Goal: Transaction & Acquisition: Purchase product/service

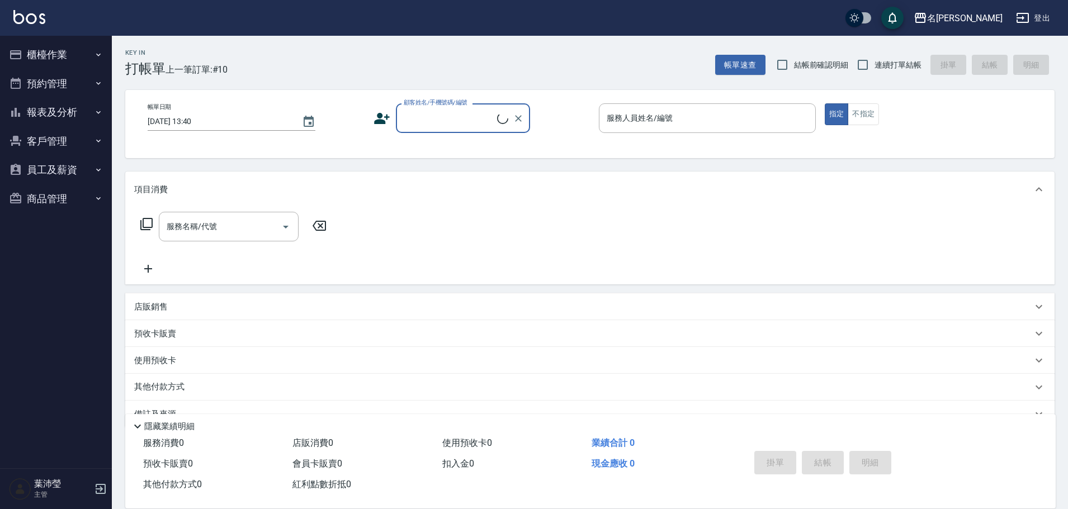
click at [58, 56] on button "櫃檯作業" at bounding box center [55, 54] width 103 height 29
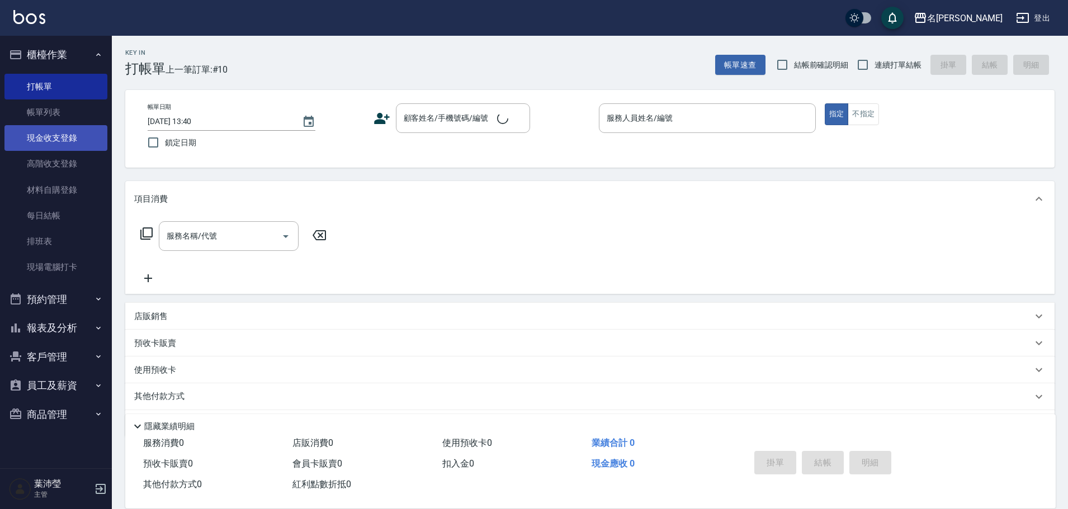
click at [50, 131] on link "現金收支登錄" at bounding box center [55, 138] width 103 height 26
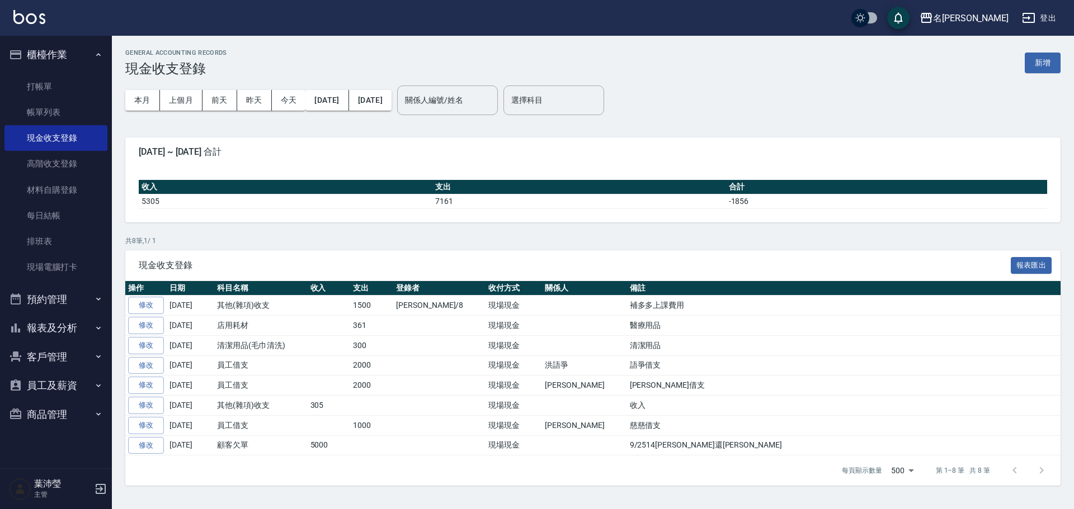
click at [1043, 59] on button "新增" at bounding box center [1043, 63] width 36 height 21
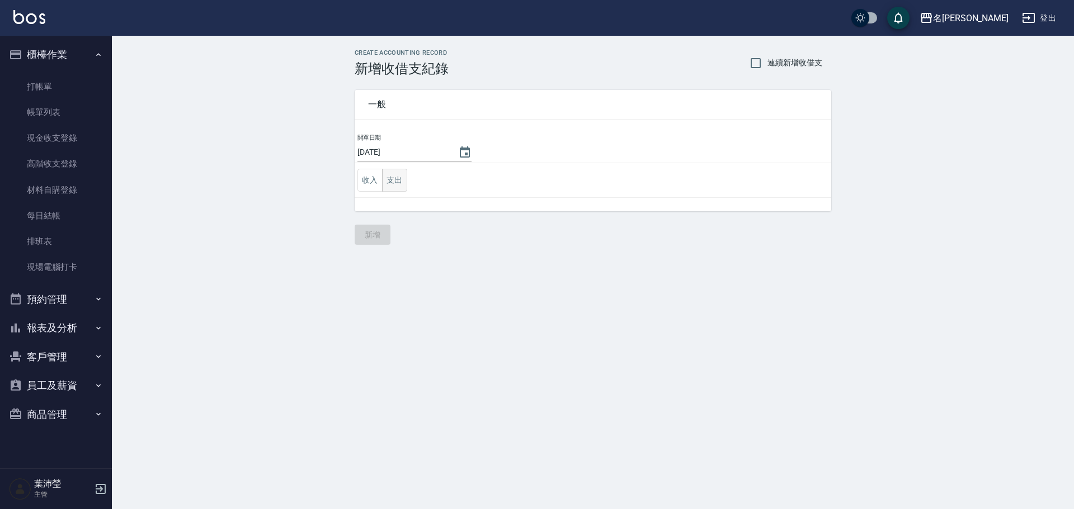
click at [396, 187] on button "支出" at bounding box center [394, 180] width 25 height 23
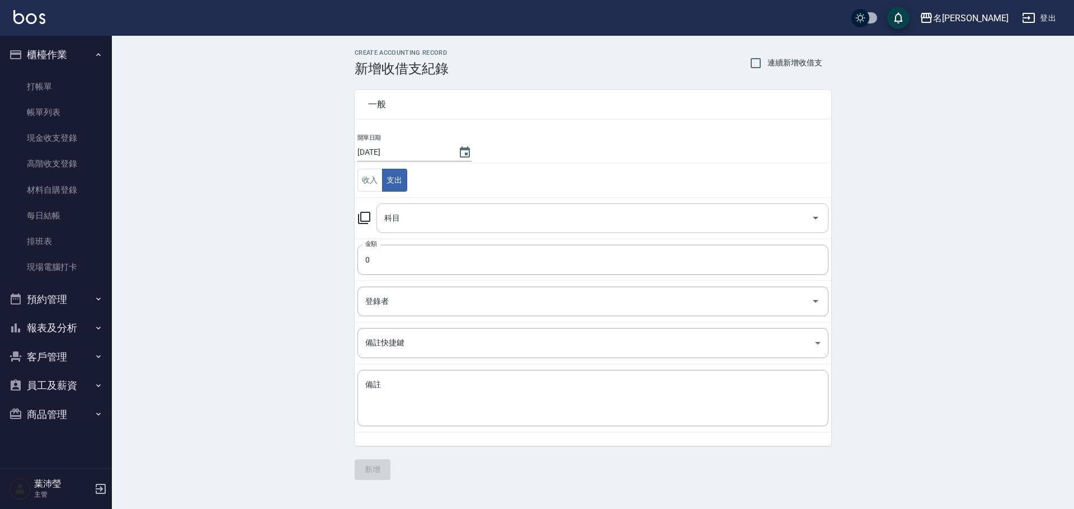
click at [419, 223] on input "科目" at bounding box center [593, 219] width 425 height 20
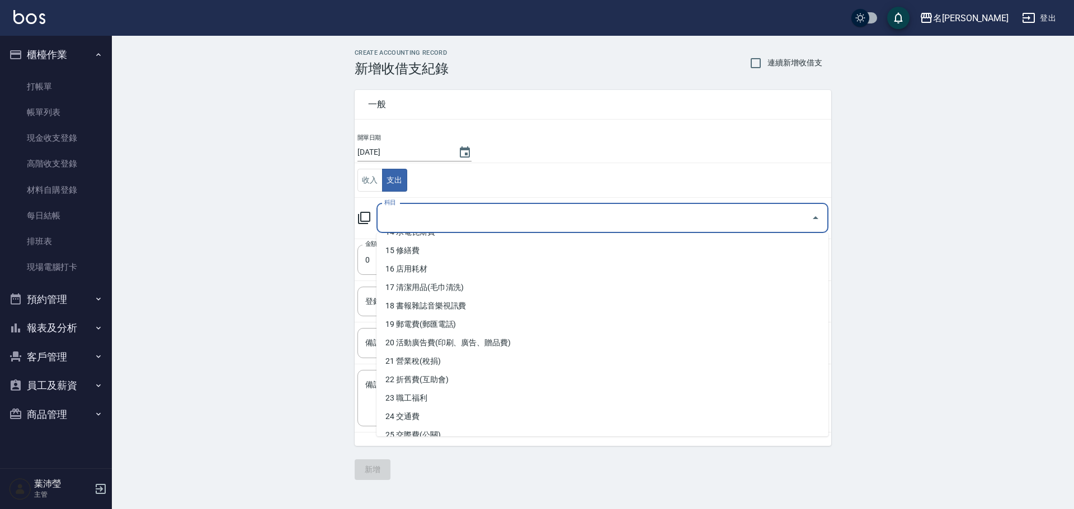
scroll to position [275, 0]
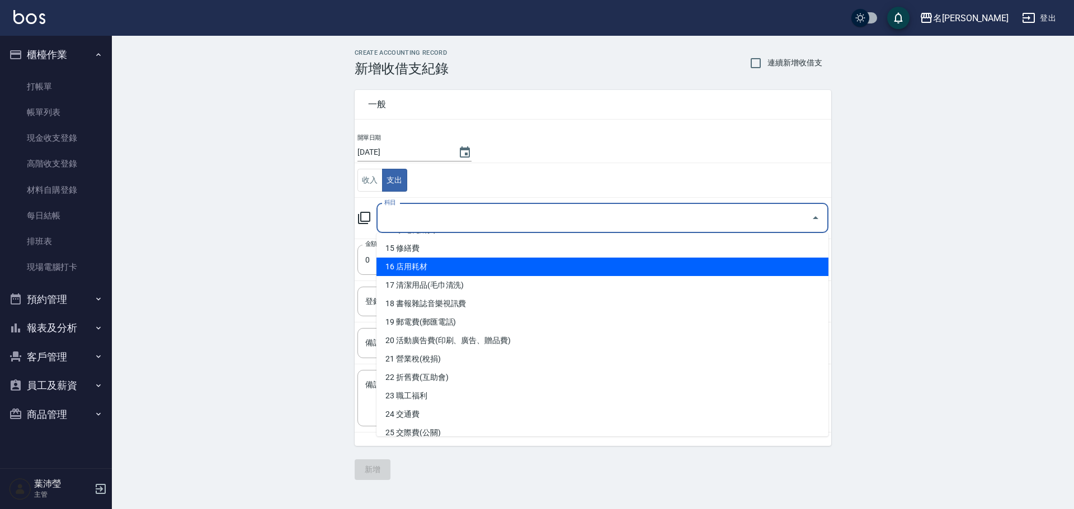
click at [482, 270] on li "16 店用耗材" at bounding box center [602, 267] width 452 height 18
type input "16 店用耗材"
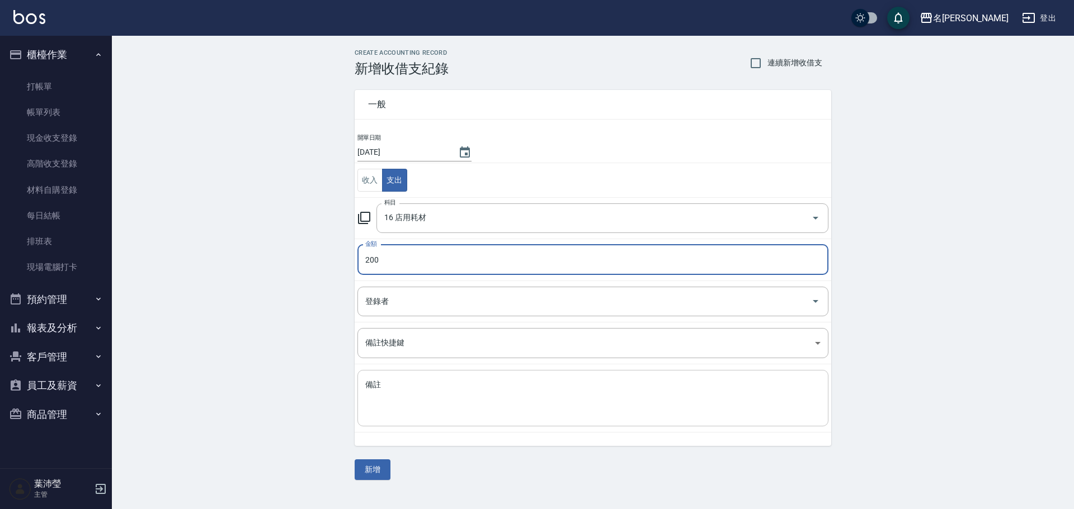
type input "200"
click at [427, 396] on textarea "備註" at bounding box center [592, 399] width 455 height 38
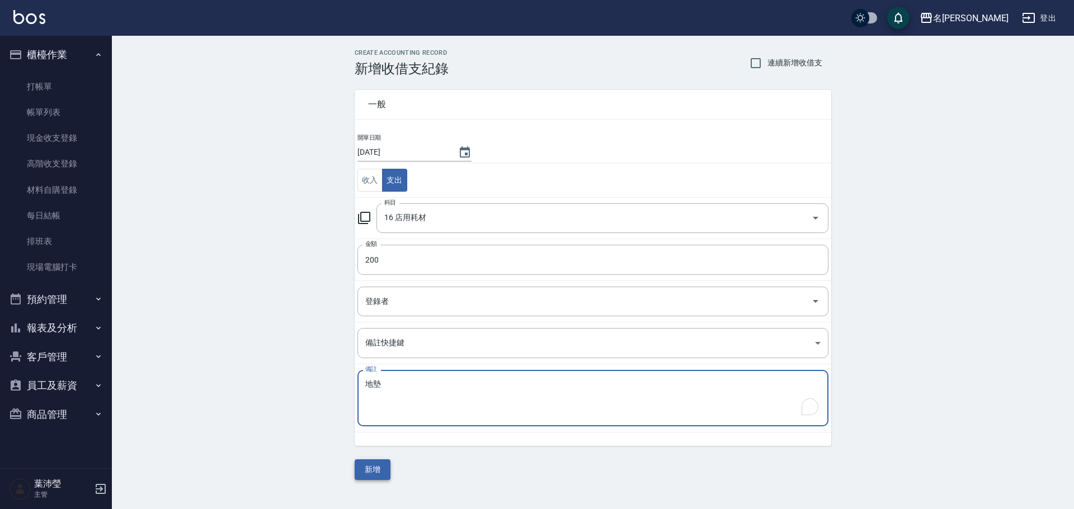
type textarea "地墊"
click at [374, 464] on button "新增" at bounding box center [373, 470] width 36 height 21
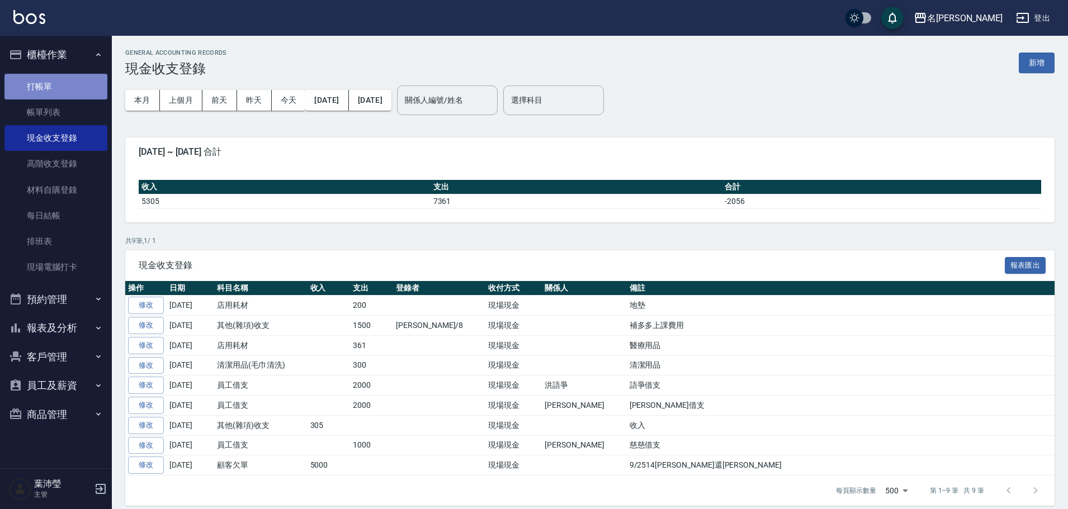
click at [53, 91] on link "打帳單" at bounding box center [55, 87] width 103 height 26
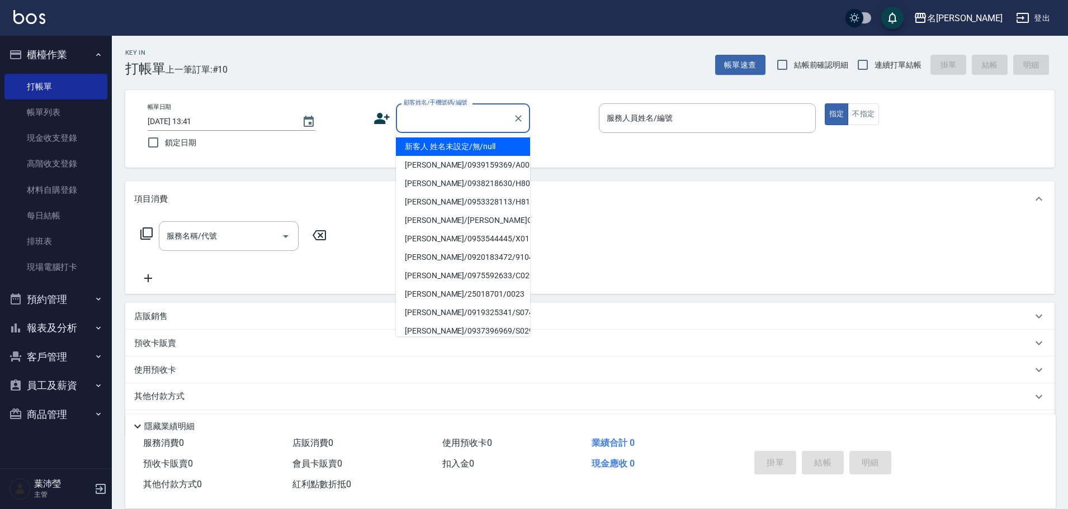
click at [419, 111] on input "顧客姓名/手機號碼/編號" at bounding box center [454, 118] width 107 height 20
click at [430, 146] on li "新客人 姓名未設定/無/null" at bounding box center [463, 147] width 134 height 18
type input "新客人 姓名未設定/無/null"
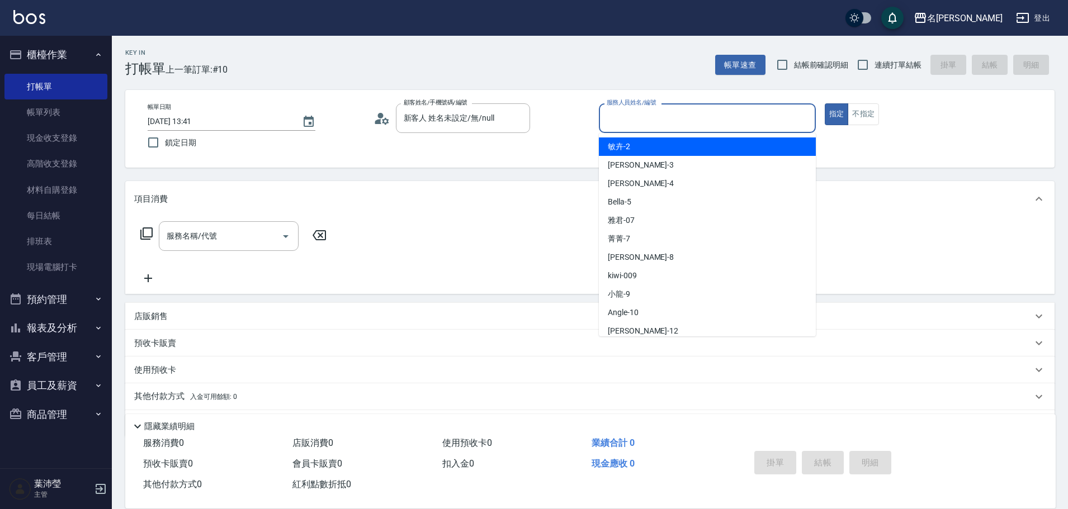
click at [698, 124] on input "服務人員姓名/編號" at bounding box center [707, 118] width 207 height 20
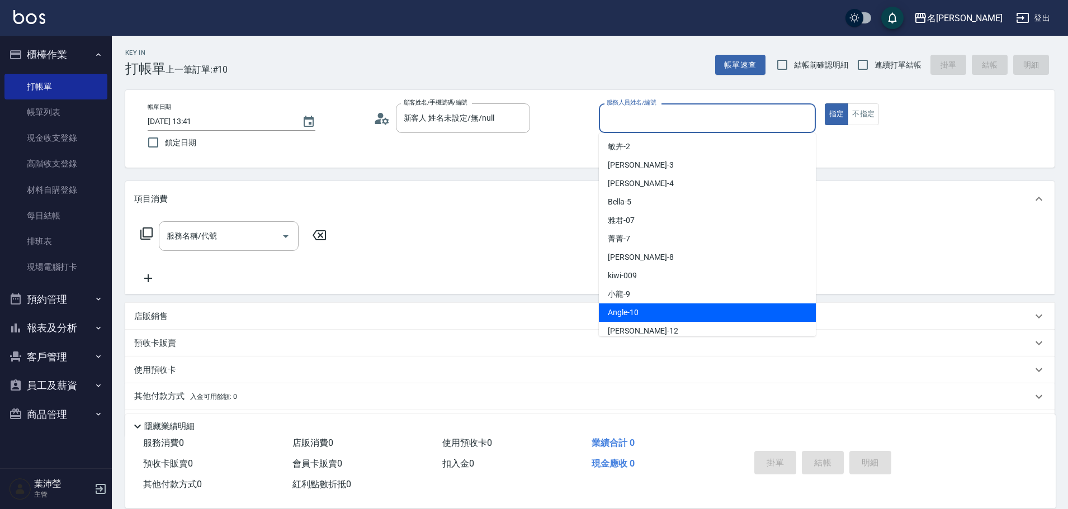
click at [616, 315] on span "Angle -10" at bounding box center [623, 313] width 31 height 12
type input "Angle-10"
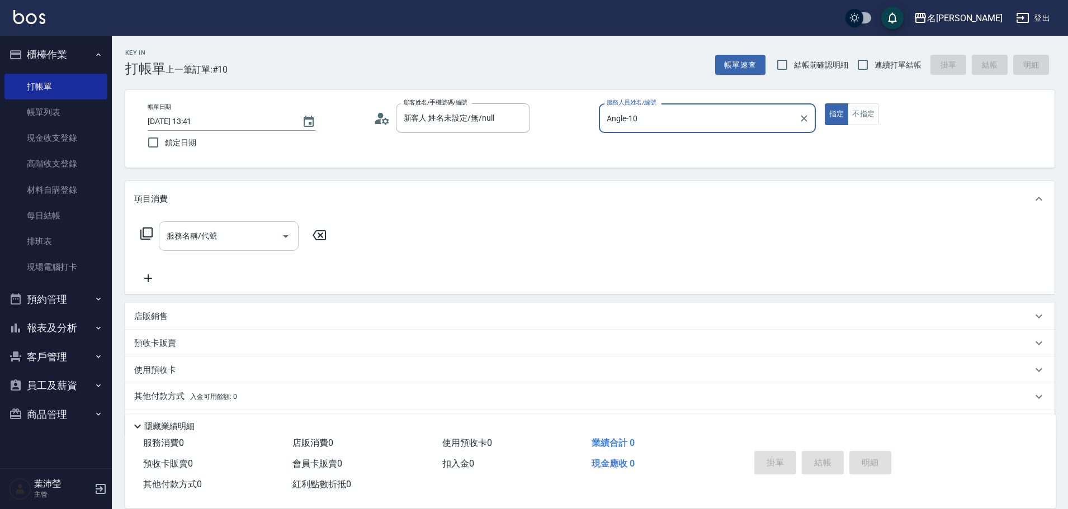
click at [182, 245] on input "服務名稱/代號" at bounding box center [220, 236] width 113 height 20
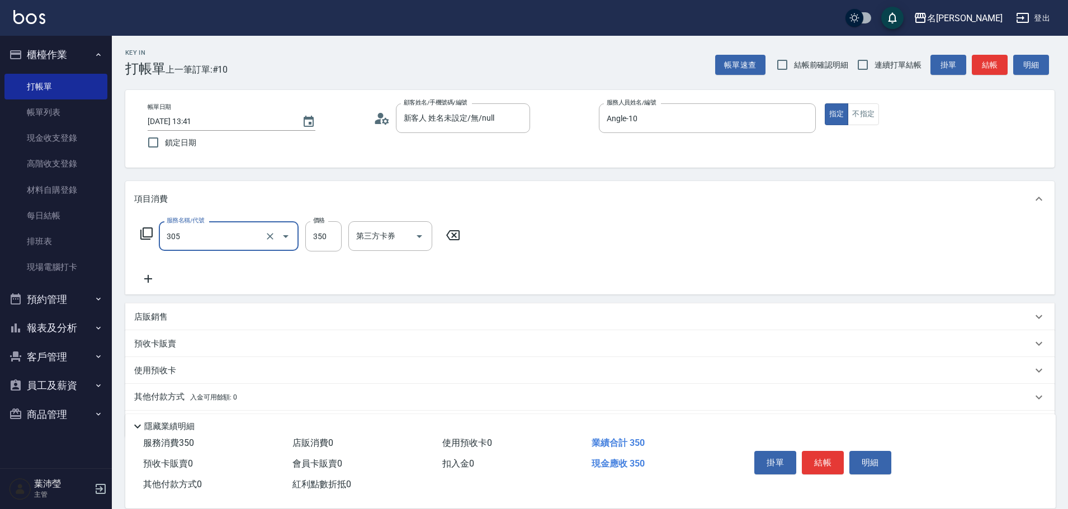
type input "不指定剪髮(305)"
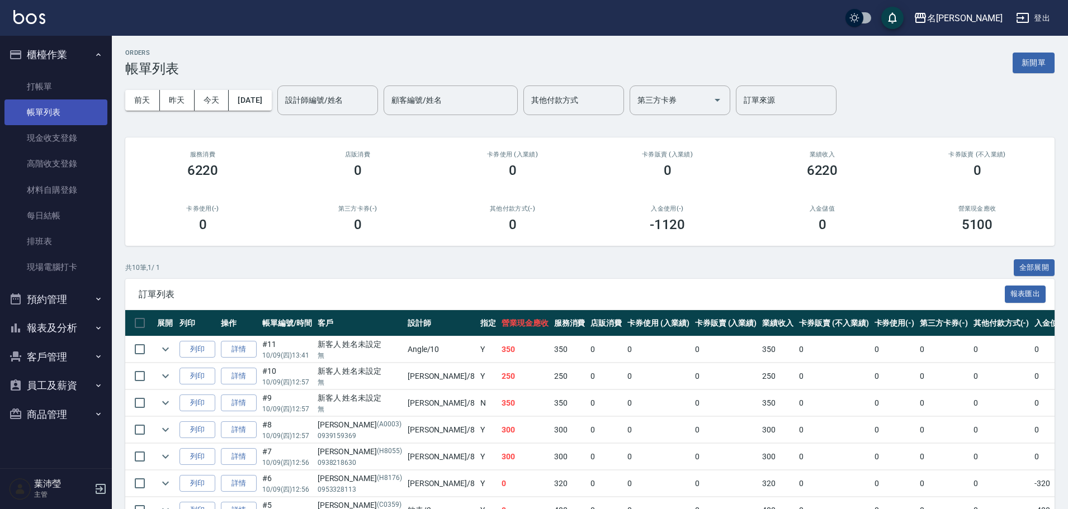
click at [71, 122] on link "帳單列表" at bounding box center [55, 113] width 103 height 26
click at [64, 147] on link "現金收支登錄" at bounding box center [55, 138] width 103 height 26
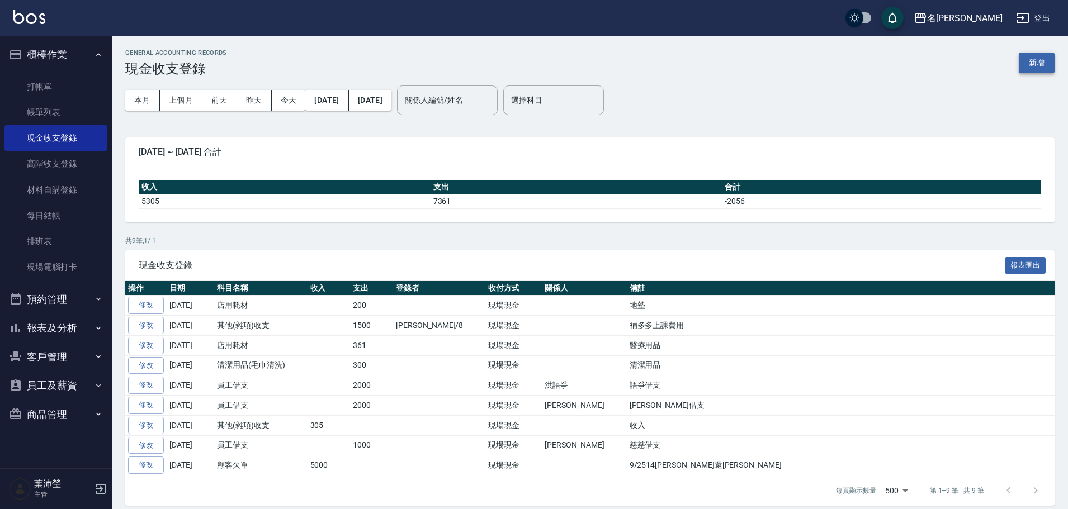
click at [1035, 58] on button "新增" at bounding box center [1037, 63] width 36 height 21
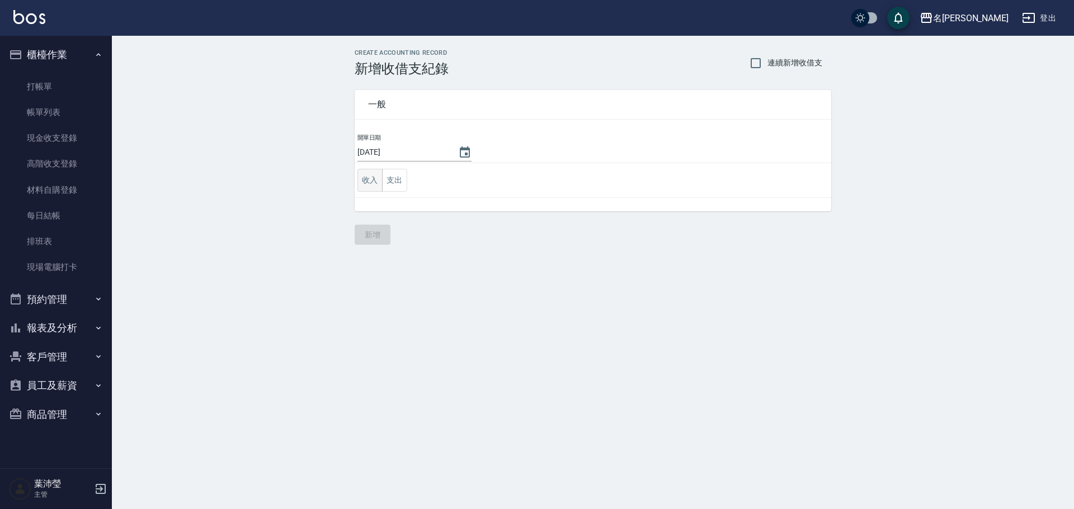
click at [370, 172] on button "收入" at bounding box center [369, 180] width 25 height 23
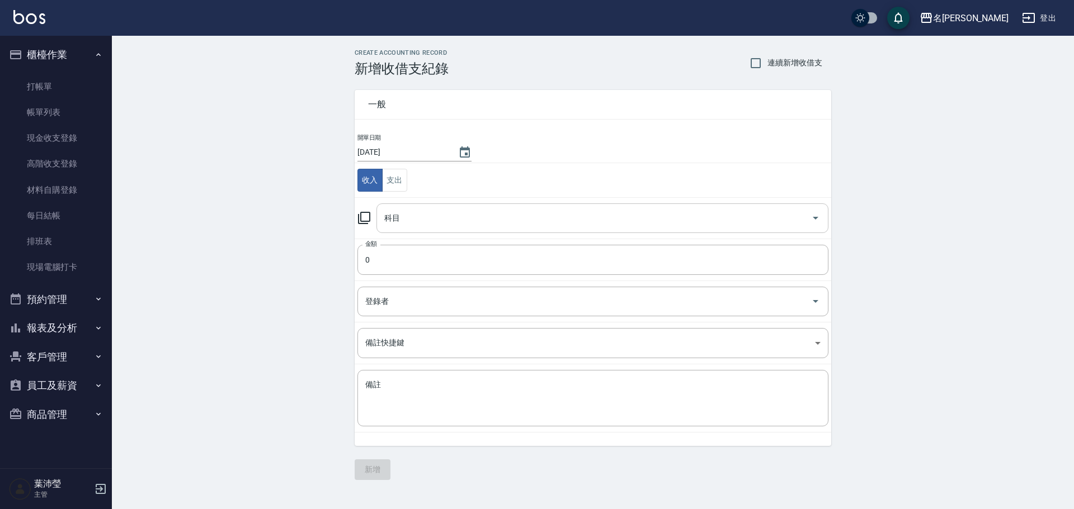
click at [482, 218] on input "科目" at bounding box center [593, 219] width 425 height 20
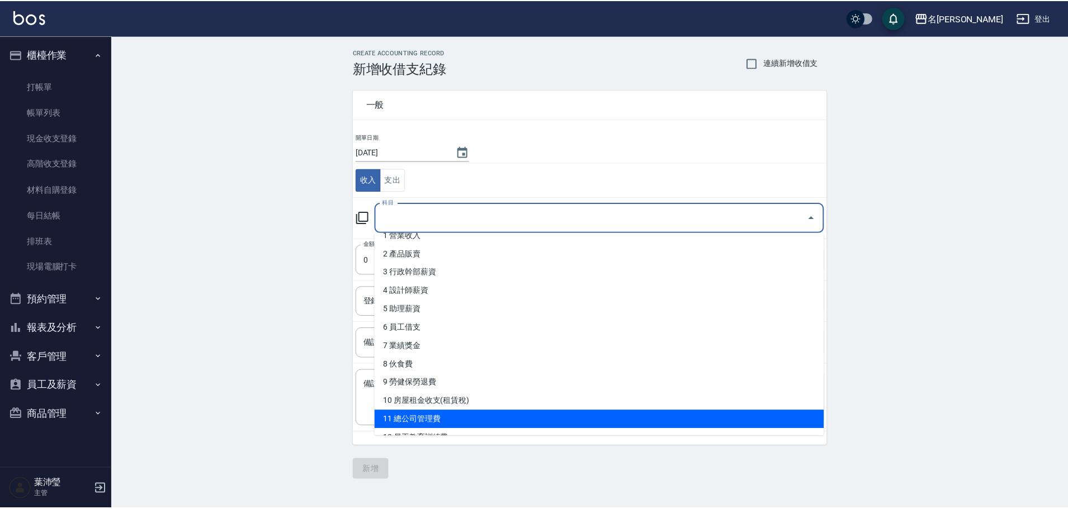
scroll to position [112, 0]
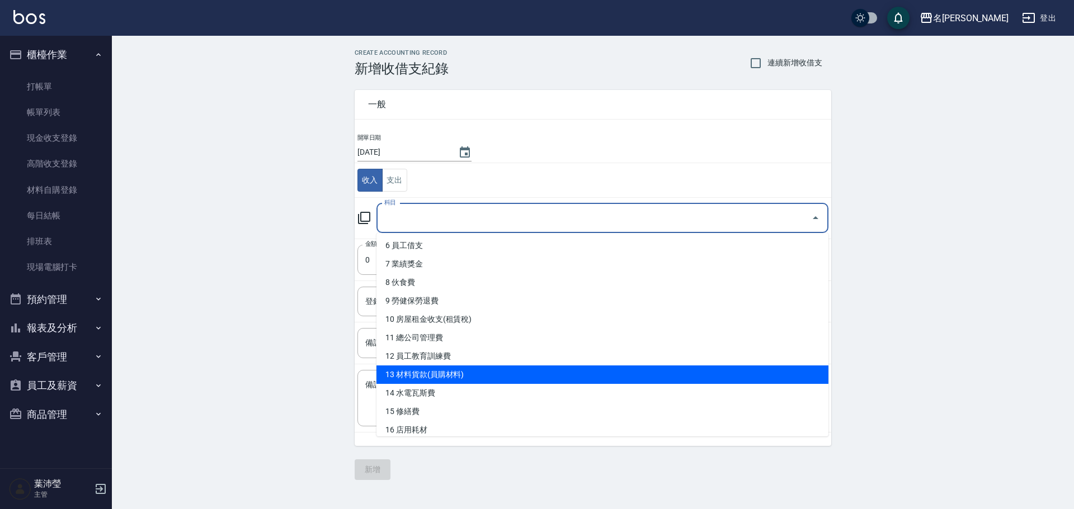
click at [456, 383] on li "13 材料貨款(員購材料)" at bounding box center [602, 375] width 452 height 18
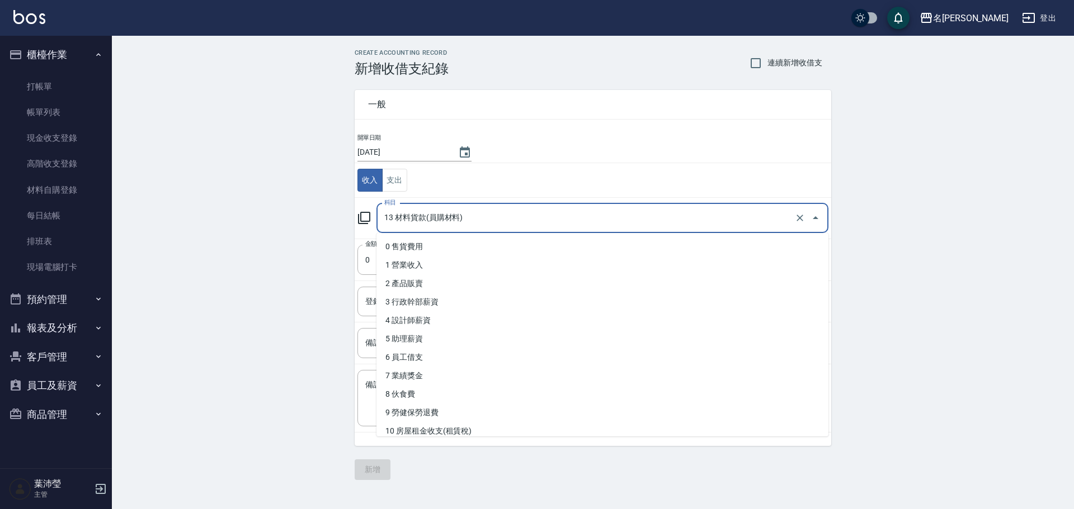
drag, startPoint x: 465, startPoint y: 214, endPoint x: 464, endPoint y: 223, distance: 9.0
click at [464, 220] on input "13 材料貨款(員購材料)" at bounding box center [586, 219] width 410 height 20
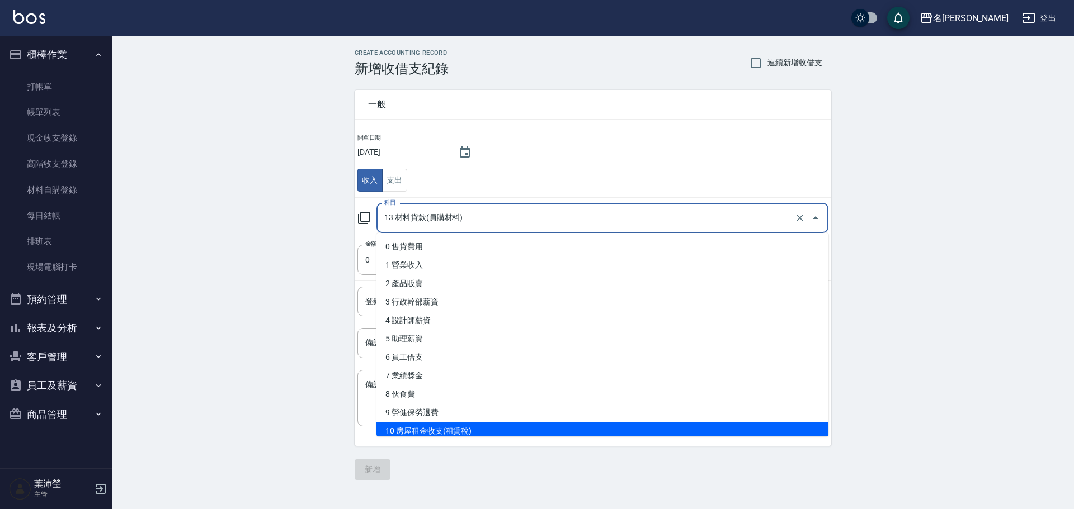
click at [422, 431] on li "10 房屋租金收支(租賃稅)" at bounding box center [602, 431] width 452 height 18
type input "10 房屋租金收支(租賃稅)"
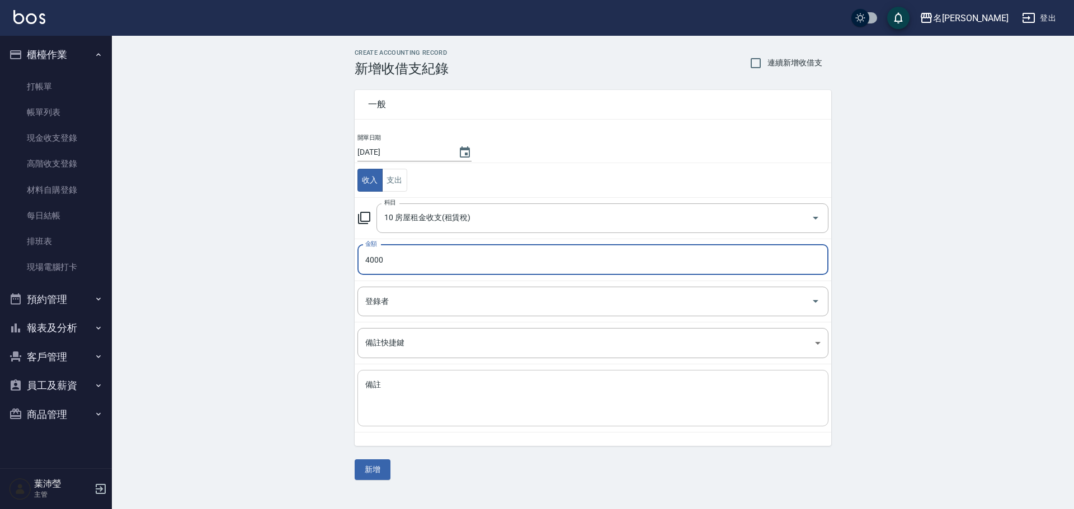
type input "4000"
click at [447, 399] on textarea "備註" at bounding box center [592, 399] width 455 height 38
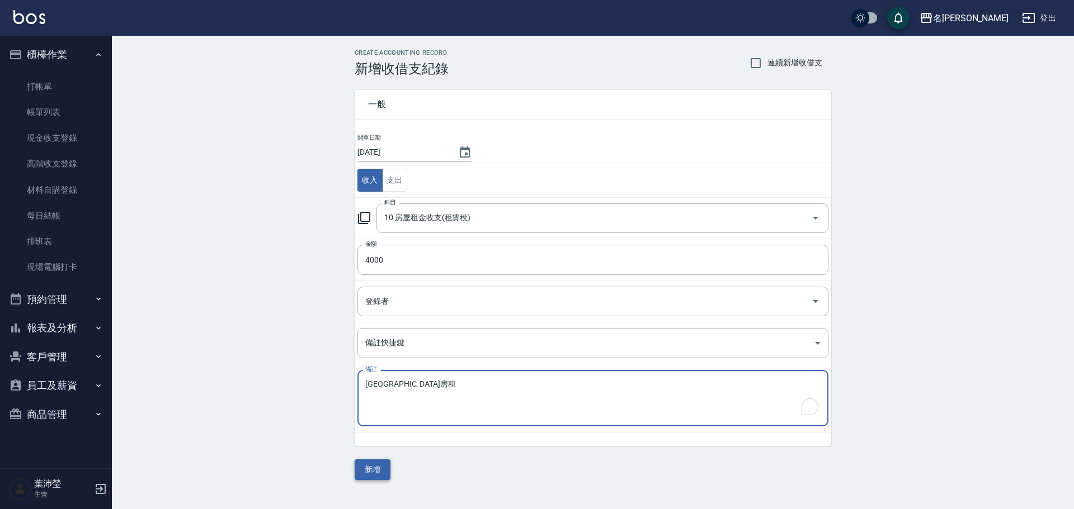
type textarea "大龍宿舍房租"
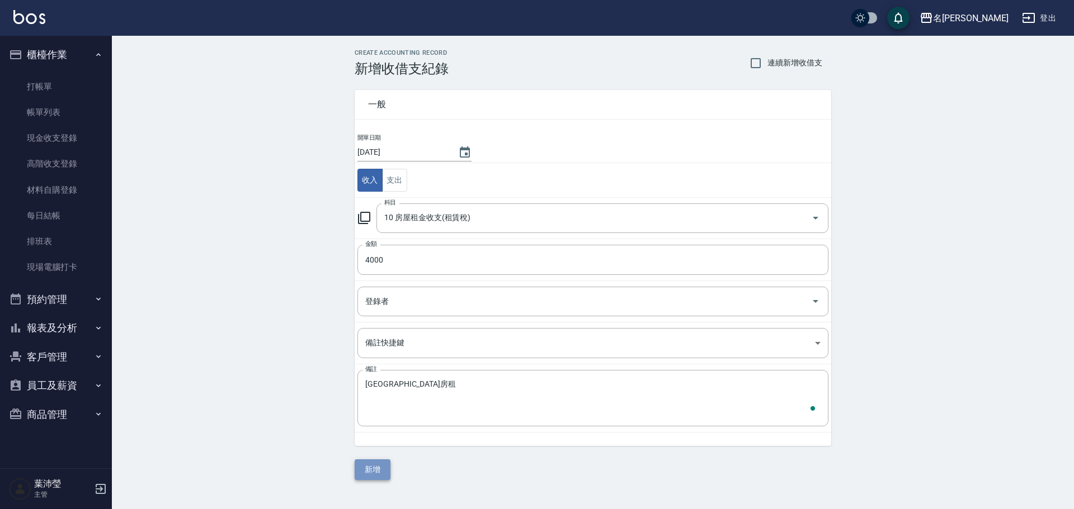
click at [358, 462] on button "新增" at bounding box center [373, 470] width 36 height 21
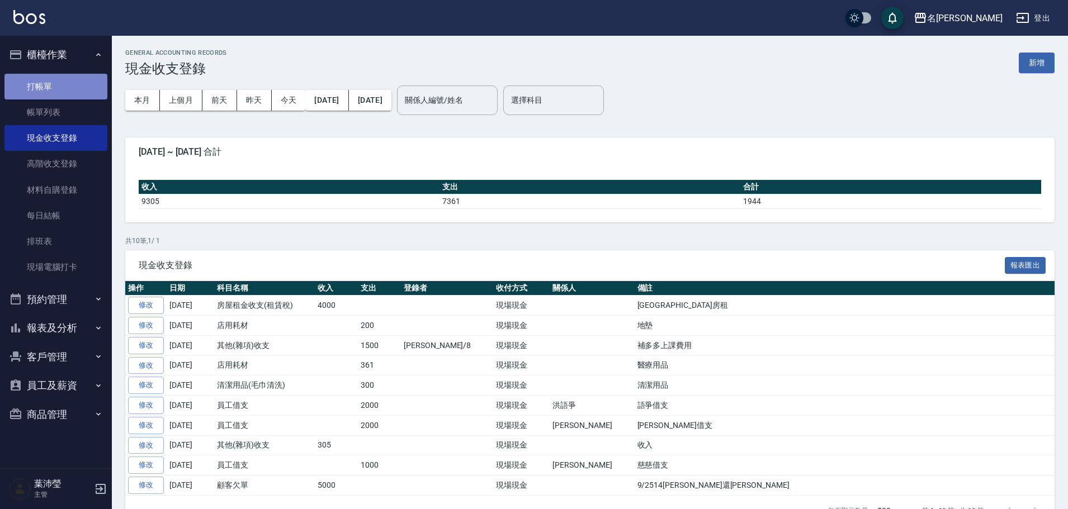
click at [45, 88] on link "打帳單" at bounding box center [55, 87] width 103 height 26
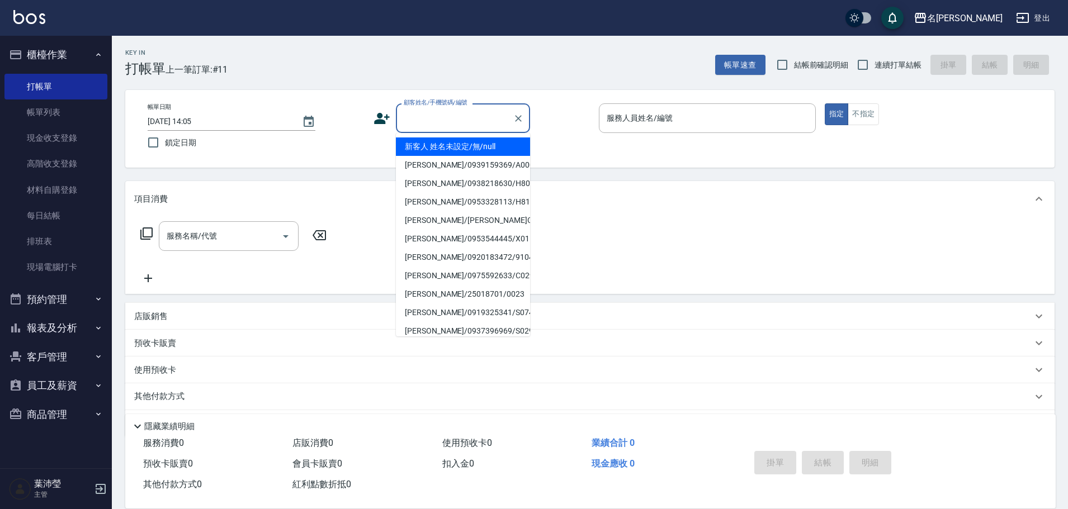
click at [493, 117] on input "顧客姓名/手機號碼/編號" at bounding box center [454, 118] width 107 height 20
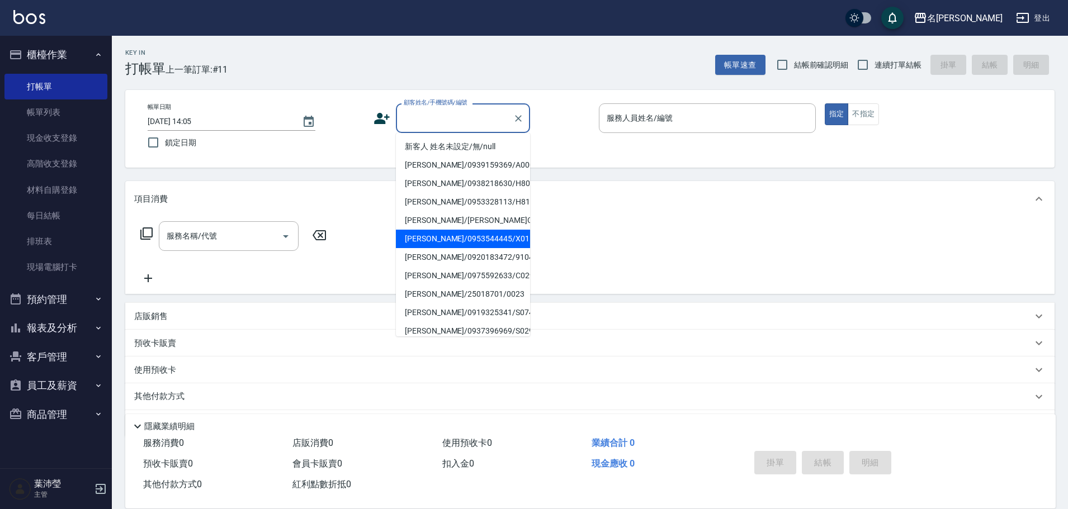
click at [476, 246] on li "[PERSON_NAME]/0953544445/X015" at bounding box center [463, 239] width 134 height 18
type input "[PERSON_NAME]/0953544445/X015"
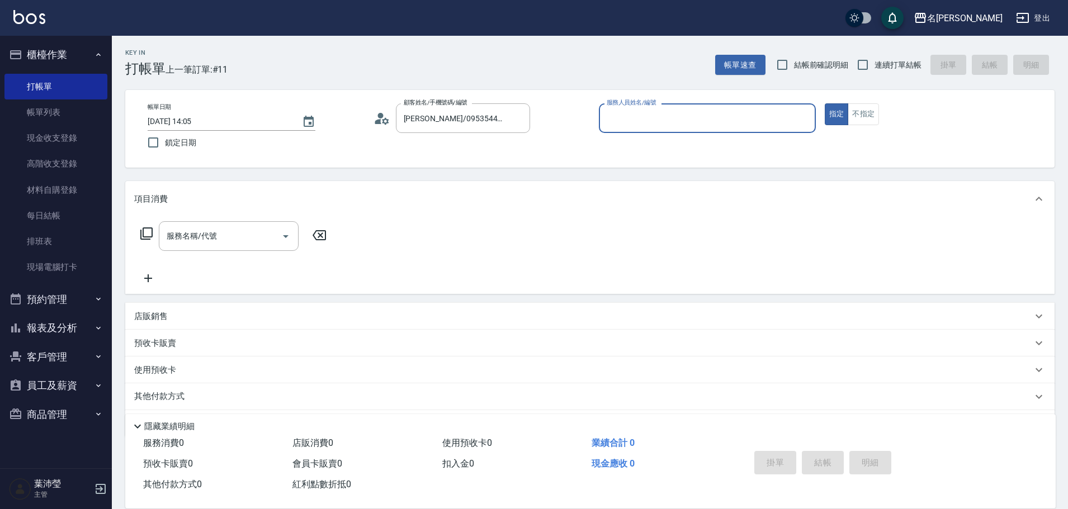
type input "菁菁-7"
click at [144, 230] on icon at bounding box center [146, 234] width 12 height 12
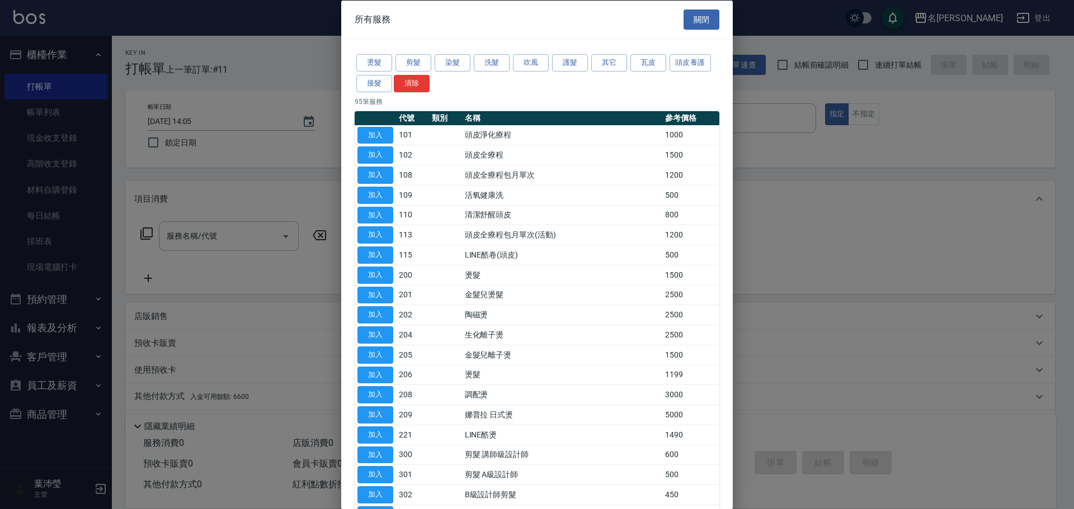
click at [294, 196] on div at bounding box center [537, 254] width 1074 height 509
click at [296, 290] on div at bounding box center [537, 254] width 1074 height 509
click at [688, 20] on button "關閉" at bounding box center [701, 19] width 36 height 21
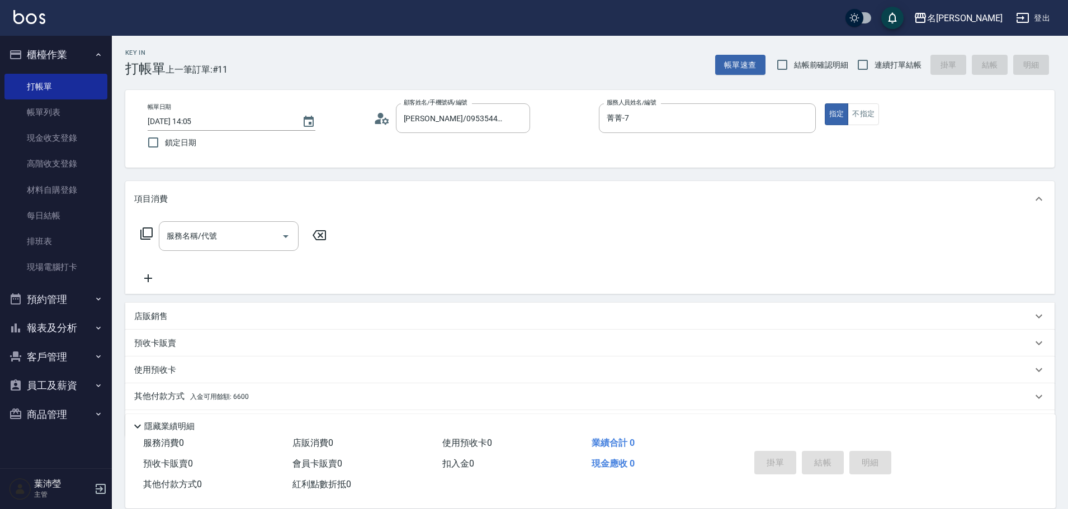
click at [153, 320] on p "店販銷售" at bounding box center [151, 317] width 34 height 12
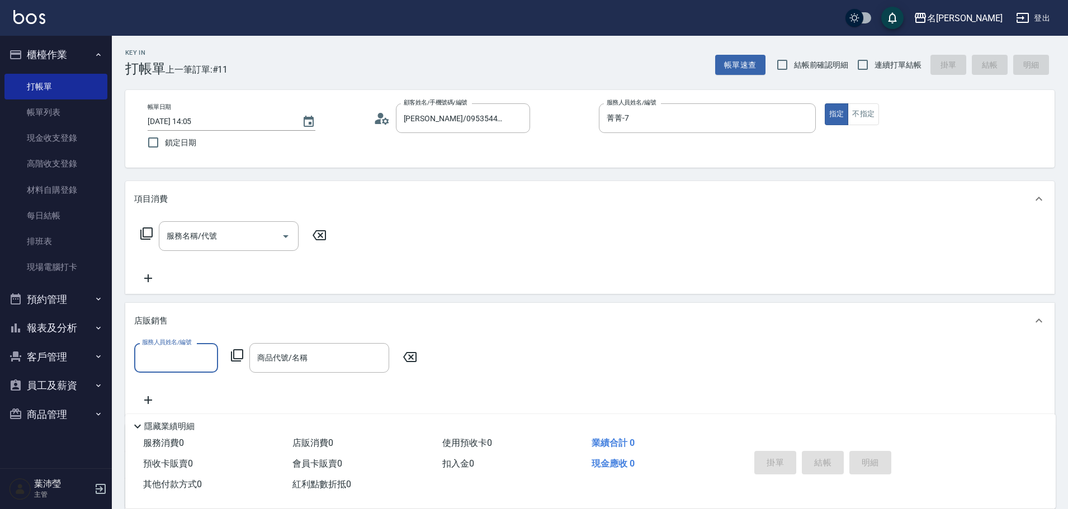
click at [182, 361] on input "服務人員姓名/編號" at bounding box center [176, 358] width 74 height 20
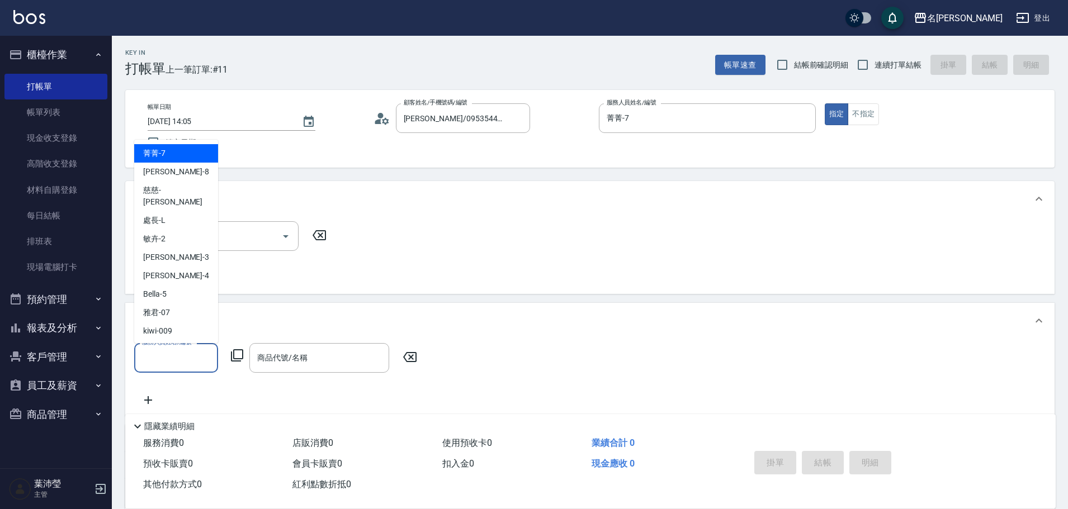
click at [177, 159] on div "菁菁 -7" at bounding box center [176, 153] width 84 height 18
type input "菁菁-7"
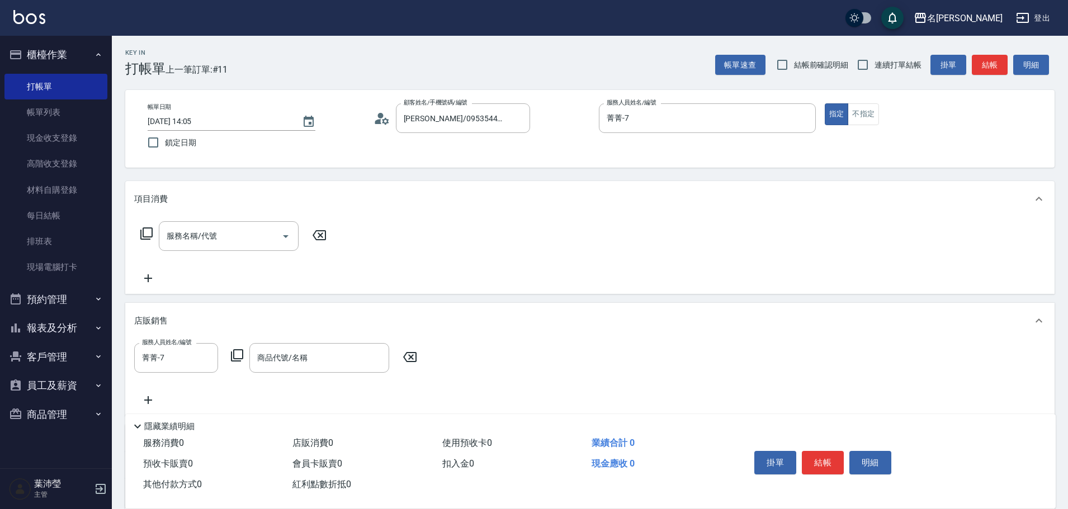
click at [241, 353] on icon at bounding box center [236, 355] width 13 height 13
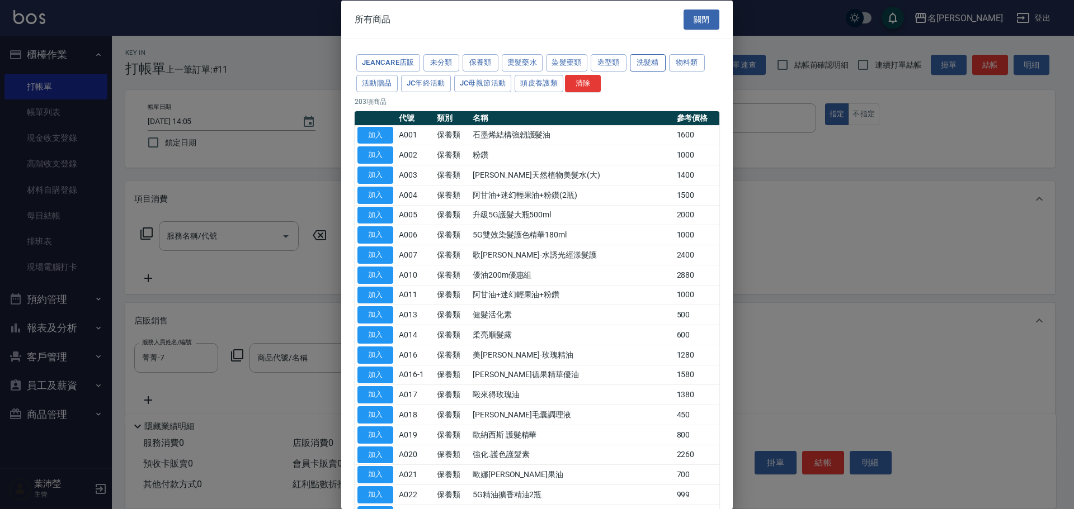
click at [654, 59] on button "洗髮精" at bounding box center [648, 62] width 36 height 17
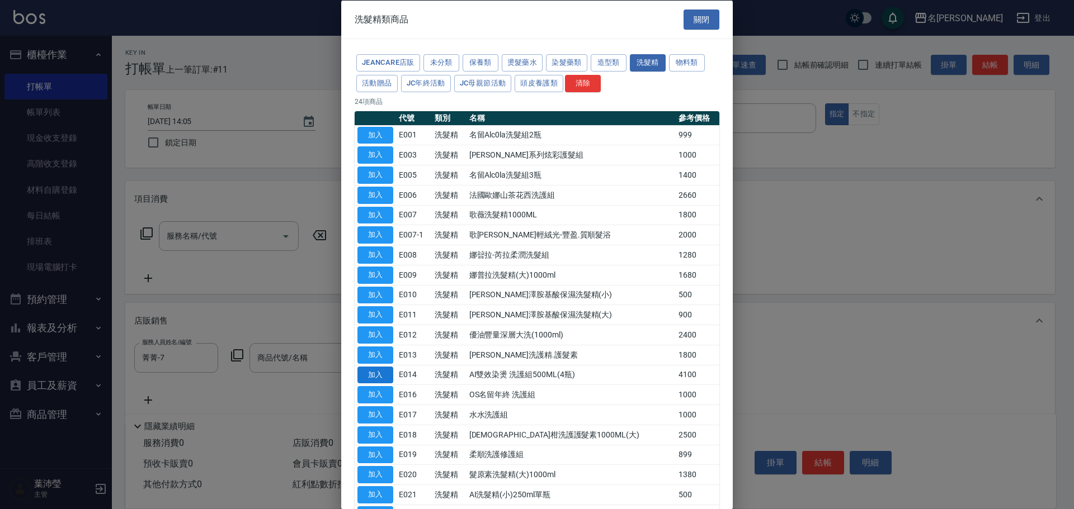
click at [381, 378] on button "加入" at bounding box center [375, 374] width 36 height 17
type input "AI雙效染燙 洗護組500ML(4瓶)"
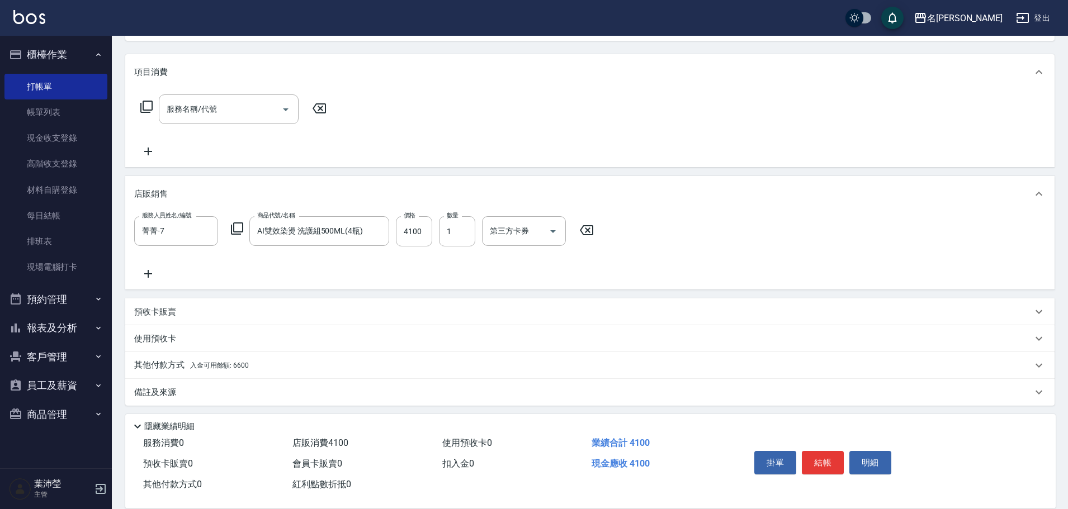
scroll to position [131, 0]
click at [228, 365] on span "入金可用餘額: 6600" at bounding box center [219, 362] width 59 height 8
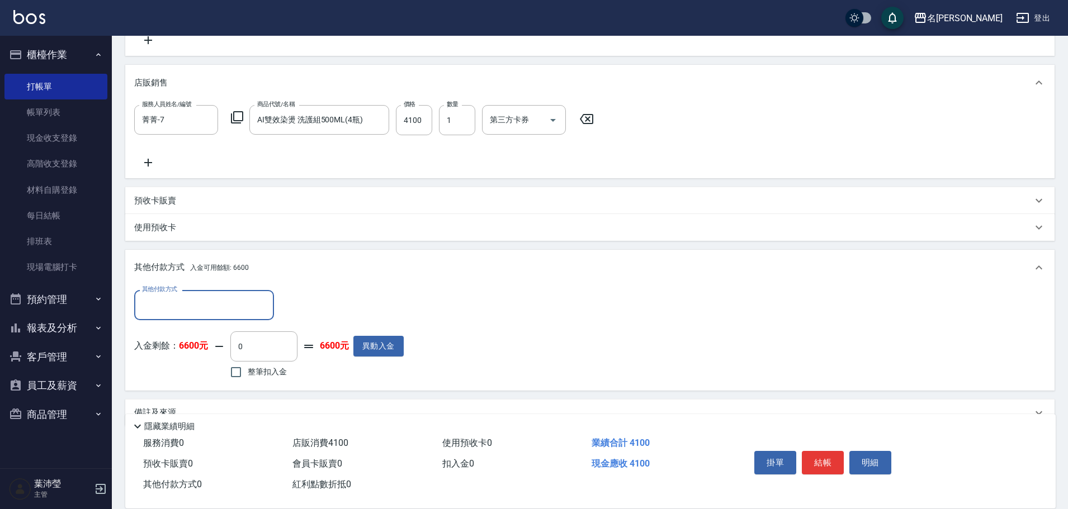
scroll to position [243, 0]
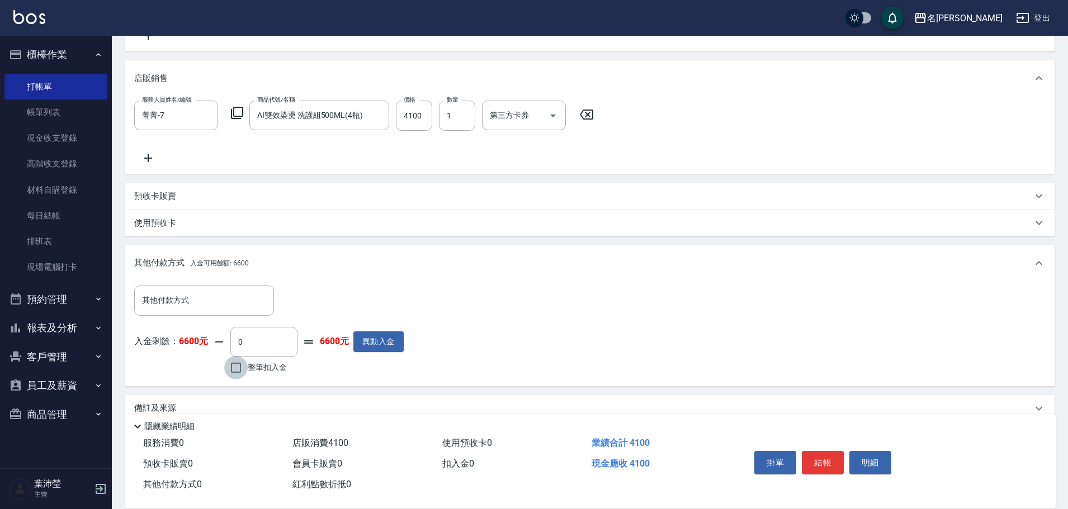
click at [237, 370] on input "整筆扣入金" at bounding box center [235, 367] width 23 height 23
checkbox input "true"
type input "4100"
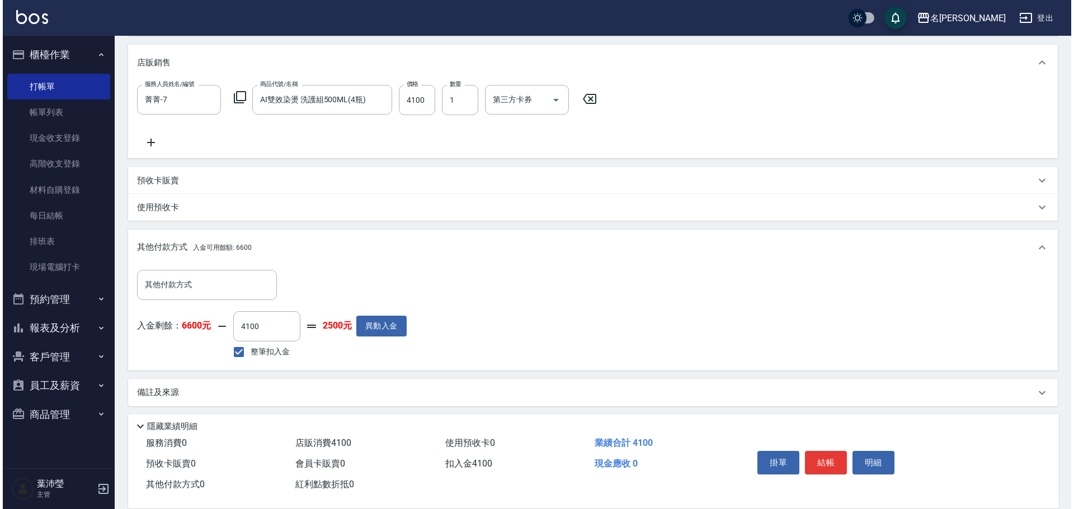
scroll to position [263, 0]
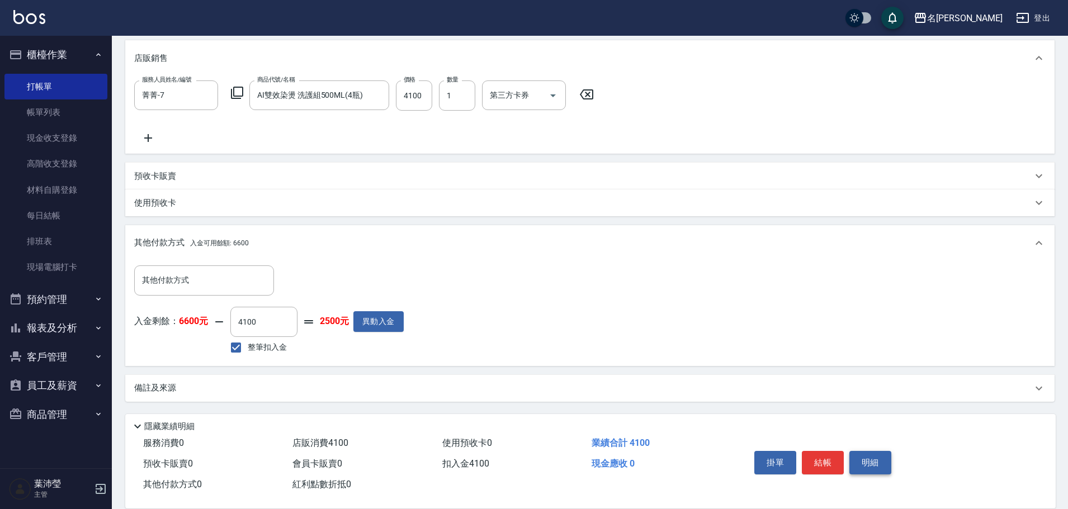
click at [867, 457] on button "明細" at bounding box center [870, 462] width 42 height 23
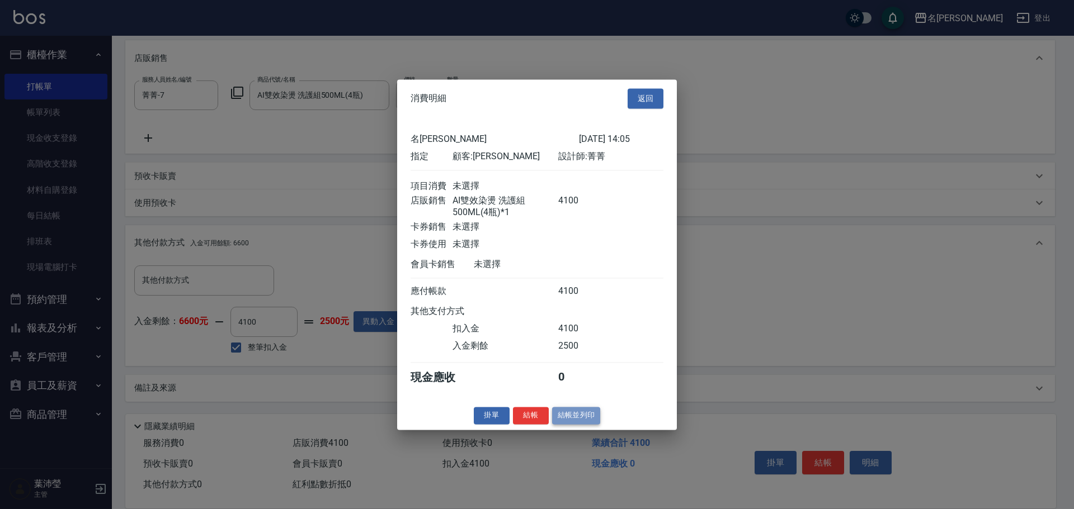
click at [578, 424] on button "結帳並列印" at bounding box center [576, 415] width 49 height 17
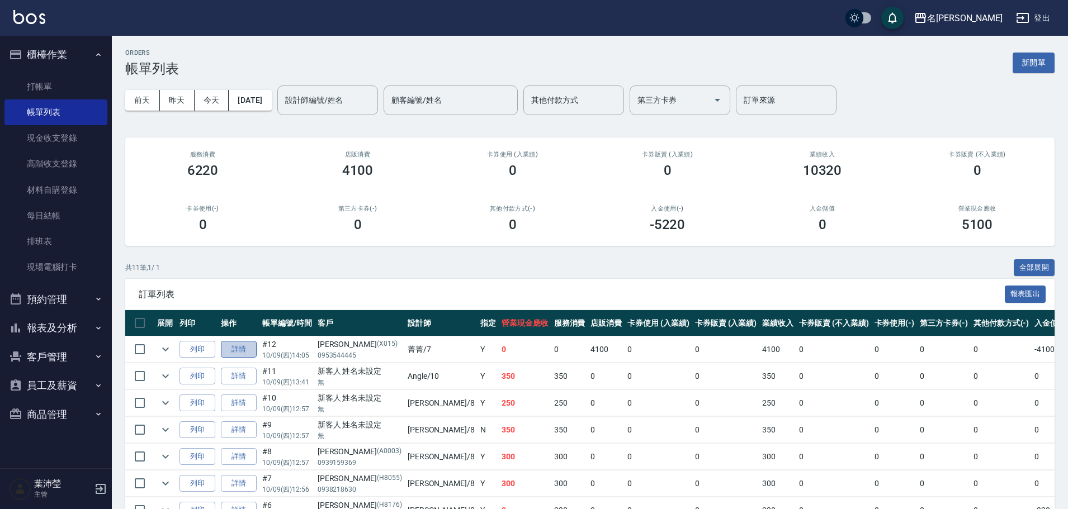
click at [243, 350] on link "詳情" at bounding box center [239, 349] width 36 height 17
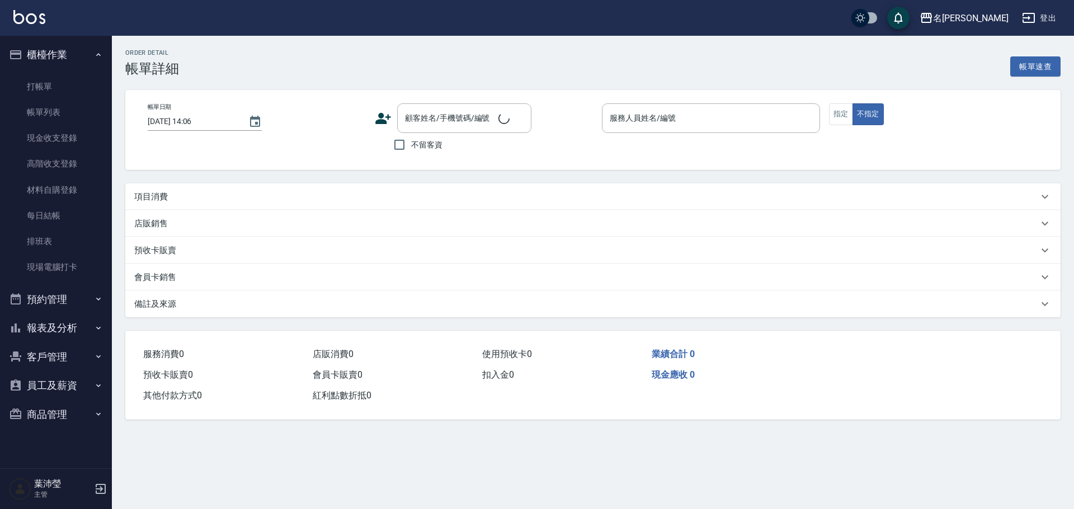
type input "2025/10/09 14:05"
type input "菁菁-7"
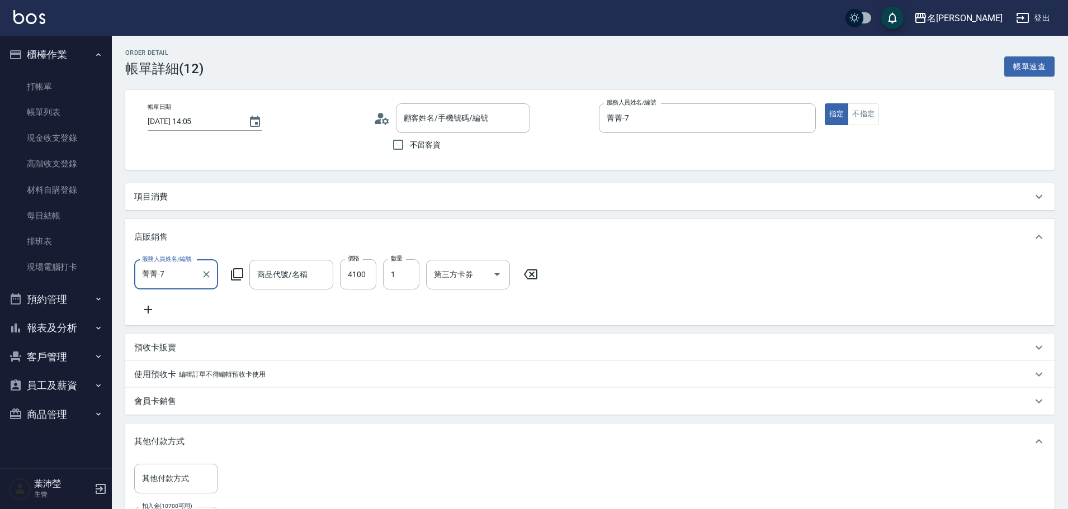
type input "[PERSON_NAME]/0953544445/X015"
type input "AI雙效染燙 洗護組500ML(4瓶)"
click at [23, 117] on link "帳單列表" at bounding box center [55, 113] width 103 height 26
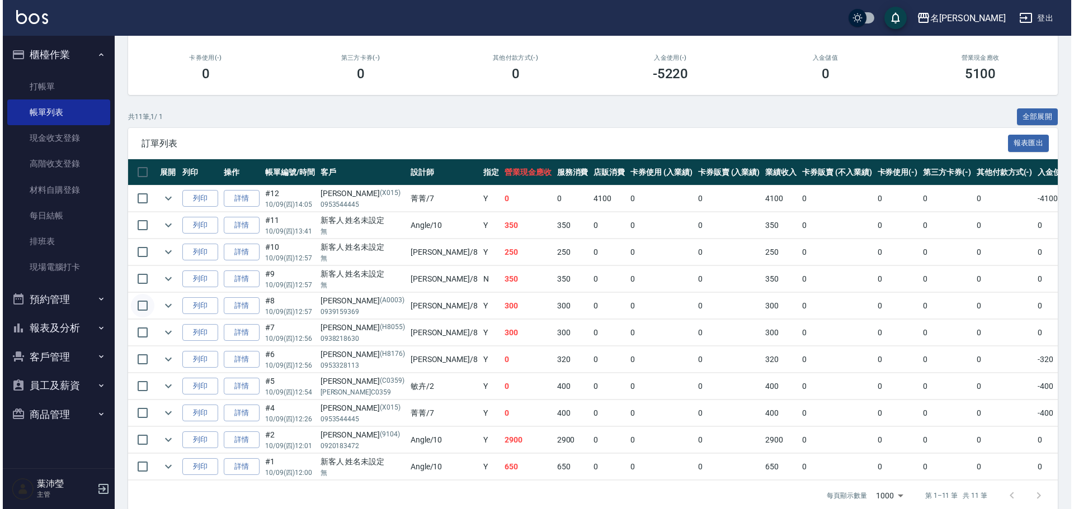
scroll to position [168, 0]
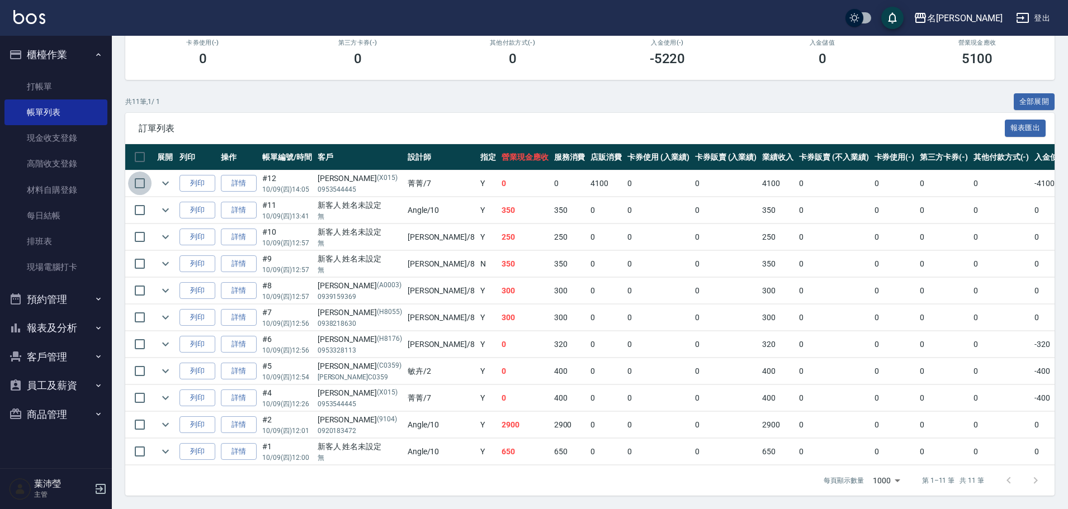
click at [139, 185] on input "checkbox" at bounding box center [139, 183] width 23 height 23
checkbox input "true"
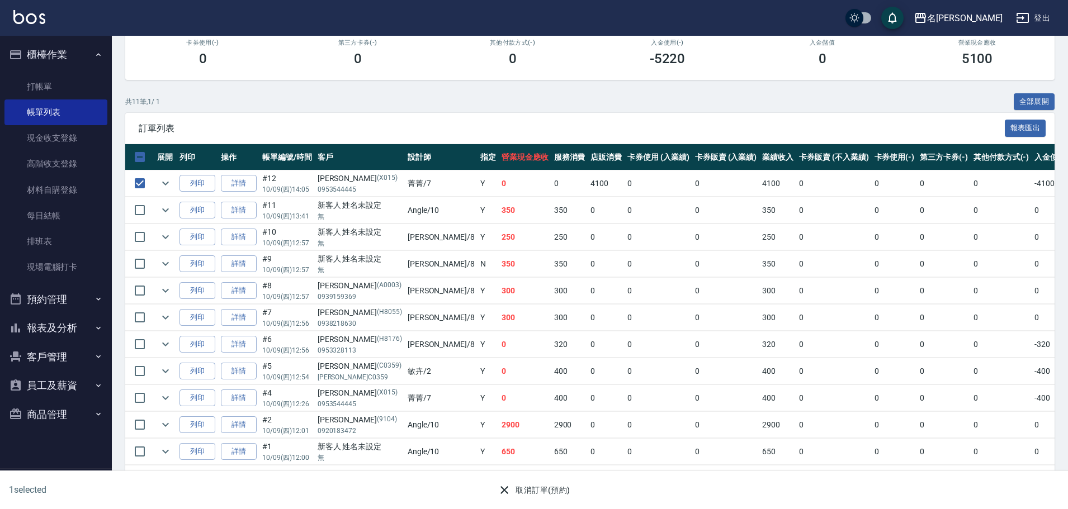
click at [525, 492] on button "取消訂單(預約)" at bounding box center [533, 490] width 81 height 21
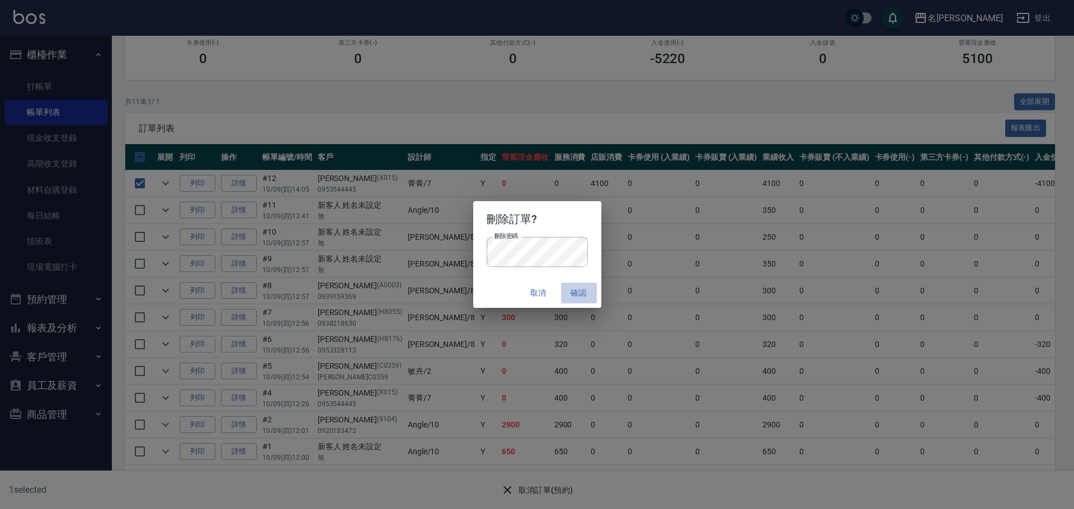
click at [580, 291] on button "確認" at bounding box center [579, 293] width 36 height 21
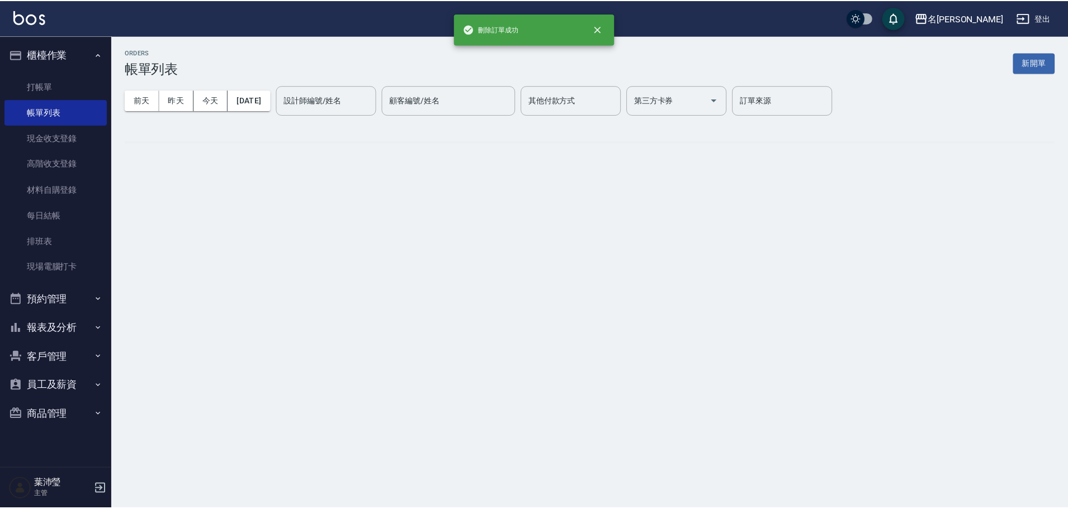
scroll to position [0, 0]
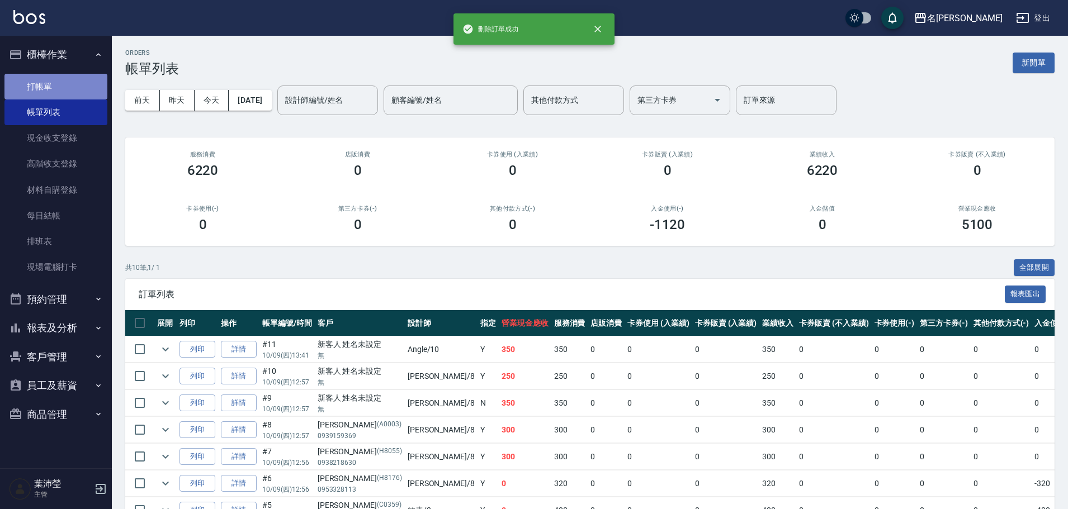
click at [75, 81] on link "打帳單" at bounding box center [55, 87] width 103 height 26
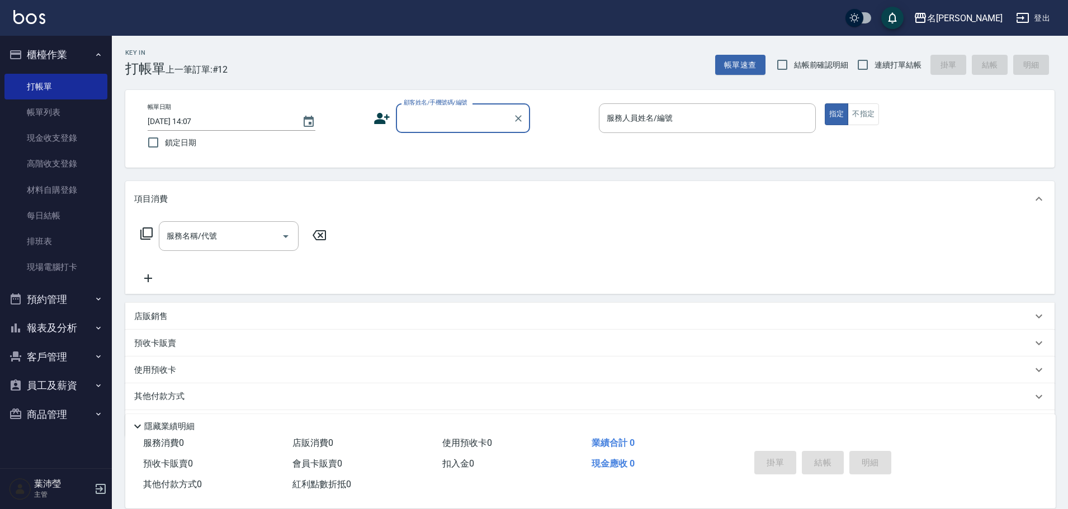
click at [473, 118] on input "顧客姓名/手機號碼/編號" at bounding box center [454, 118] width 107 height 20
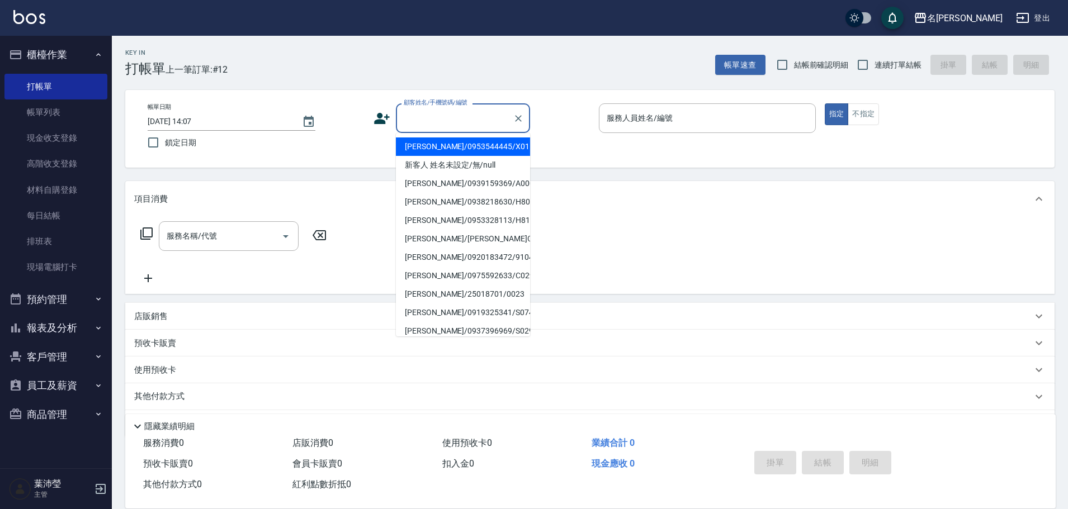
drag, startPoint x: 468, startPoint y: 148, endPoint x: 472, endPoint y: 141, distance: 8.1
click at [470, 144] on li "[PERSON_NAME]/0953544445/X015" at bounding box center [463, 147] width 134 height 18
type input "[PERSON_NAME]/0953544445/X015"
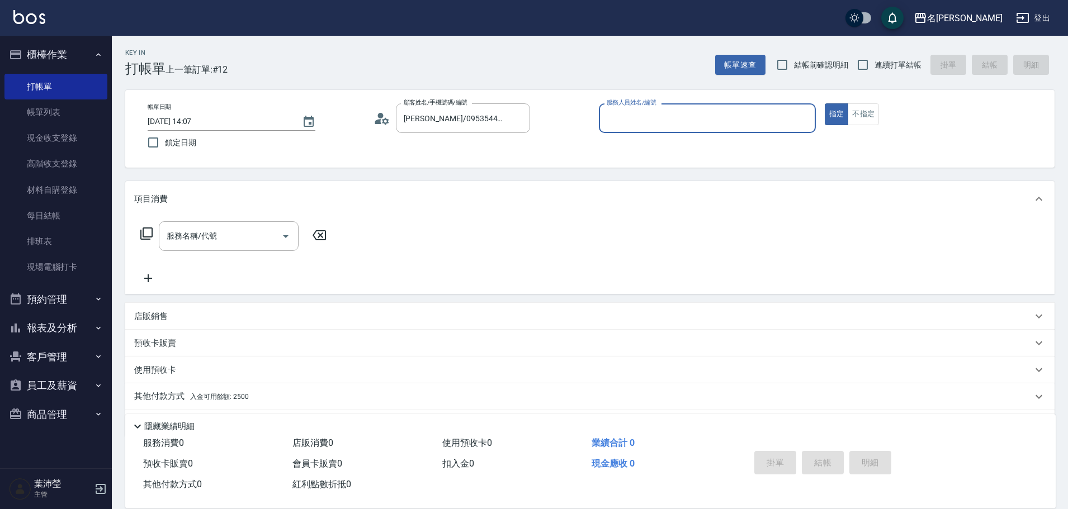
type input "菁菁-7"
click at [141, 317] on p "店販銷售" at bounding box center [151, 317] width 34 height 12
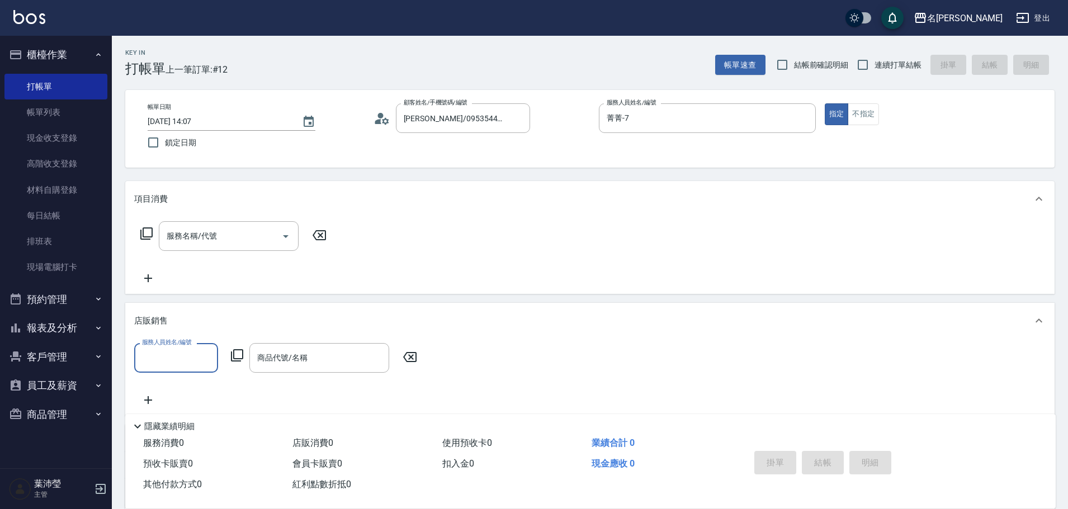
click at [172, 352] on input "服務人員姓名/編號" at bounding box center [176, 358] width 74 height 20
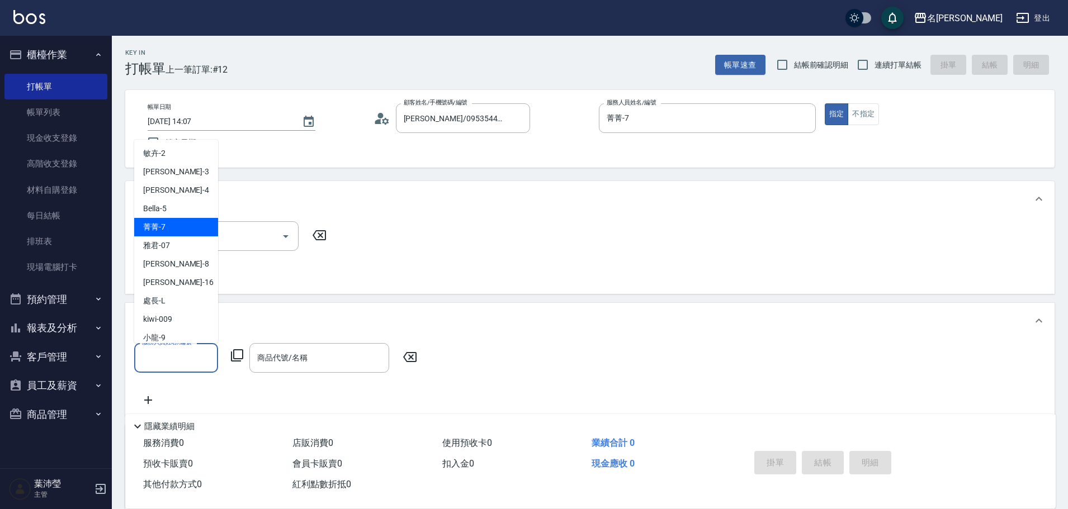
click at [148, 233] on div "菁菁 -7" at bounding box center [176, 227] width 84 height 18
type input "菁菁-7"
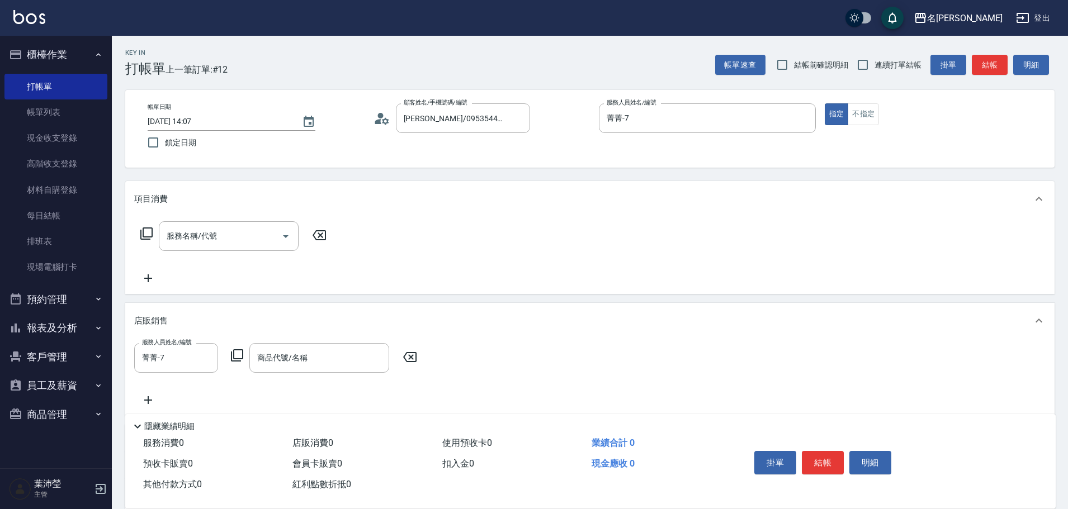
click at [237, 354] on icon at bounding box center [236, 355] width 13 height 13
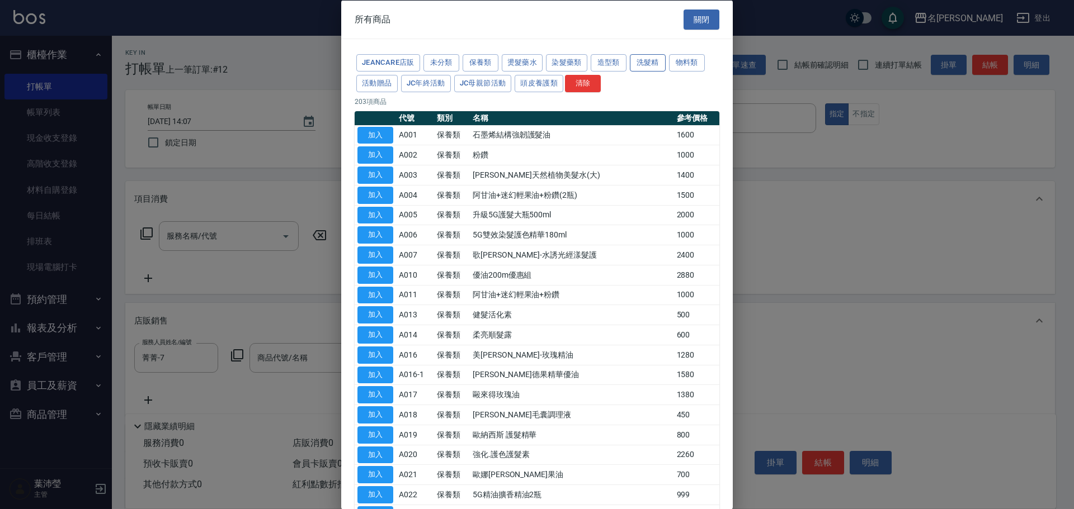
click at [644, 62] on button "洗髮精" at bounding box center [648, 62] width 36 height 17
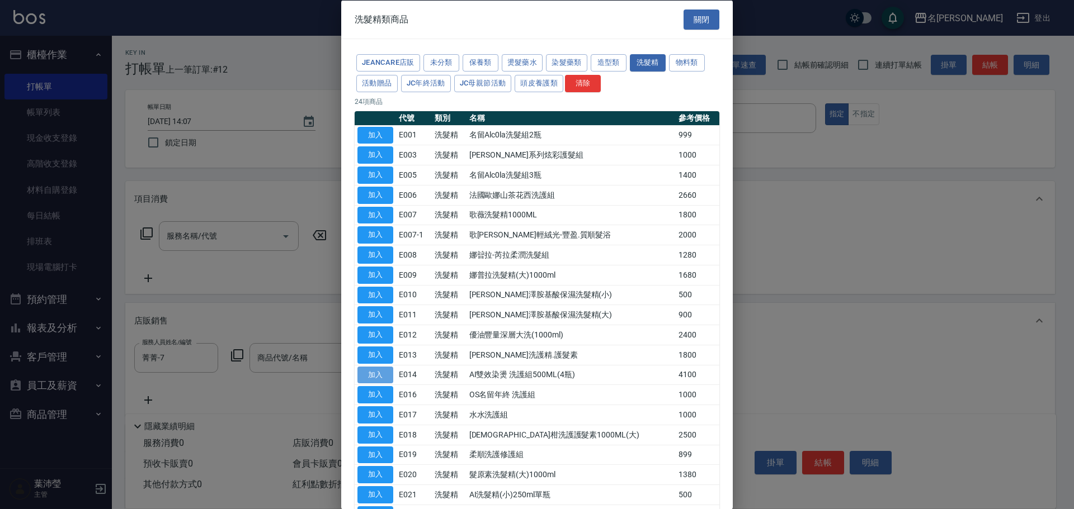
click at [377, 376] on button "加入" at bounding box center [375, 374] width 36 height 17
type input "AI雙效染燙 洗護組500ML(4瓶)"
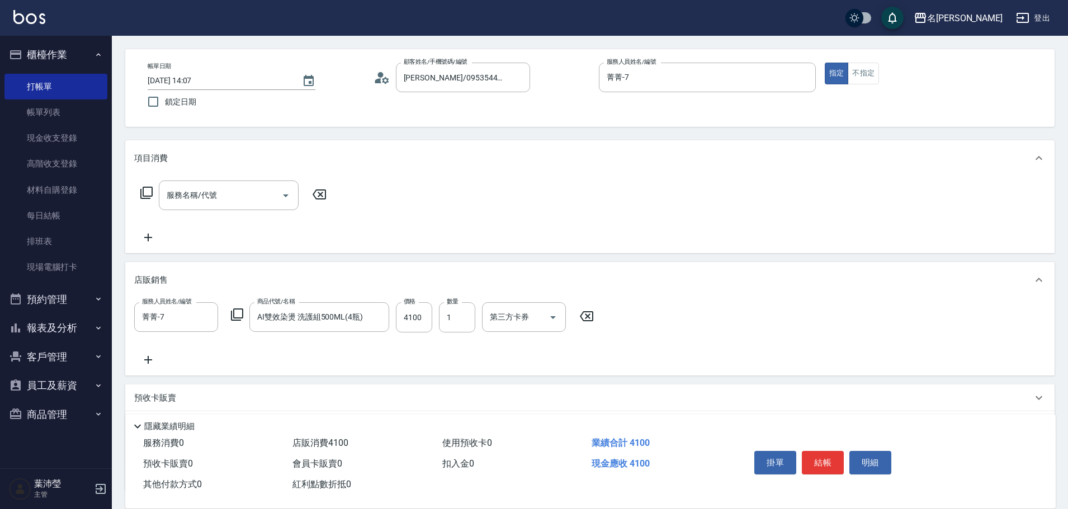
scroll to position [131, 0]
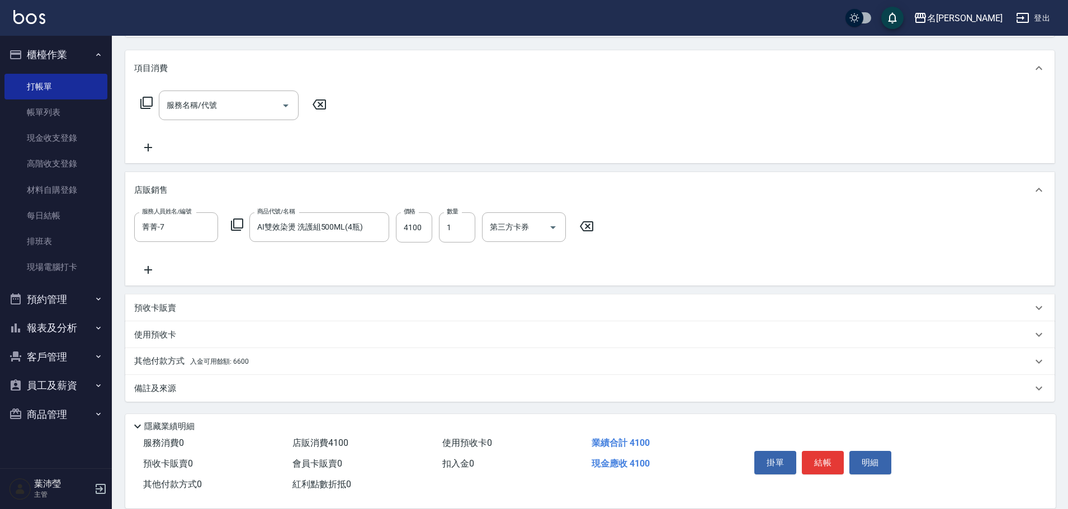
click at [234, 362] on span "入金可用餘額: 6600" at bounding box center [219, 362] width 59 height 8
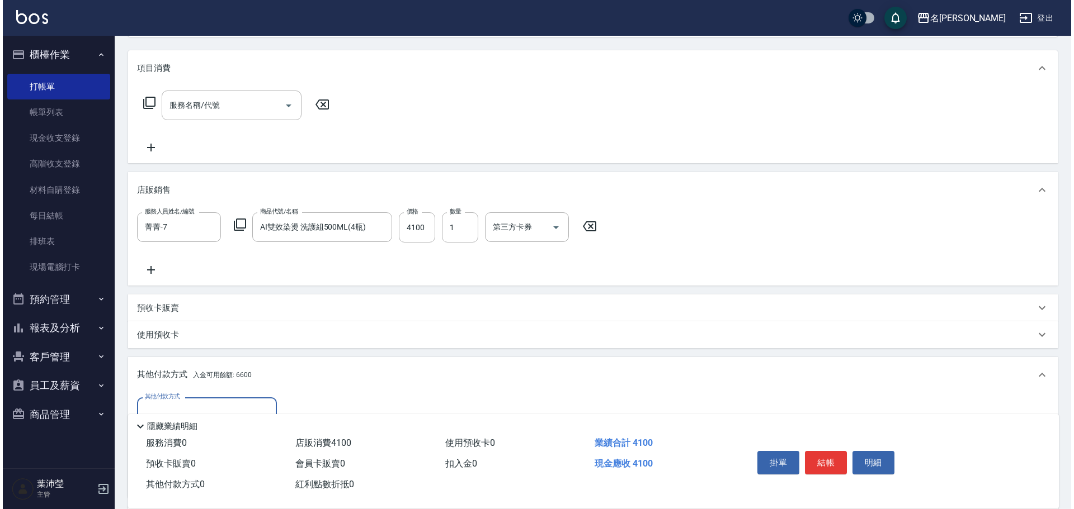
scroll to position [0, 0]
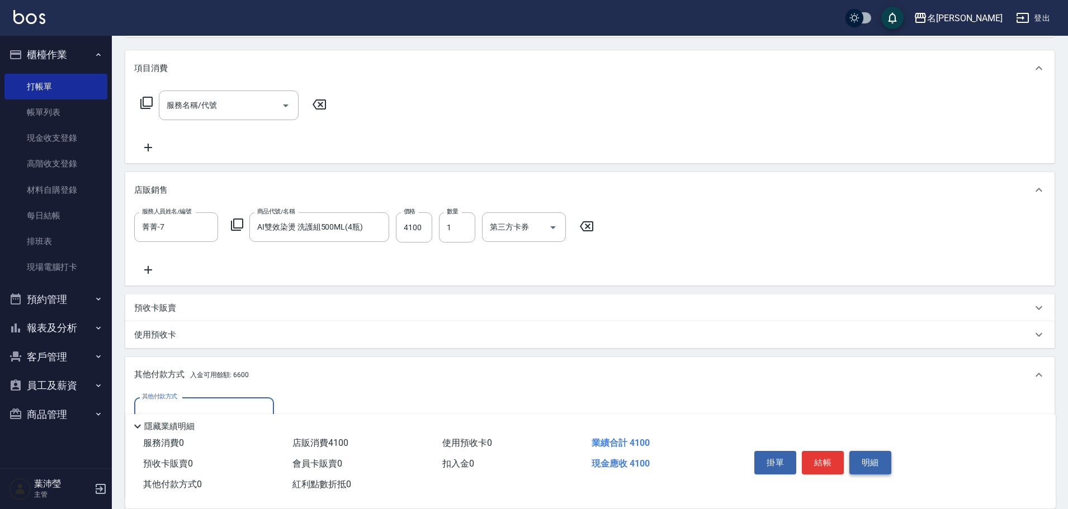
click at [868, 460] on button "明細" at bounding box center [870, 462] width 42 height 23
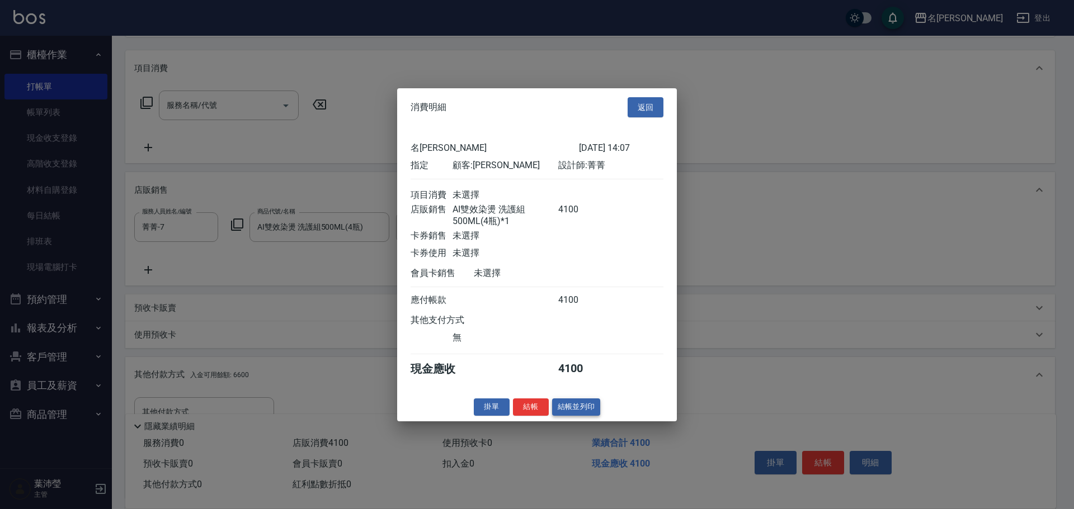
click at [591, 416] on button "結帳並列印" at bounding box center [576, 407] width 49 height 17
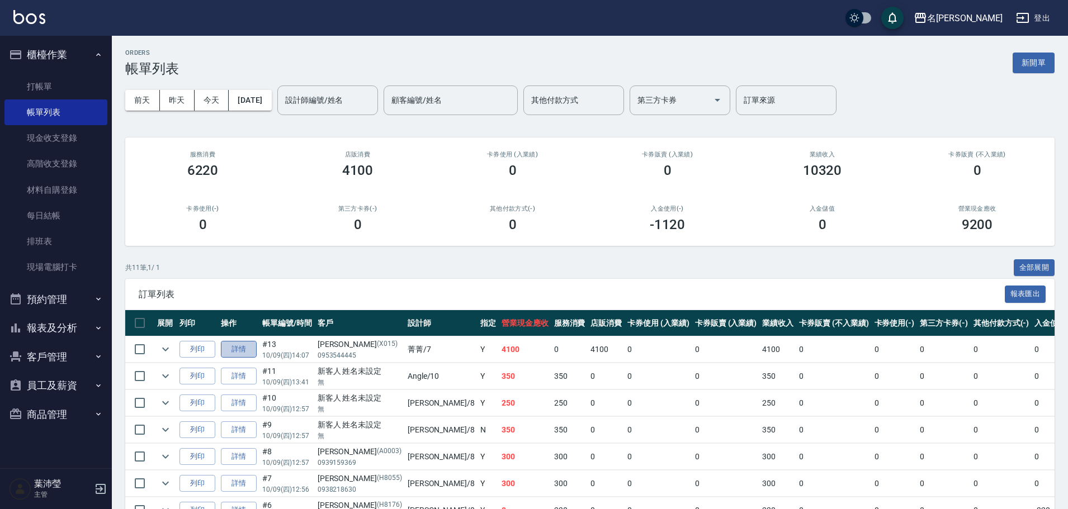
click at [238, 347] on link "詳情" at bounding box center [239, 349] width 36 height 17
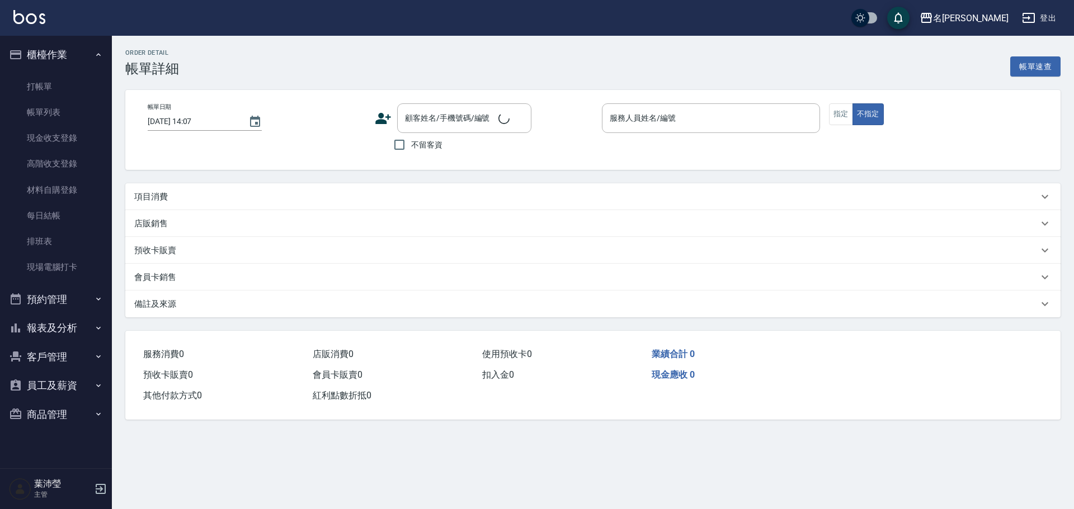
type input "菁菁-7"
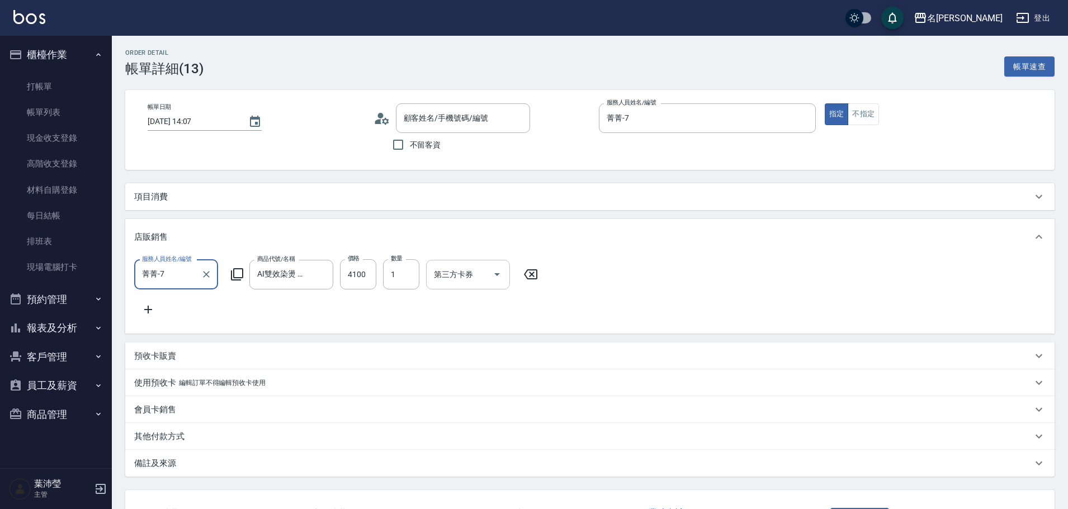
scroll to position [1, 0]
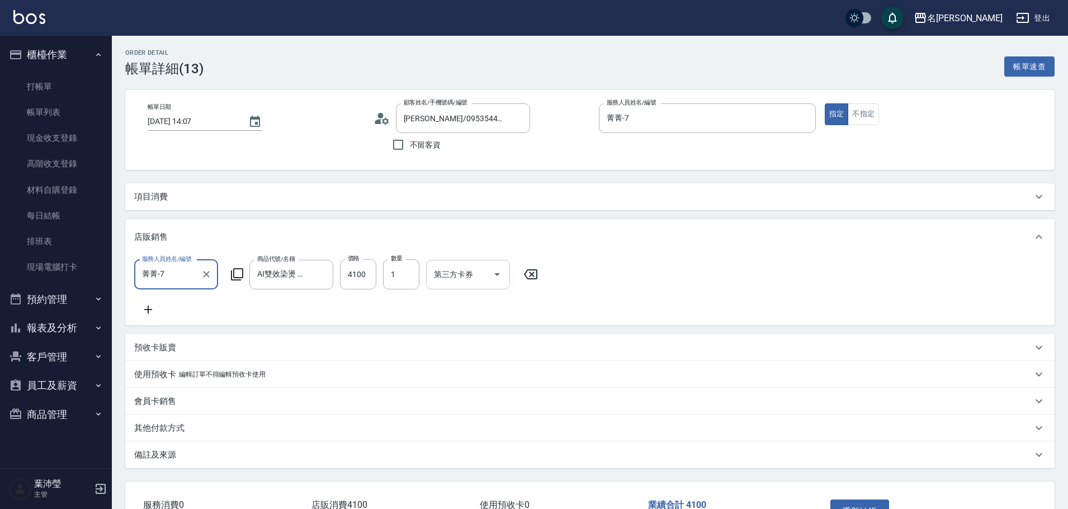
type input "[PERSON_NAME]/0953544445/X015"
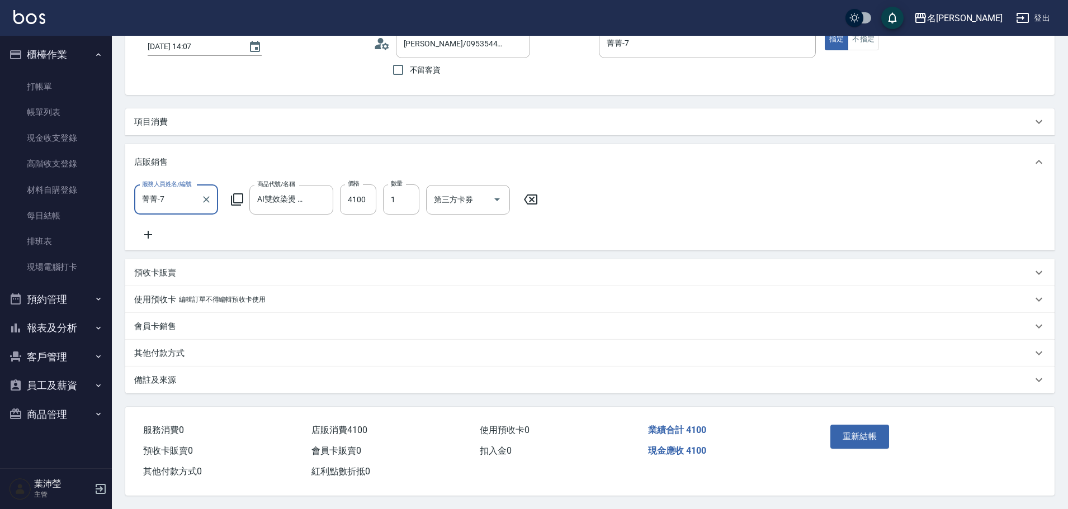
scroll to position [88, 0]
click at [324, 348] on div "其他付款方式" at bounding box center [583, 354] width 898 height 12
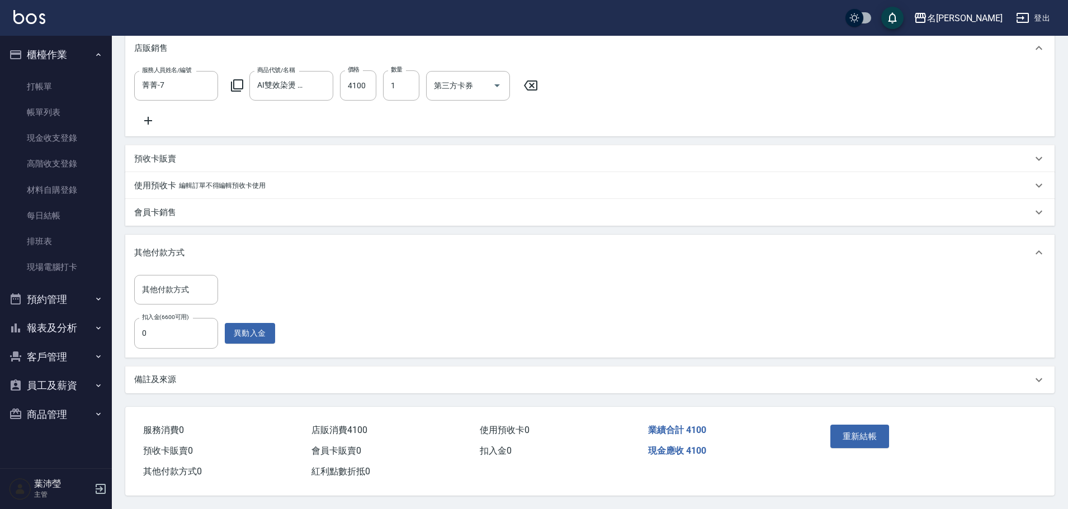
scroll to position [202, 0]
click at [186, 329] on input "0" at bounding box center [176, 333] width 84 height 30
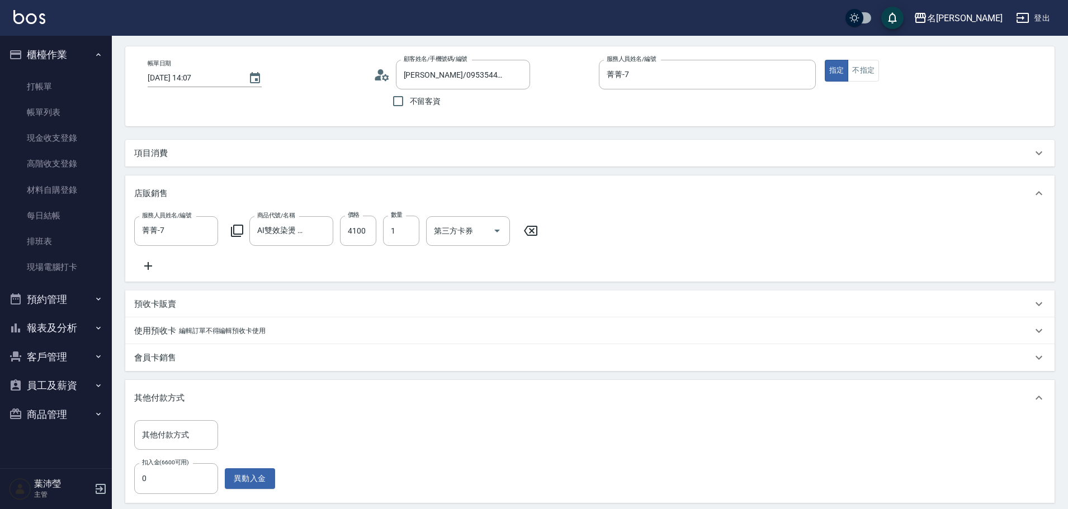
scroll to position [0, 0]
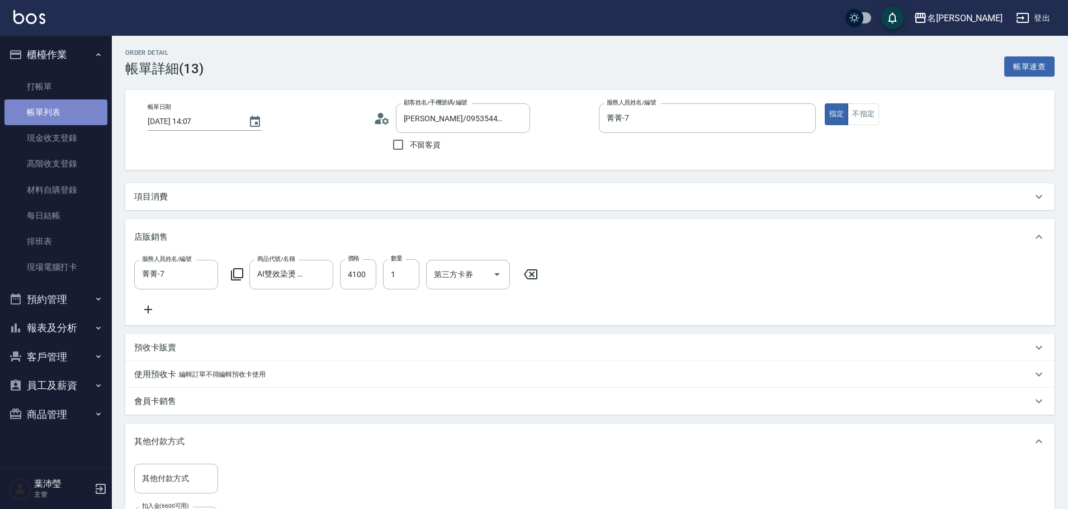
click at [48, 110] on link "帳單列表" at bounding box center [55, 113] width 103 height 26
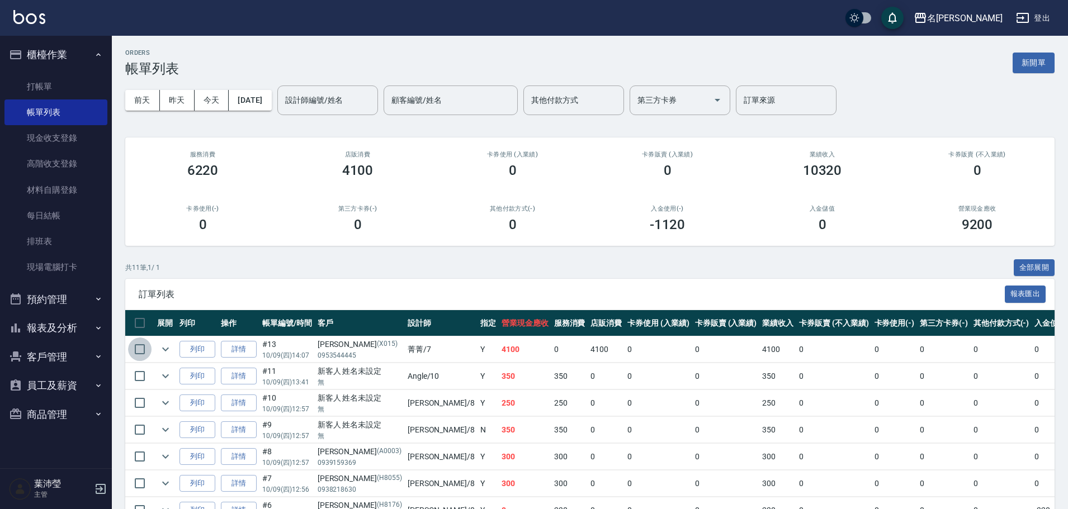
click at [136, 350] on input "checkbox" at bounding box center [139, 349] width 23 height 23
checkbox input "true"
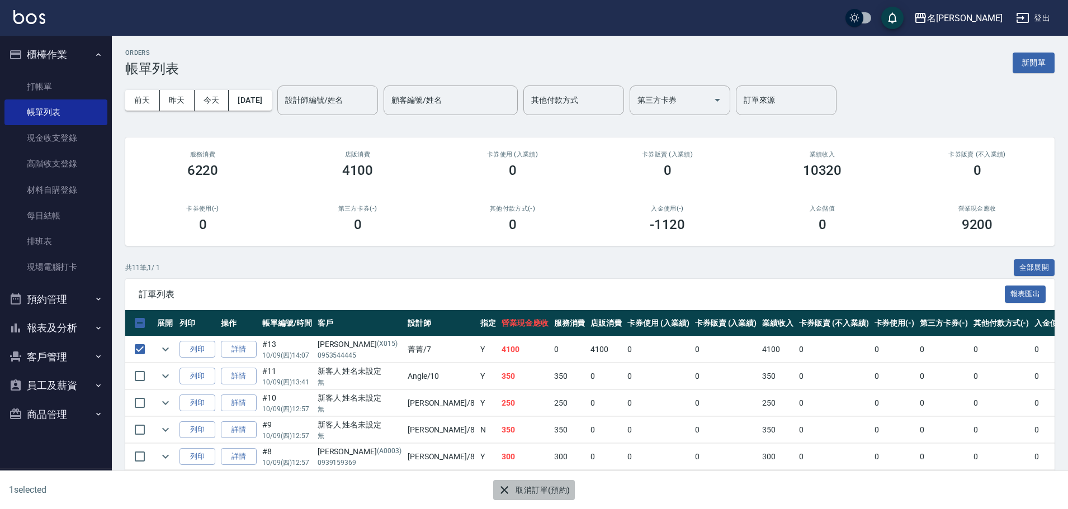
click at [537, 498] on button "取消訂單(預約)" at bounding box center [533, 490] width 81 height 21
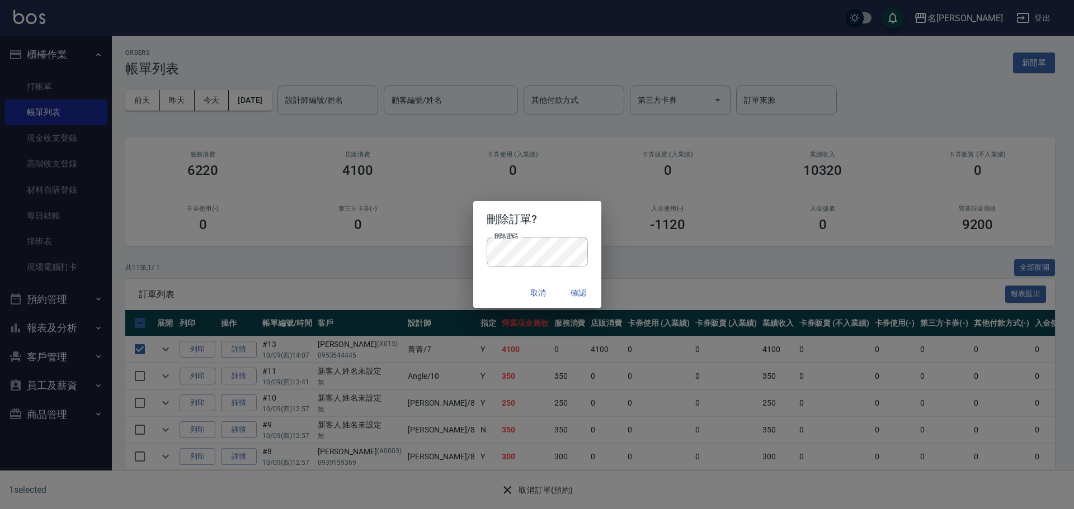
click at [586, 296] on button "確認" at bounding box center [579, 293] width 36 height 21
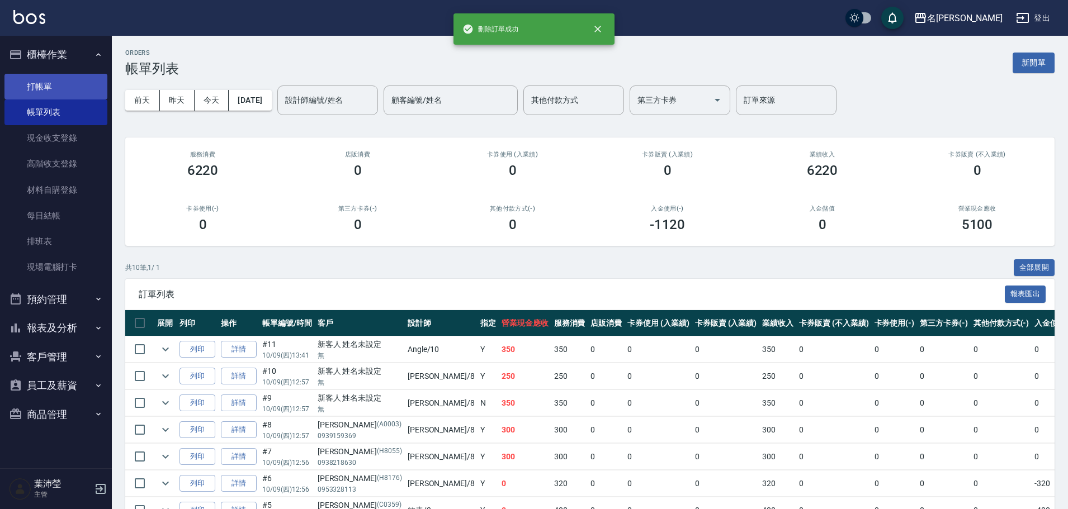
click at [75, 94] on link "打帳單" at bounding box center [55, 87] width 103 height 26
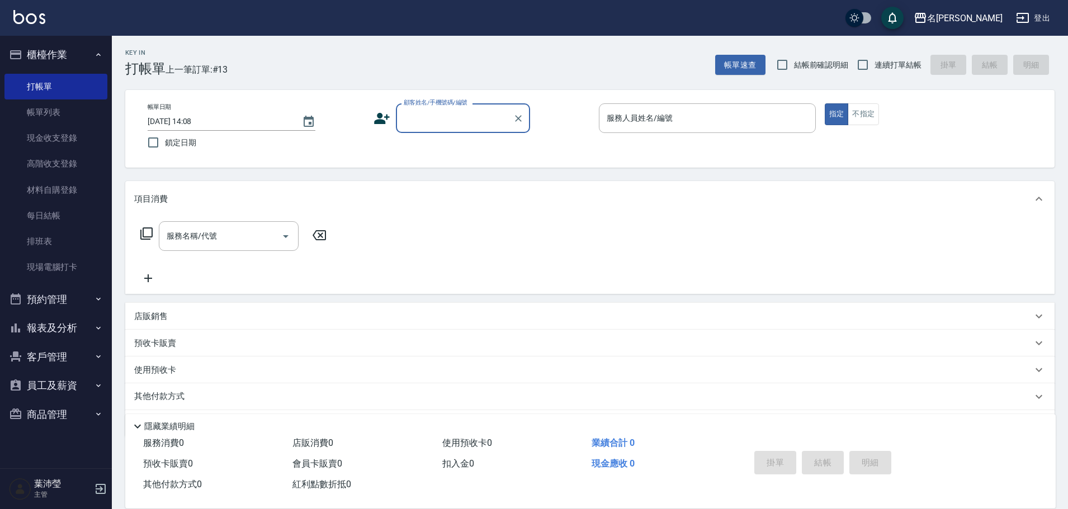
drag, startPoint x: 443, startPoint y: 107, endPoint x: 448, endPoint y: 113, distance: 7.5
click at [443, 110] on div "顧客姓名/手機號碼/編號 顧客姓名/手機號碼/編號" at bounding box center [463, 118] width 134 height 30
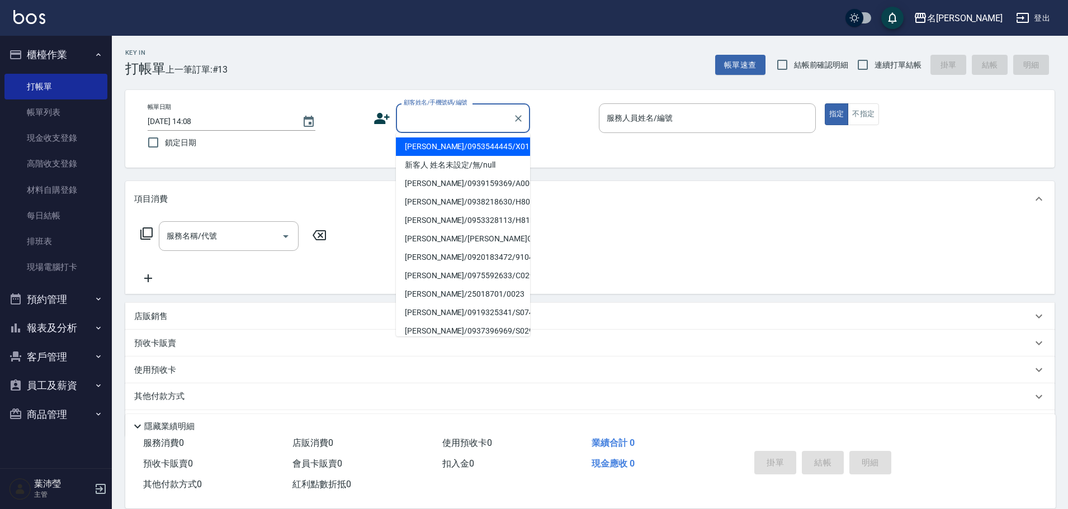
click at [449, 122] on input "顧客姓名/手機號碼/編號" at bounding box center [454, 118] width 107 height 20
click at [460, 146] on li "[PERSON_NAME]/0953544445/X015" at bounding box center [463, 147] width 134 height 18
type input "[PERSON_NAME]/0953544445/X015"
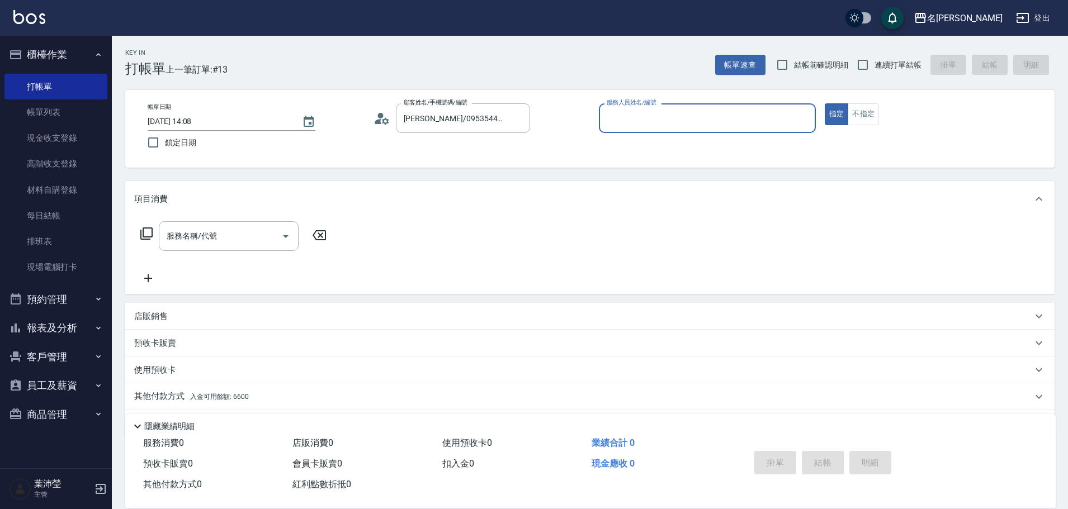
type input "菁菁-7"
click at [180, 320] on div "店販銷售" at bounding box center [583, 317] width 898 height 12
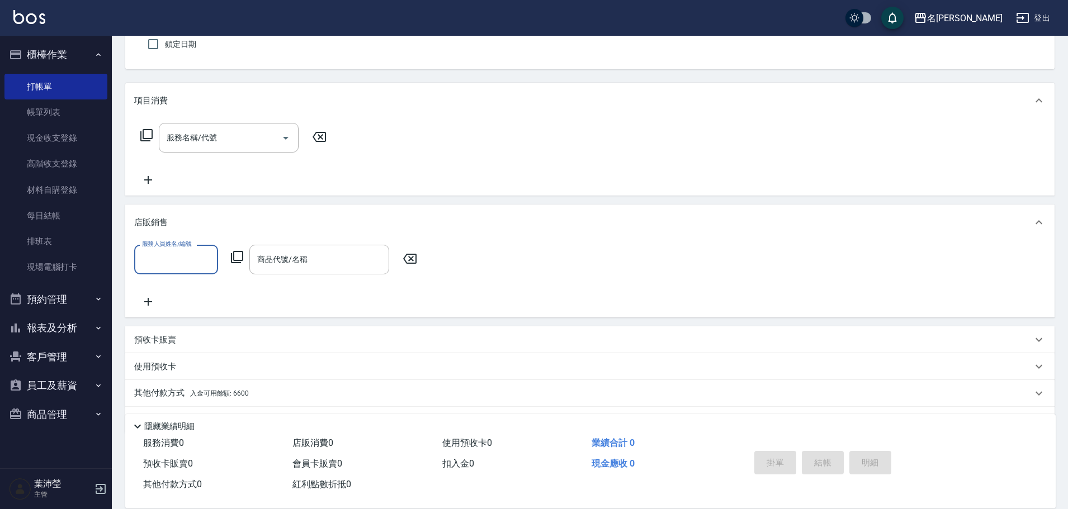
scroll to position [112, 0]
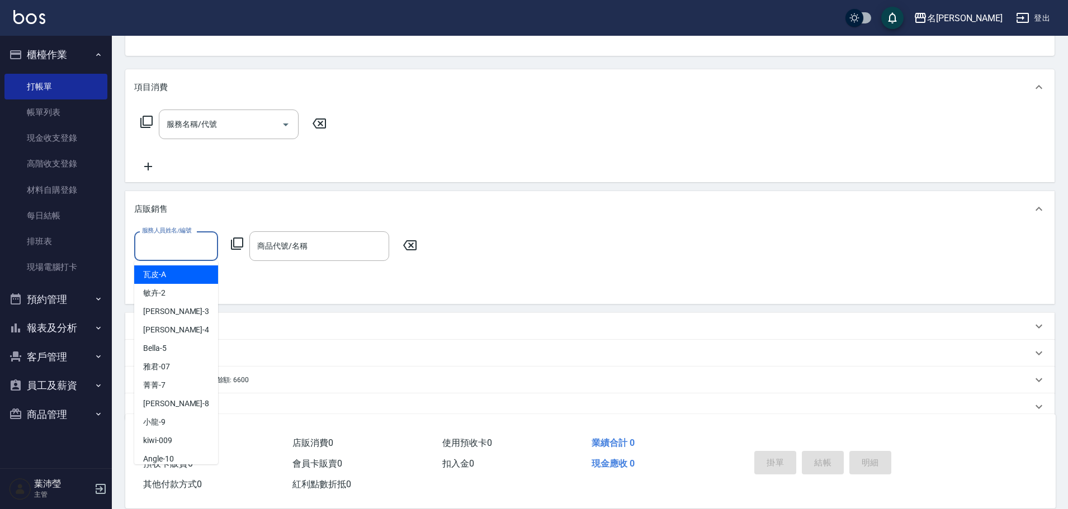
click at [174, 248] on input "服務人員姓名/編號" at bounding box center [176, 247] width 74 height 20
click at [181, 379] on div "菁菁 -7" at bounding box center [176, 385] width 84 height 18
type input "菁菁-7"
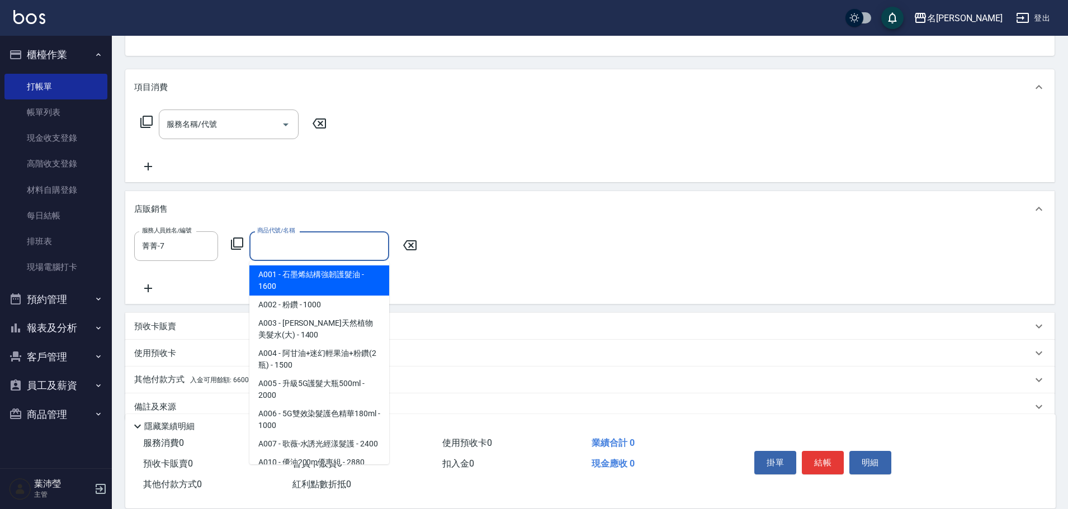
click at [272, 248] on input "商品代號/名稱" at bounding box center [319, 247] width 130 height 20
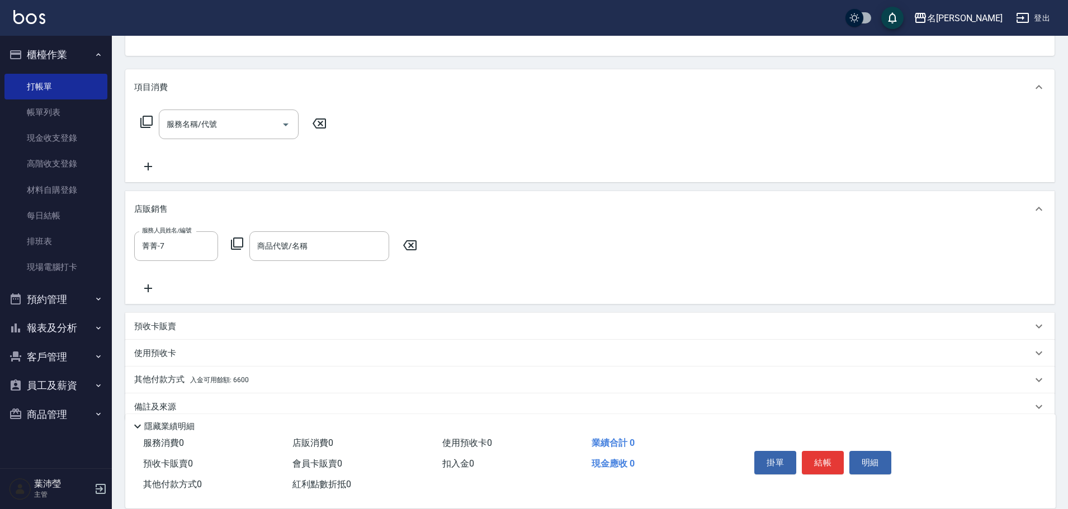
click at [242, 244] on icon at bounding box center [237, 244] width 12 height 12
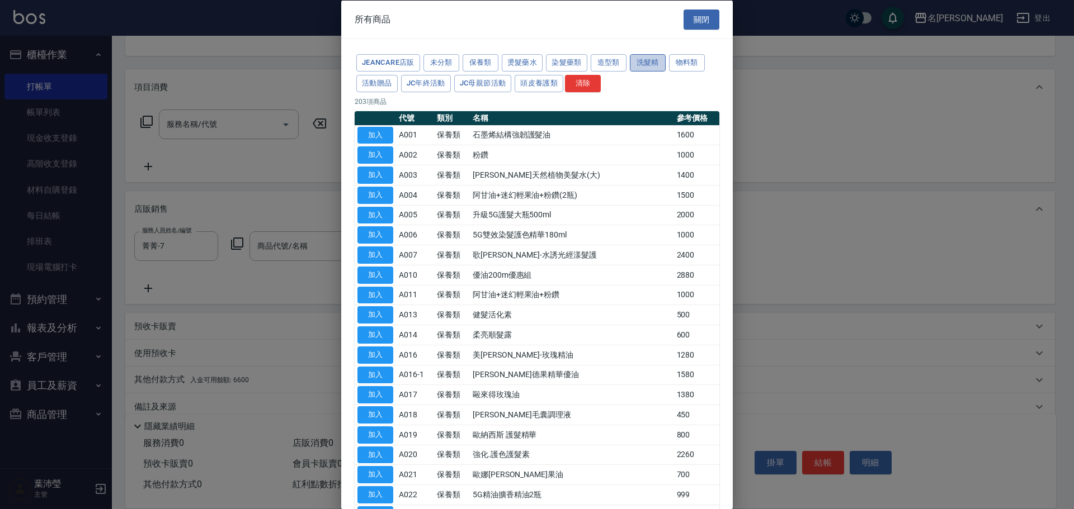
click at [637, 63] on button "洗髮精" at bounding box center [648, 62] width 36 height 17
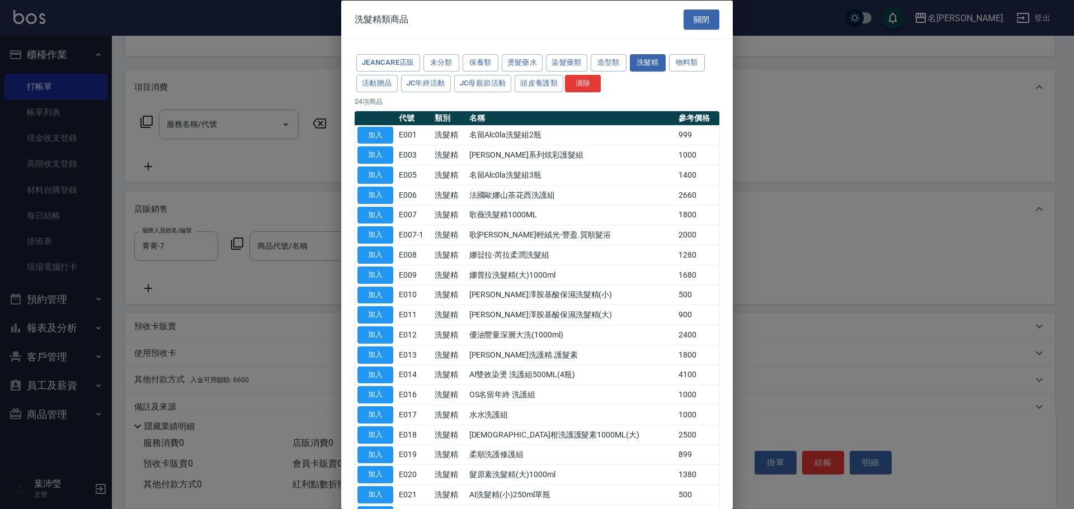
click at [379, 374] on button "加入" at bounding box center [375, 374] width 36 height 17
type input "AI雙效染燙 洗護組500ML(4瓶)"
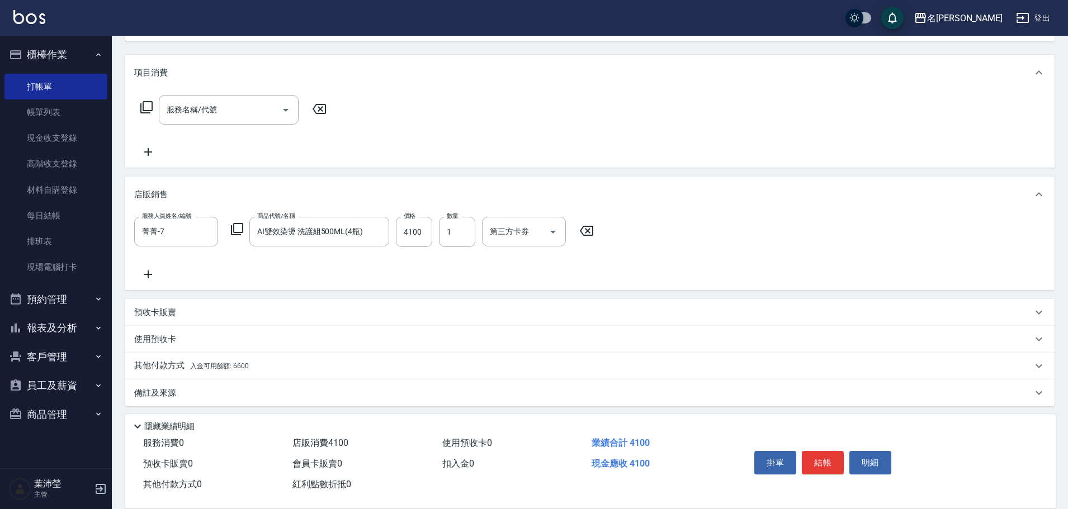
scroll to position [131, 0]
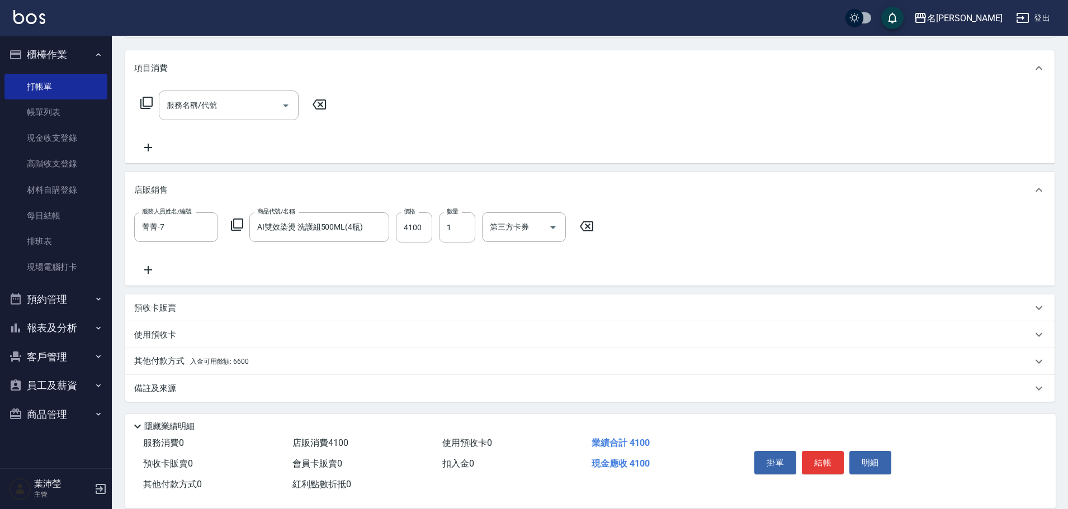
click at [324, 360] on div "其他付款方式 入金可用餘額: 6600" at bounding box center [583, 362] width 898 height 12
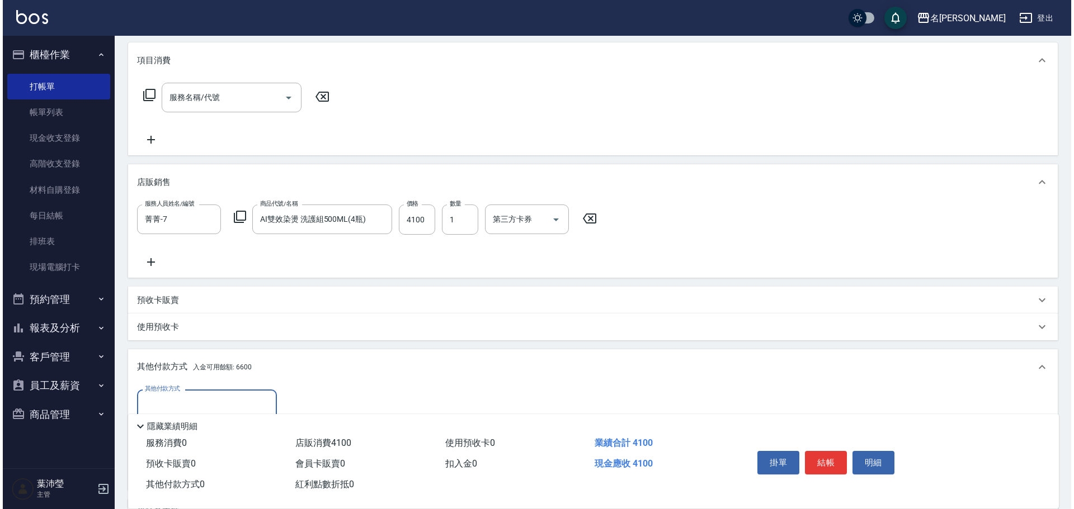
scroll to position [243, 0]
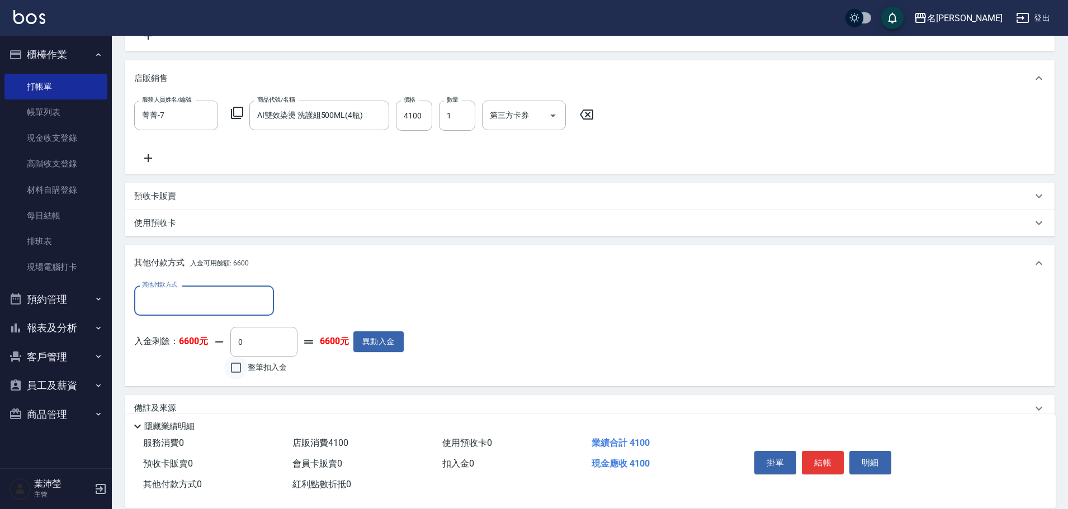
click at [238, 367] on input "整筆扣入金" at bounding box center [235, 367] width 23 height 23
checkbox input "true"
type input "4100"
click at [870, 458] on button "明細" at bounding box center [870, 462] width 42 height 23
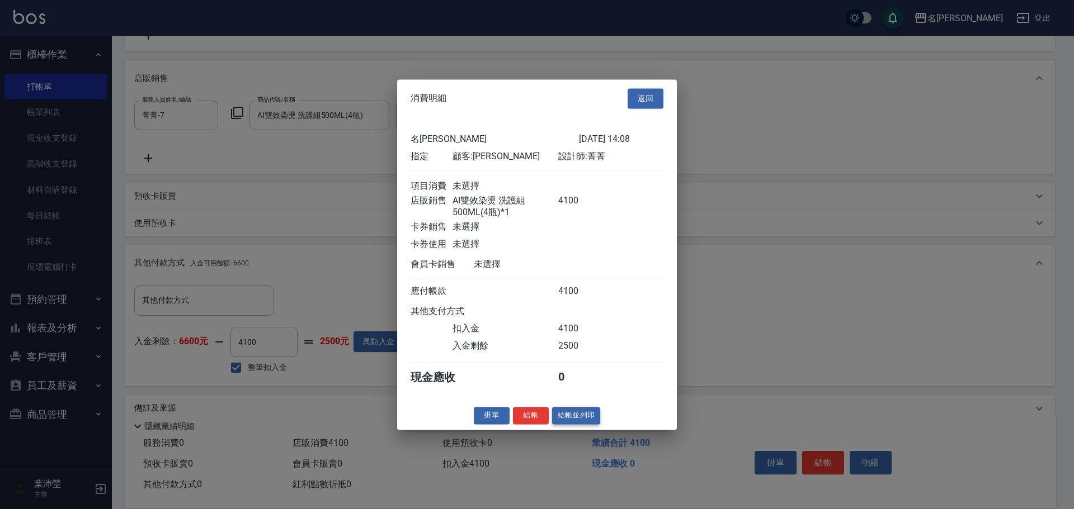
click at [592, 424] on button "結帳並列印" at bounding box center [576, 415] width 49 height 17
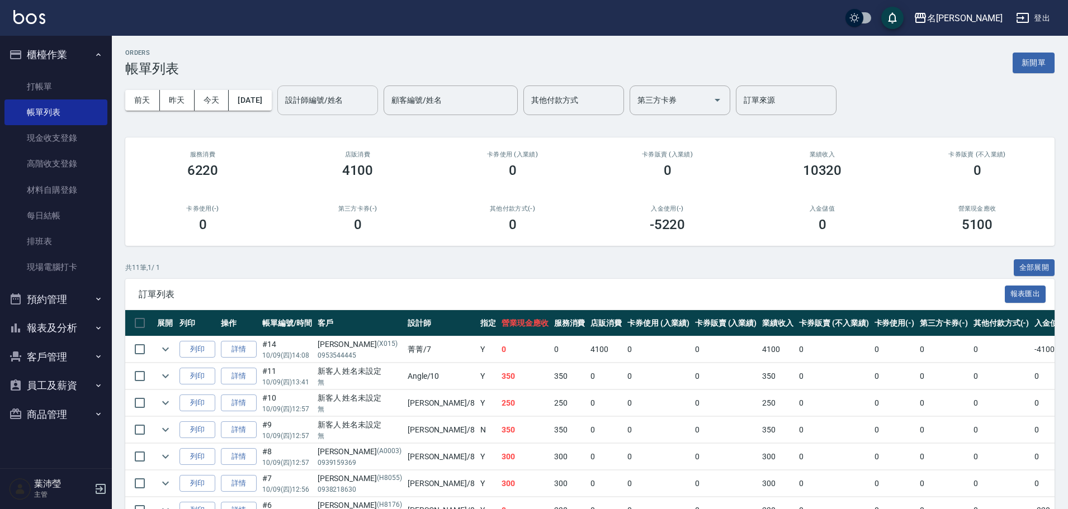
click at [365, 99] on input "設計師編號/姓名" at bounding box center [327, 101] width 91 height 20
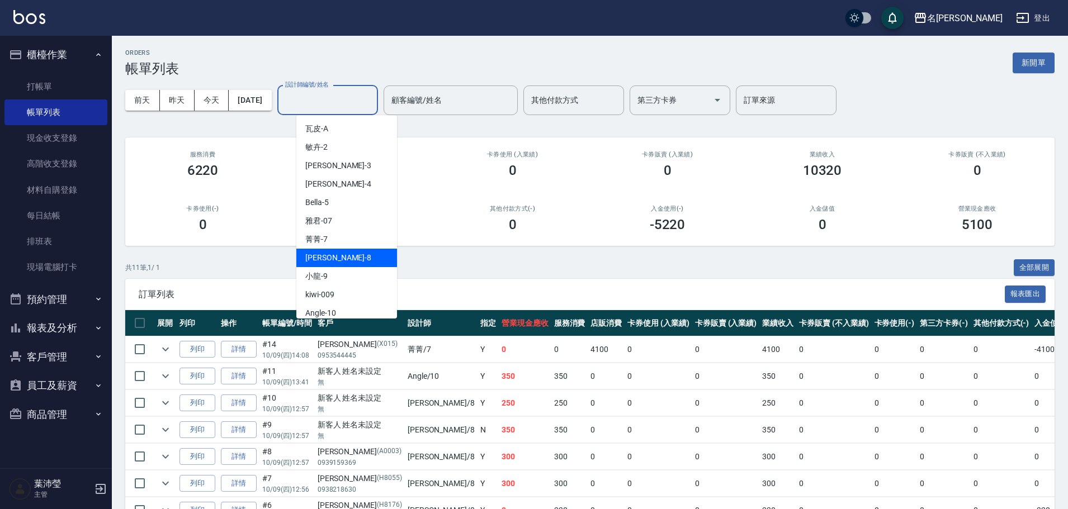
click at [305, 255] on span "Emma -8" at bounding box center [338, 258] width 66 height 12
type input "Emma-8"
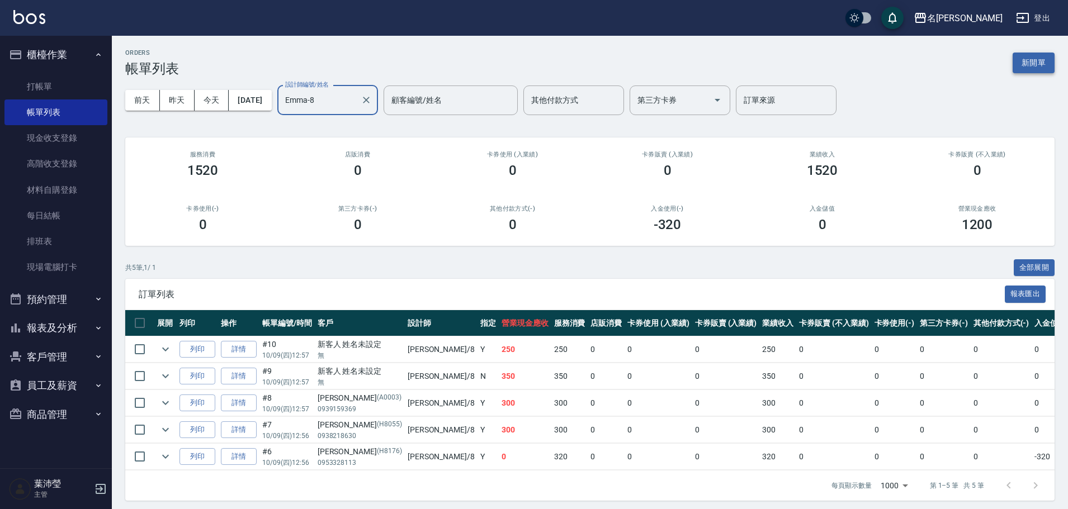
click at [1052, 60] on button "新開單" at bounding box center [1034, 63] width 42 height 21
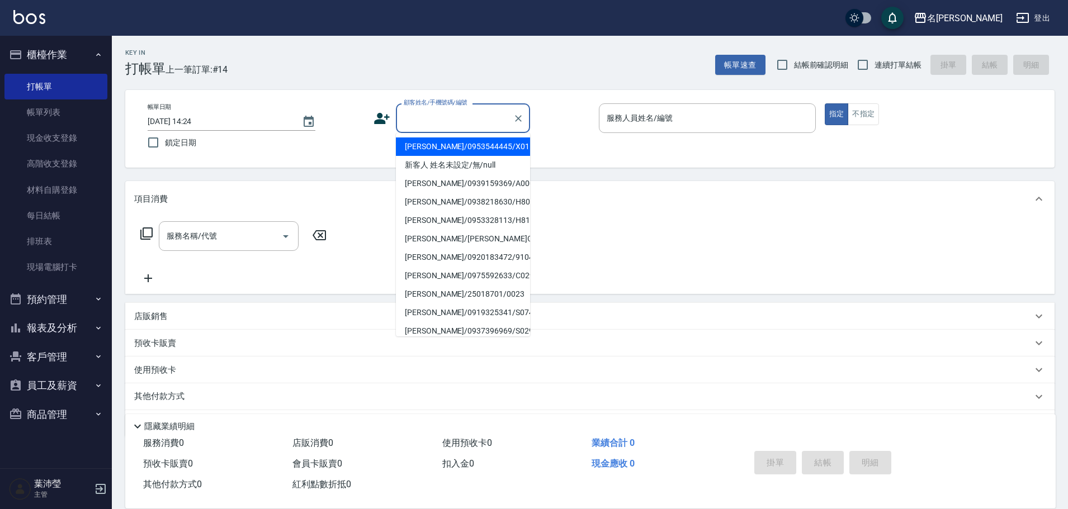
click at [429, 125] on input "顧客姓名/手機號碼/編號" at bounding box center [454, 118] width 107 height 20
click at [459, 158] on li "新客人 姓名未設定/無/null" at bounding box center [463, 165] width 134 height 18
type input "新客人 姓名未設定/無/null"
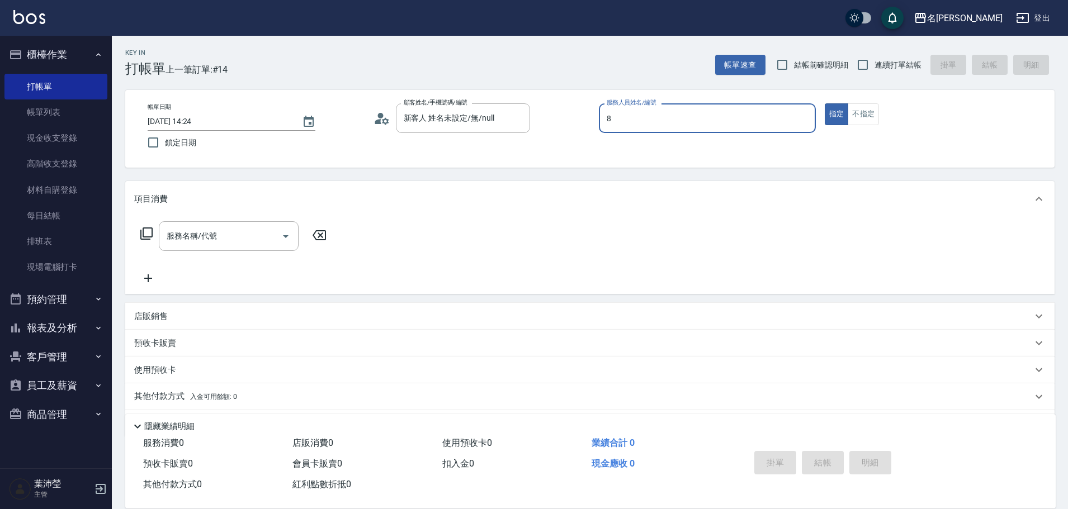
type input "Emma-8"
type button "true"
click at [195, 226] on div "服務名稱/代號 服務名稱/代號" at bounding box center [229, 236] width 140 height 30
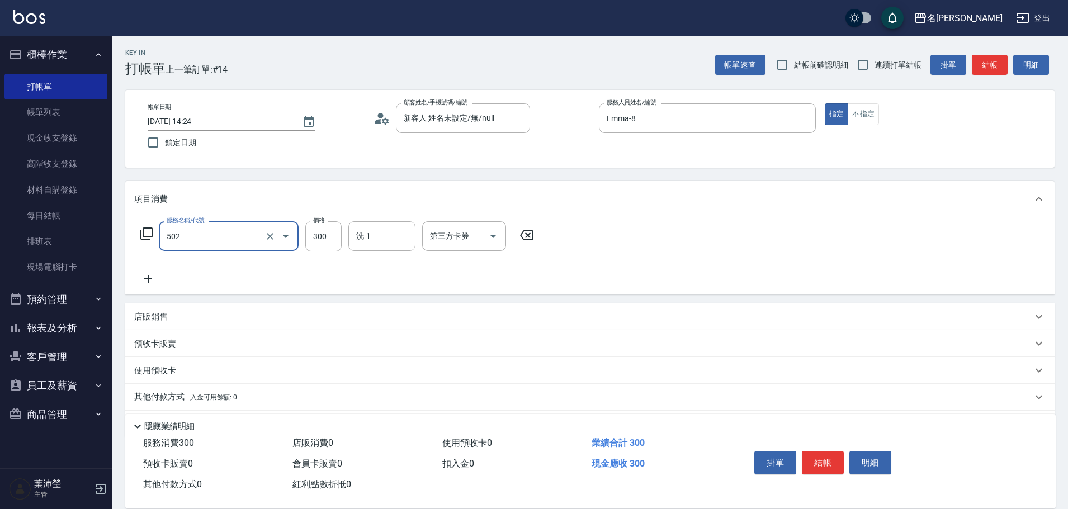
type input "洗髮(502)"
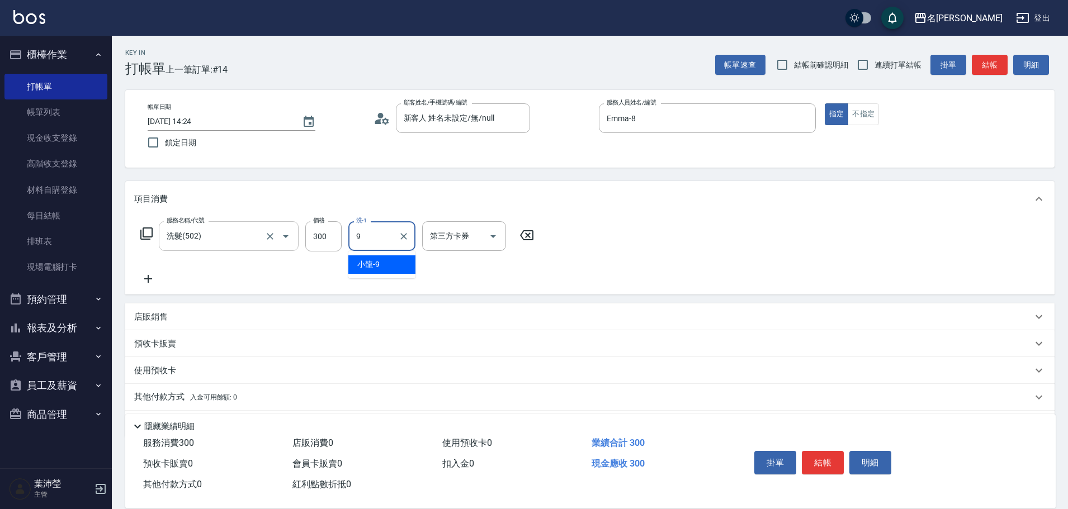
type input "小龍-9"
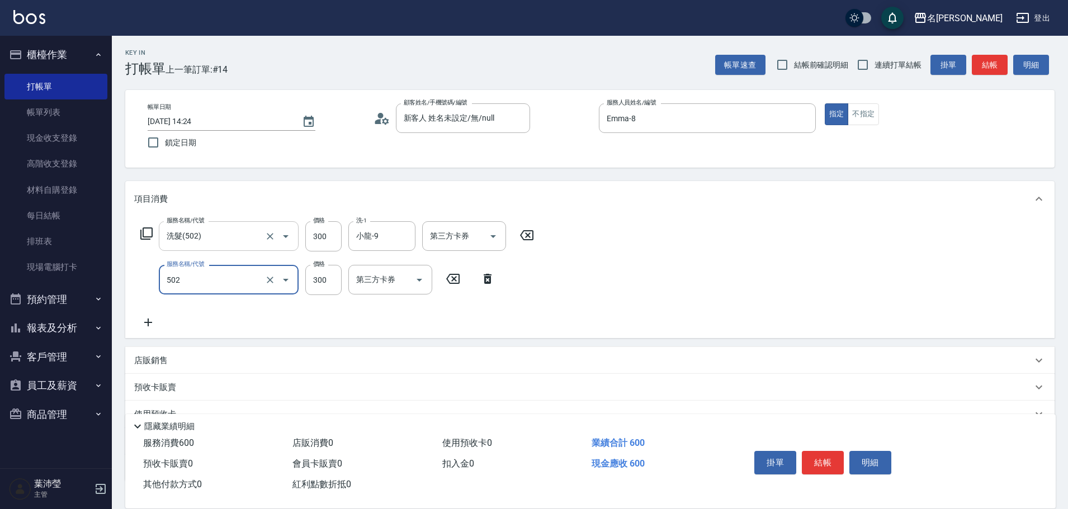
type input "洗髮(502)"
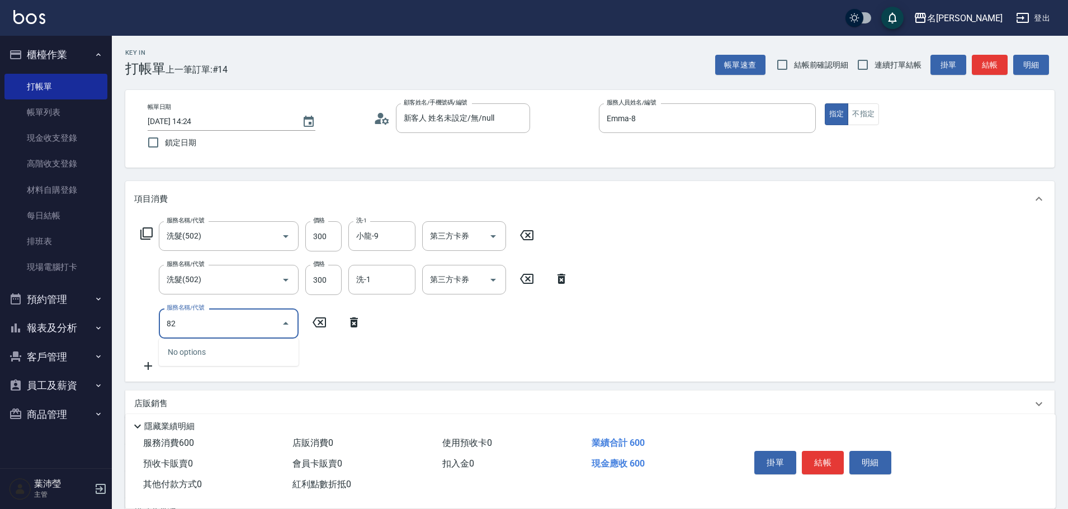
drag, startPoint x: 192, startPoint y: 334, endPoint x: 120, endPoint y: 320, distance: 73.5
click at [120, 320] on div "Key In 打帳單 上一筆訂單:#14 帳單速查 結帳前確認明細 連續打單結帳 掛單 結帳 明細 帳單日期 2025/10/09 14:24 鎖定日期 顧客…" at bounding box center [590, 334] width 956 height 597
drag, startPoint x: 176, startPoint y: 322, endPoint x: 149, endPoint y: 319, distance: 27.1
click at [149, 319] on div "服務名稱/代號 82 服務名稱/代號" at bounding box center [251, 324] width 234 height 30
type input "潤絲(802)"
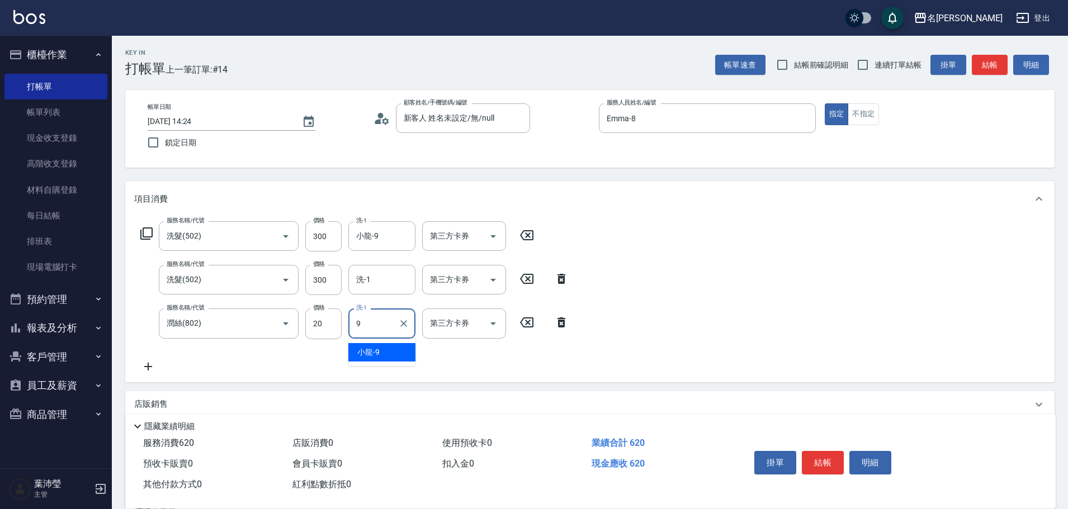
type input "小龍-9"
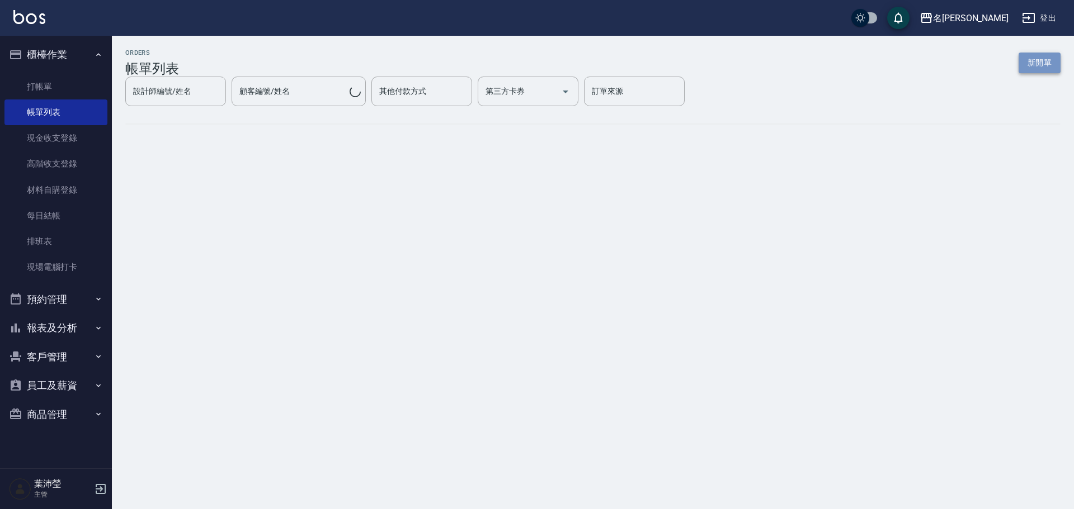
click at [1040, 66] on button "新開單" at bounding box center [1039, 63] width 42 height 21
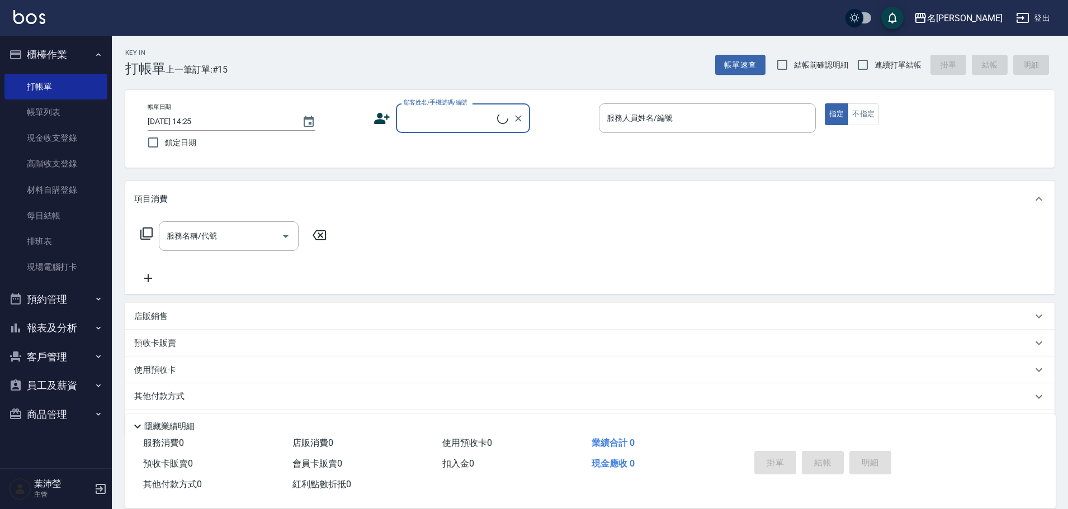
click at [451, 124] on input "顧客姓名/手機號碼/編號" at bounding box center [449, 118] width 96 height 20
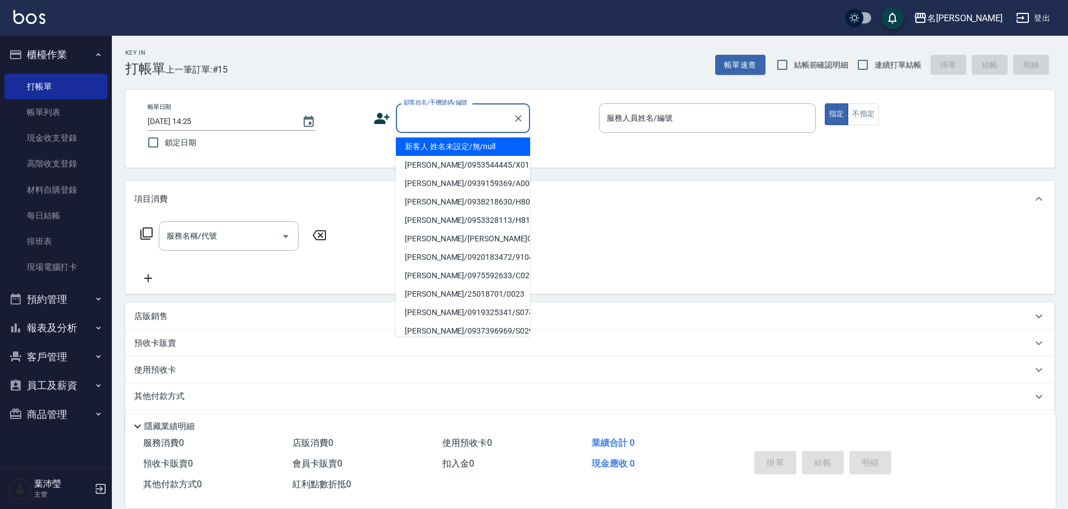
click at [452, 145] on li "新客人 姓名未設定/無/null" at bounding box center [463, 147] width 134 height 18
type input "新客人 姓名未設定/無/null"
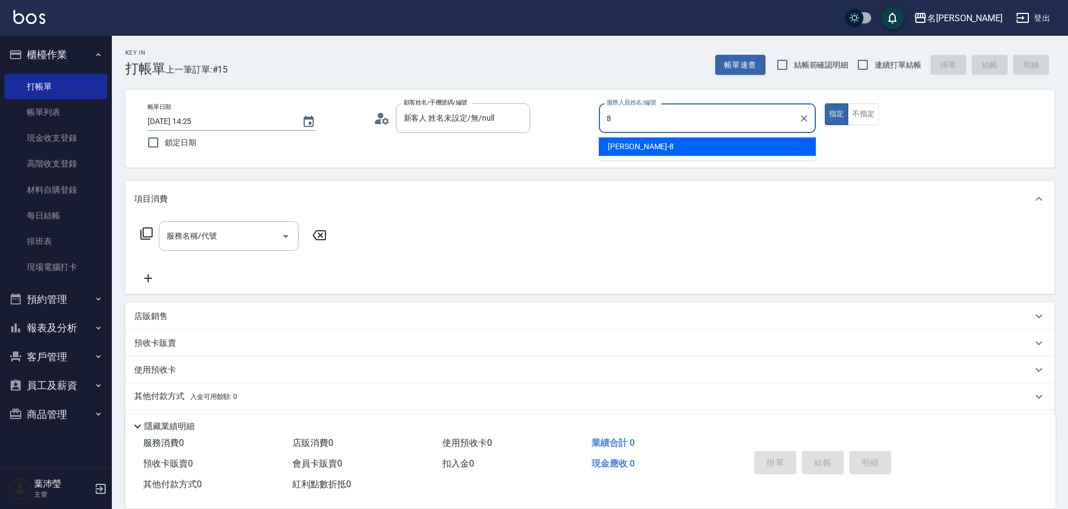
type input "Emma-8"
type button "true"
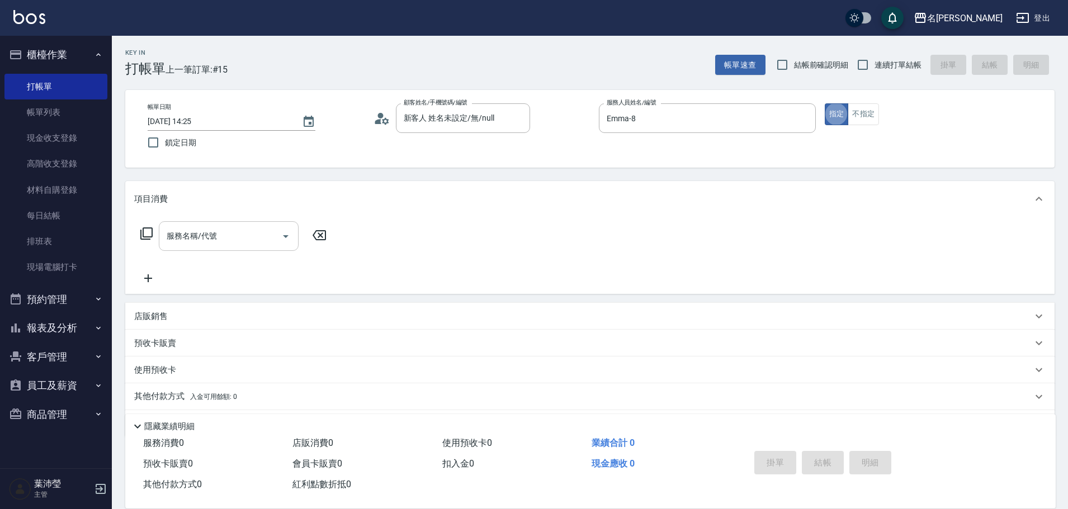
click at [220, 251] on div "服務名稱/代號" at bounding box center [229, 236] width 140 height 30
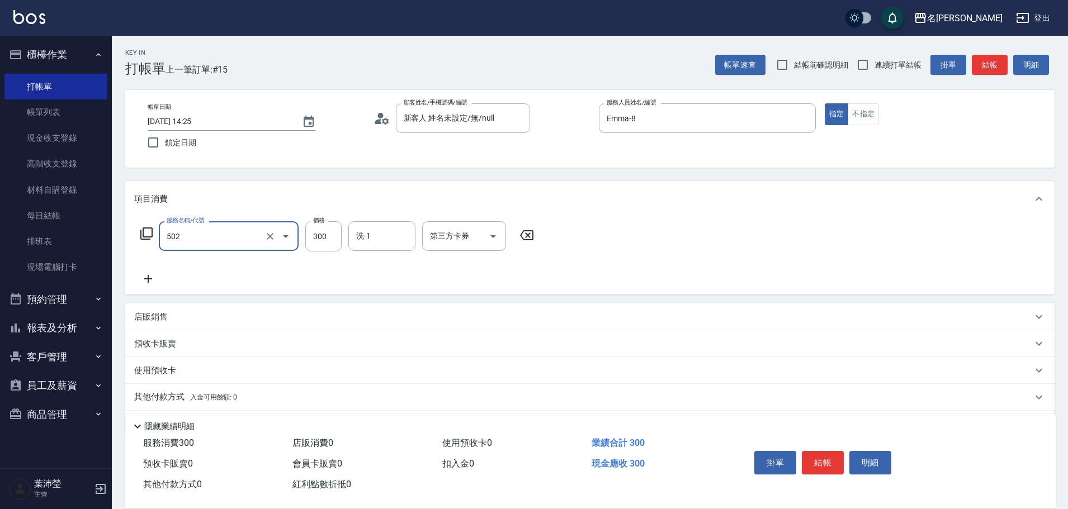
type input "洗髮(502)"
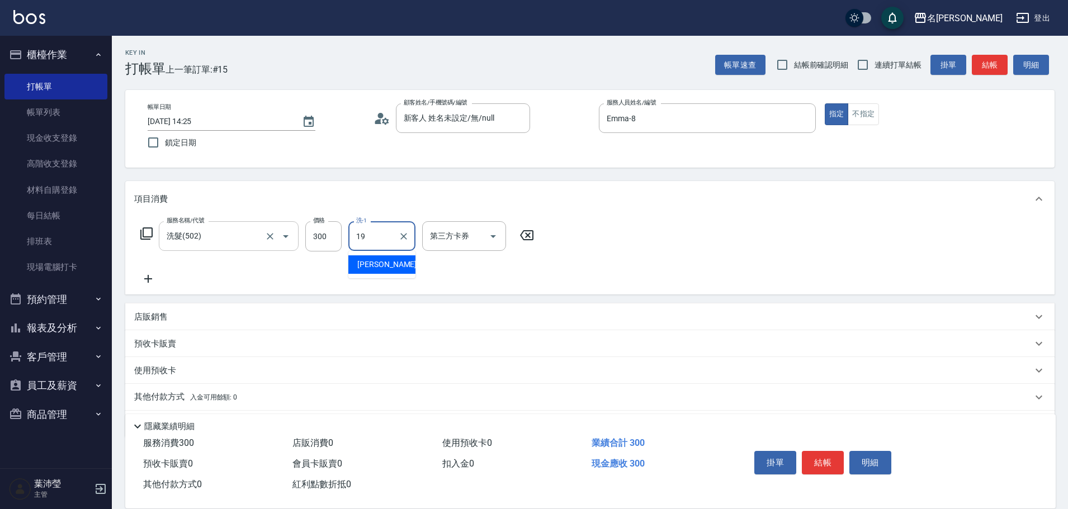
type input "宥蓁-19"
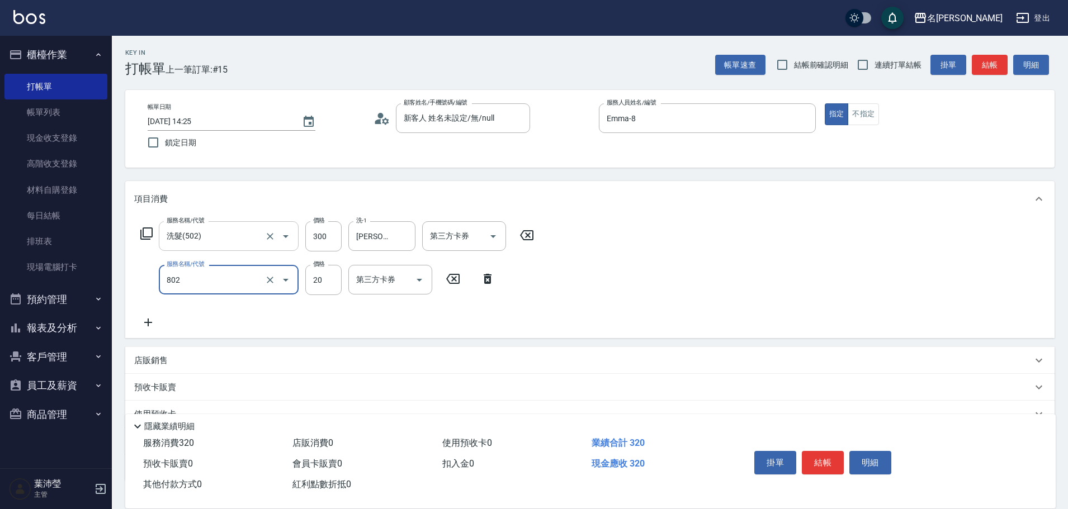
type input "潤絲(802)"
type input "宥蓁-19"
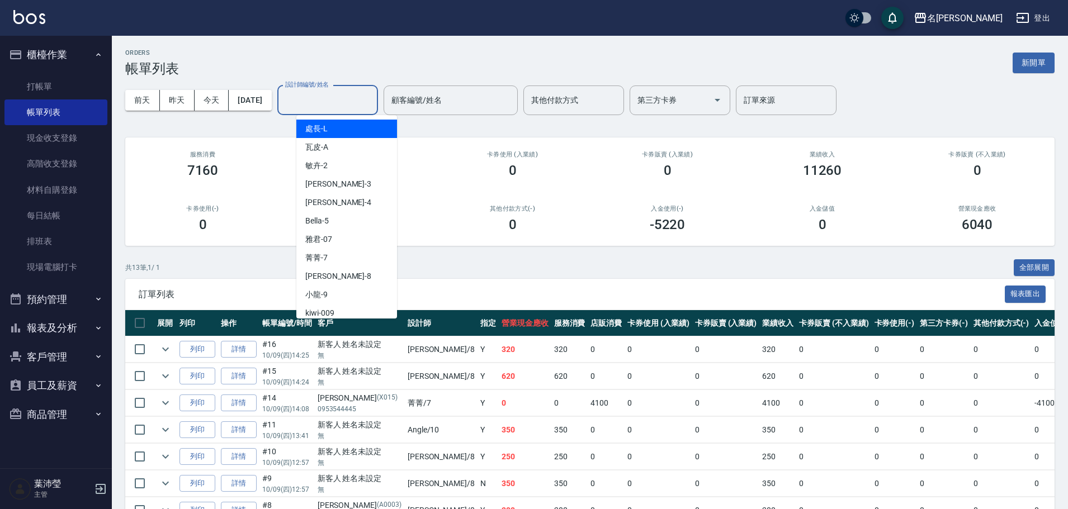
click at [323, 100] on input "設計師編號/姓名" at bounding box center [327, 101] width 91 height 20
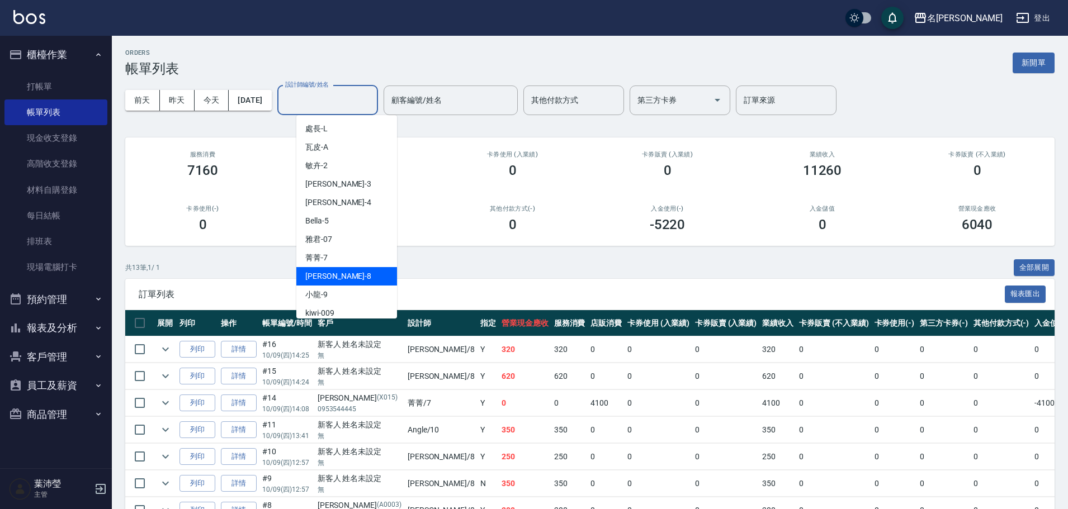
click at [320, 268] on div "Emma -8" at bounding box center [346, 276] width 101 height 18
type input "Emma-8"
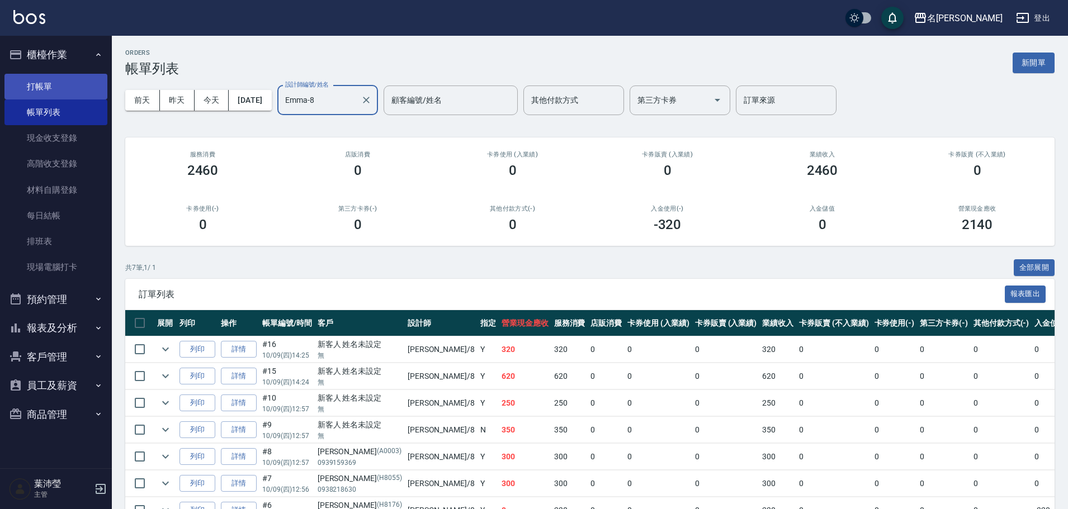
click at [53, 86] on link "打帳單" at bounding box center [55, 87] width 103 height 26
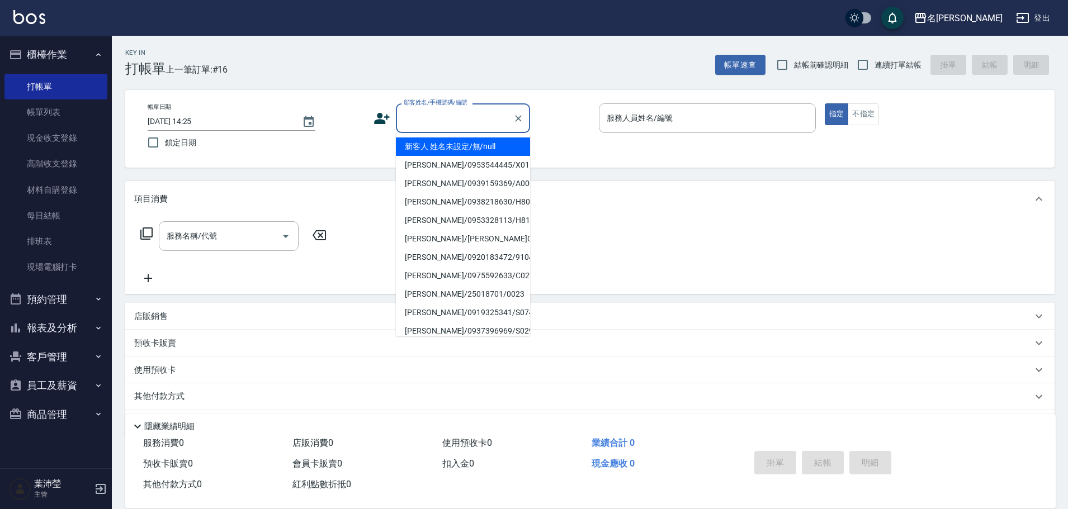
click at [469, 118] on input "顧客姓名/手機號碼/編號" at bounding box center [454, 118] width 107 height 20
click at [459, 148] on li "新客人 姓名未設定/無/null" at bounding box center [463, 147] width 134 height 18
type input "新客人 姓名未設定/無/null"
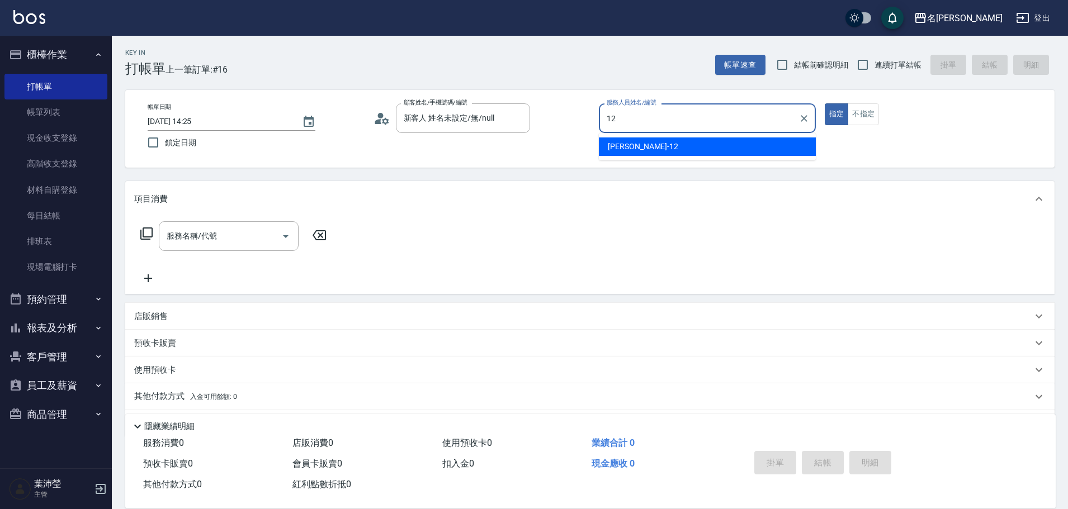
click at [653, 147] on div "Jenny -12" at bounding box center [707, 147] width 217 height 18
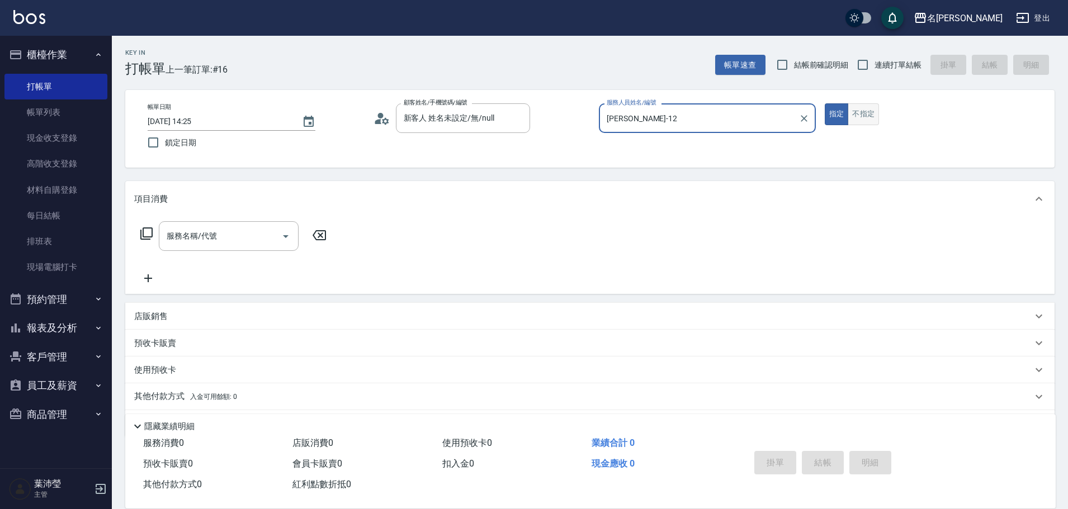
type input "Jenny-12"
drag, startPoint x: 858, startPoint y: 112, endPoint x: 593, endPoint y: 149, distance: 267.6
click at [858, 112] on button "不指定" at bounding box center [863, 114] width 31 height 22
click at [149, 229] on icon at bounding box center [146, 233] width 13 height 13
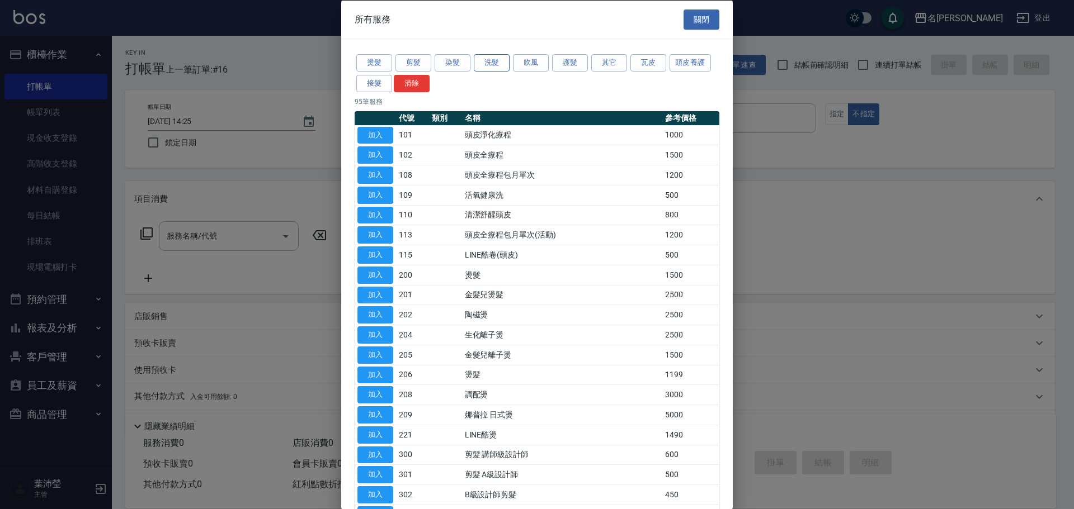
click at [499, 63] on button "洗髮" at bounding box center [492, 62] width 36 height 17
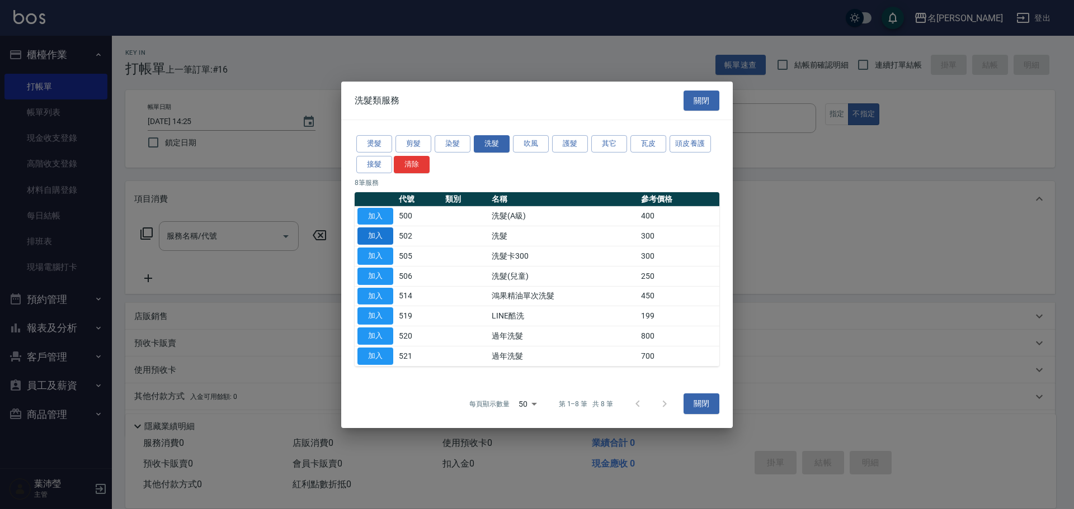
click at [371, 229] on button "加入" at bounding box center [375, 236] width 36 height 17
type input "洗髮(502)"
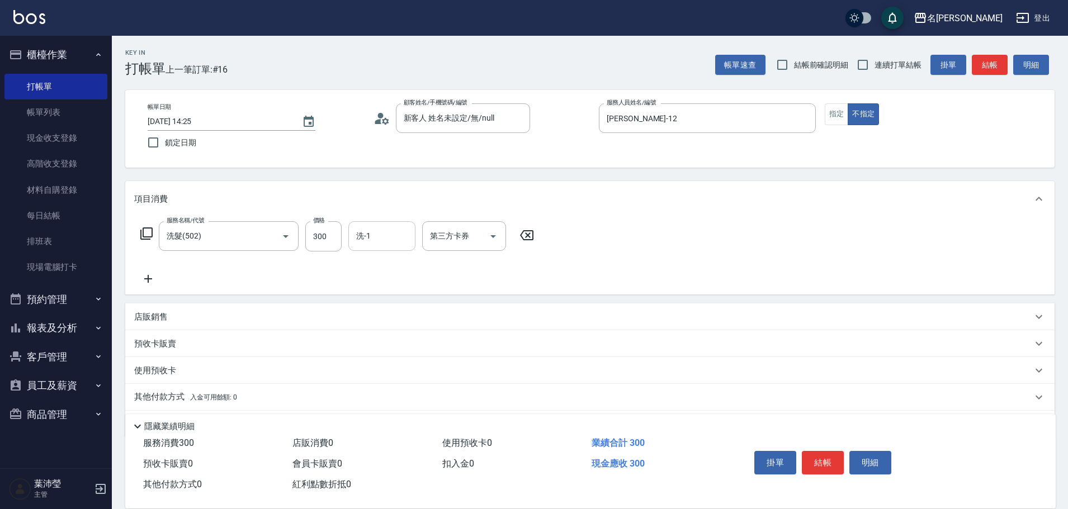
click at [371, 242] on input "洗-1" at bounding box center [381, 236] width 57 height 20
click at [380, 266] on span "宥蓁 -19" at bounding box center [392, 265] width 70 height 12
type input "宥蓁-19"
click at [818, 457] on button "結帳" at bounding box center [823, 462] width 42 height 23
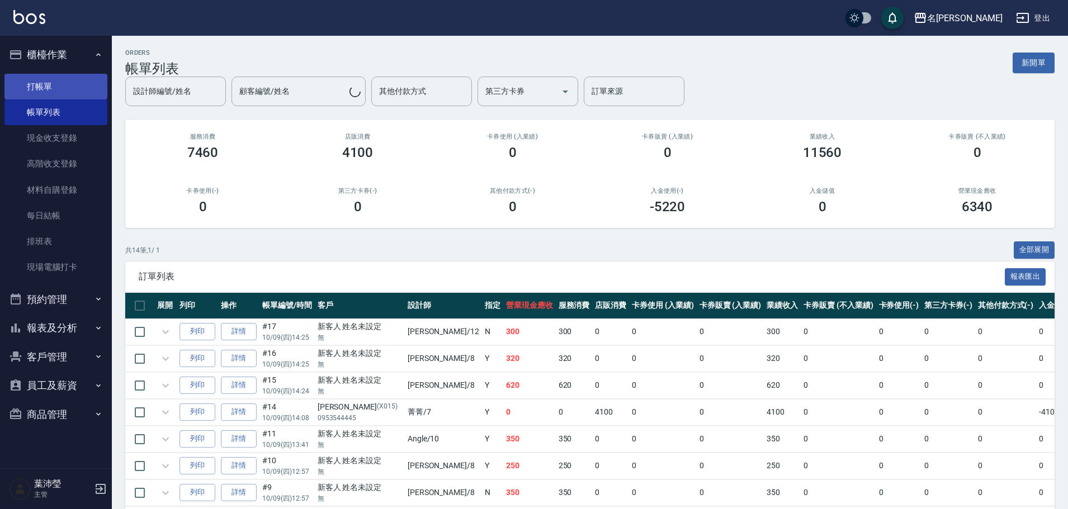
click at [60, 91] on link "打帳單" at bounding box center [55, 87] width 103 height 26
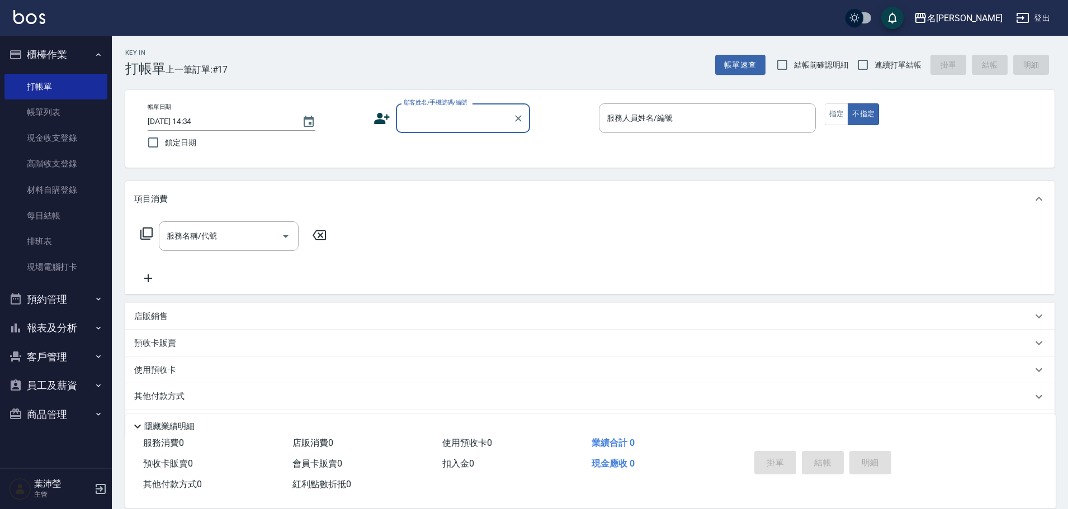
click at [464, 117] on input "顧客姓名/手機號碼/編號" at bounding box center [454, 118] width 107 height 20
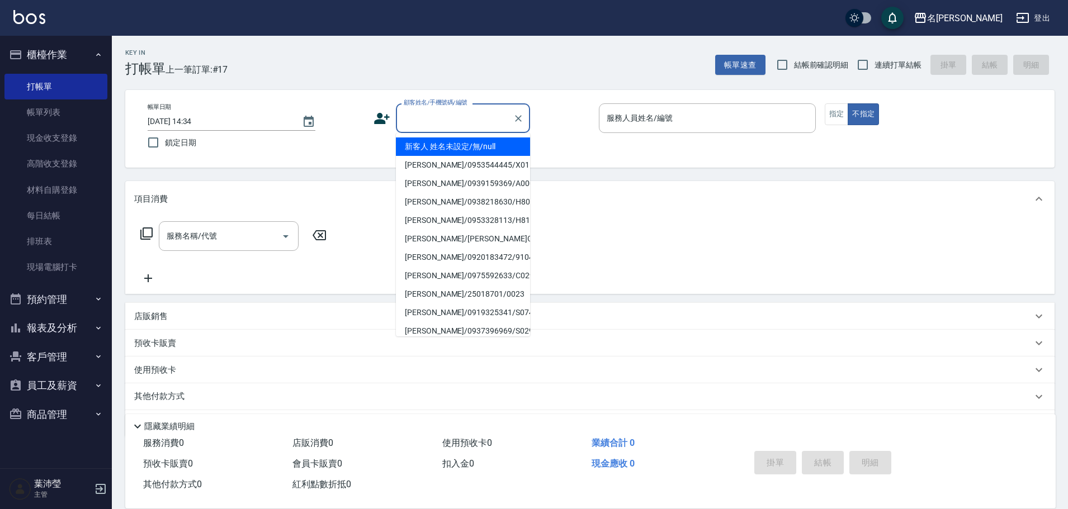
click at [461, 140] on li "新客人 姓名未設定/無/null" at bounding box center [463, 147] width 134 height 18
type input "新客人 姓名未設定/無/null"
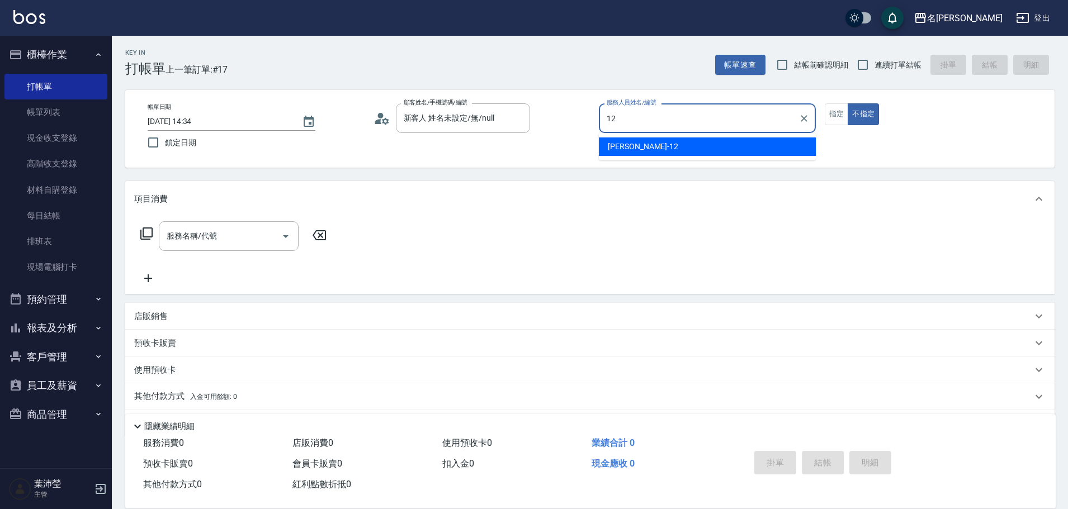
click at [630, 148] on span "Jenny -12" at bounding box center [643, 147] width 70 height 12
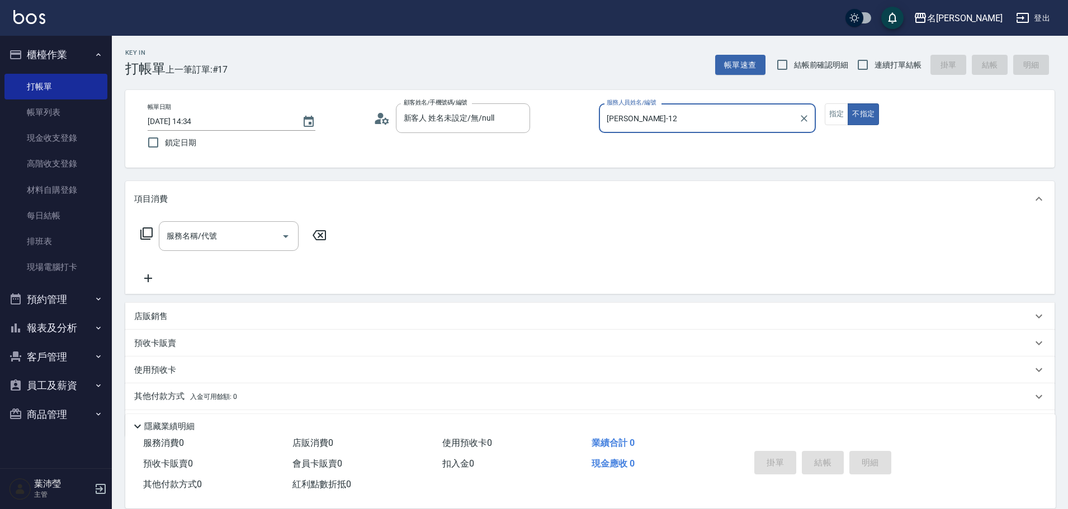
type input "Jenny-12"
click at [142, 229] on icon at bounding box center [146, 233] width 13 height 13
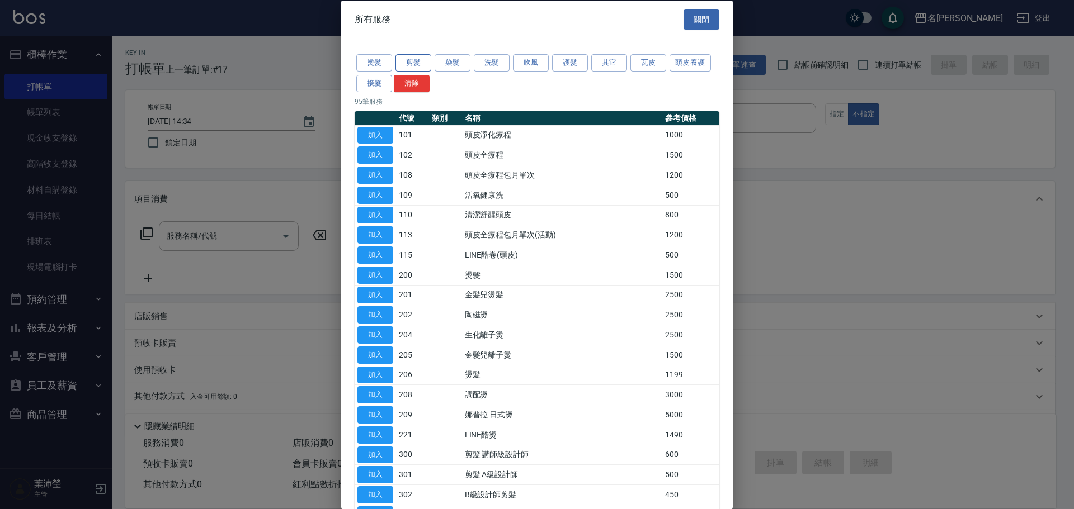
click at [396, 67] on button "剪髮" at bounding box center [413, 62] width 36 height 17
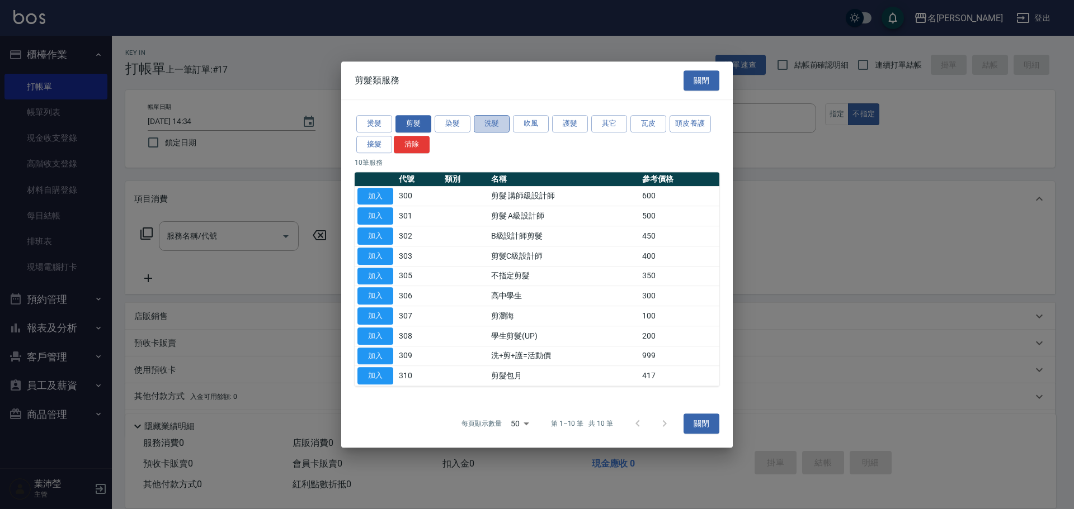
click at [491, 126] on button "洗髮" at bounding box center [492, 123] width 36 height 17
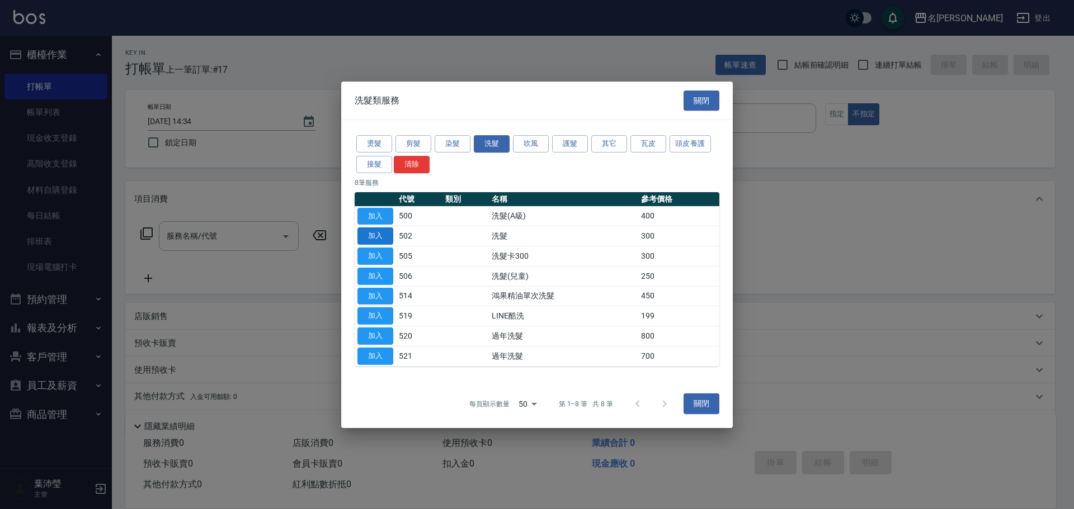
click at [379, 237] on button "加入" at bounding box center [375, 236] width 36 height 17
type input "洗髮(502)"
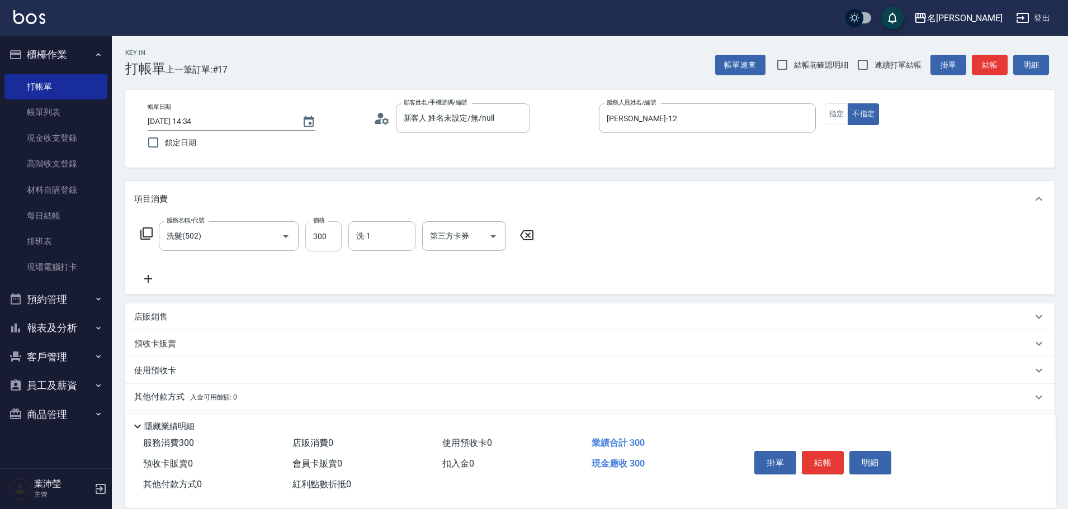
click at [334, 234] on input "300" at bounding box center [323, 236] width 36 height 30
type input "600"
click at [826, 451] on button "結帳" at bounding box center [823, 462] width 42 height 23
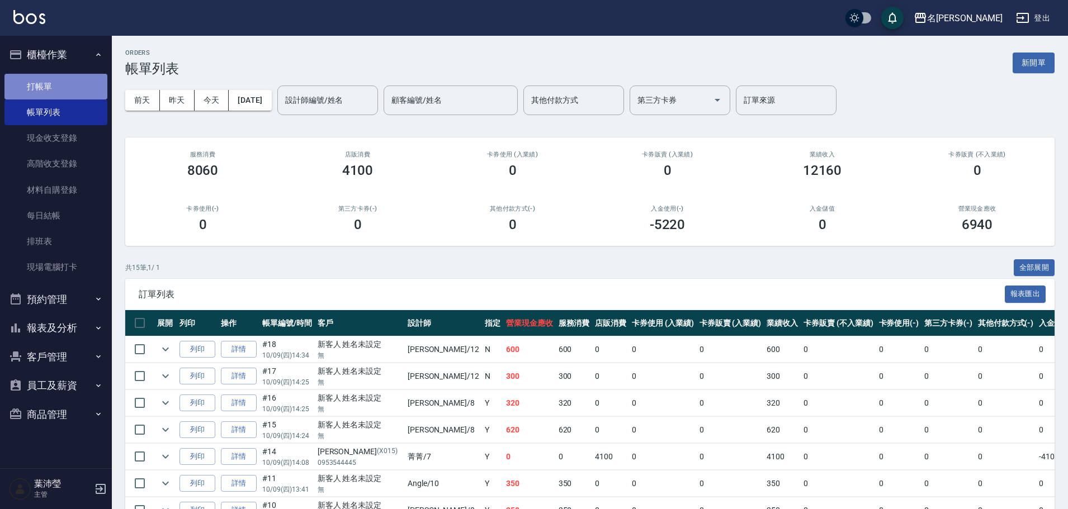
click at [71, 93] on link "打帳單" at bounding box center [55, 87] width 103 height 26
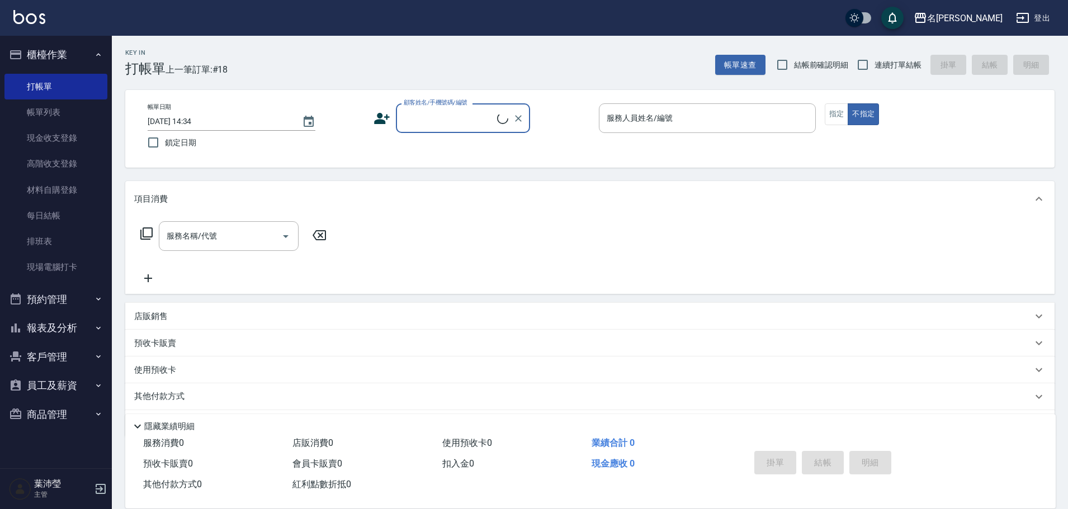
click at [462, 122] on input "顧客姓名/手機號碼/編號" at bounding box center [449, 118] width 96 height 20
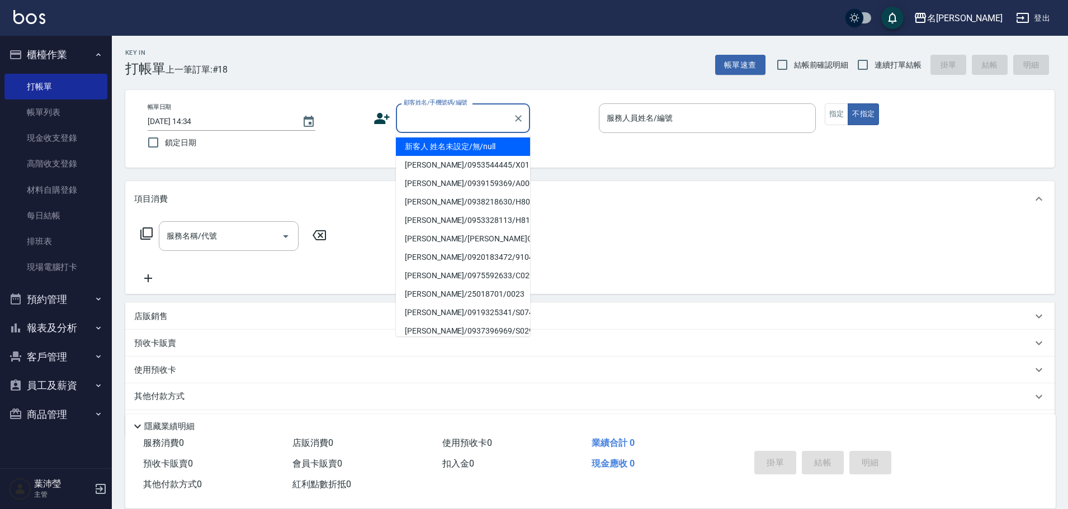
drag, startPoint x: 468, startPoint y: 145, endPoint x: 464, endPoint y: 158, distance: 13.4
click at [467, 145] on li "新客人 姓名未設定/無/null" at bounding box center [463, 147] width 134 height 18
type input "新客人 姓名未設定/無/null"
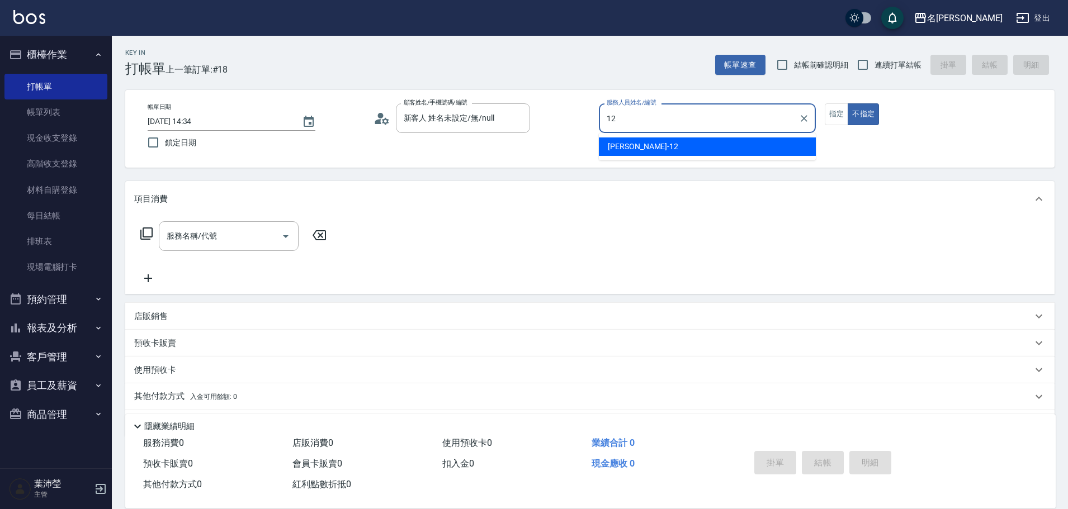
click at [608, 150] on span "Jenny -12" at bounding box center [643, 147] width 70 height 12
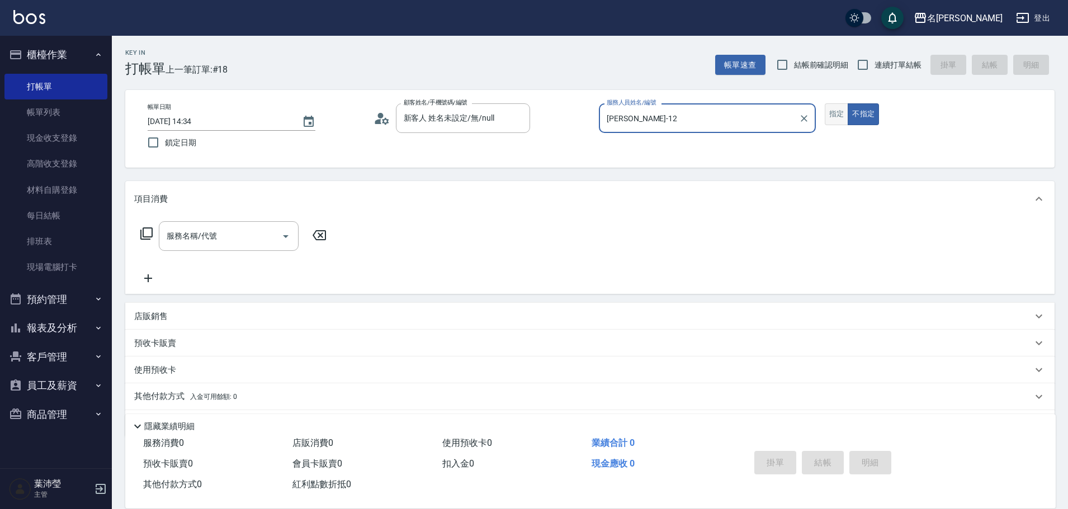
type input "Jenny-12"
click at [832, 118] on button "指定" at bounding box center [837, 114] width 24 height 22
click at [143, 228] on icon at bounding box center [146, 234] width 12 height 12
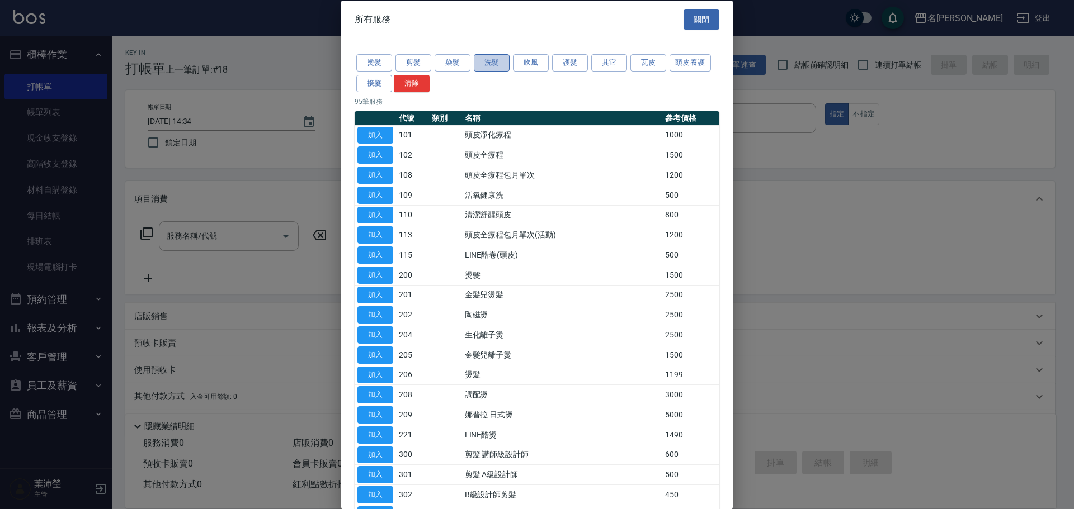
click at [480, 65] on button "洗髮" at bounding box center [492, 62] width 36 height 17
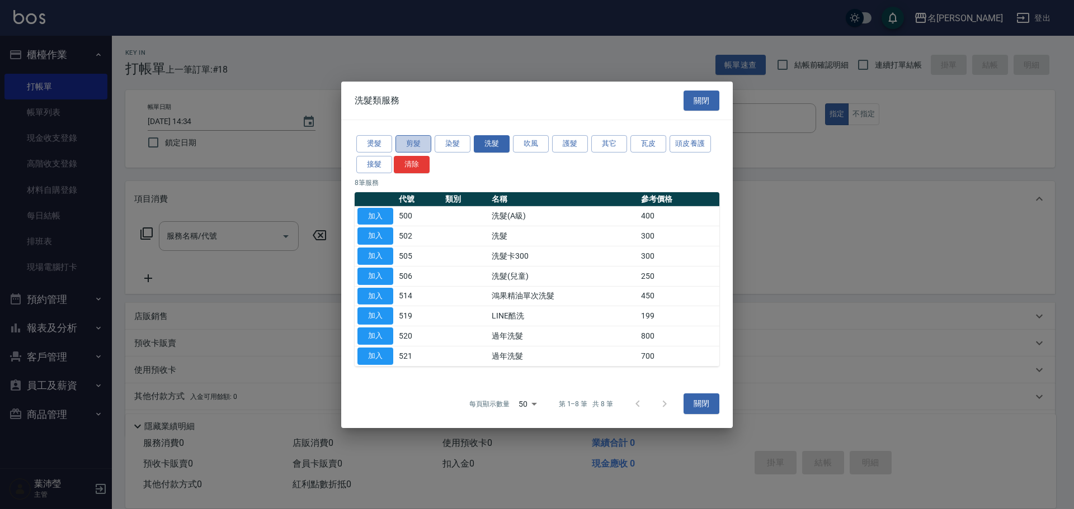
click at [400, 143] on button "剪髮" at bounding box center [413, 143] width 36 height 17
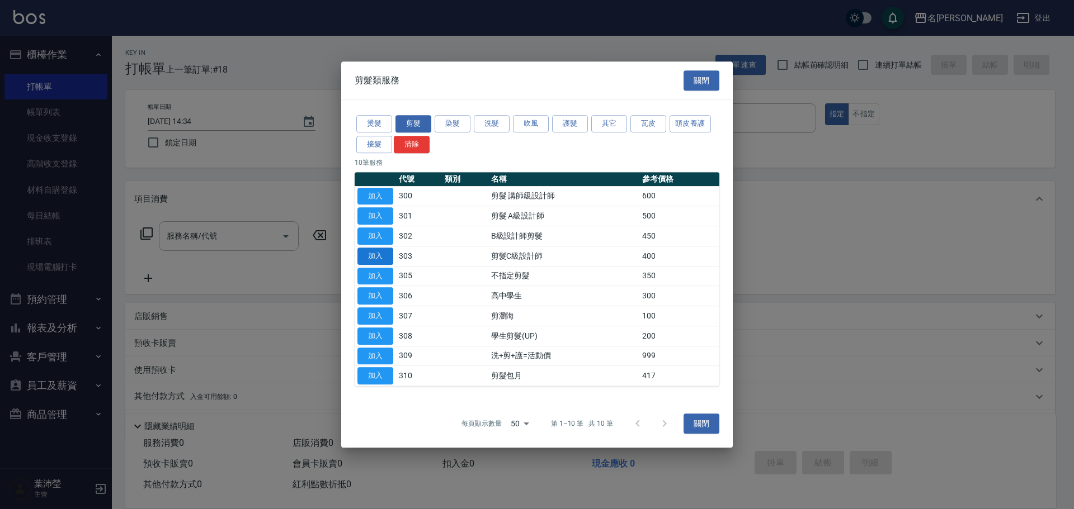
click at [379, 253] on button "加入" at bounding box center [375, 256] width 36 height 17
type input "剪髮C級設計師(303)"
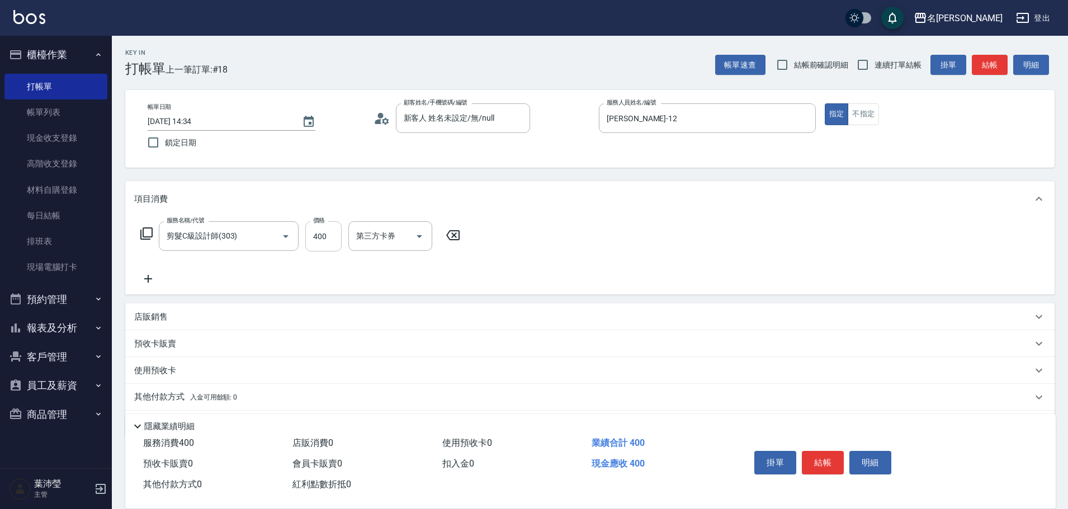
click at [337, 238] on input "400" at bounding box center [323, 236] width 36 height 30
type input "200"
click at [827, 457] on button "結帳" at bounding box center [823, 462] width 42 height 23
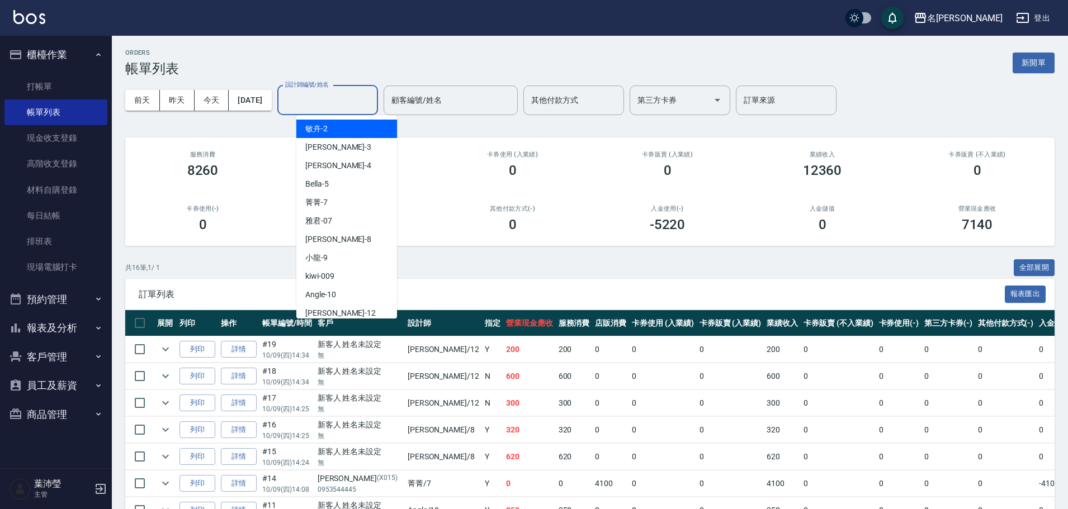
click at [335, 95] on input "設計師編號/姓名" at bounding box center [327, 101] width 91 height 20
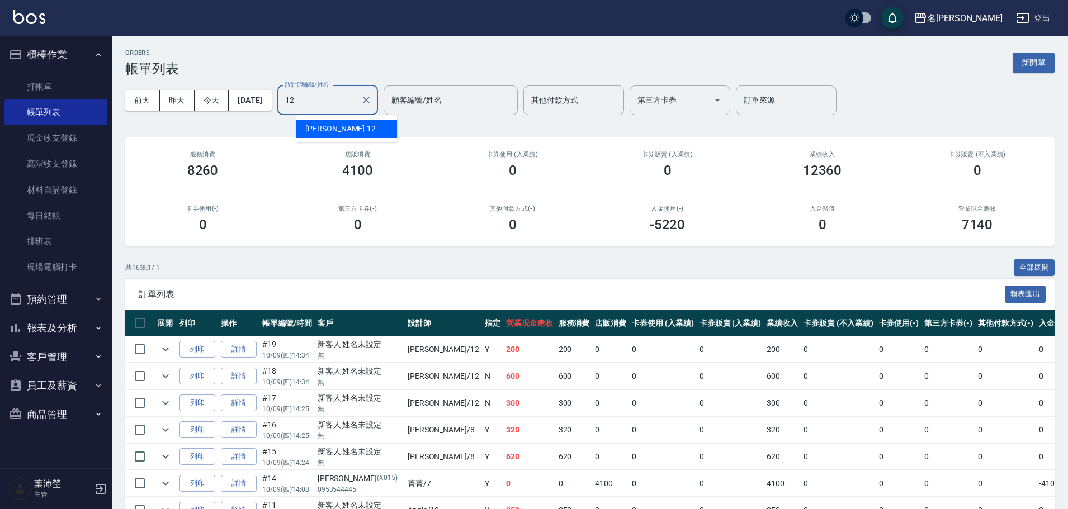
click at [367, 127] on div "Jenny -12" at bounding box center [346, 129] width 101 height 18
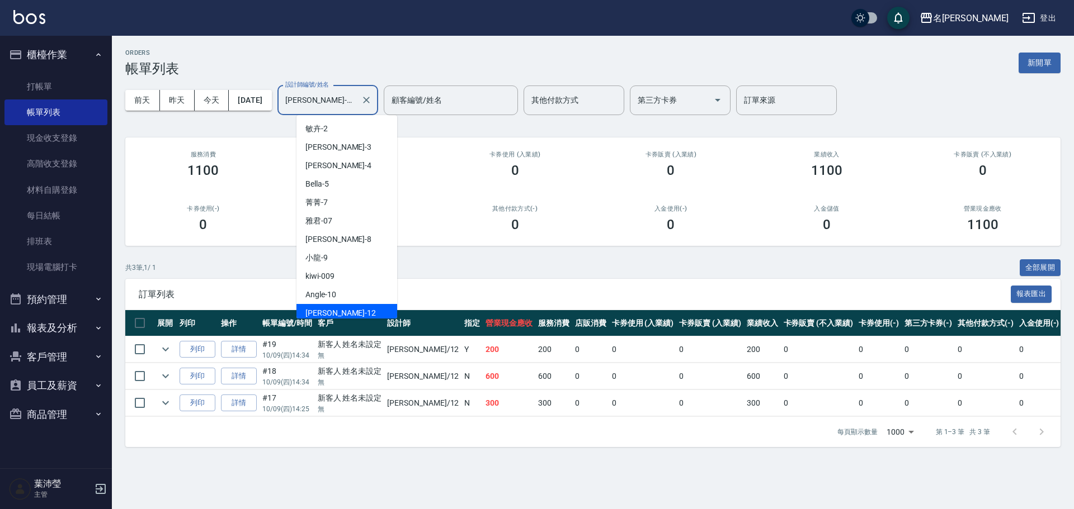
click at [306, 93] on input "Jenny-12" at bounding box center [319, 101] width 74 height 20
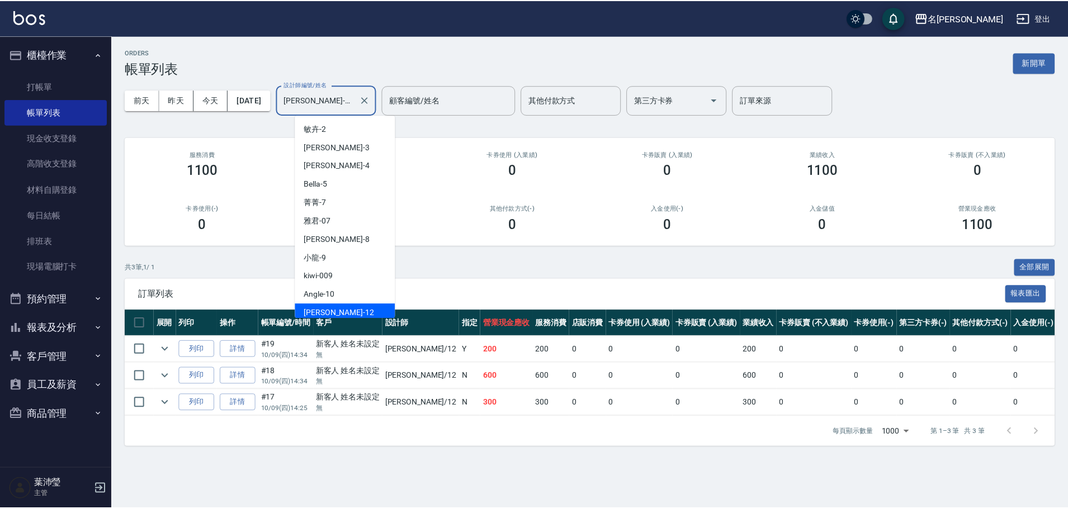
scroll to position [4, 0]
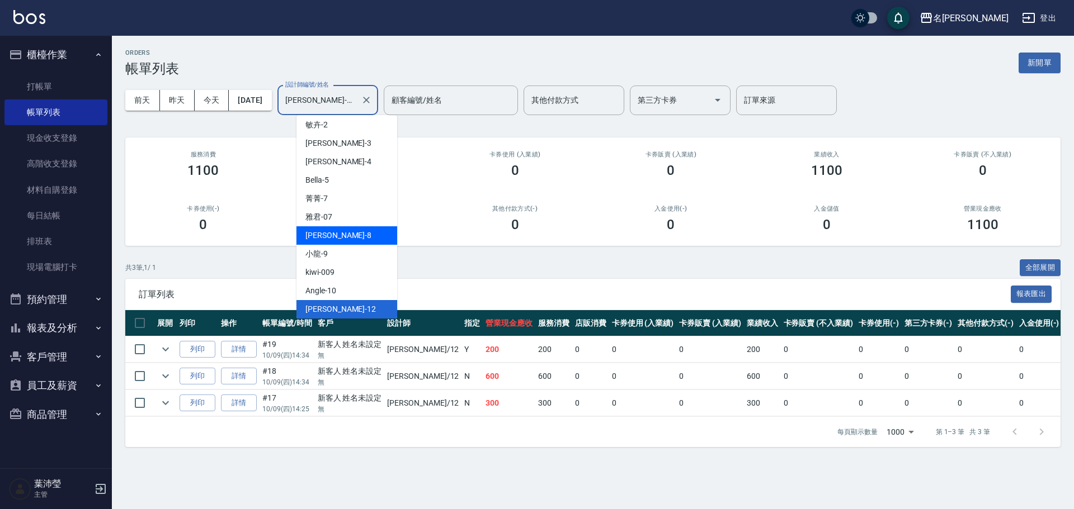
click at [375, 229] on div "Emma -8" at bounding box center [346, 235] width 101 height 18
type input "Emma-8"
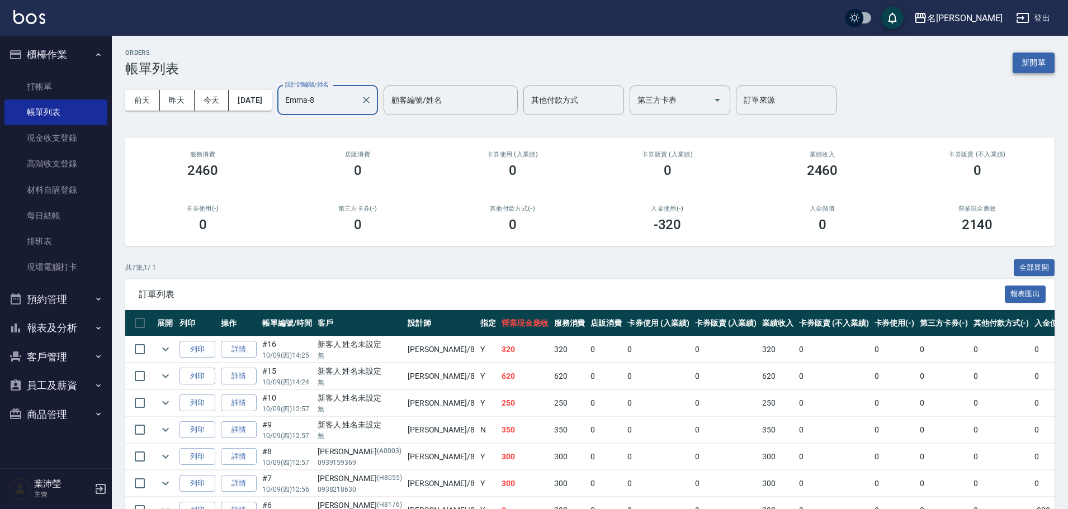
click at [1028, 72] on button "新開單" at bounding box center [1034, 63] width 42 height 21
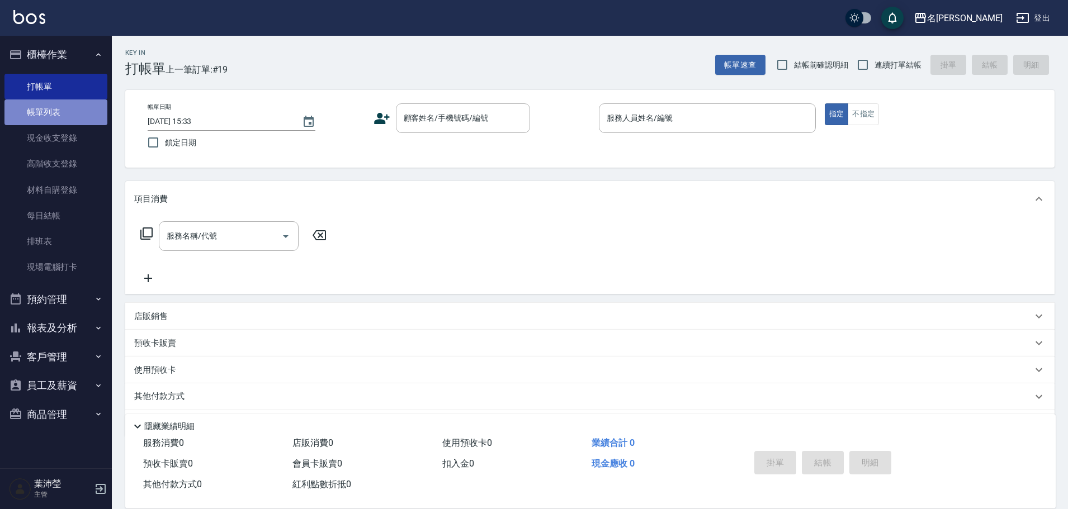
click at [83, 112] on link "帳單列表" at bounding box center [55, 113] width 103 height 26
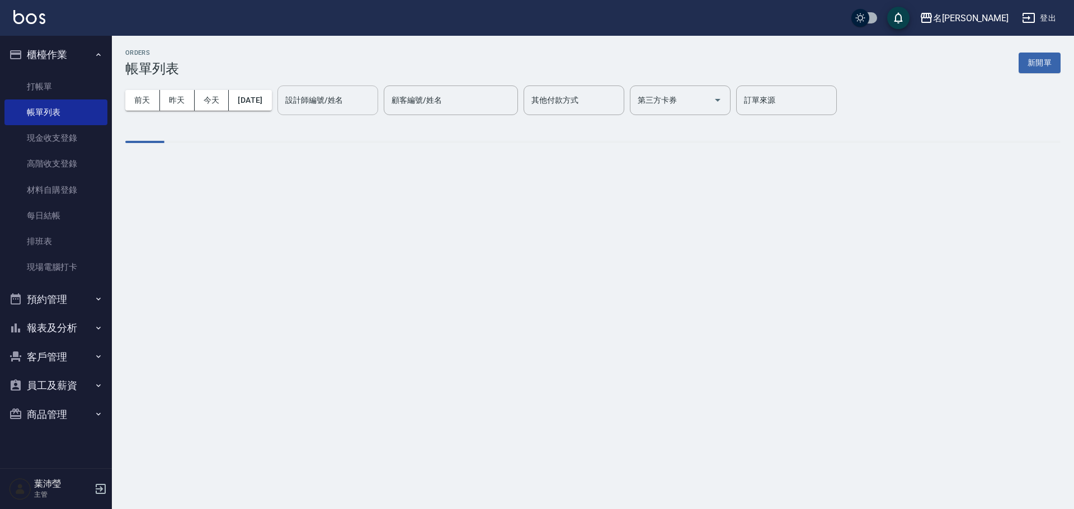
click at [347, 100] on input "設計師編號/姓名" at bounding box center [327, 101] width 91 height 20
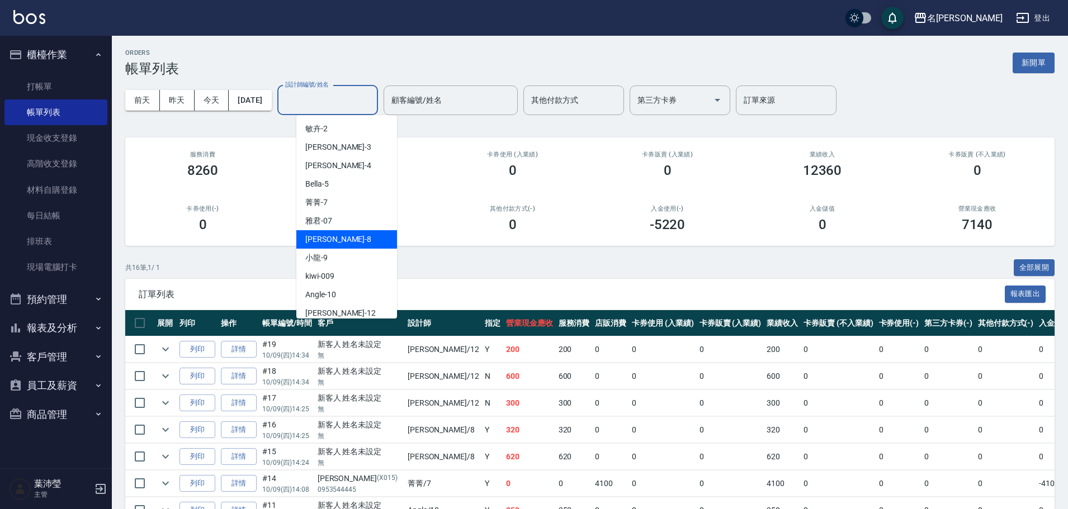
click at [327, 246] on div "Emma -8" at bounding box center [346, 239] width 101 height 18
type input "Emma-8"
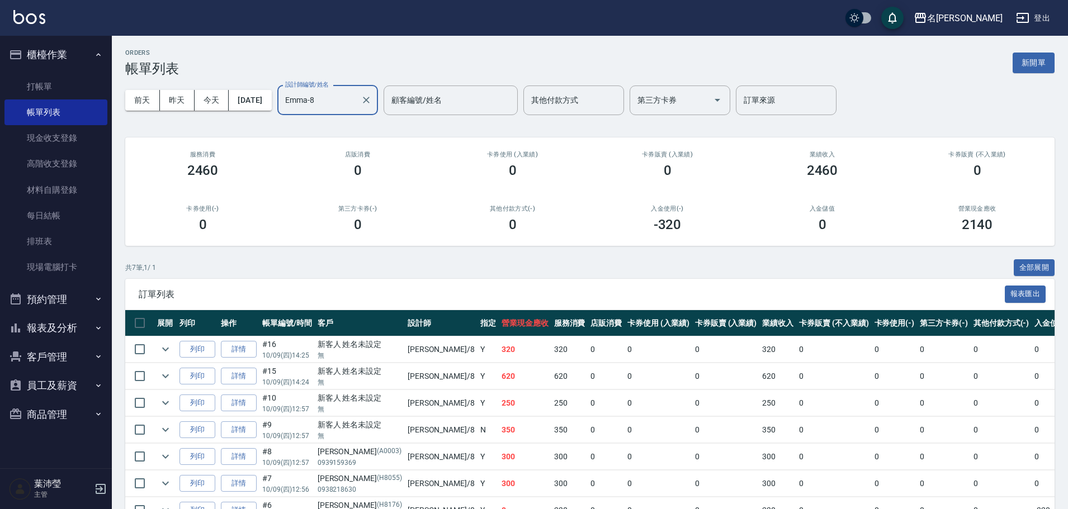
click at [175, 350] on td at bounding box center [165, 350] width 22 height 26
click at [160, 341] on td at bounding box center [165, 350] width 22 height 26
click at [168, 353] on icon "expand row" at bounding box center [165, 349] width 13 height 13
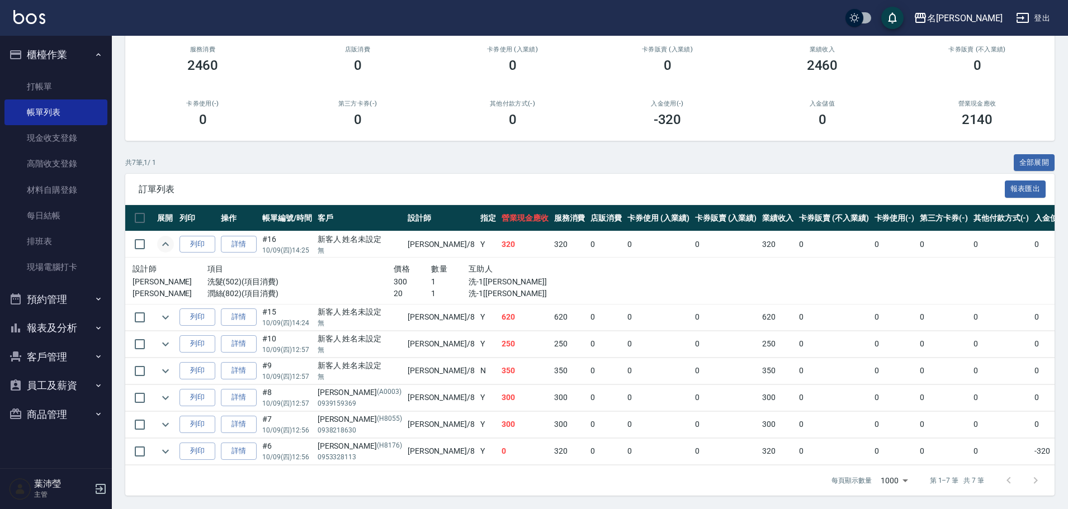
scroll to position [114, 0]
click at [166, 311] on icon "expand row" at bounding box center [165, 317] width 13 height 13
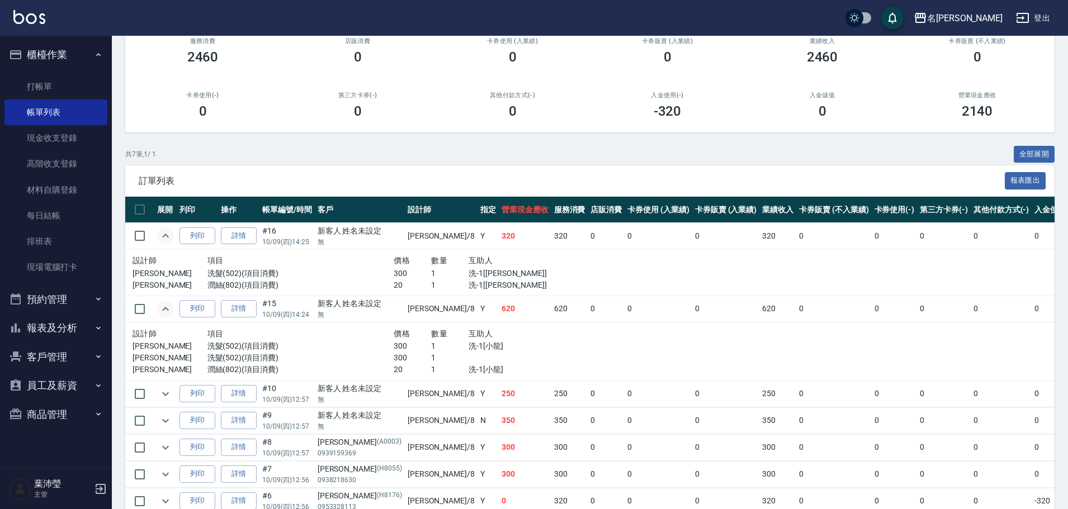
scroll to position [169, 0]
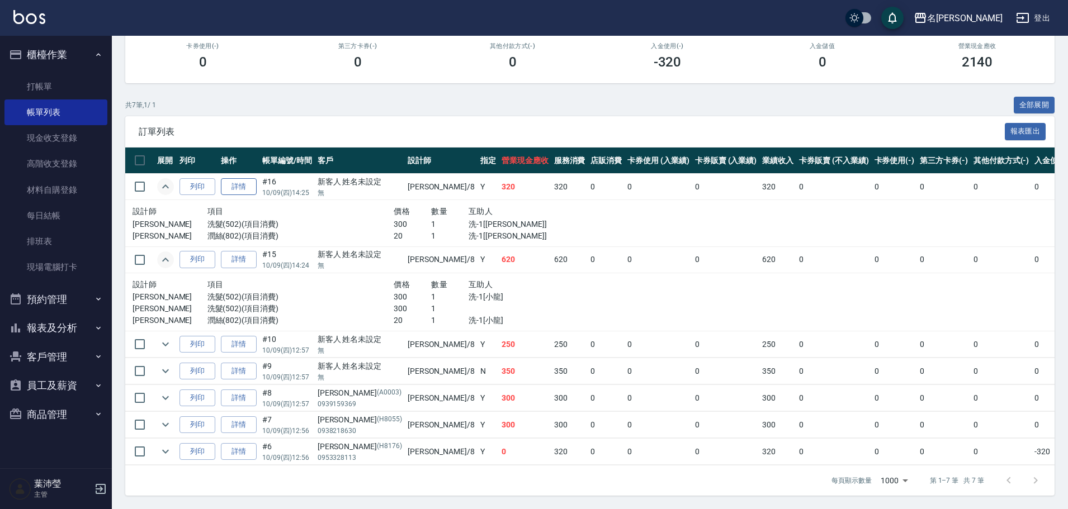
click at [250, 188] on link "詳情" at bounding box center [239, 186] width 36 height 17
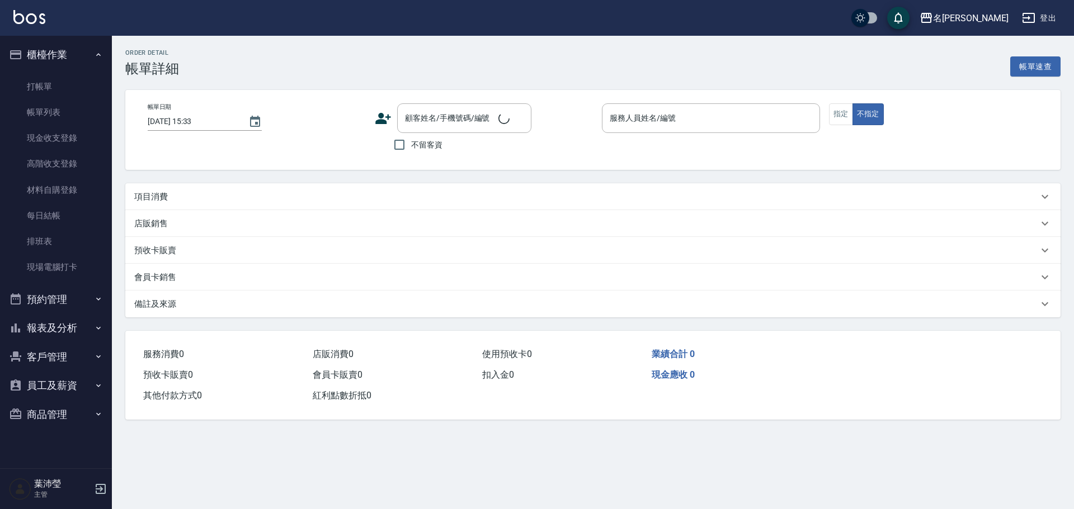
type input "2025/10/09 14:25"
type input "Emma-8"
type input "新客人 姓名未設定/無/null"
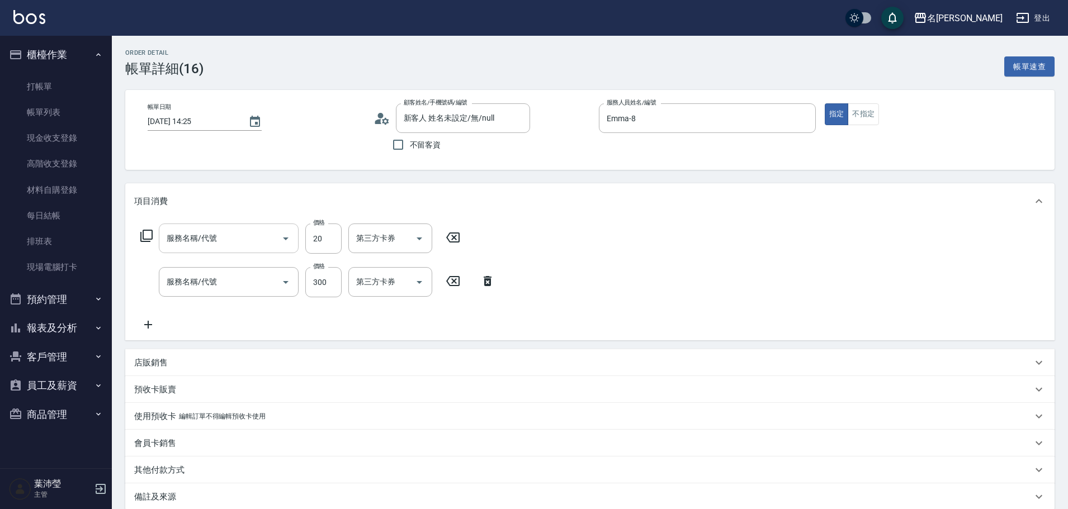
type input "潤絲(802)"
type input "洗髮(502)"
click at [146, 322] on icon at bounding box center [148, 324] width 28 height 13
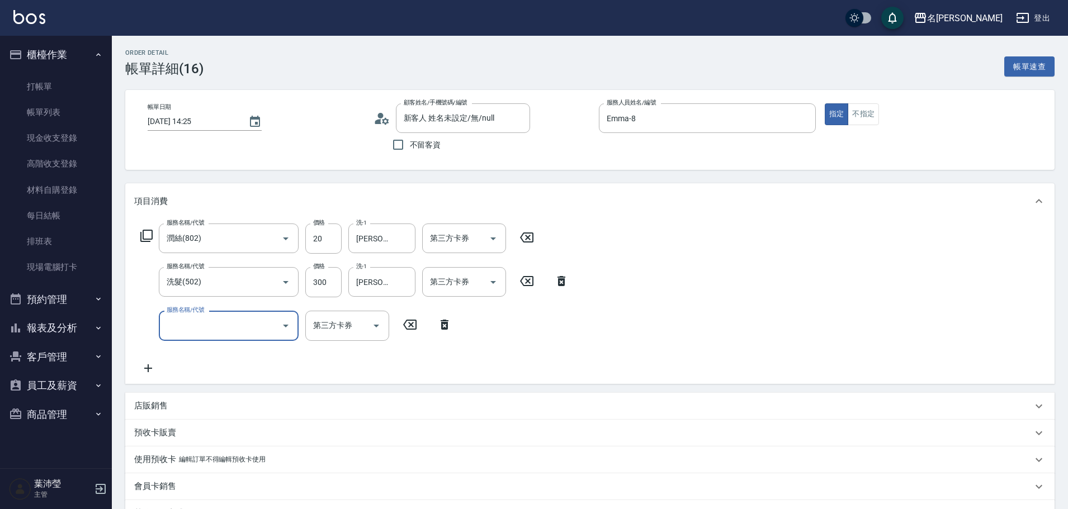
scroll to position [56, 0]
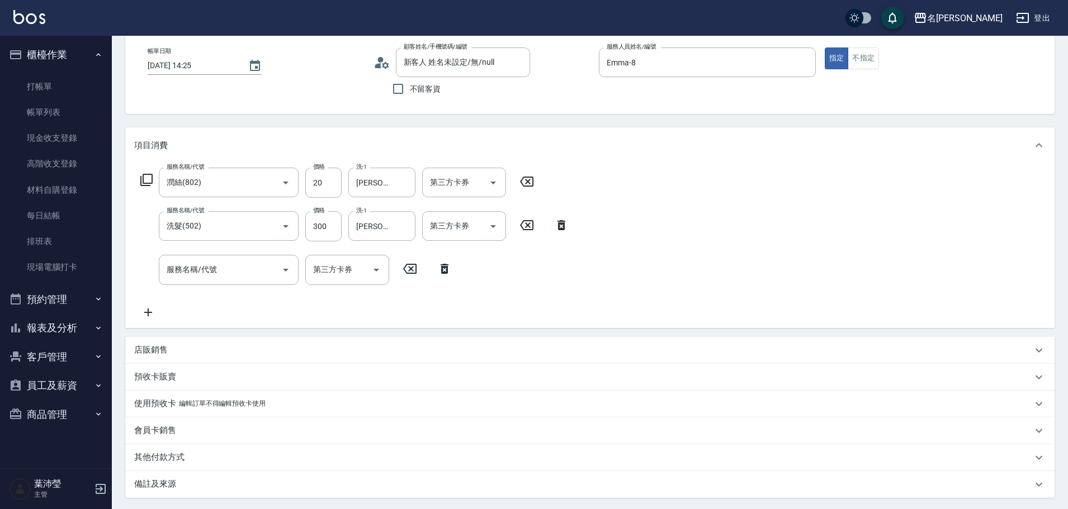
click at [529, 181] on icon at bounding box center [526, 182] width 13 height 10
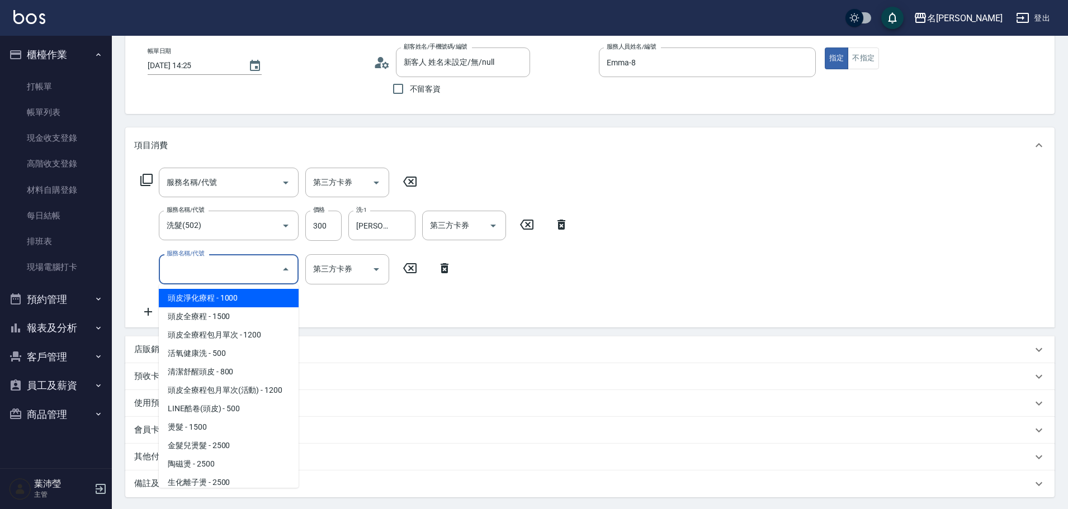
click at [197, 263] on input "服務名稱/代號" at bounding box center [220, 269] width 113 height 20
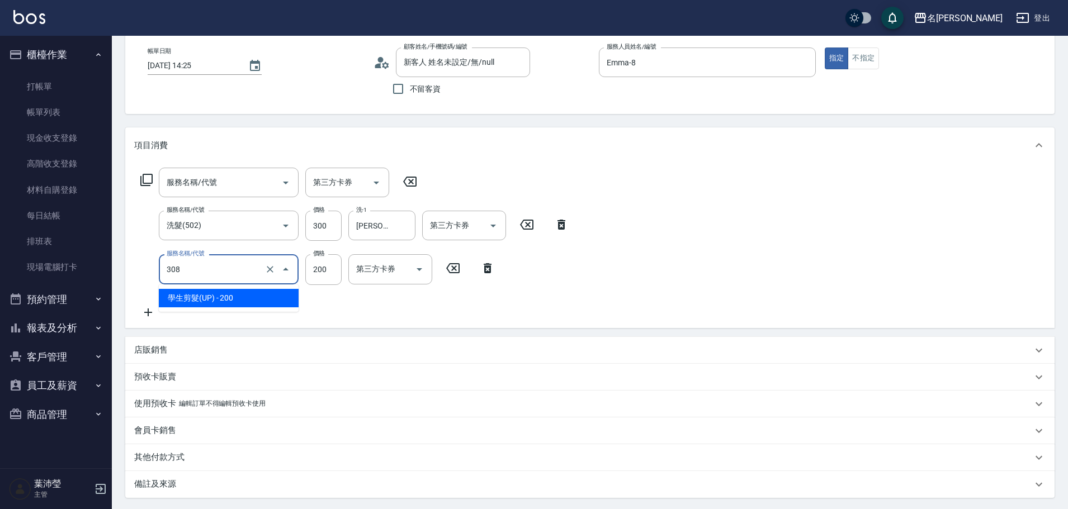
click at [220, 263] on input "308" at bounding box center [213, 269] width 98 height 20
click at [221, 297] on span "學生剪髮(UP) - 200" at bounding box center [229, 298] width 140 height 18
type input "學生剪髮(UP)(308)"
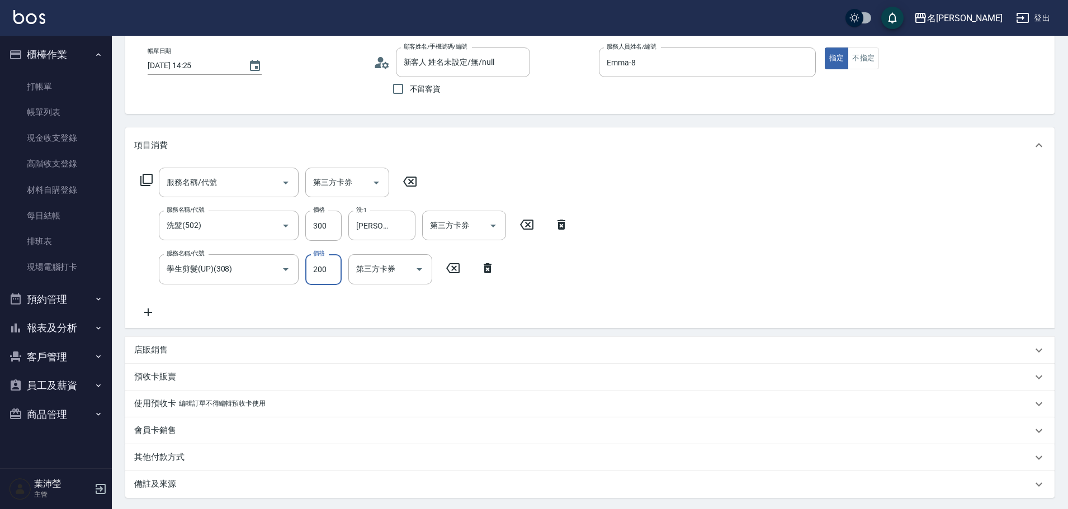
click at [315, 267] on input "200" at bounding box center [323, 269] width 36 height 30
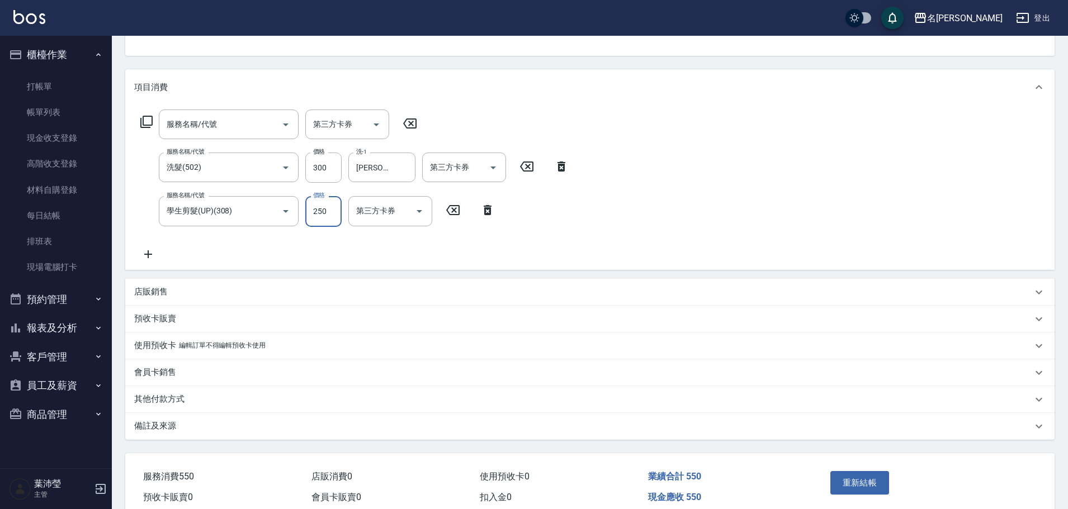
scroll to position [166, 0]
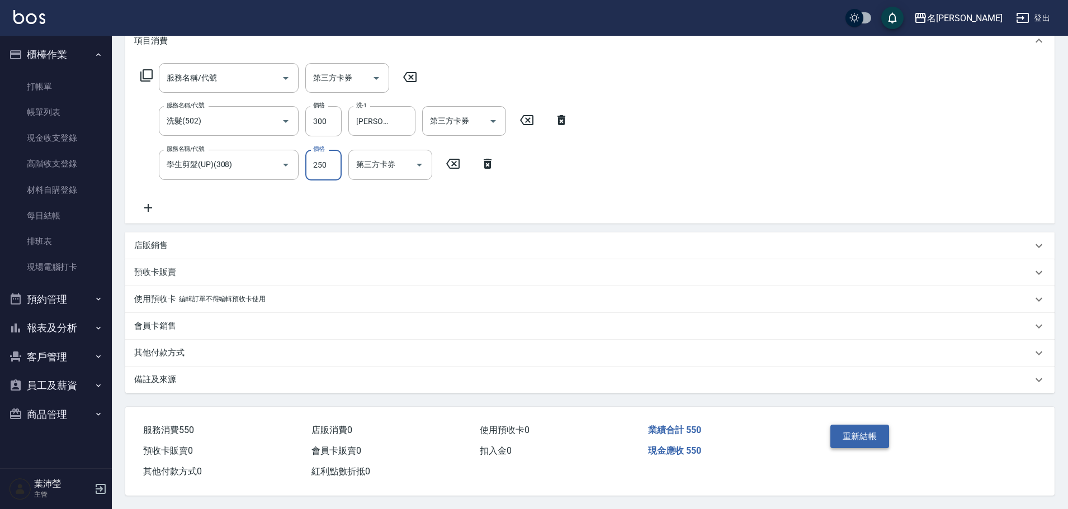
type input "250"
click at [881, 432] on button "重新結帳" at bounding box center [859, 436] width 59 height 23
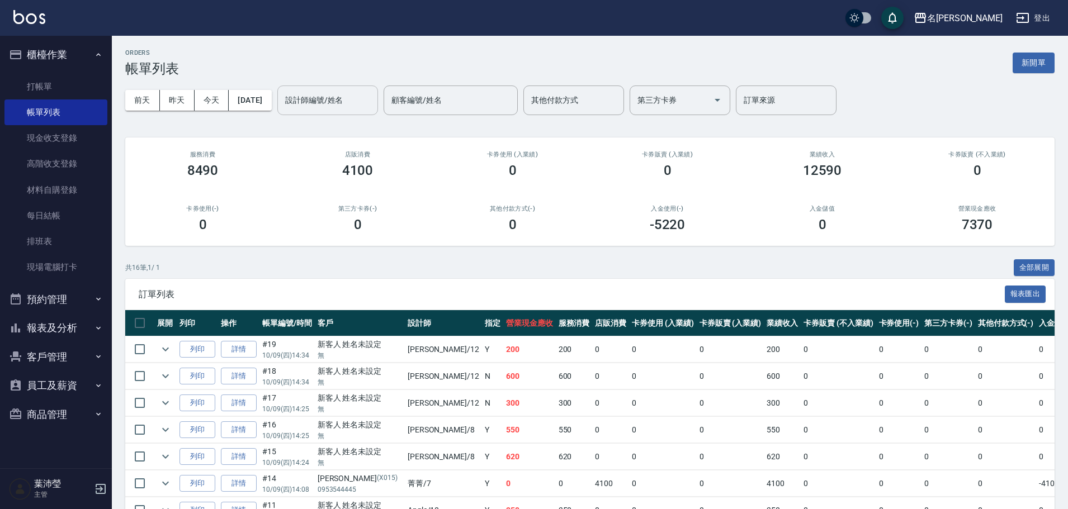
click at [358, 95] on input "設計師編號/姓名" at bounding box center [327, 101] width 91 height 20
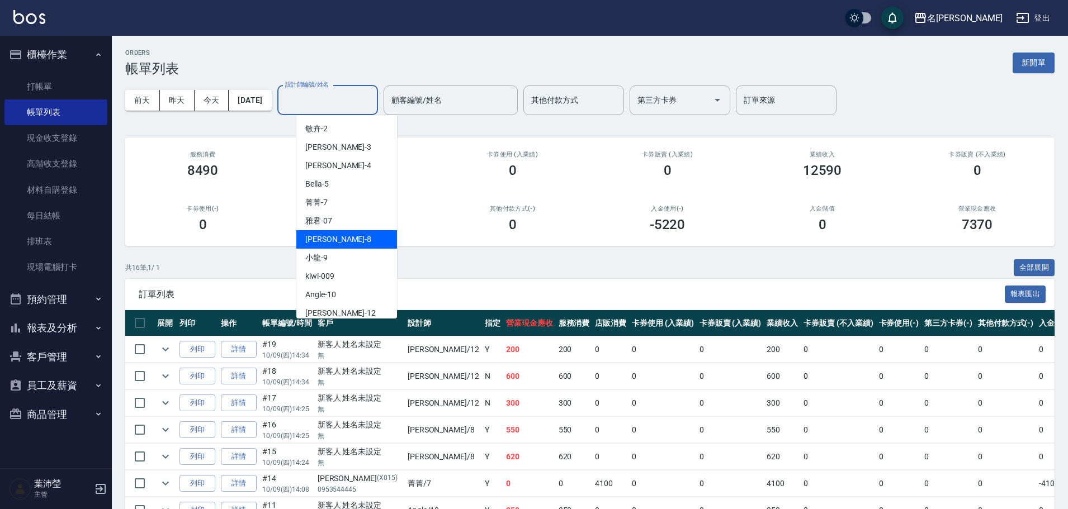
click at [329, 246] on div "Emma -8" at bounding box center [346, 239] width 101 height 18
type input "Emma-8"
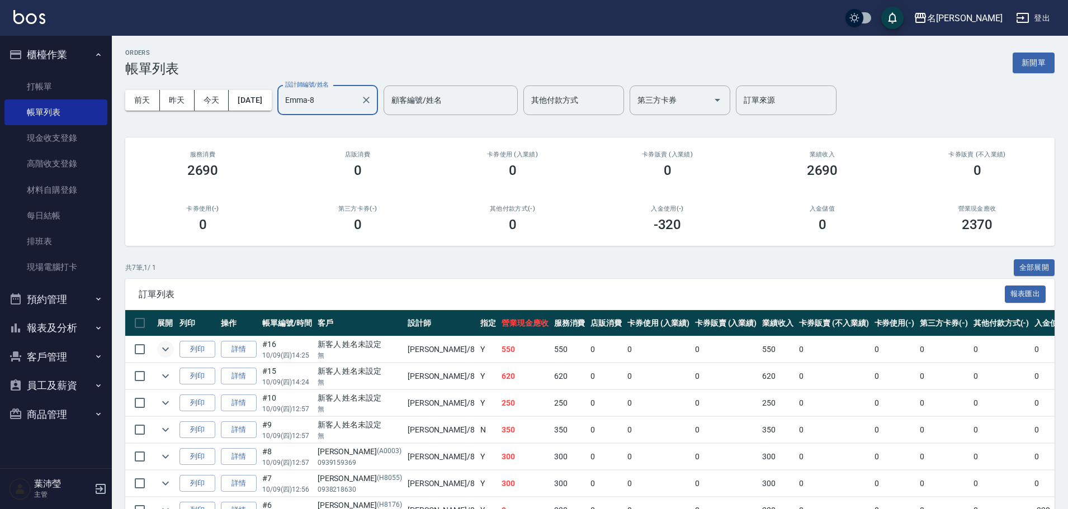
click at [166, 357] on button "expand row" at bounding box center [165, 349] width 17 height 17
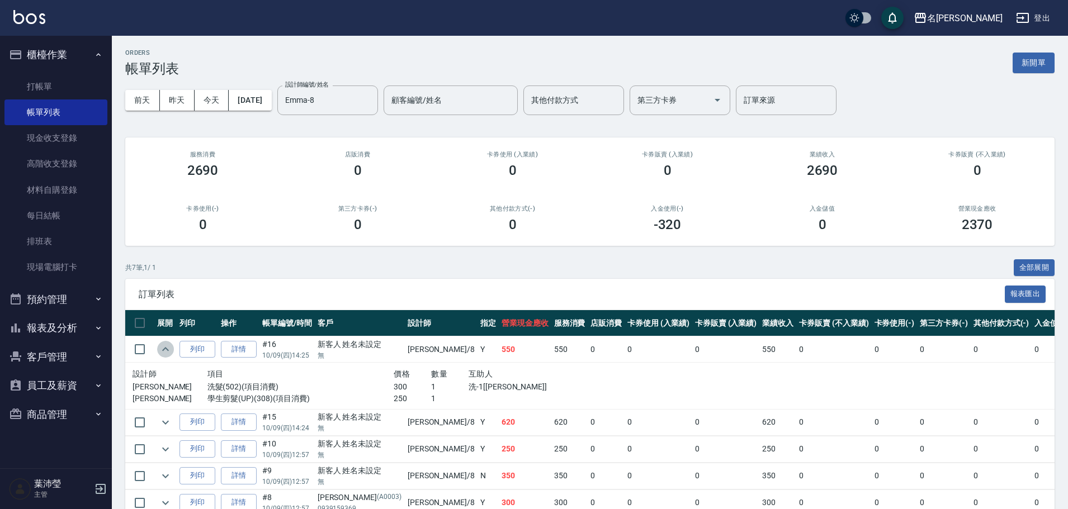
click at [166, 357] on button "expand row" at bounding box center [165, 349] width 17 height 17
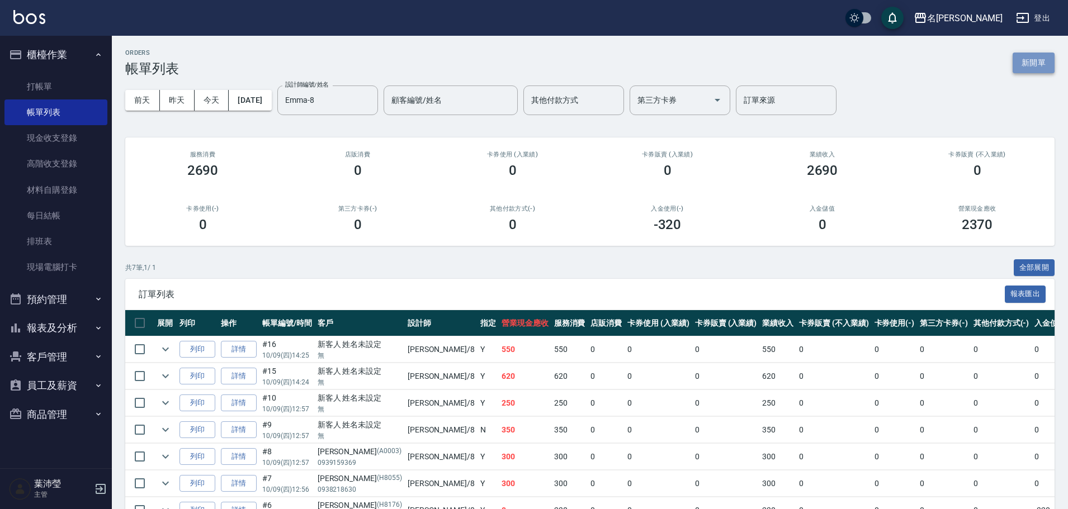
click at [1030, 62] on button "新開單" at bounding box center [1034, 63] width 42 height 21
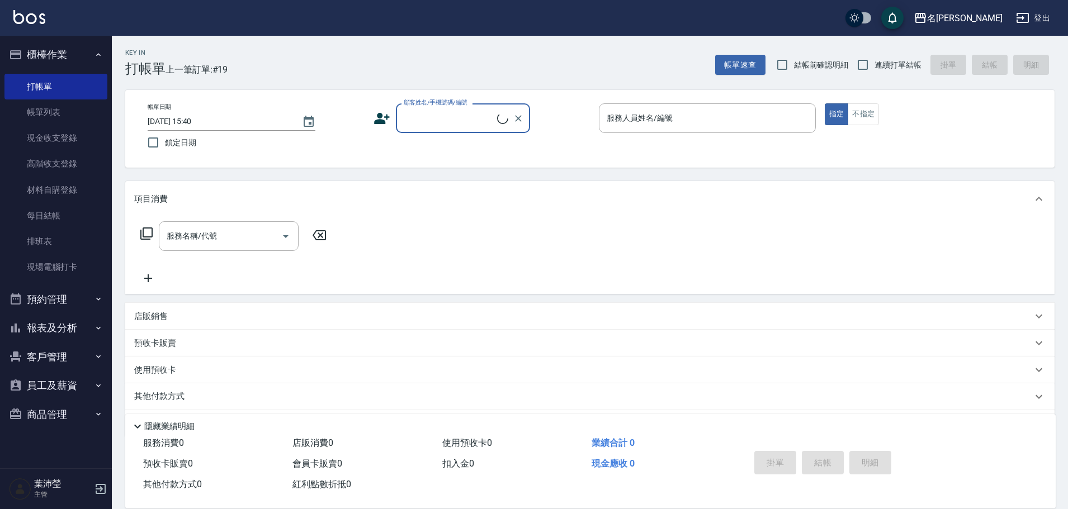
click at [478, 120] on input "顧客姓名/手機號碼/編號" at bounding box center [449, 118] width 96 height 20
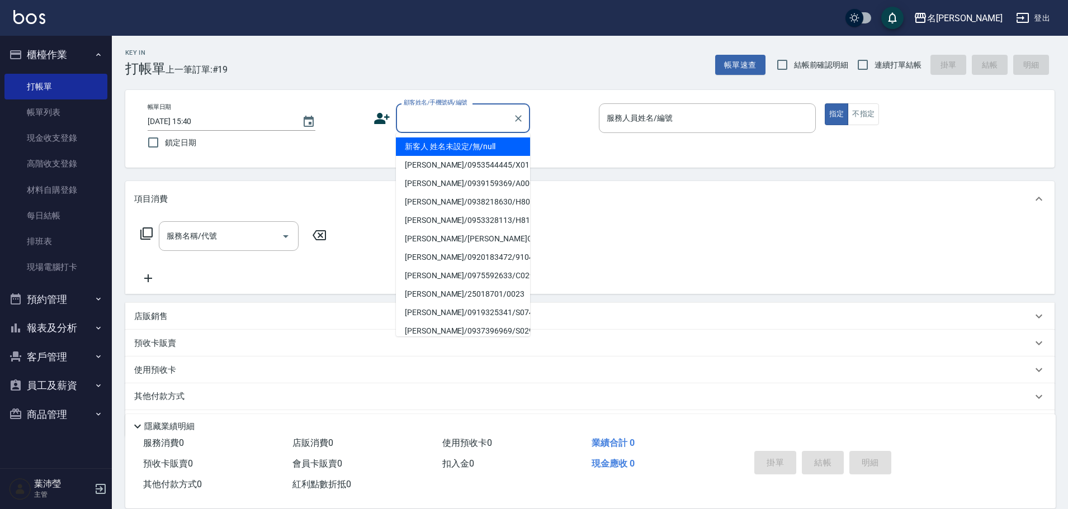
click at [483, 147] on li "新客人 姓名未設定/無/null" at bounding box center [463, 147] width 134 height 18
type input "新客人 姓名未設定/無/null"
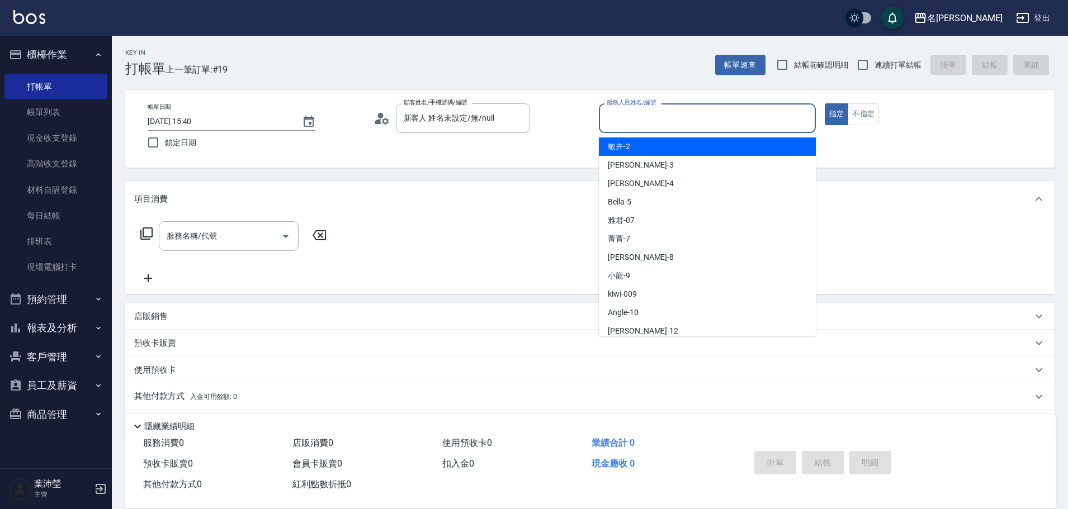
click at [648, 120] on input "服務人員姓名/編號" at bounding box center [707, 118] width 207 height 20
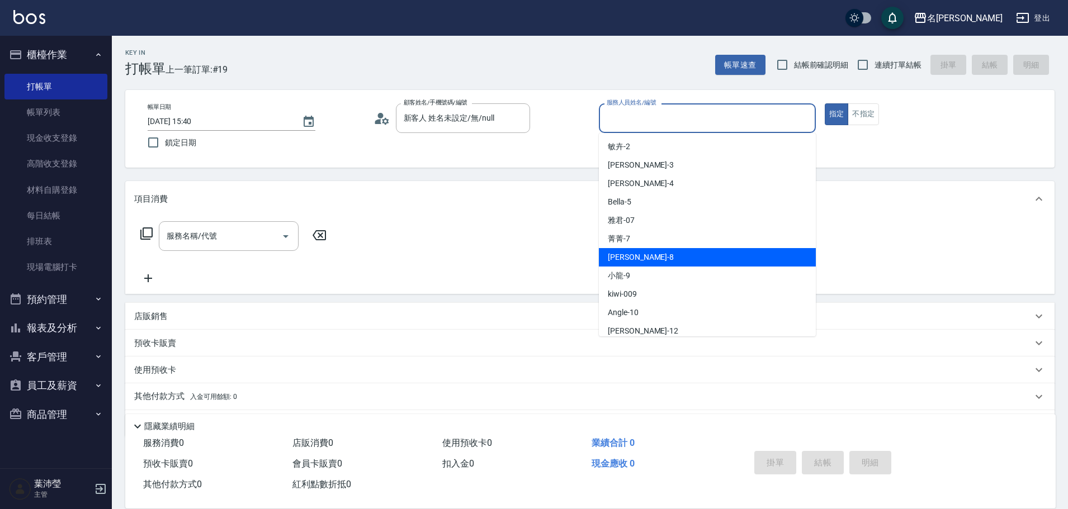
click at [635, 252] on span "Emma -8" at bounding box center [641, 258] width 66 height 12
type input "Emma-8"
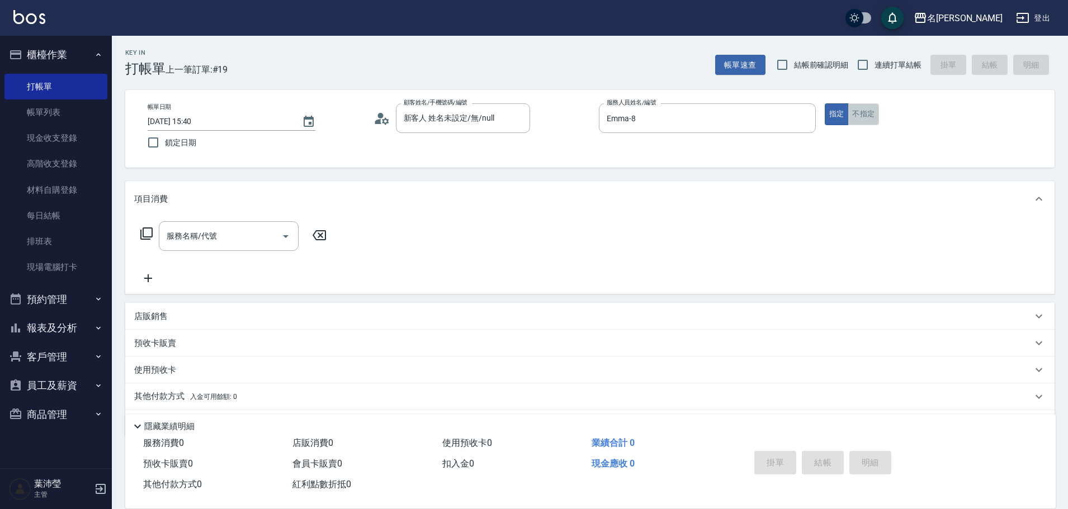
click at [851, 121] on button "不指定" at bounding box center [863, 114] width 31 height 22
click at [264, 233] on input "服務名稱/代號" at bounding box center [220, 236] width 113 height 20
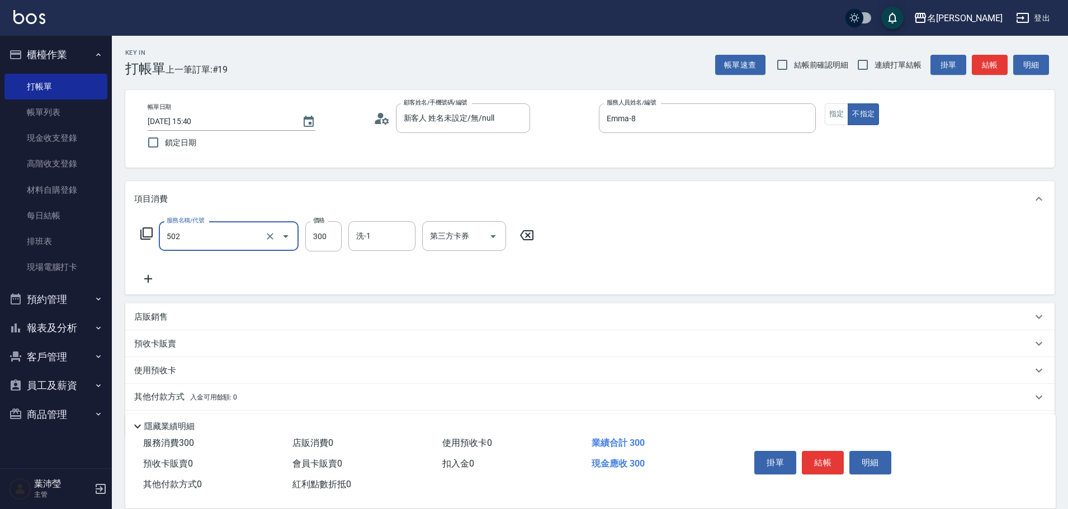
type input "洗髮(502)"
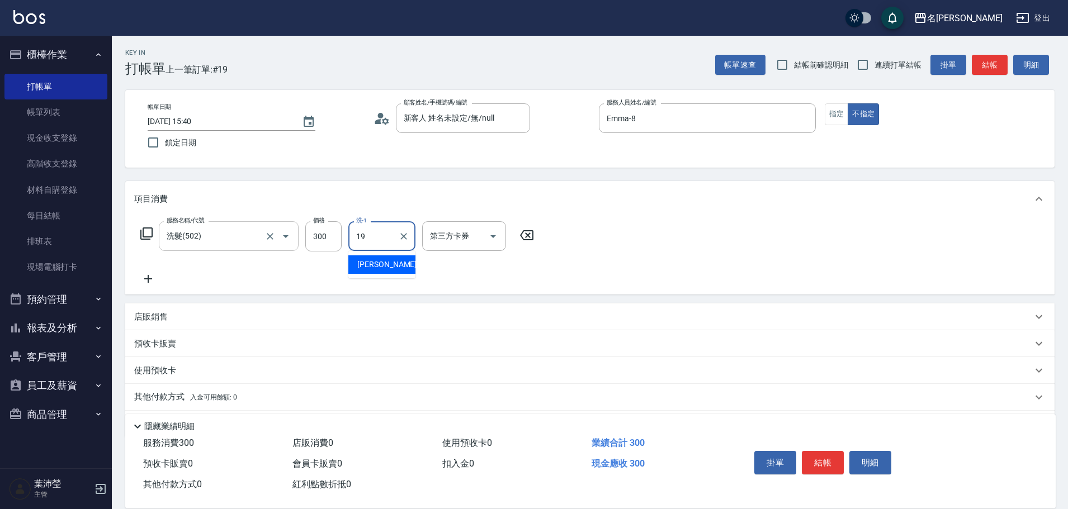
type input "宥蓁-19"
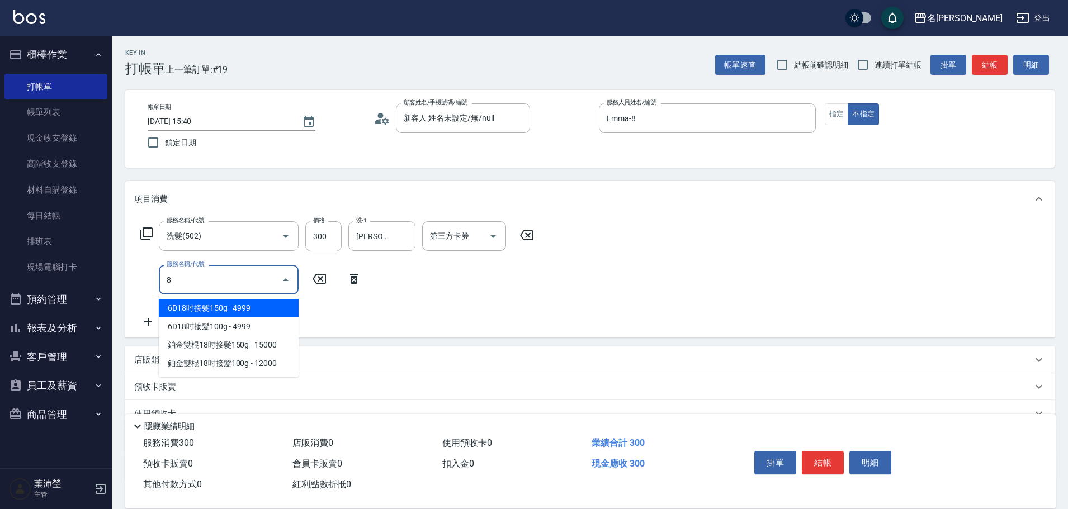
drag, startPoint x: 222, startPoint y: 283, endPoint x: 128, endPoint y: 283, distance: 94.0
click at [128, 283] on div "服務名稱/代號 洗髮(502) 服務名稱/代號 價格 300 價格 洗-1 宥蓁-19 洗-1 第三方卡券 第三方卡券 服務名稱/代號 8 服務名稱/代號" at bounding box center [589, 277] width 929 height 121
type input "潤絲(802)"
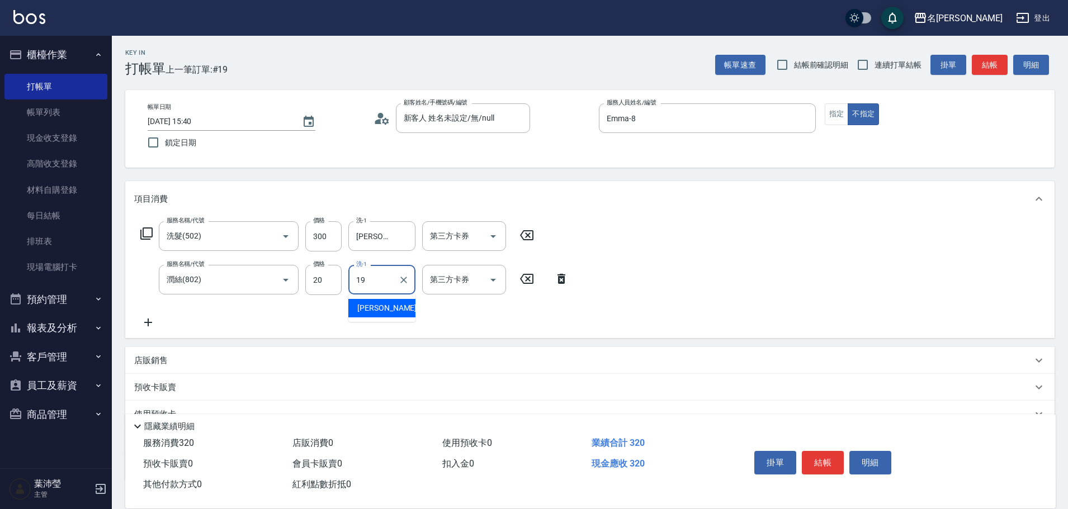
type input "宥蓁-19"
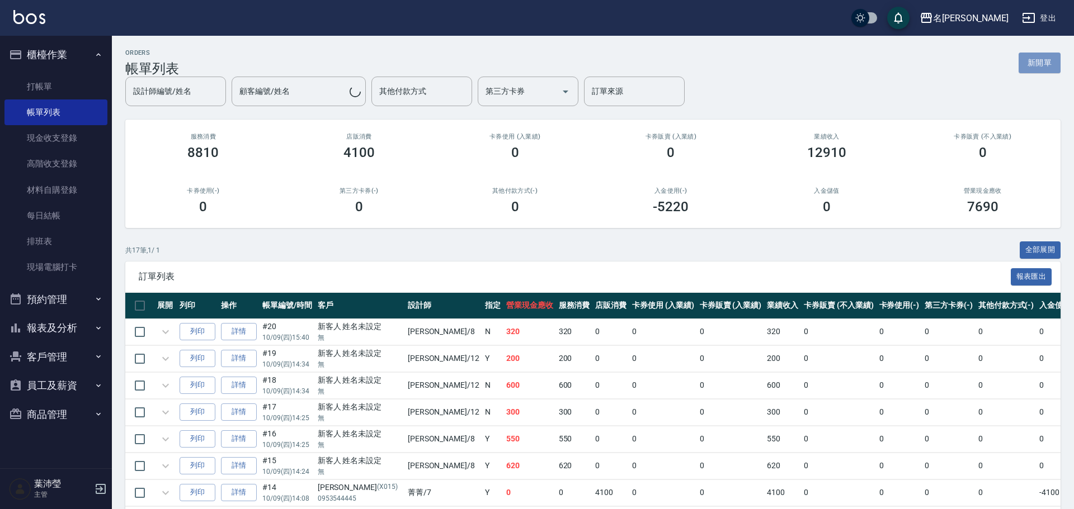
click at [1027, 65] on button "新開單" at bounding box center [1039, 63] width 42 height 21
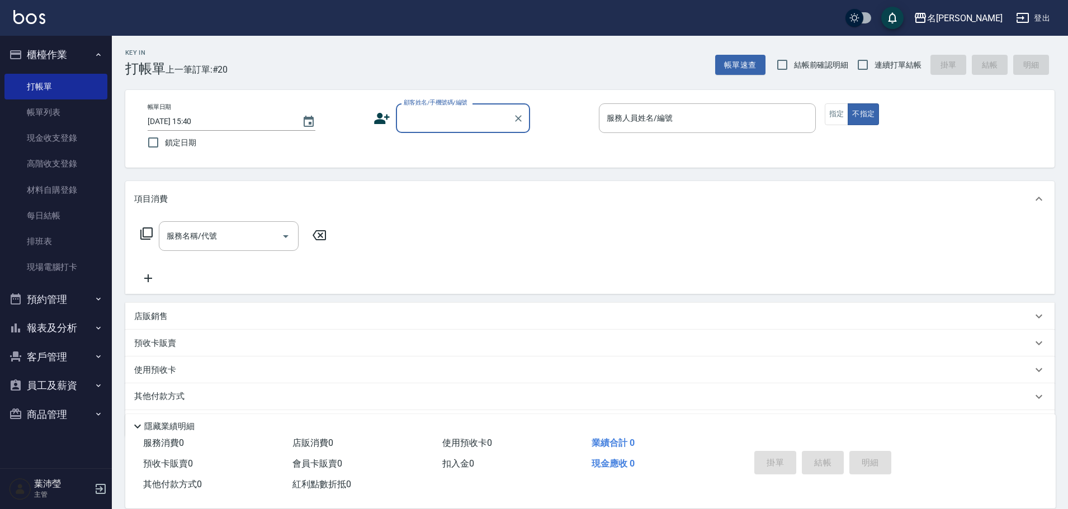
click at [490, 105] on div "顧客姓名/手機號碼/編號" at bounding box center [463, 118] width 134 height 30
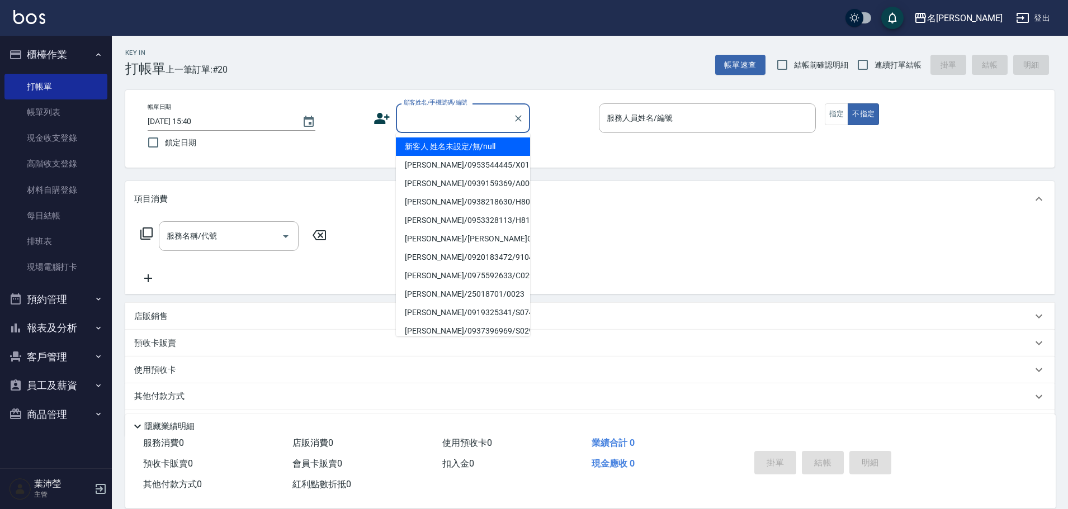
drag, startPoint x: 482, startPoint y: 139, endPoint x: 499, endPoint y: 138, distance: 17.9
click at [482, 139] on li "新客人 姓名未設定/無/null" at bounding box center [463, 147] width 134 height 18
type input "新客人 姓名未設定/無/null"
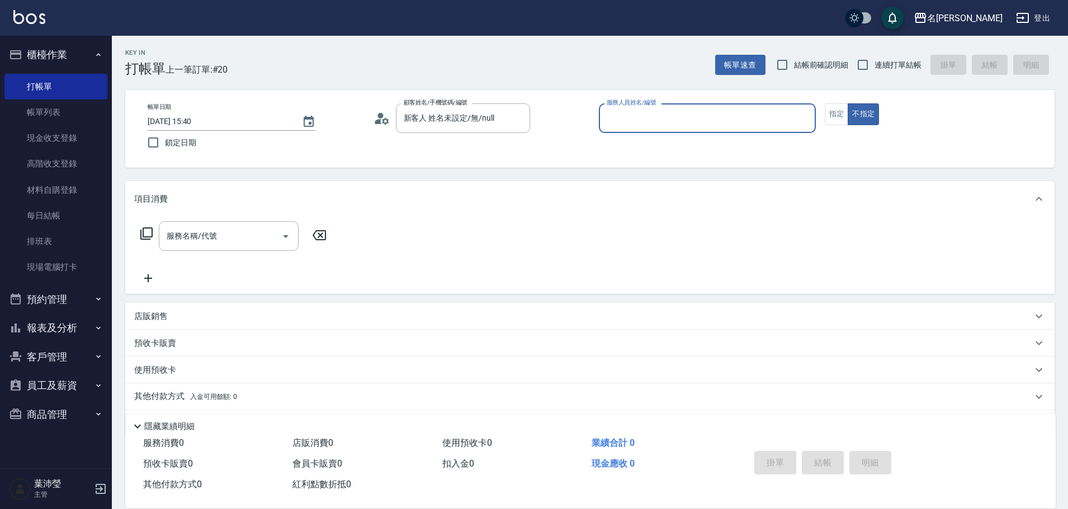
click at [620, 110] on input "服務人員姓名/編號" at bounding box center [707, 118] width 207 height 20
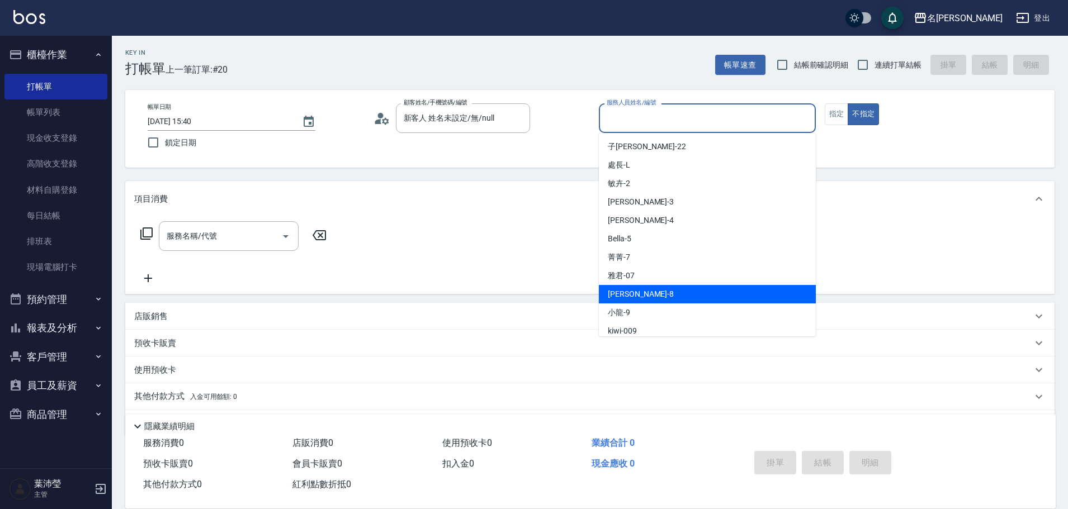
click at [660, 298] on div "Emma -8" at bounding box center [707, 294] width 217 height 18
type input "Emma-8"
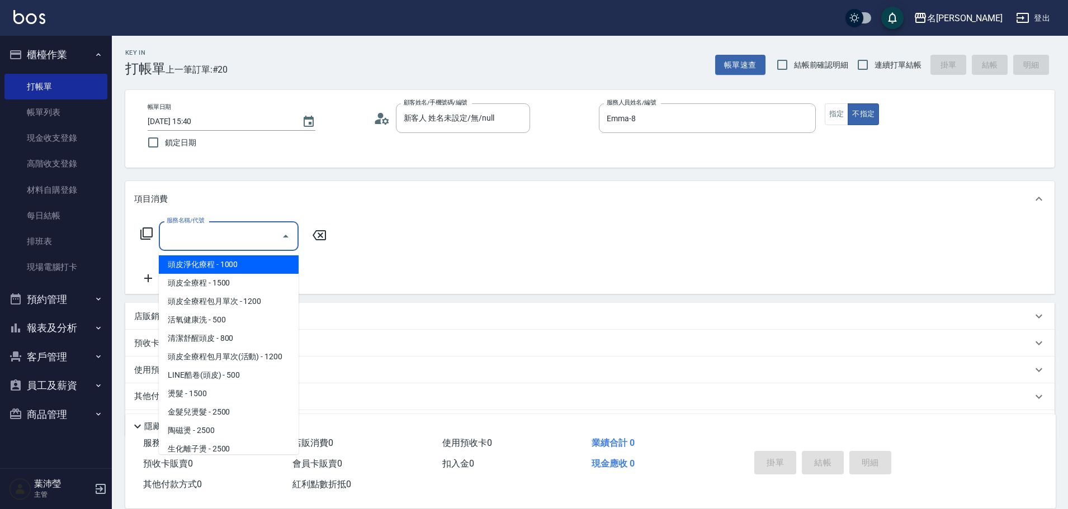
click at [209, 233] on input "服務名稱/代號" at bounding box center [220, 236] width 113 height 20
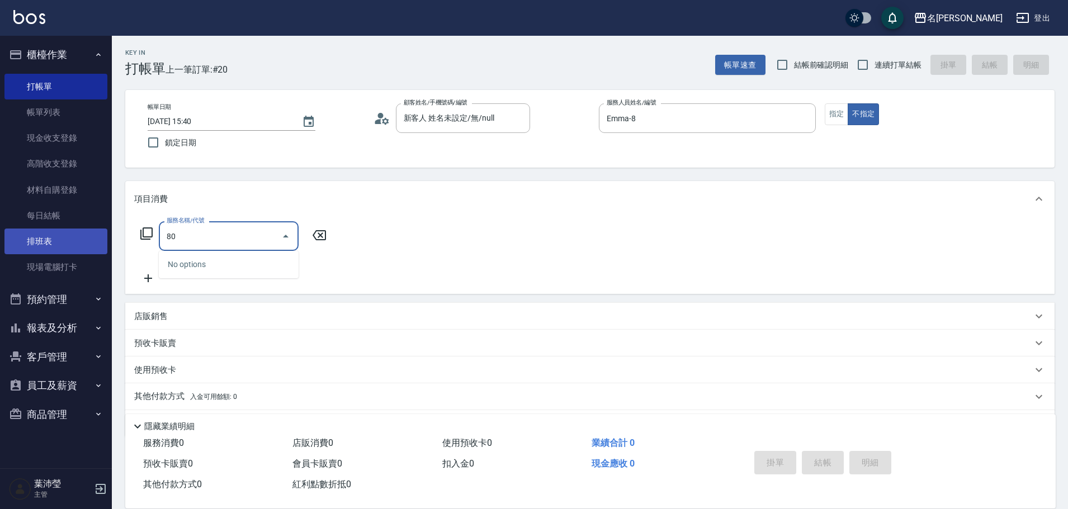
drag, startPoint x: 209, startPoint y: 233, endPoint x: 103, endPoint y: 246, distance: 106.4
click at [103, 246] on div "名留龍江 登出 櫃檯作業 打帳單 帳單列表 現金收支登錄 高階收支登錄 材料自購登錄 每日結帳 排班表 現場電腦打卡 預約管理 預約管理 單日預約紀錄 單週預…" at bounding box center [534, 272] width 1068 height 545
type input "洗髮(502)"
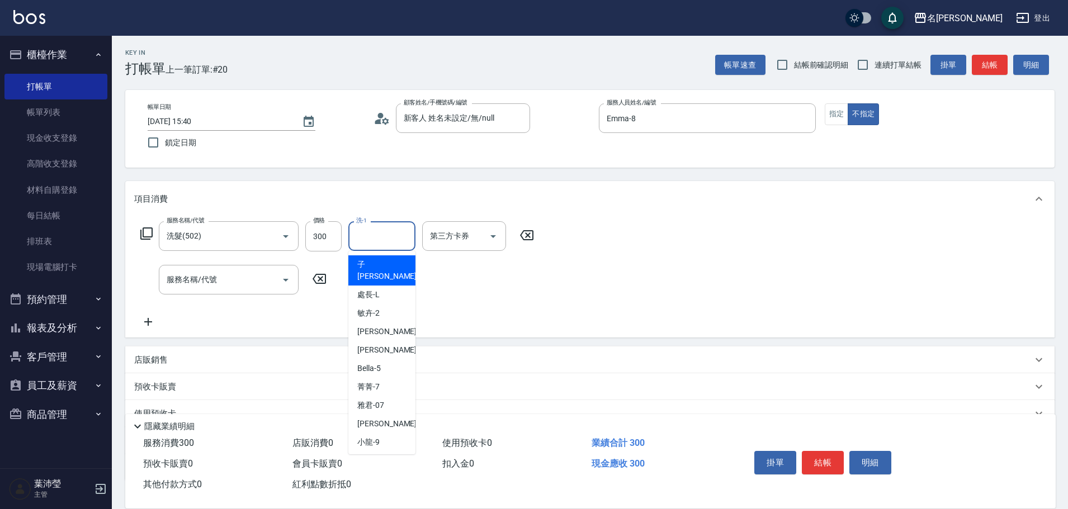
click at [355, 230] on input "洗-1" at bounding box center [381, 236] width 57 height 20
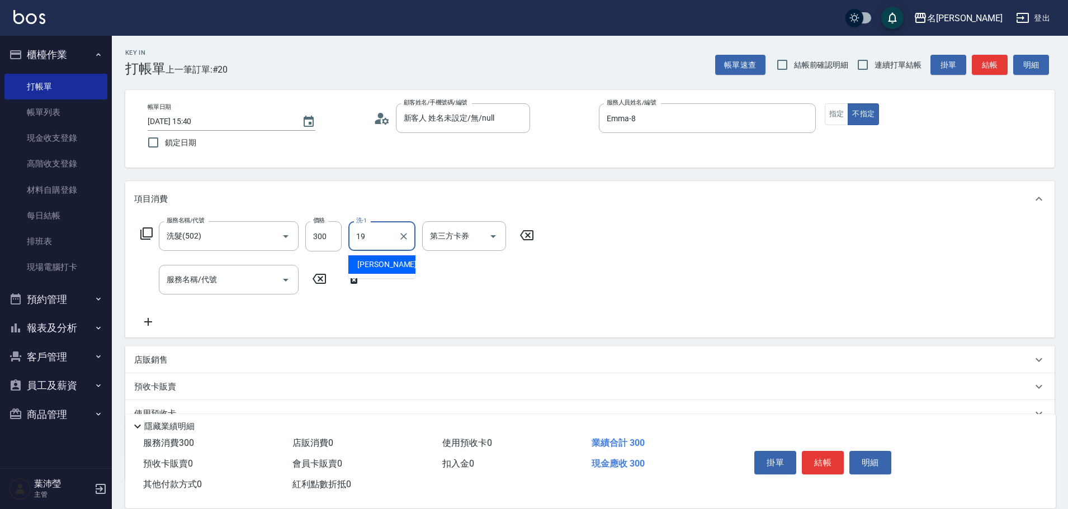
type input "宥蓁-19"
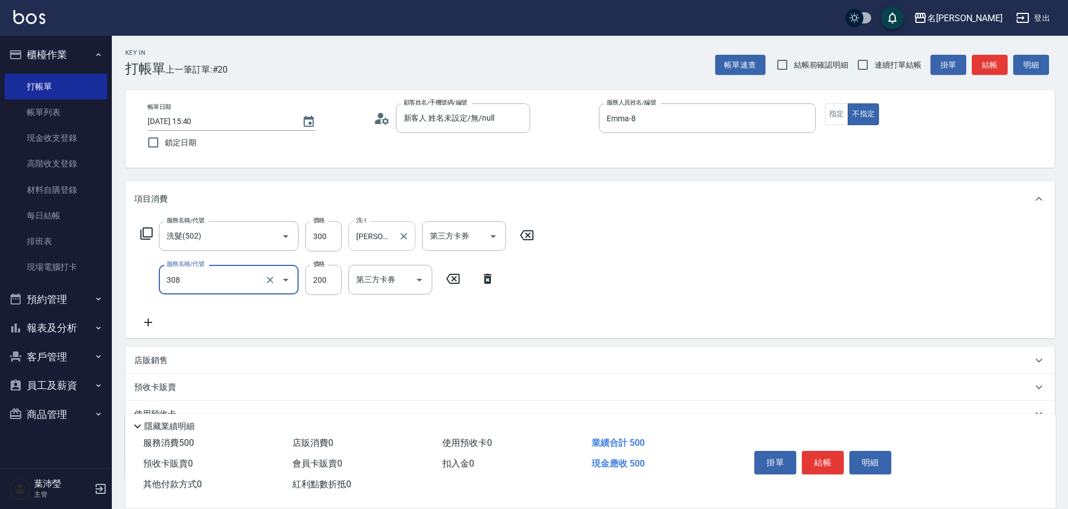
type input "學生剪髮(UP)(308)"
drag, startPoint x: 257, startPoint y: 277, endPoint x: 93, endPoint y: 281, distance: 163.9
click at [89, 285] on div "名留龍江 登出 櫃檯作業 打帳單 帳單列表 現金收支登錄 高階收支登錄 材料自購登錄 每日結帳 排班表 現場電腦打卡 預約管理 預約管理 單日預約紀錄 單週預…" at bounding box center [534, 294] width 1068 height 589
drag, startPoint x: 176, startPoint y: 282, endPoint x: 149, endPoint y: 289, distance: 27.7
click at [149, 289] on div "服務名稱/代號 03 服務名稱/代號" at bounding box center [251, 280] width 234 height 30
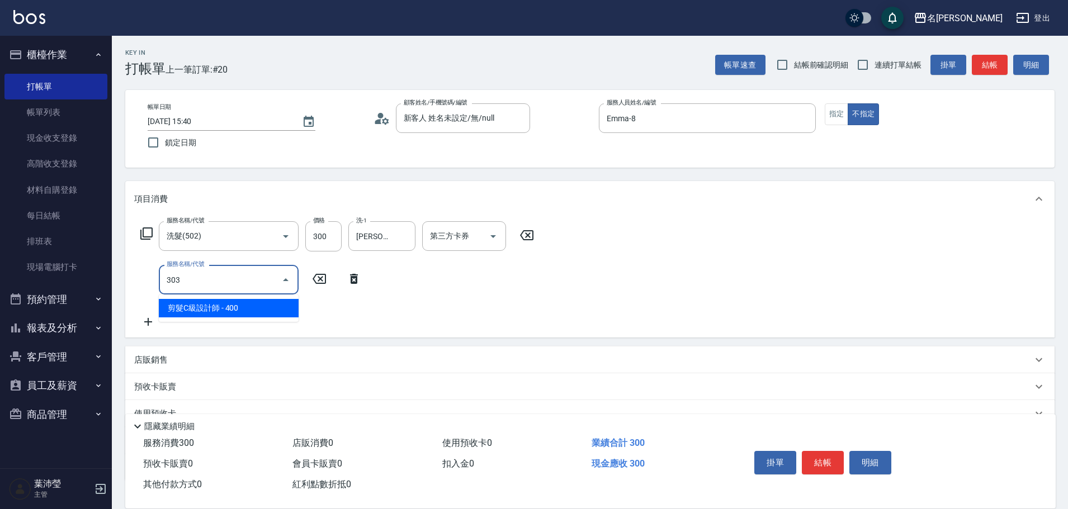
type input "剪髮C級設計師(303)"
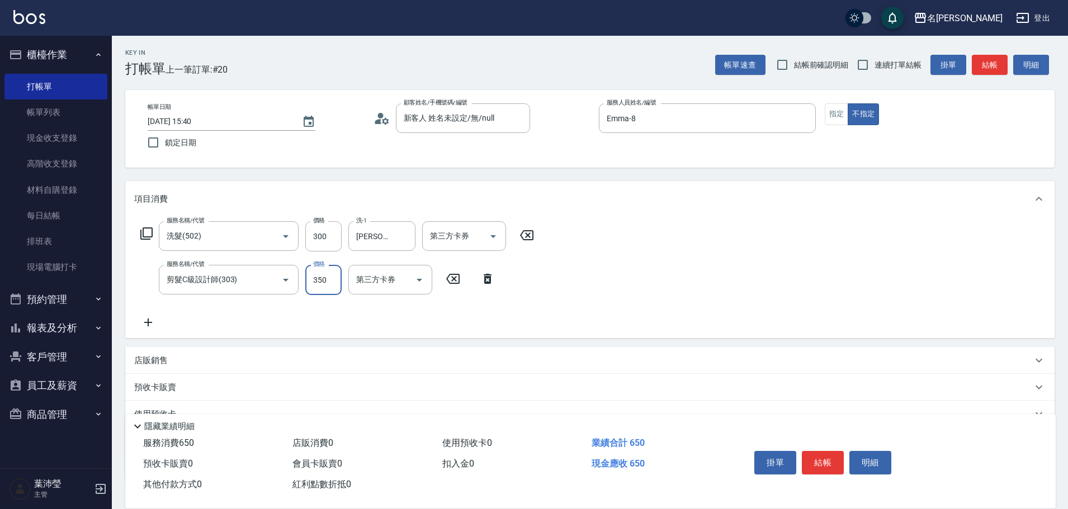
type input "350"
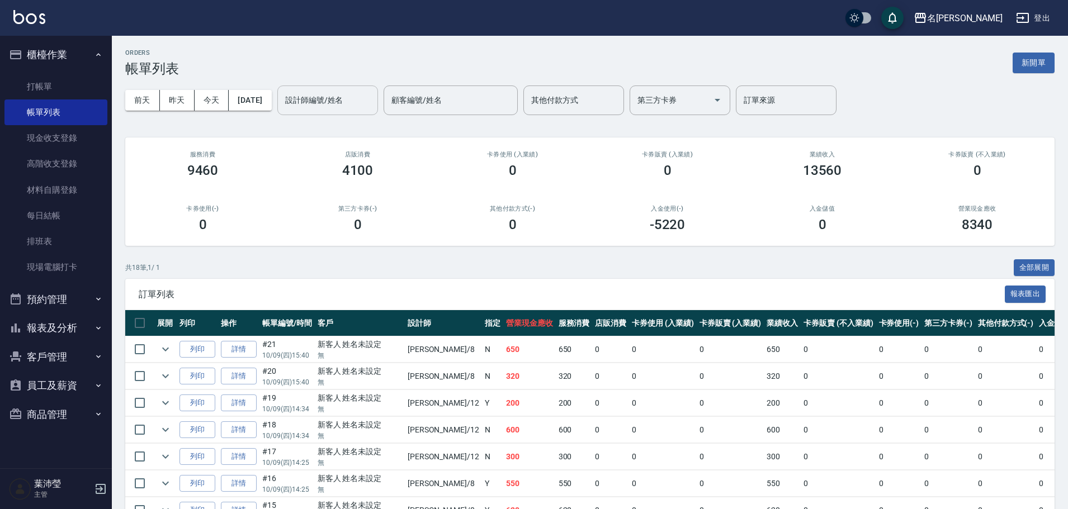
drag, startPoint x: 355, startPoint y: 98, endPoint x: 350, endPoint y: 112, distance: 14.3
click at [353, 104] on input "設計師編號/姓名" at bounding box center [327, 101] width 91 height 20
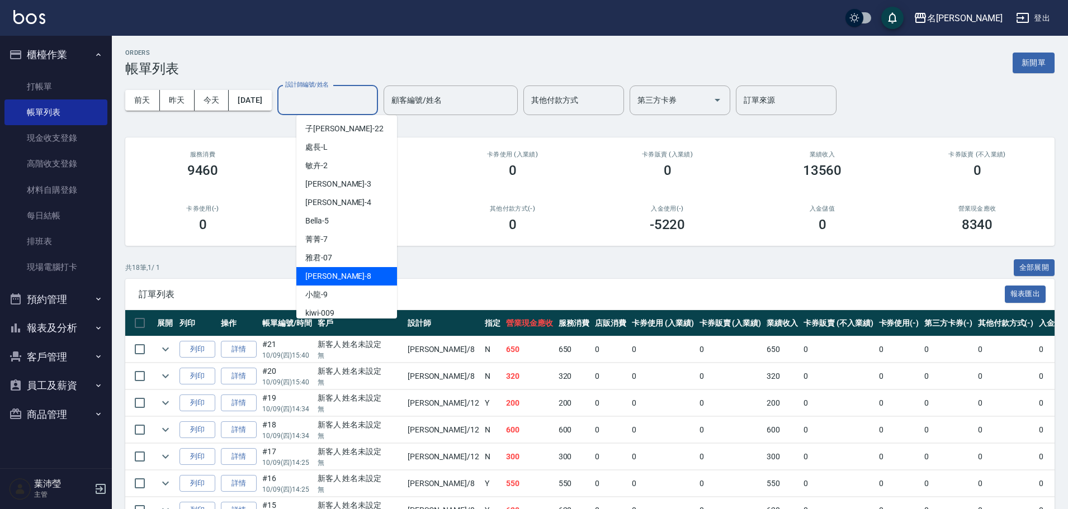
click at [339, 270] on div "Emma -8" at bounding box center [346, 276] width 101 height 18
type input "Emma-8"
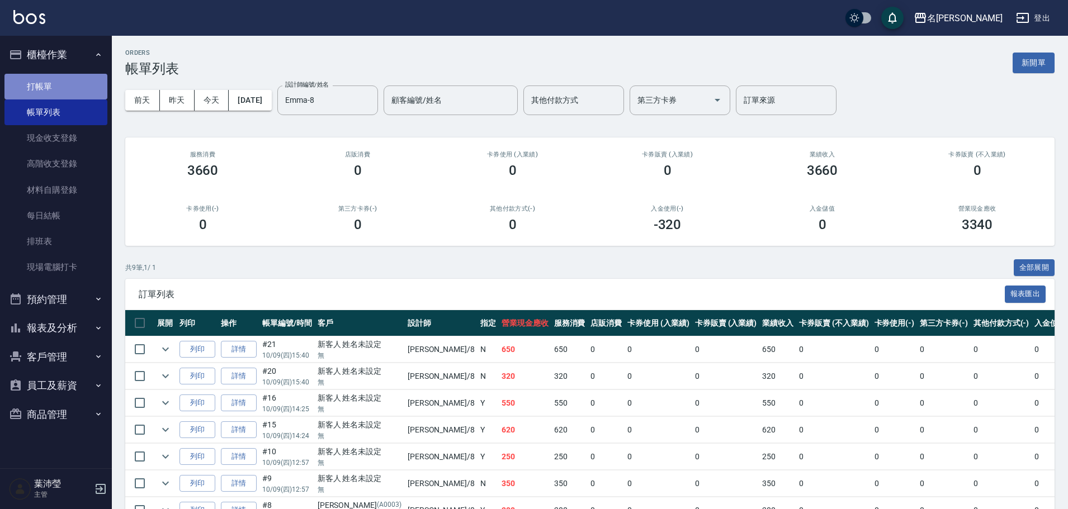
click at [74, 84] on link "打帳單" at bounding box center [55, 87] width 103 height 26
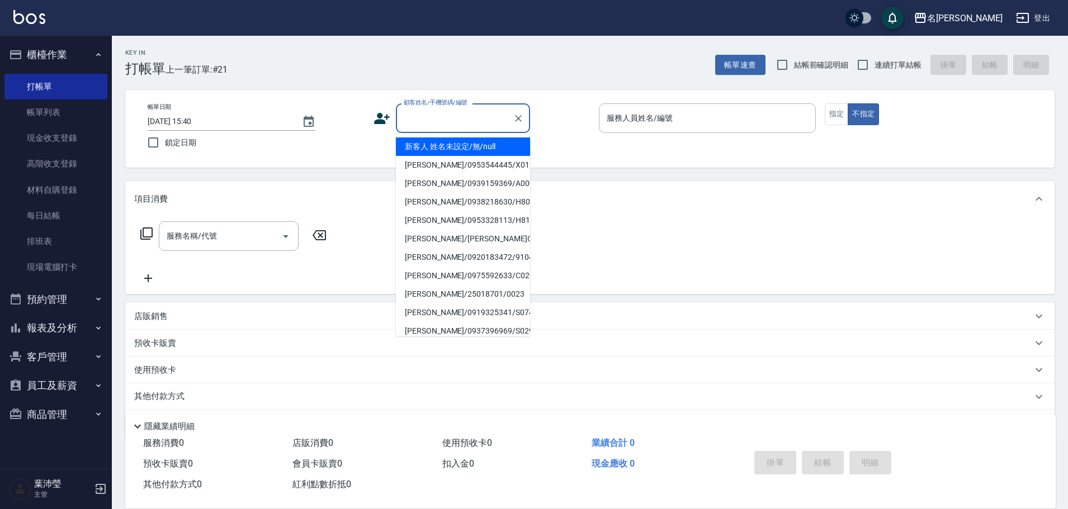
click at [455, 116] on input "顧客姓名/手機號碼/編號" at bounding box center [454, 118] width 107 height 20
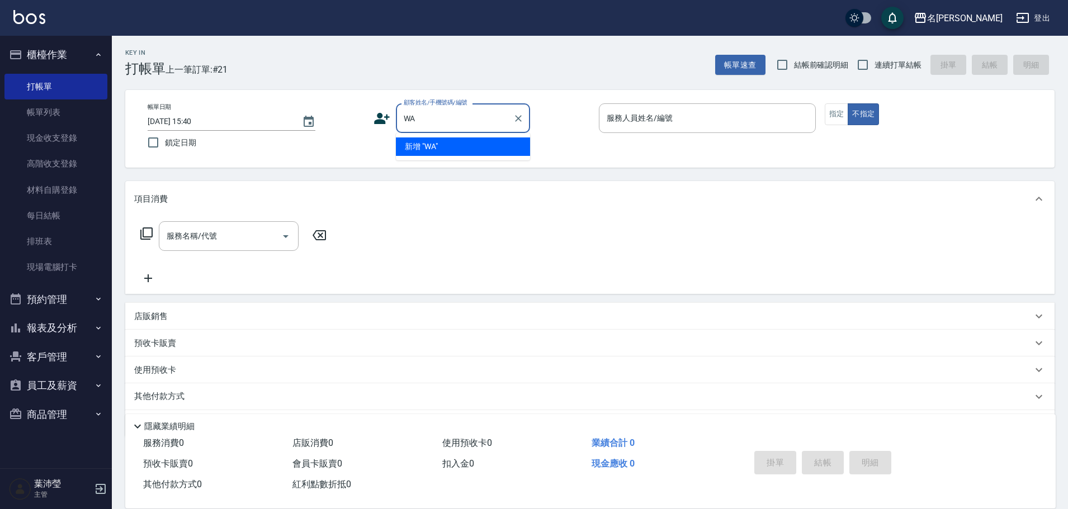
type input "W"
type input "J;6"
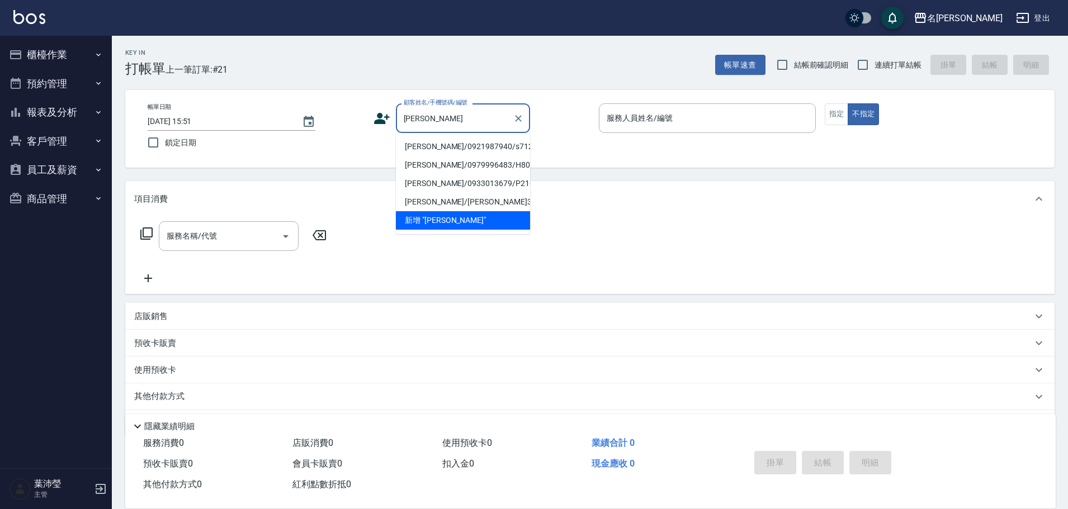
click at [482, 150] on li "王俊堯/0921987940/s712" at bounding box center [463, 147] width 134 height 18
type input "王俊堯/0921987940/s712"
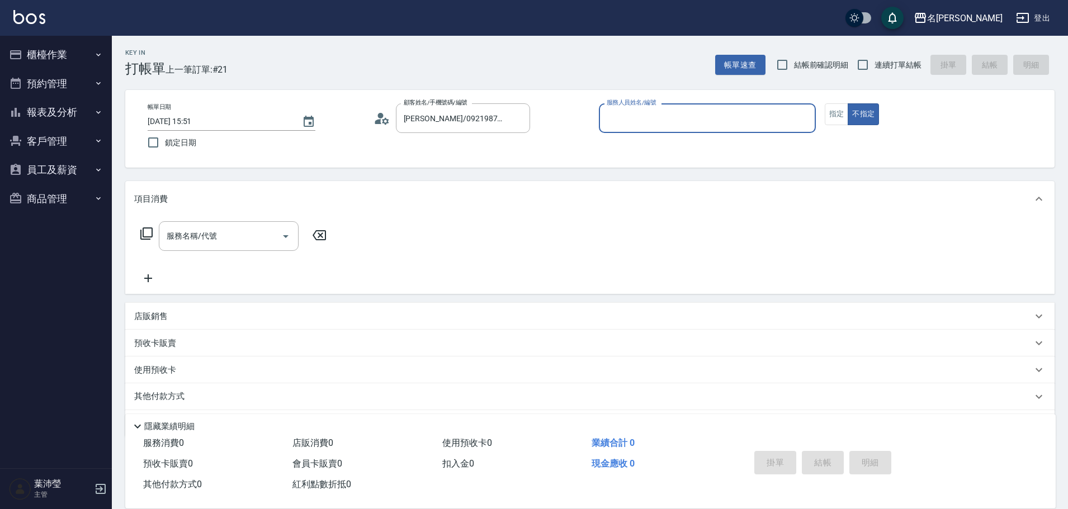
type input "Angle-10"
click at [517, 120] on icon "Clear" at bounding box center [518, 118] width 7 height 7
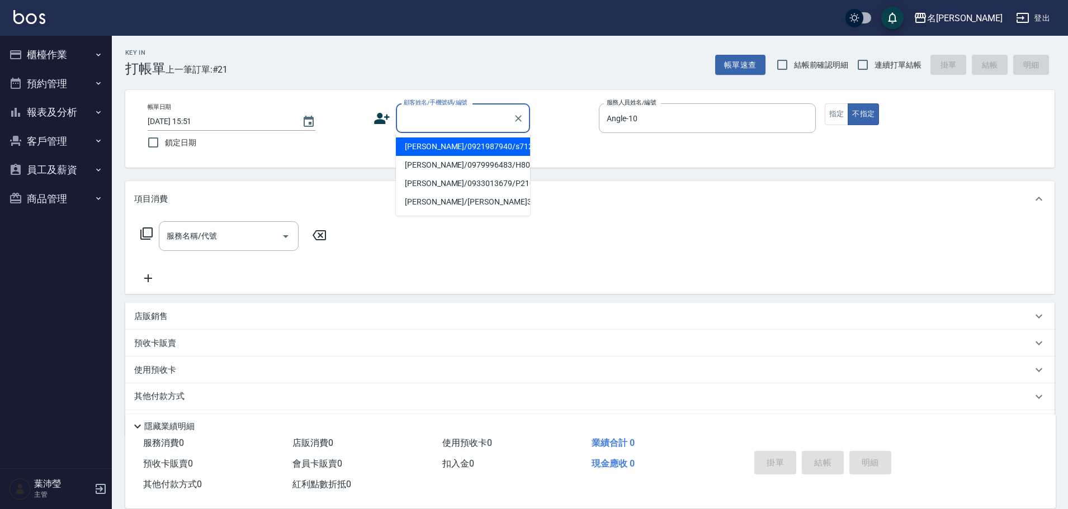
click at [464, 116] on input "顧客姓名/手機號碼/編號" at bounding box center [454, 118] width 107 height 20
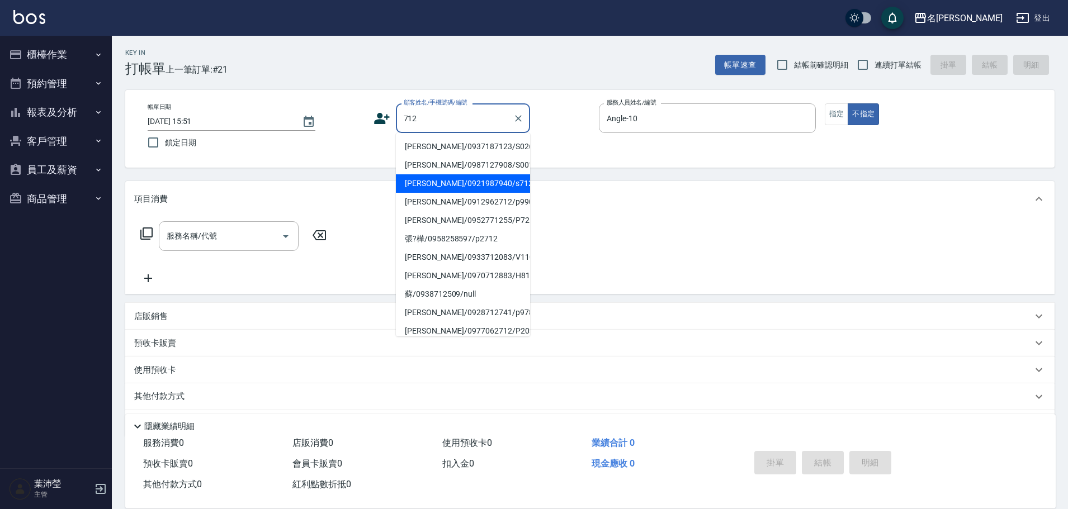
click at [487, 185] on li "[PERSON_NAME]/0921987940/s712" at bounding box center [463, 183] width 134 height 18
type input "[PERSON_NAME]/0921987940/s712"
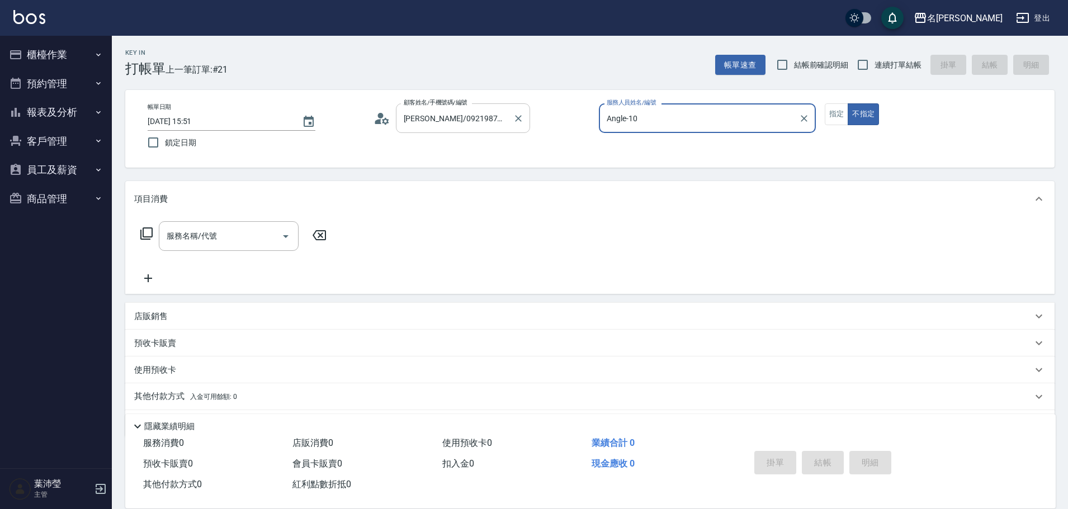
click at [525, 113] on div at bounding box center [518, 118] width 15 height 30
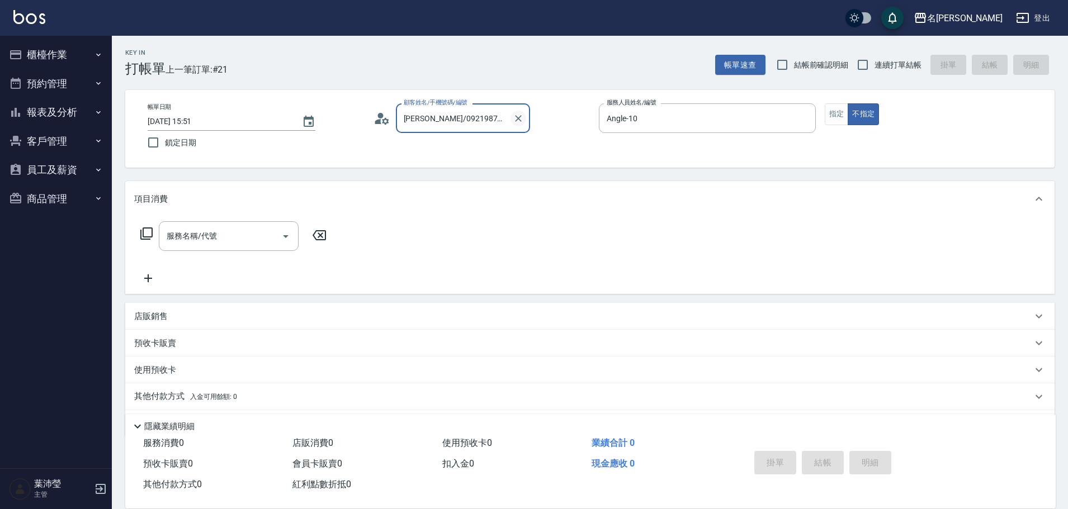
click at [516, 116] on icon "Clear" at bounding box center [518, 118] width 7 height 7
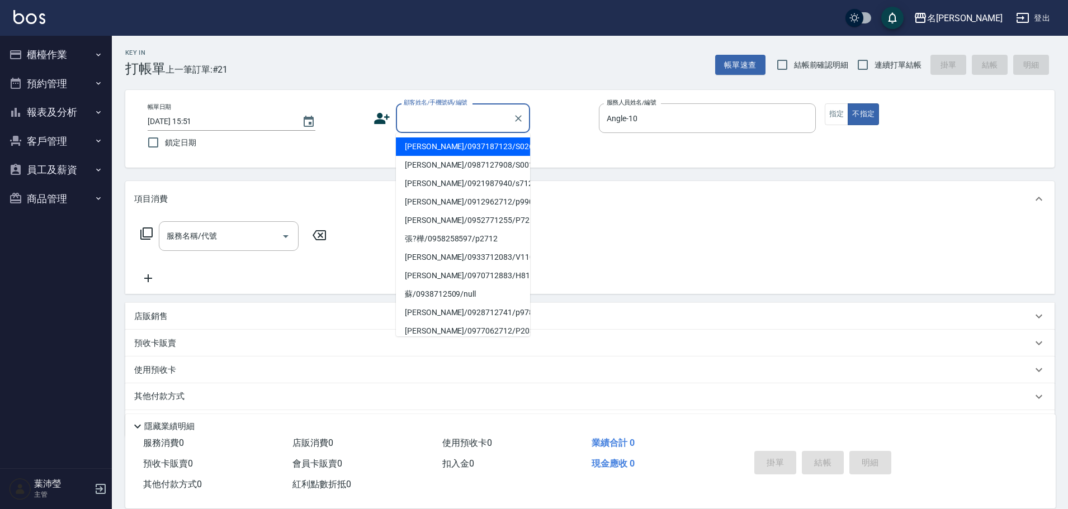
click at [452, 124] on input "顧客姓名/手機號碼/編號" at bounding box center [454, 118] width 107 height 20
click at [503, 118] on input "顧客姓名/手機號碼/編號" at bounding box center [454, 118] width 107 height 20
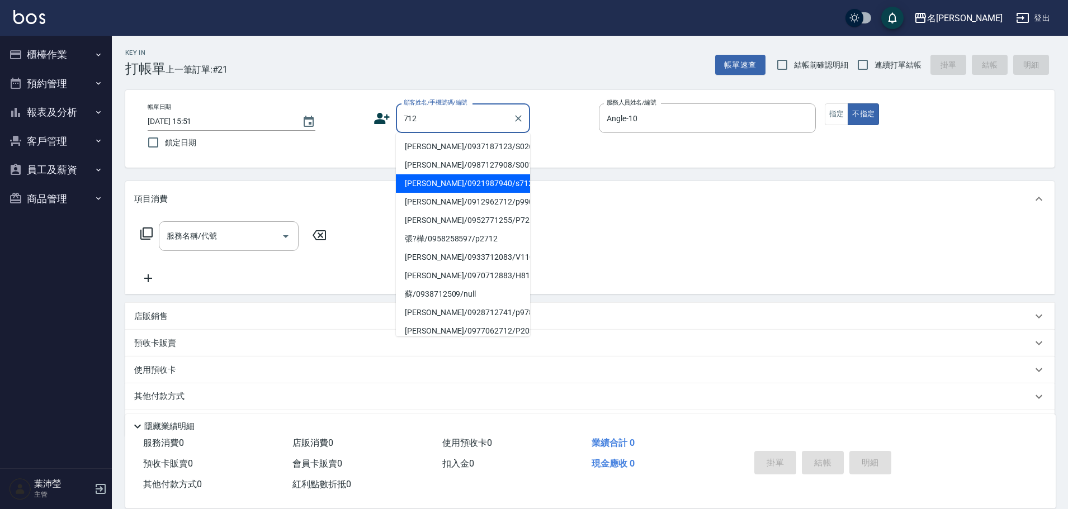
click at [467, 186] on li "[PERSON_NAME]/0921987940/s712" at bounding box center [463, 183] width 134 height 18
type input "[PERSON_NAME]/0921987940/s712"
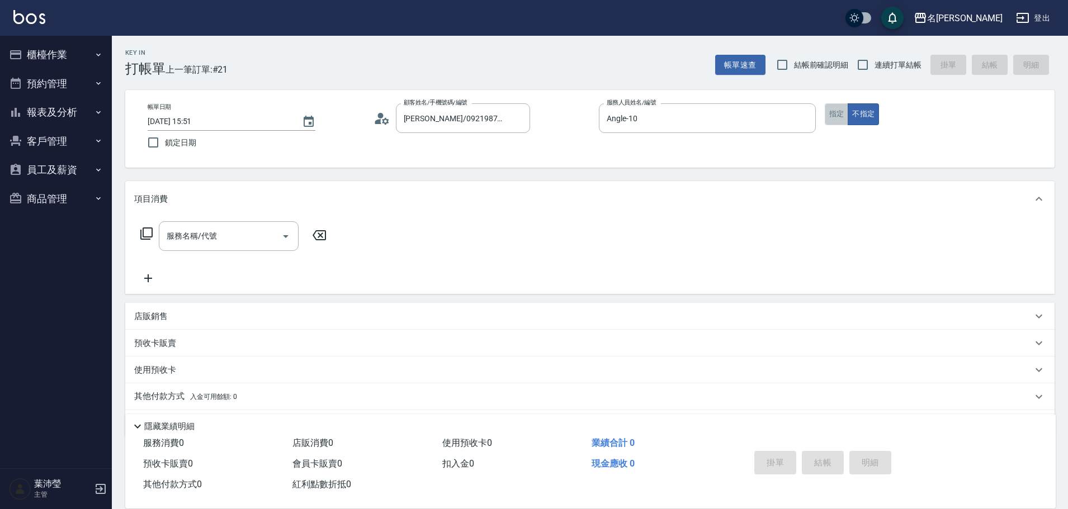
click at [838, 117] on button "指定" at bounding box center [837, 114] width 24 height 22
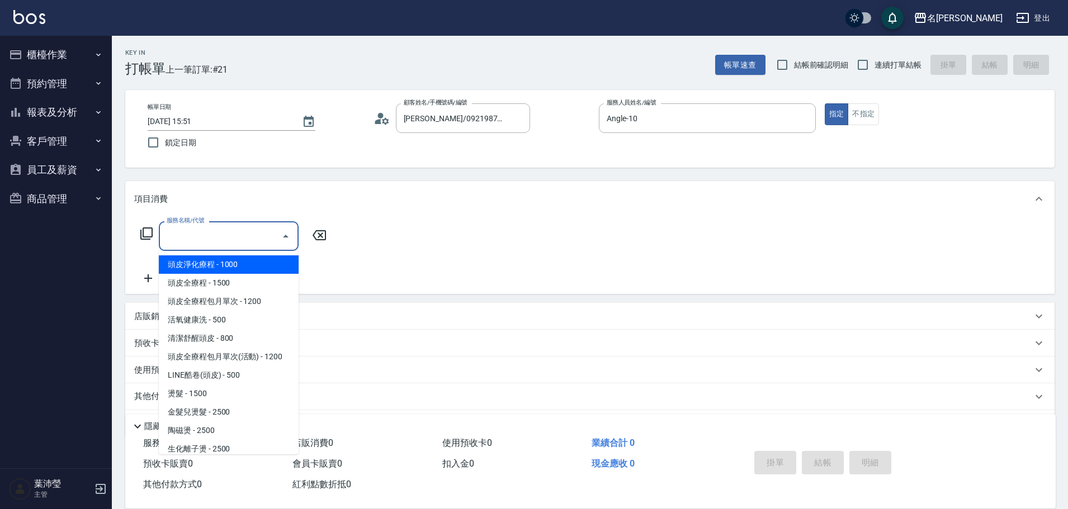
click at [180, 246] on input "服務名稱/代號" at bounding box center [220, 236] width 113 height 20
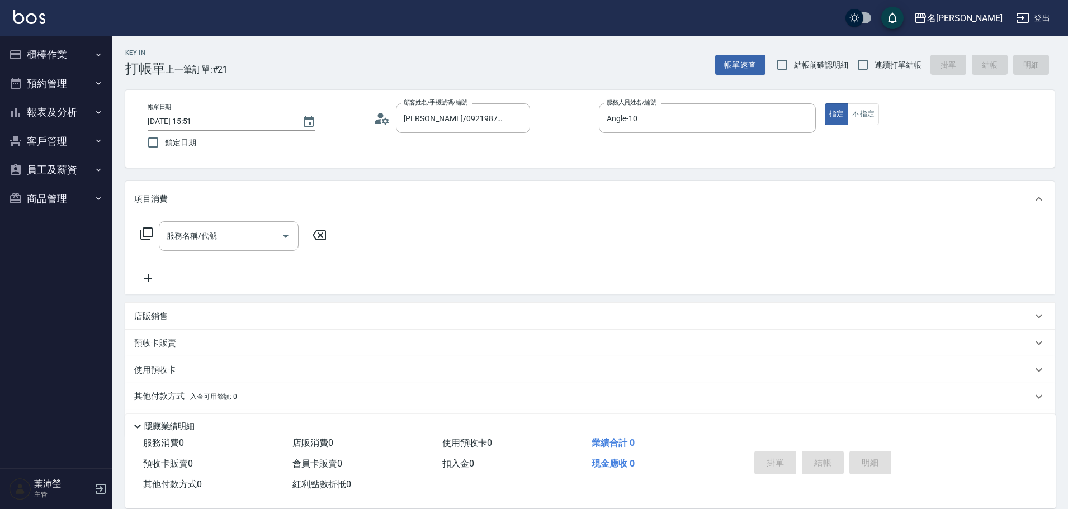
click at [143, 239] on icon at bounding box center [146, 233] width 13 height 13
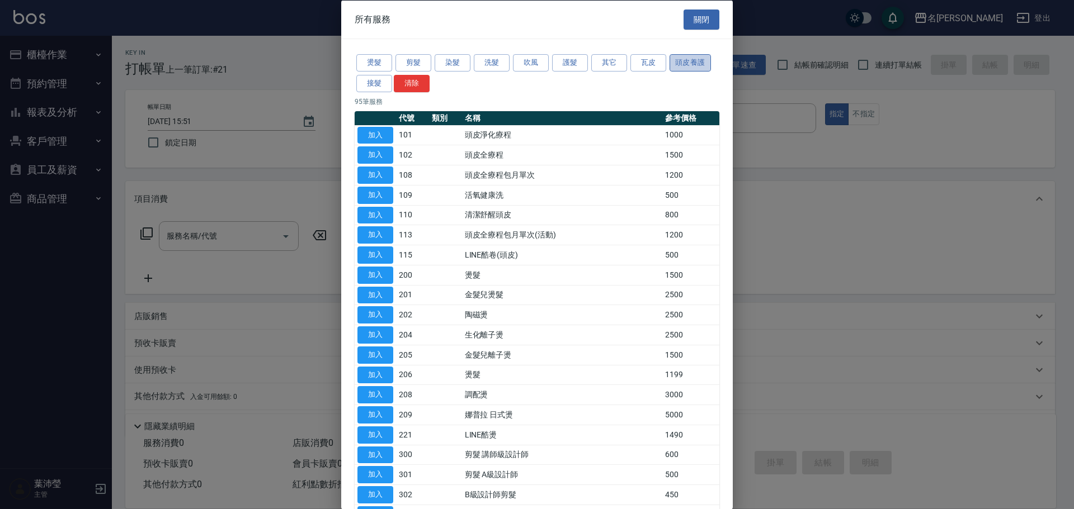
click at [683, 62] on button "頭皮養護" at bounding box center [689, 62] width 41 height 17
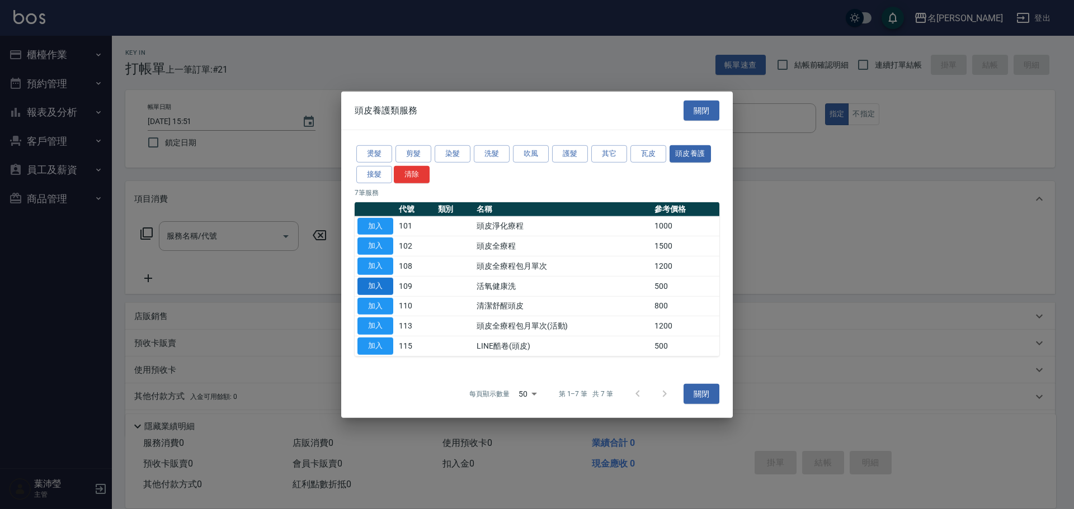
click at [391, 287] on button "加入" at bounding box center [375, 286] width 36 height 17
type input "活氧健康洗(109)"
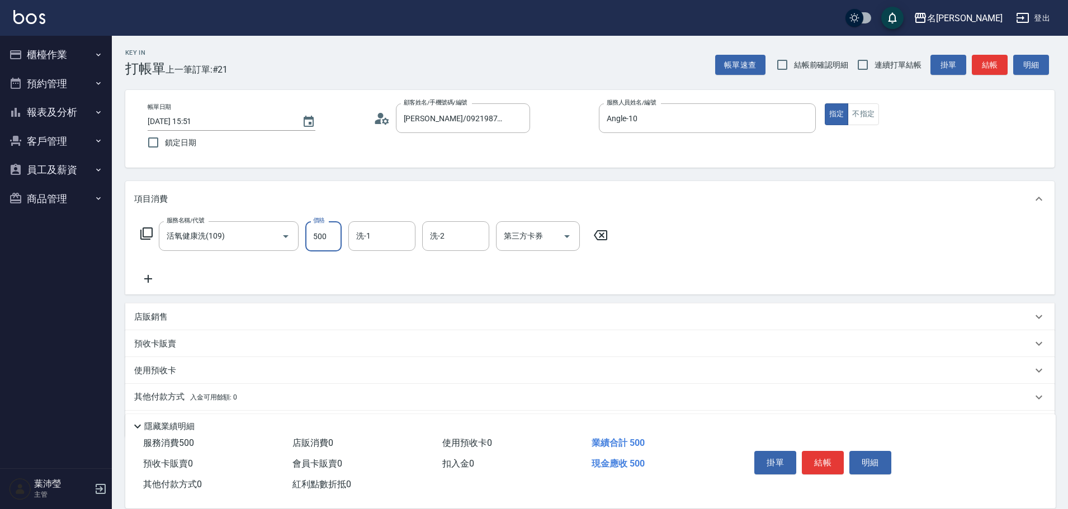
click at [318, 239] on input "500" at bounding box center [323, 236] width 36 height 30
type input "600"
click at [395, 240] on input "洗-1" at bounding box center [381, 236] width 57 height 20
click at [391, 276] on div "Kevin -18" at bounding box center [381, 283] width 67 height 18
type input "Kevin-18"
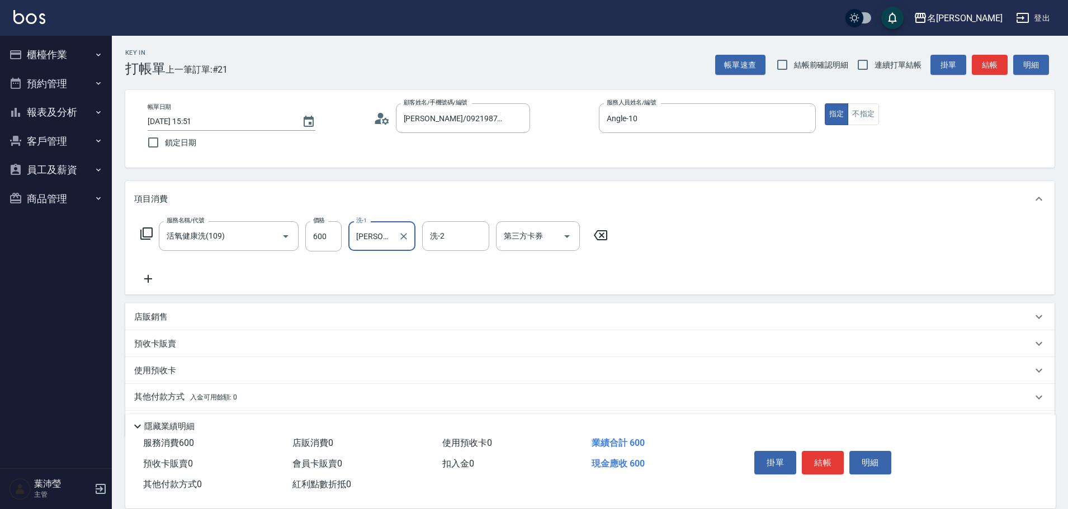
click at [151, 272] on icon at bounding box center [148, 278] width 28 height 13
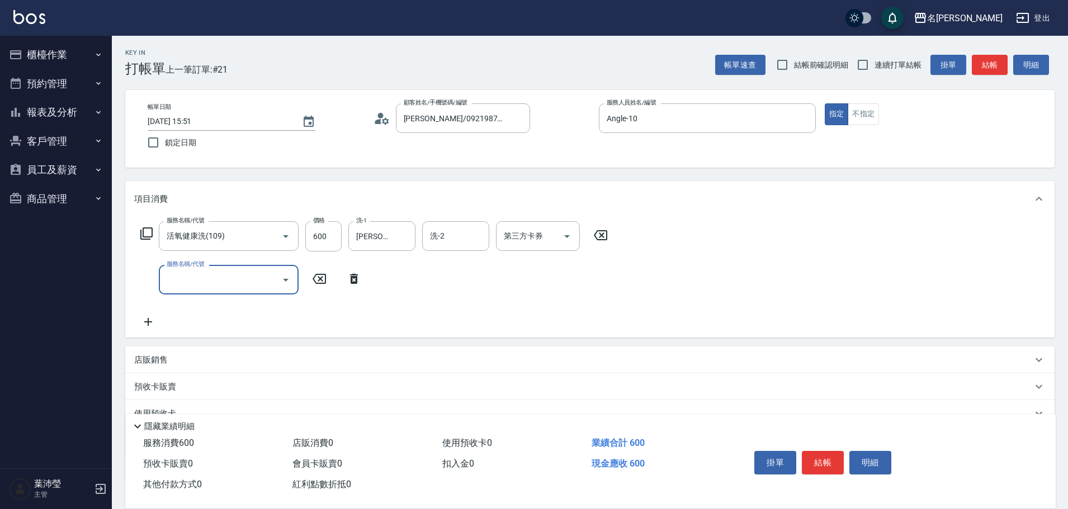
click at [205, 285] on input "服務名稱/代號" at bounding box center [220, 280] width 113 height 20
click at [140, 233] on icon at bounding box center [146, 233] width 13 height 13
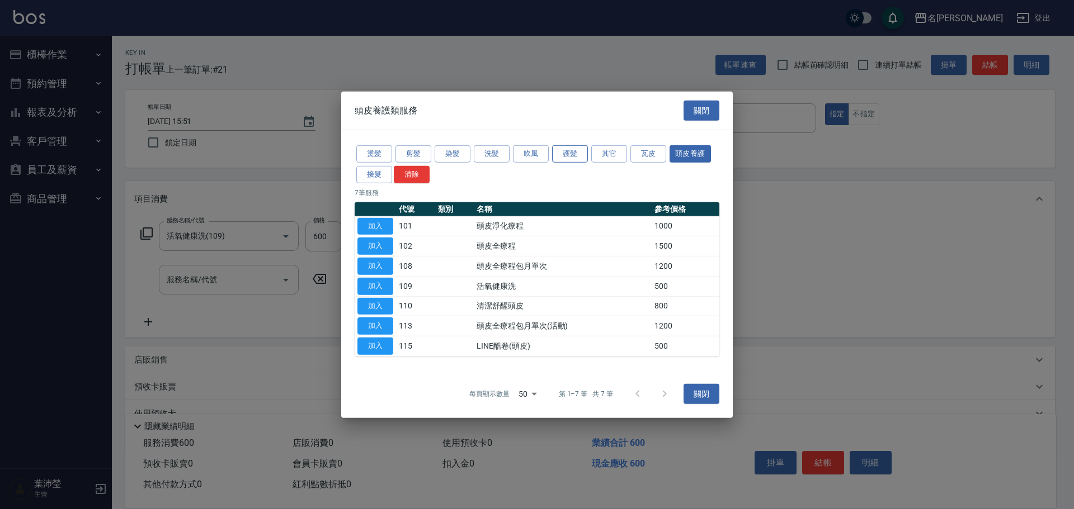
click at [580, 155] on button "護髮" at bounding box center [570, 153] width 36 height 17
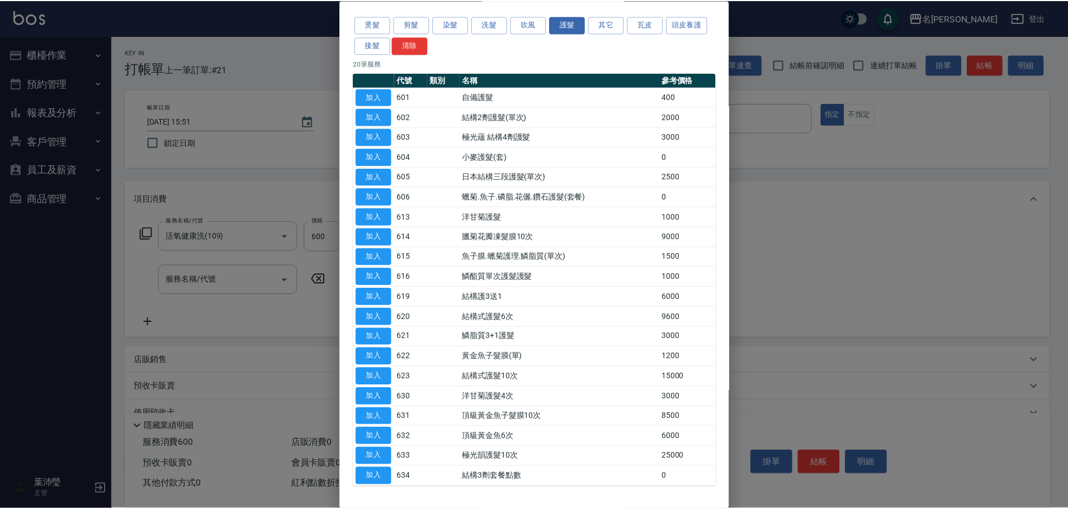
scroll to position [77, 0]
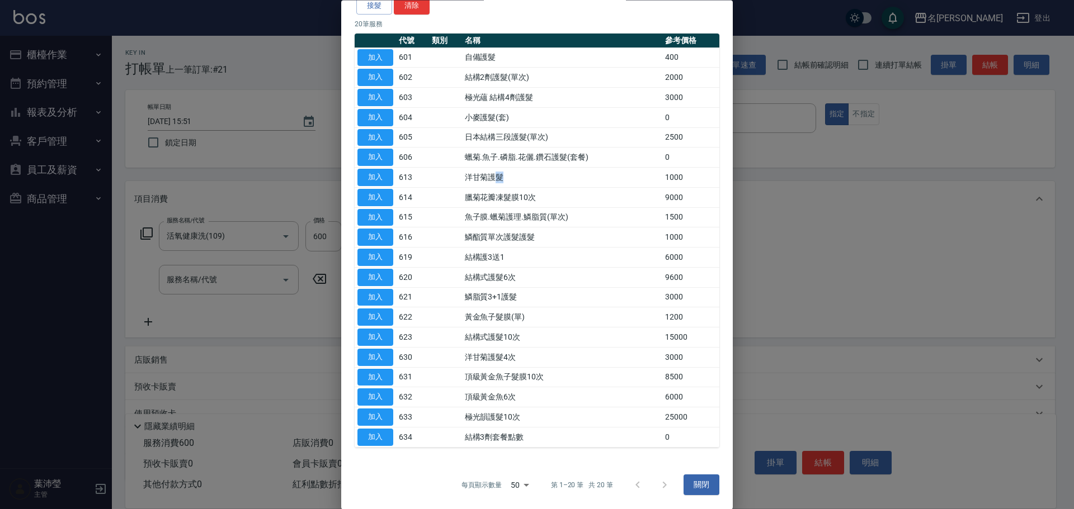
drag, startPoint x: 493, startPoint y: 177, endPoint x: 505, endPoint y: 174, distance: 12.6
click at [507, 176] on td "洋甘菊護髮" at bounding box center [562, 178] width 200 height 20
click at [489, 177] on td "洋甘菊護髮" at bounding box center [562, 178] width 200 height 20
click at [475, 177] on td "洋甘菊護髮" at bounding box center [562, 178] width 200 height 20
click at [476, 177] on td "洋甘菊護髮" at bounding box center [562, 178] width 200 height 20
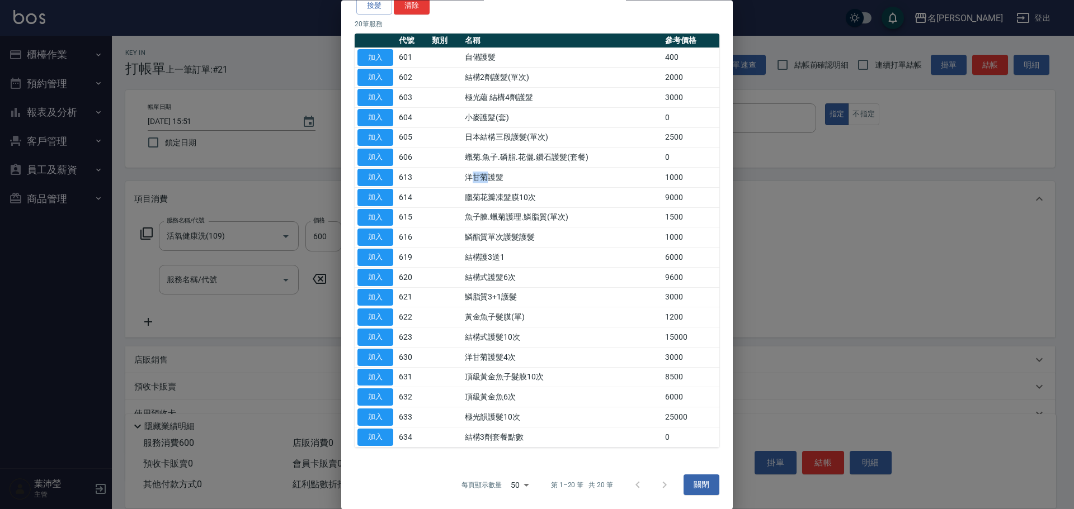
click at [477, 177] on td "洋甘菊護髮" at bounding box center [562, 178] width 200 height 20
click at [479, 177] on td "洋甘菊護髮" at bounding box center [562, 178] width 200 height 20
click at [480, 176] on td "洋甘菊護髮" at bounding box center [562, 178] width 200 height 20
click at [483, 177] on td "洋甘菊護髮" at bounding box center [562, 178] width 200 height 20
click at [667, 176] on td "1000" at bounding box center [690, 178] width 57 height 20
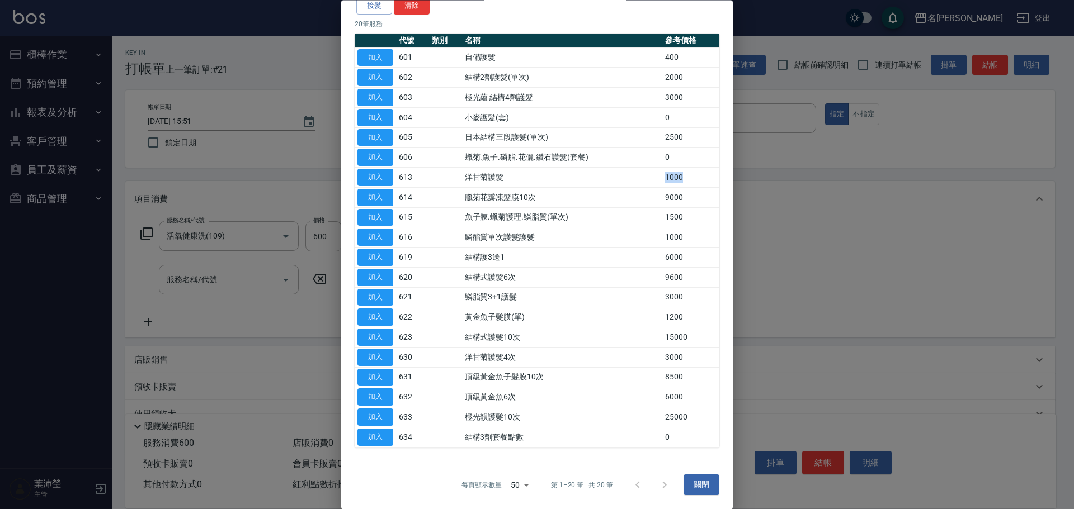
click at [667, 176] on td "1000" at bounding box center [690, 178] width 57 height 20
click at [666, 176] on td "1000" at bounding box center [690, 178] width 57 height 20
click at [380, 174] on button "加入" at bounding box center [375, 177] width 36 height 17
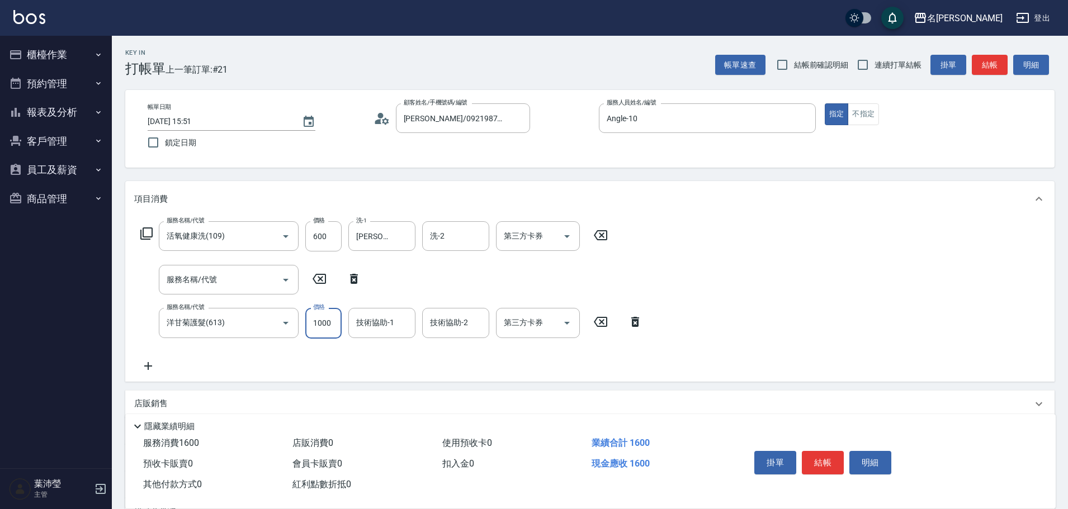
click at [317, 323] on input "1000" at bounding box center [323, 323] width 36 height 30
type input "800"
click at [381, 324] on input "技術協助-1" at bounding box center [381, 323] width 57 height 20
click at [374, 370] on span "Kevin -18" at bounding box center [392, 371] width 70 height 12
type input "Kevin-18"
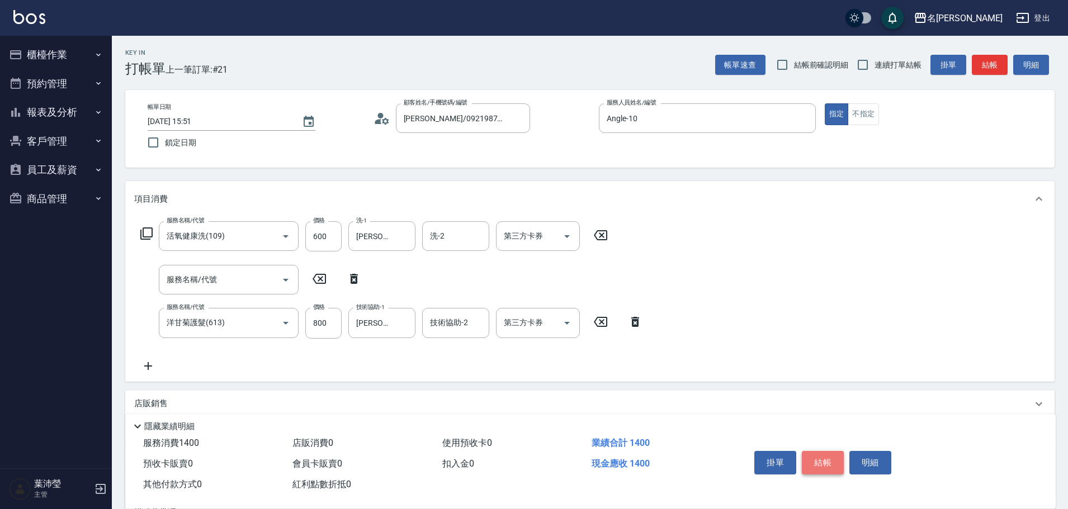
click at [828, 457] on button "結帳" at bounding box center [823, 462] width 42 height 23
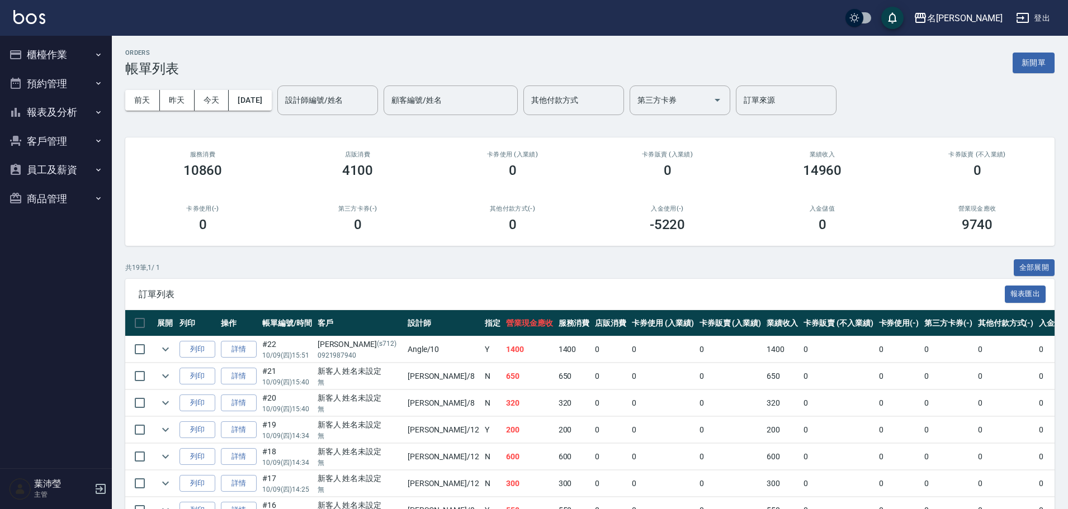
click at [1035, 78] on div "前天 昨天 今天 2025/10/09 設計師編號/姓名 設計師編號/姓名 顧客編號/姓名 顧客編號/姓名 其他付款方式 其他付款方式 第三方卡券 第三方卡券…" at bounding box center [589, 101] width 929 height 48
click at [1035, 74] on div "ORDERS 帳單列表 新開單" at bounding box center [589, 62] width 929 height 27
click at [1035, 53] on button "新開單" at bounding box center [1034, 63] width 42 height 21
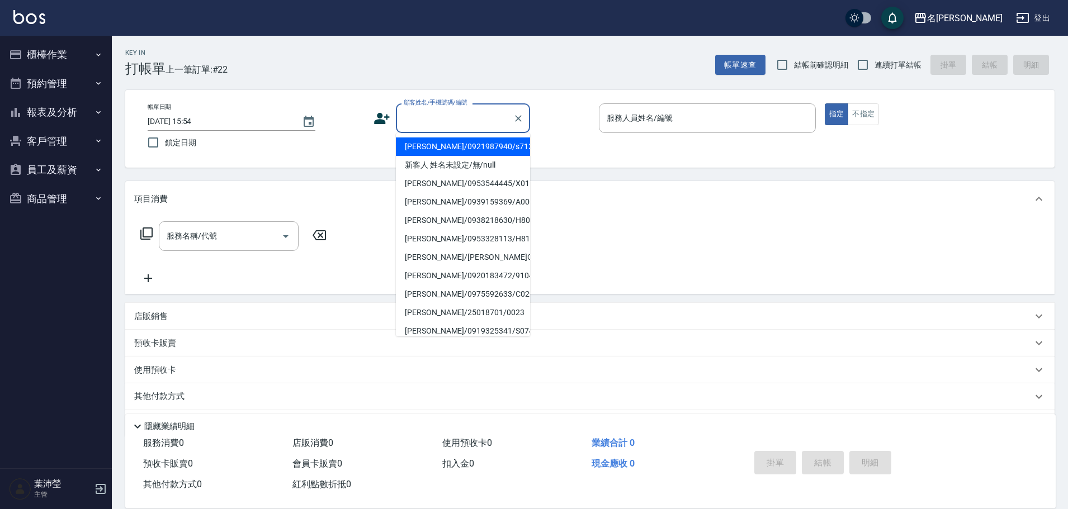
click at [452, 117] on input "顧客姓名/手機號碼/編號" at bounding box center [454, 118] width 107 height 20
click at [710, 130] on div "服務人員姓名/編號" at bounding box center [707, 118] width 217 height 30
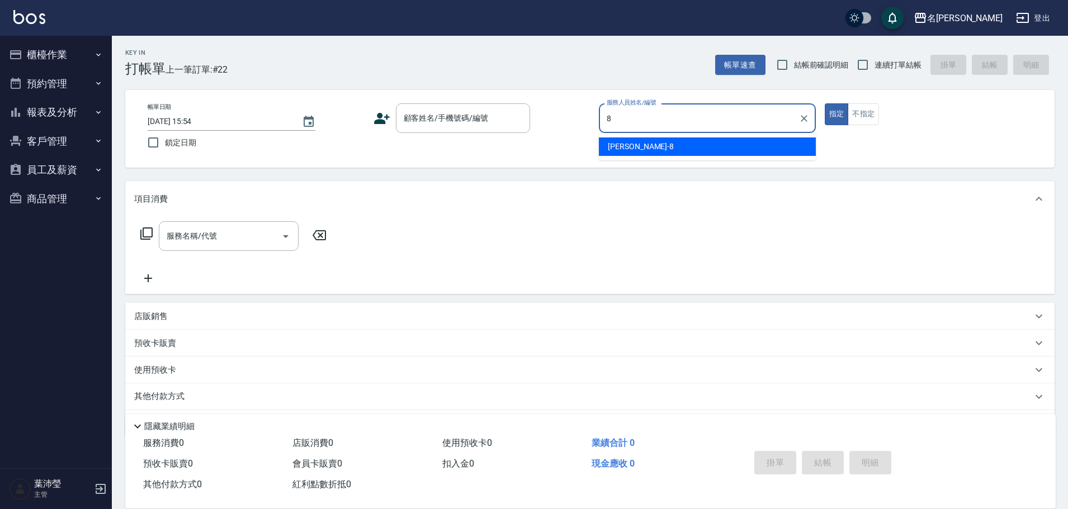
type input "Emma-8"
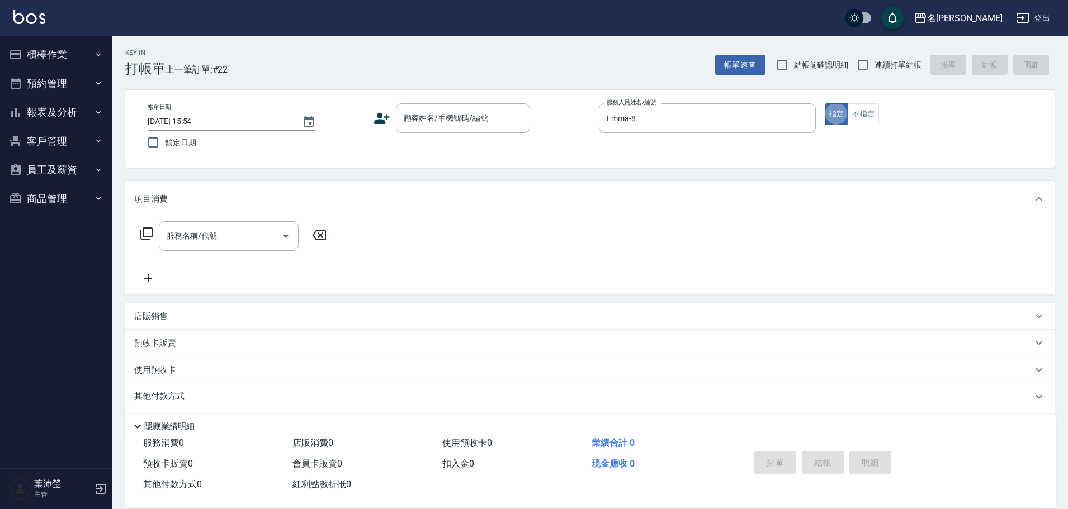
type button "true"
click at [229, 247] on div "服務名稱/代號" at bounding box center [229, 236] width 140 height 30
click at [149, 233] on icon at bounding box center [146, 233] width 13 height 13
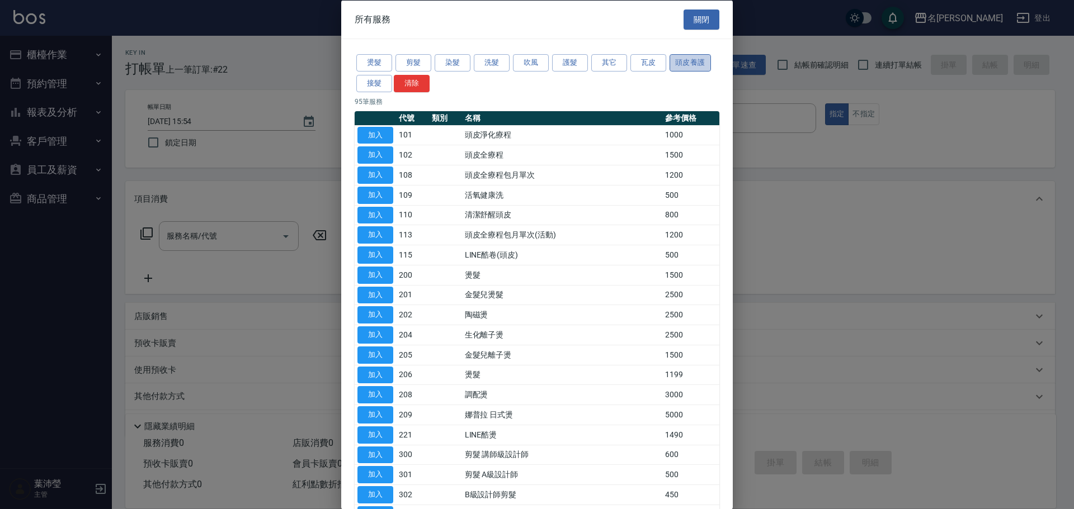
click at [683, 61] on button "頭皮養護" at bounding box center [689, 62] width 41 height 17
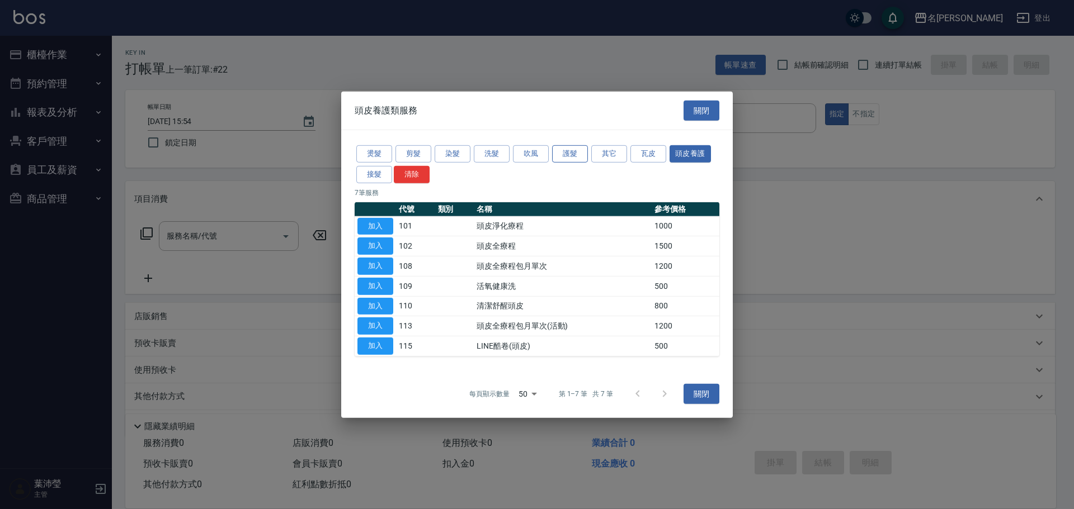
click at [574, 148] on button "護髮" at bounding box center [570, 153] width 36 height 17
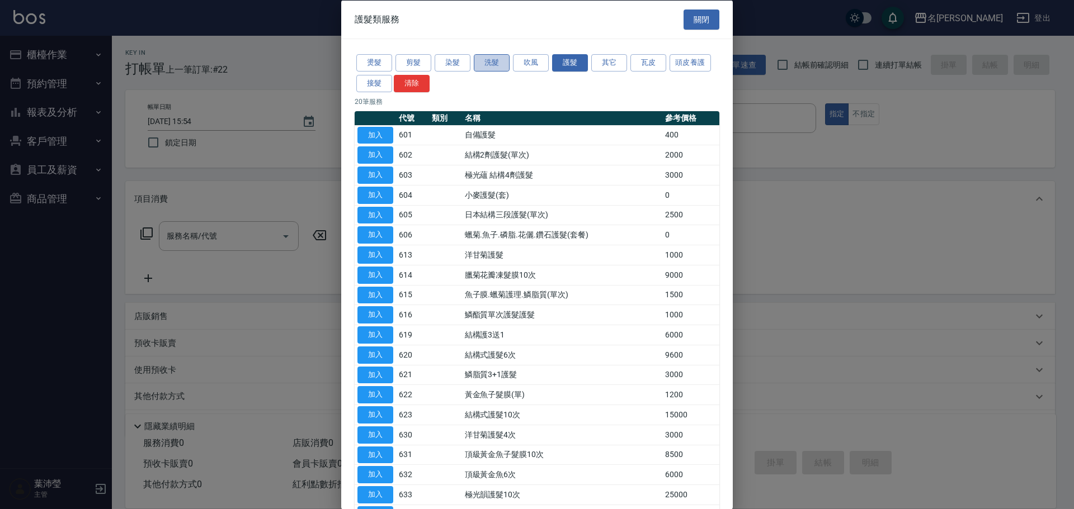
click at [501, 64] on button "洗髮" at bounding box center [492, 62] width 36 height 17
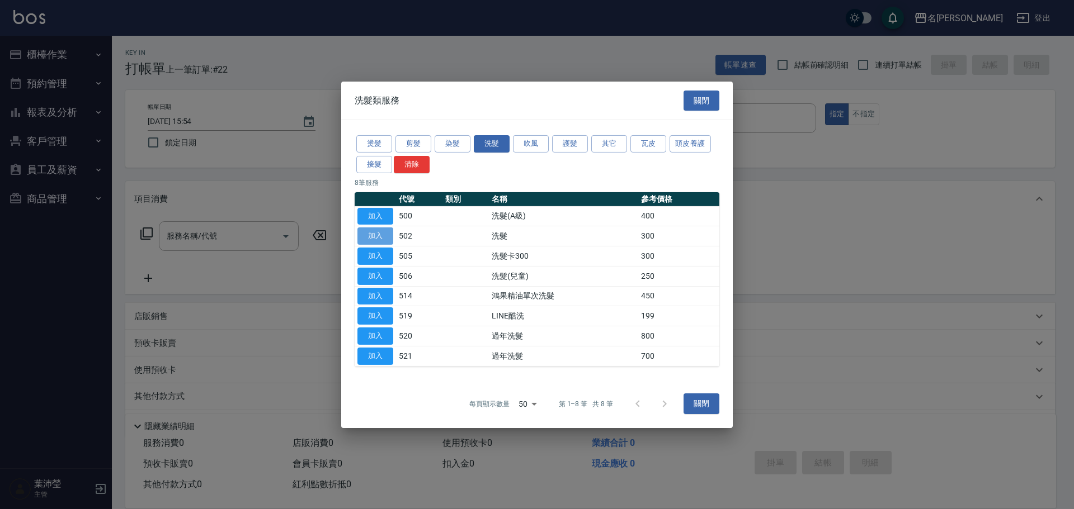
click at [391, 238] on button "加入" at bounding box center [375, 236] width 36 height 17
type input "洗髮(502)"
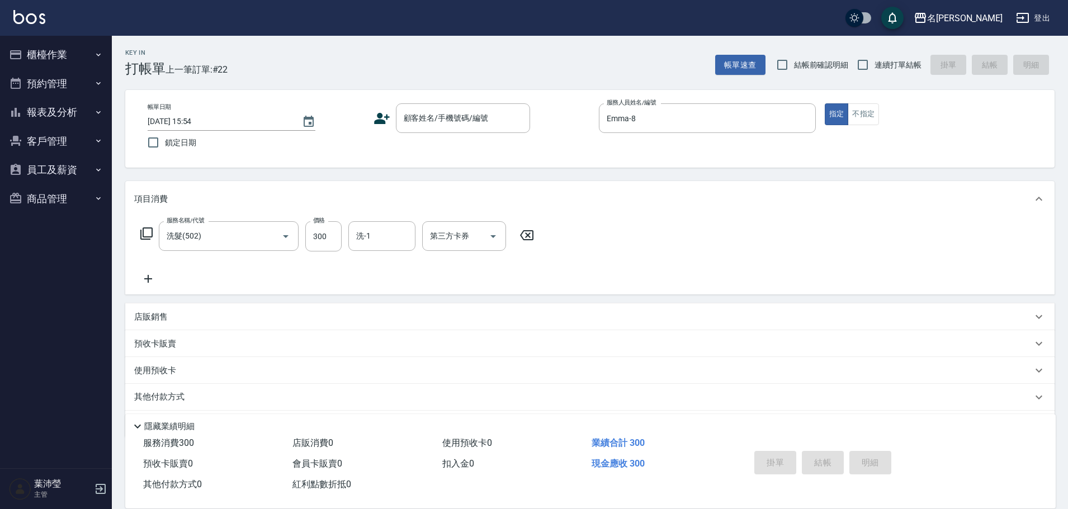
click at [141, 279] on icon at bounding box center [148, 278] width 28 height 13
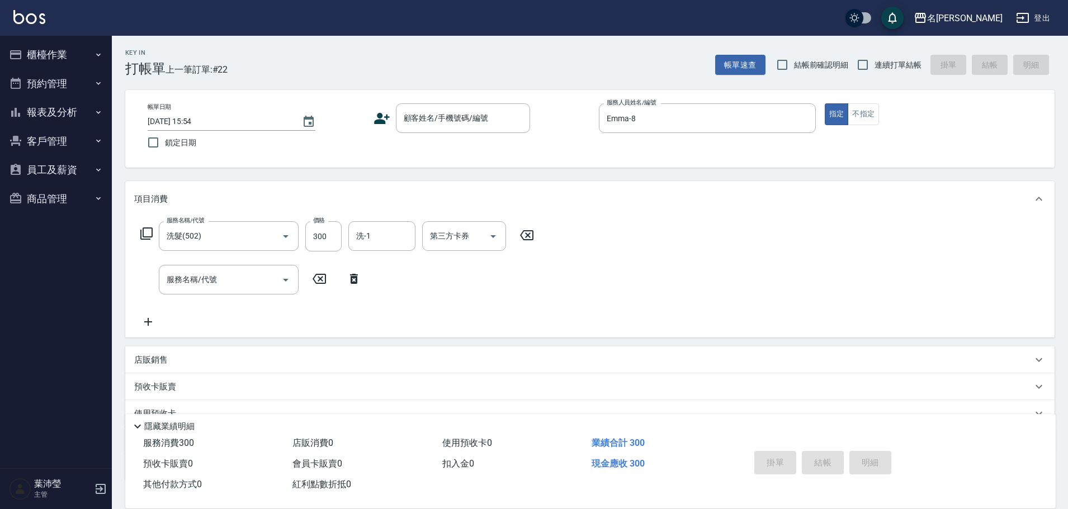
click at [144, 234] on icon at bounding box center [146, 233] width 13 height 13
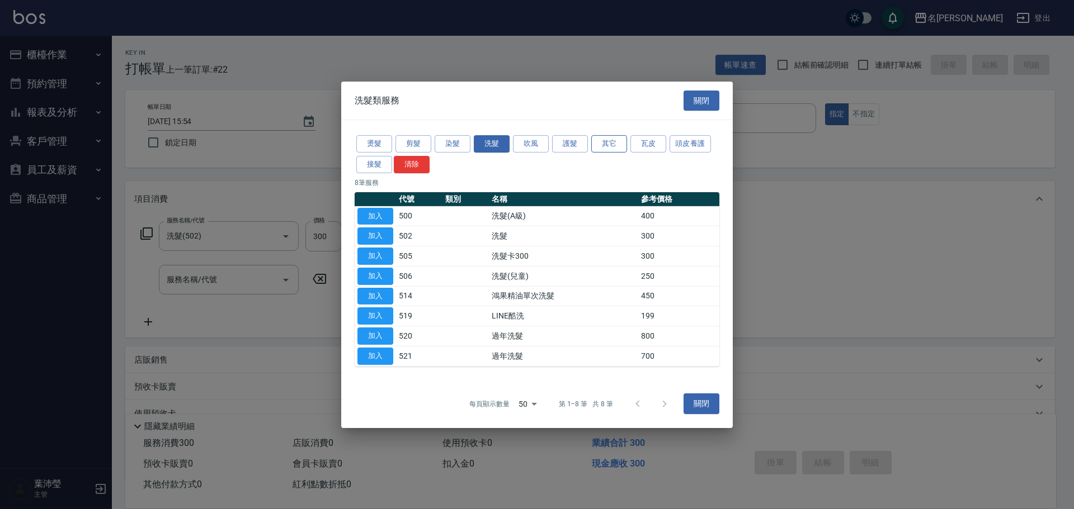
click at [605, 145] on button "其它" at bounding box center [609, 143] width 36 height 17
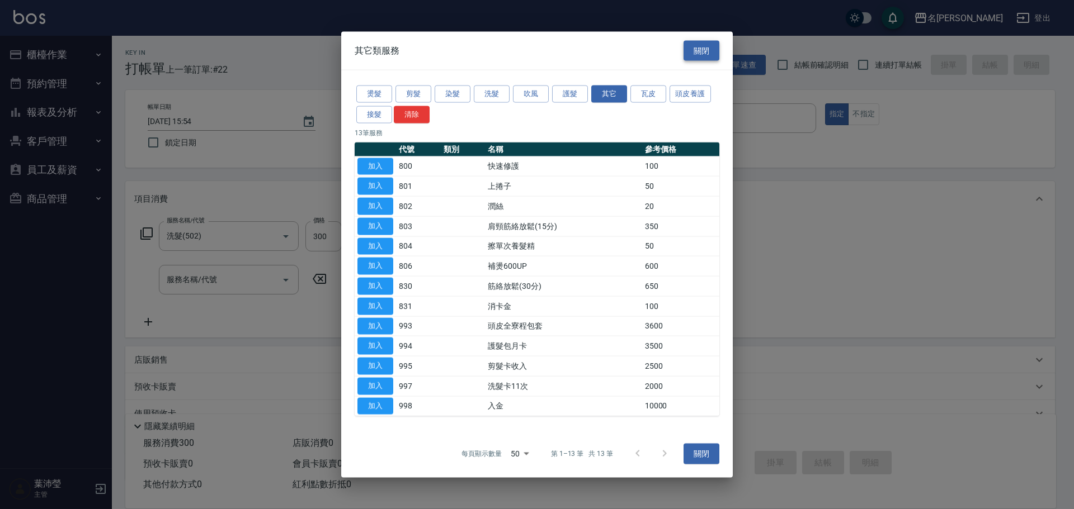
click at [698, 44] on button "關閉" at bounding box center [701, 50] width 36 height 21
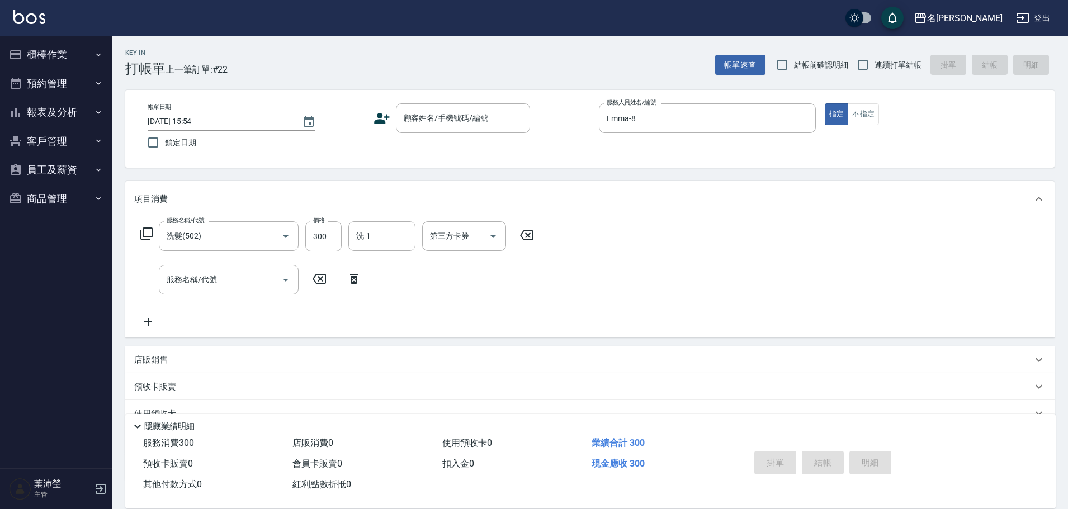
click at [56, 55] on button "櫃檯作業" at bounding box center [55, 54] width 103 height 29
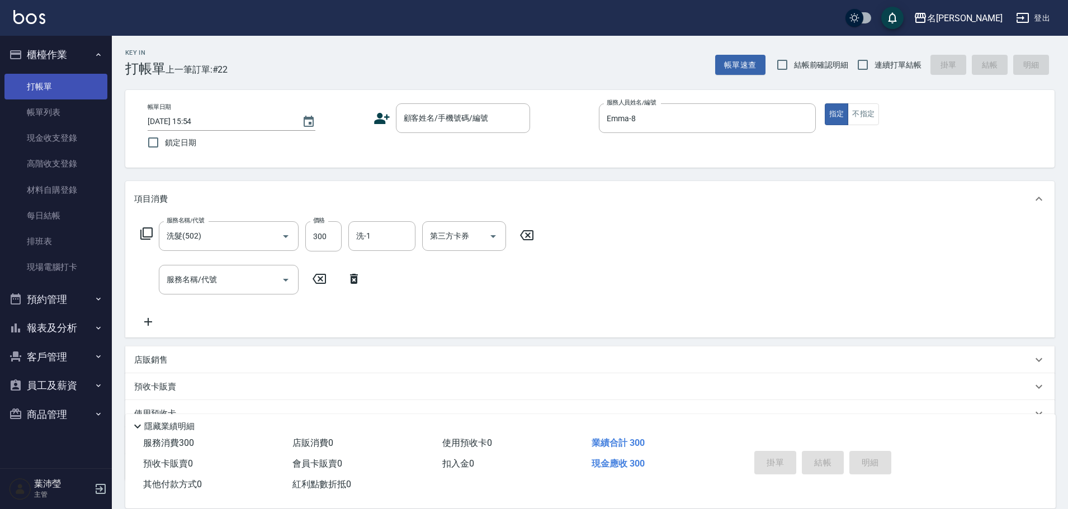
click at [63, 84] on link "打帳單" at bounding box center [55, 87] width 103 height 26
click at [142, 236] on icon at bounding box center [146, 233] width 13 height 13
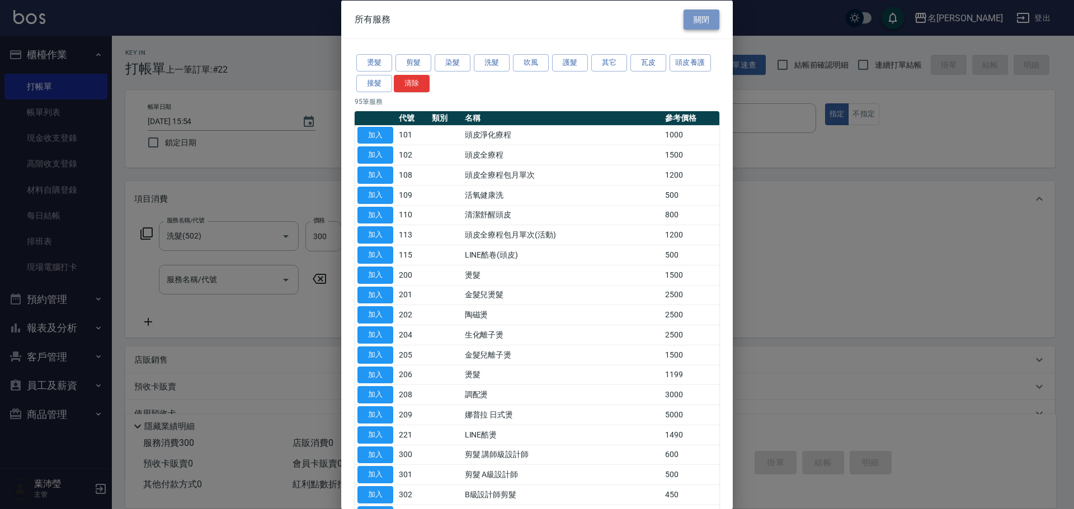
click at [688, 19] on button "關閉" at bounding box center [701, 19] width 36 height 21
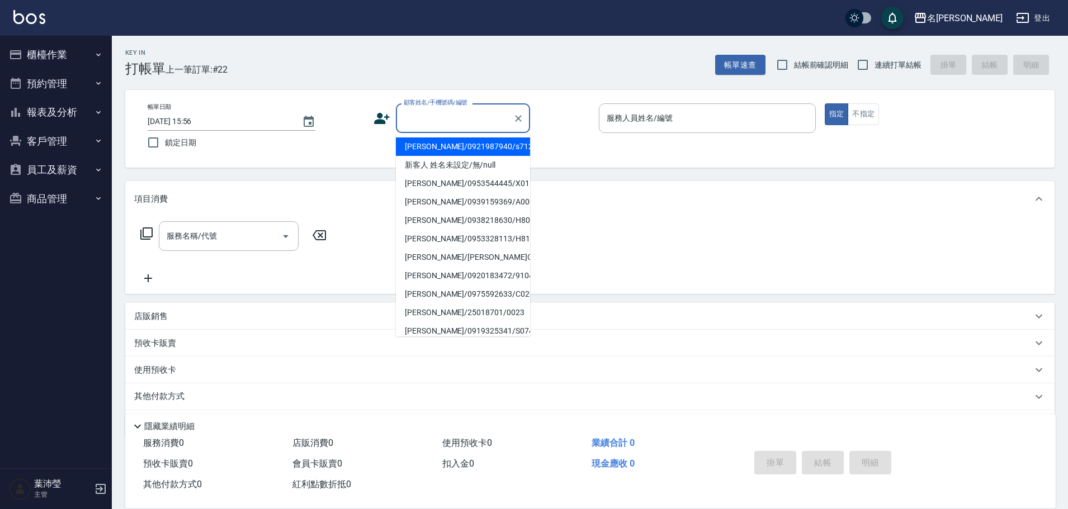
click at [462, 115] on input "顧客姓名/手機號碼/編號" at bounding box center [454, 118] width 107 height 20
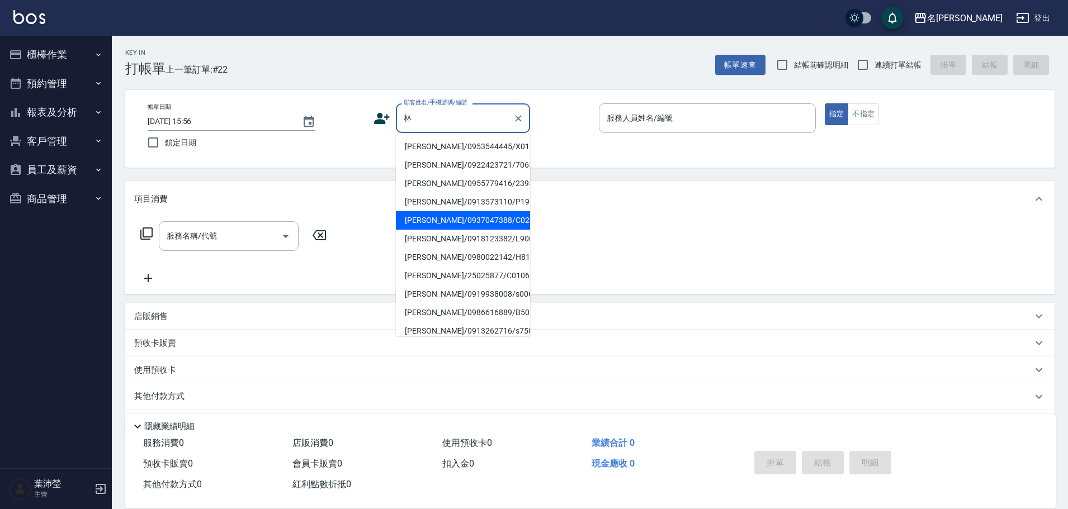
click at [435, 221] on li "[PERSON_NAME]/0937047388/C0236" at bounding box center [463, 220] width 134 height 18
type input "[PERSON_NAME]/0937047388/C0236"
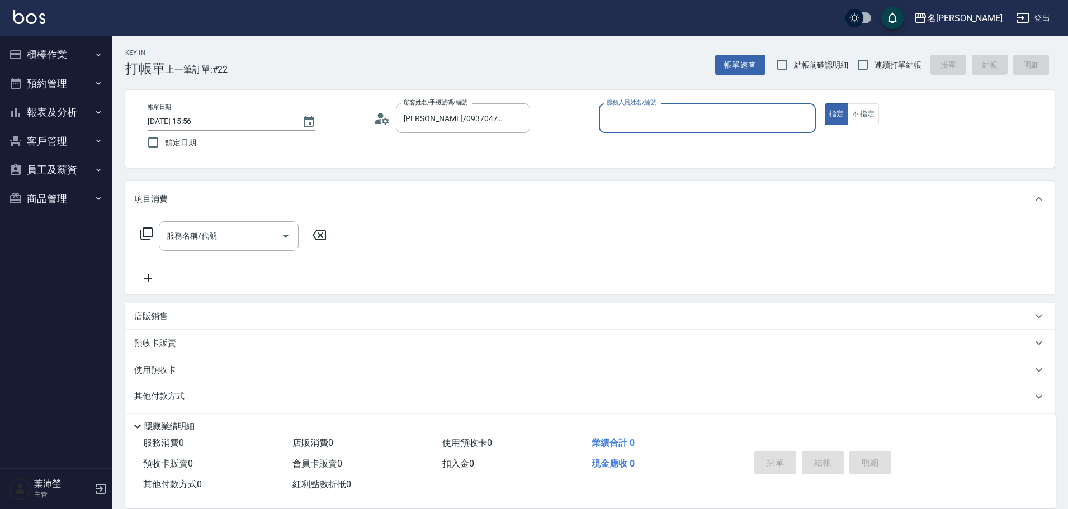
type input "敏卉-2"
click at [143, 232] on icon at bounding box center [146, 234] width 12 height 12
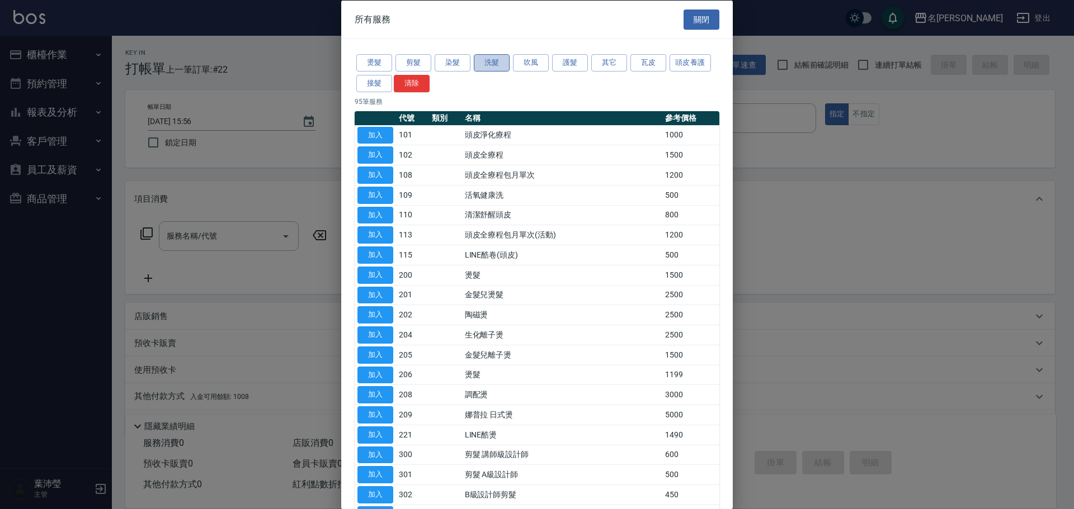
click at [484, 62] on button "洗髮" at bounding box center [492, 62] width 36 height 17
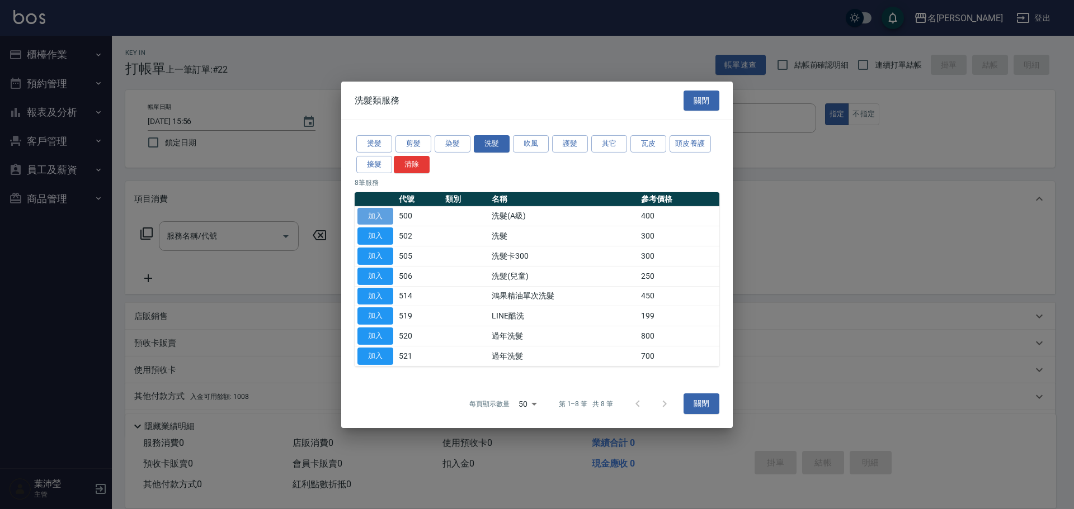
click at [382, 214] on button "加入" at bounding box center [375, 215] width 36 height 17
type input "洗髮(A級)(500)"
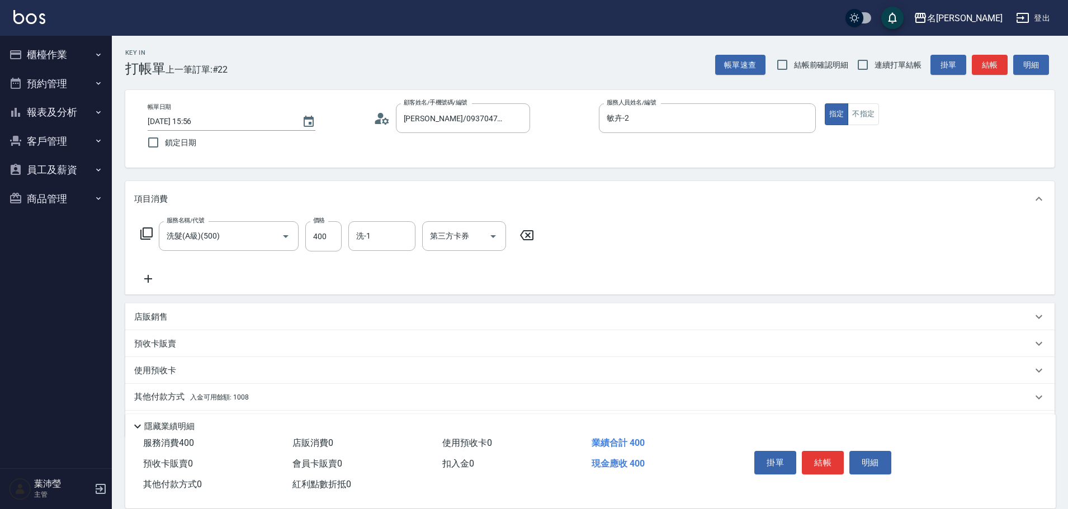
drag, startPoint x: 166, startPoint y: 393, endPoint x: 200, endPoint y: 387, distance: 34.7
click at [166, 394] on p "其他付款方式 入金可用餘額: 1008" at bounding box center [191, 397] width 115 height 12
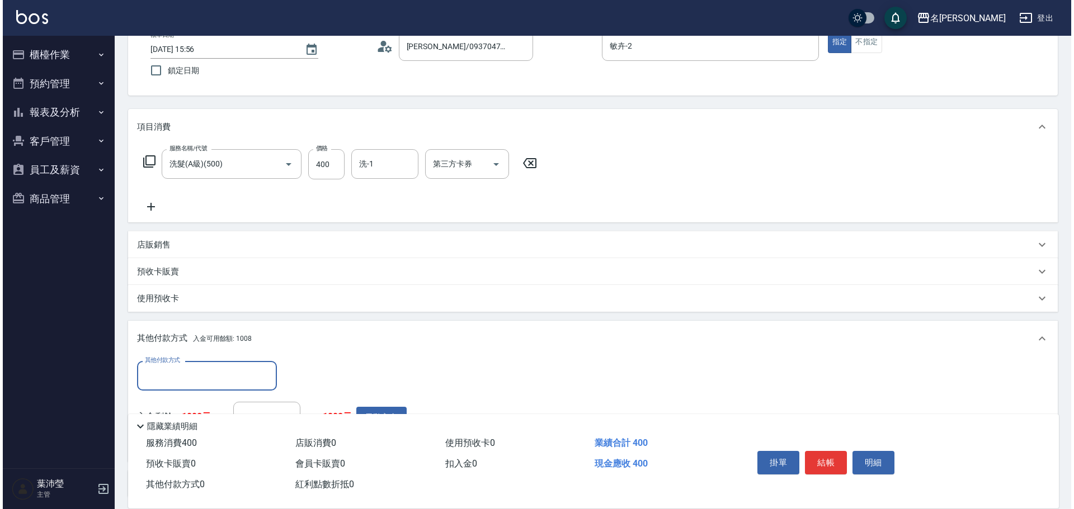
scroll to position [168, 0]
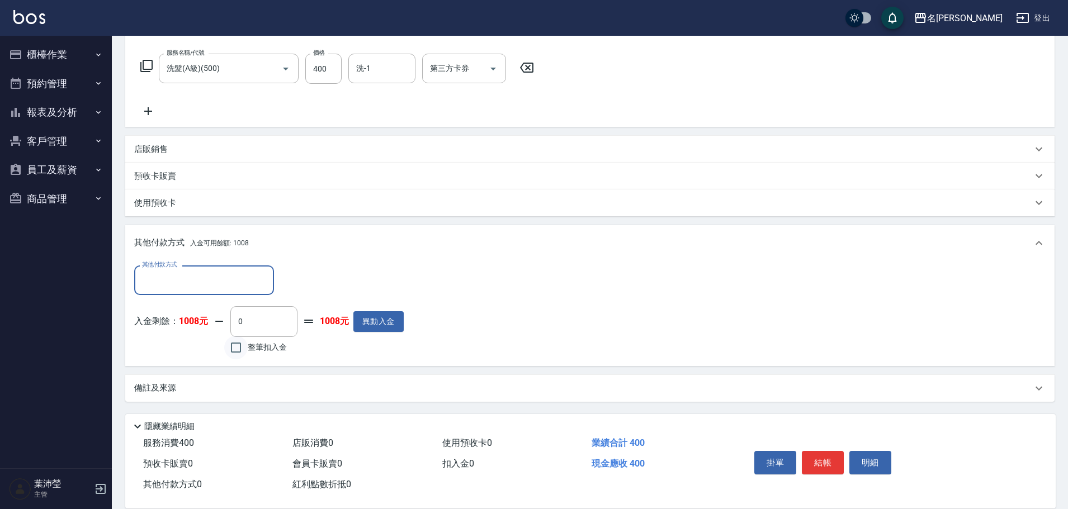
click at [235, 348] on input "整筆扣入金" at bounding box center [235, 347] width 23 height 23
checkbox input "true"
type input "400"
click at [879, 460] on button "明細" at bounding box center [870, 462] width 42 height 23
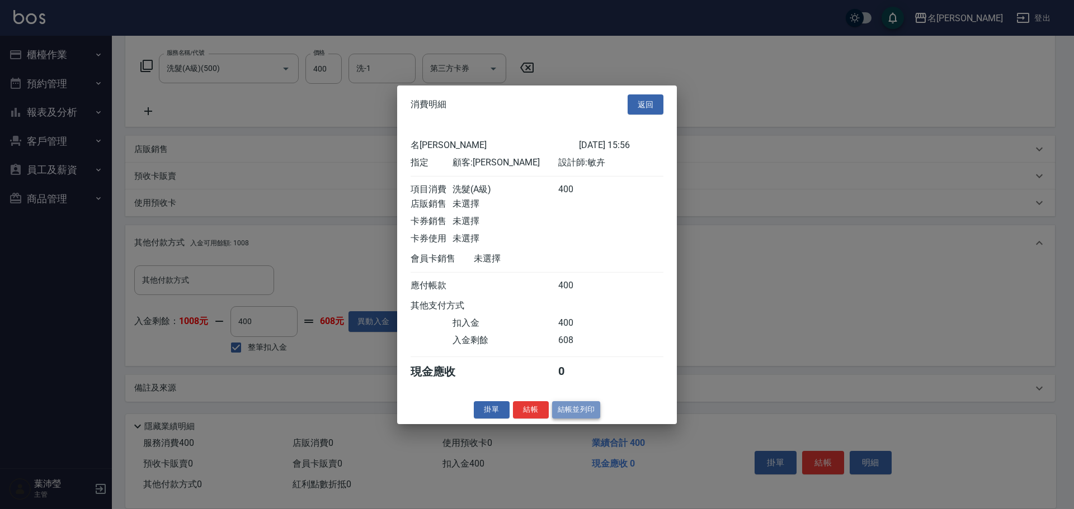
click at [585, 419] on button "結帳並列印" at bounding box center [576, 410] width 49 height 17
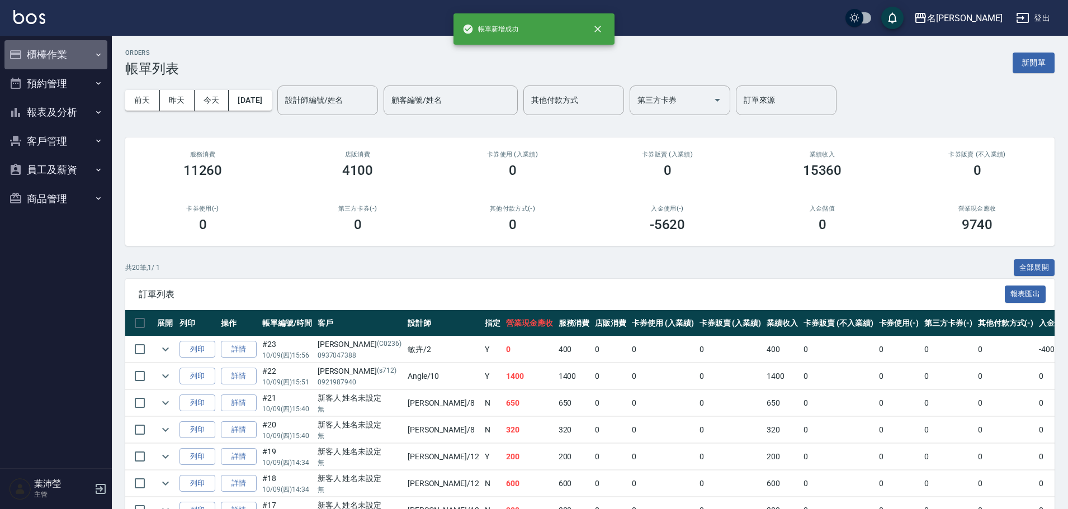
click at [55, 51] on button "櫃檯作業" at bounding box center [55, 54] width 103 height 29
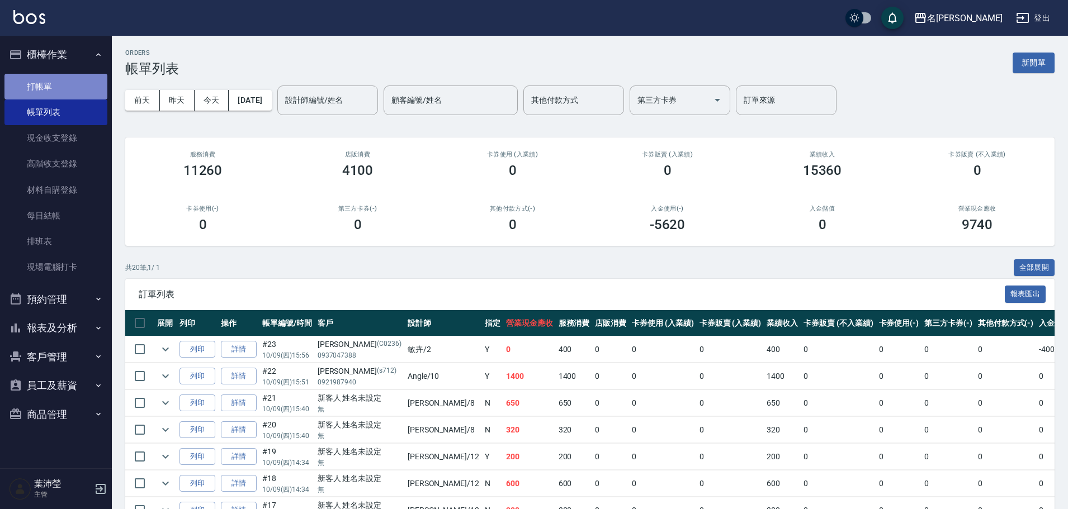
click at [84, 78] on link "打帳單" at bounding box center [55, 87] width 103 height 26
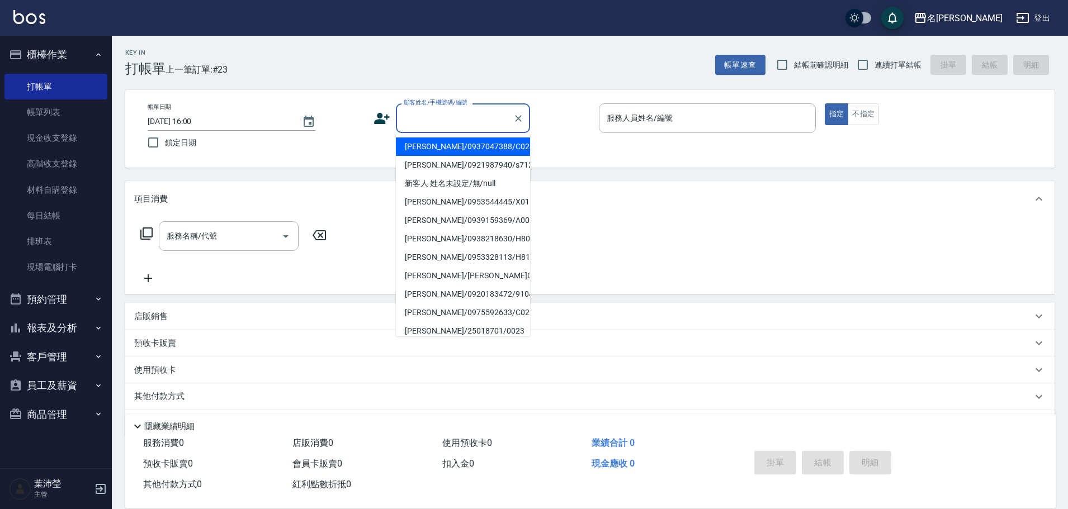
click at [419, 115] on input "顧客姓名/手機號碼/編號" at bounding box center [454, 118] width 107 height 20
click at [77, 108] on link "帳單列表" at bounding box center [55, 113] width 103 height 26
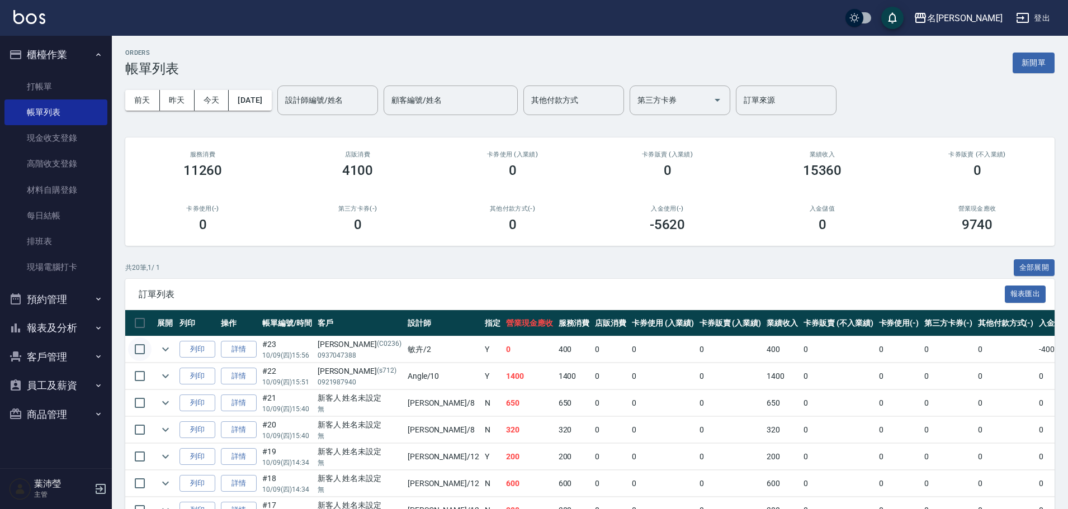
click at [141, 351] on input "checkbox" at bounding box center [139, 349] width 23 height 23
checkbox input "true"
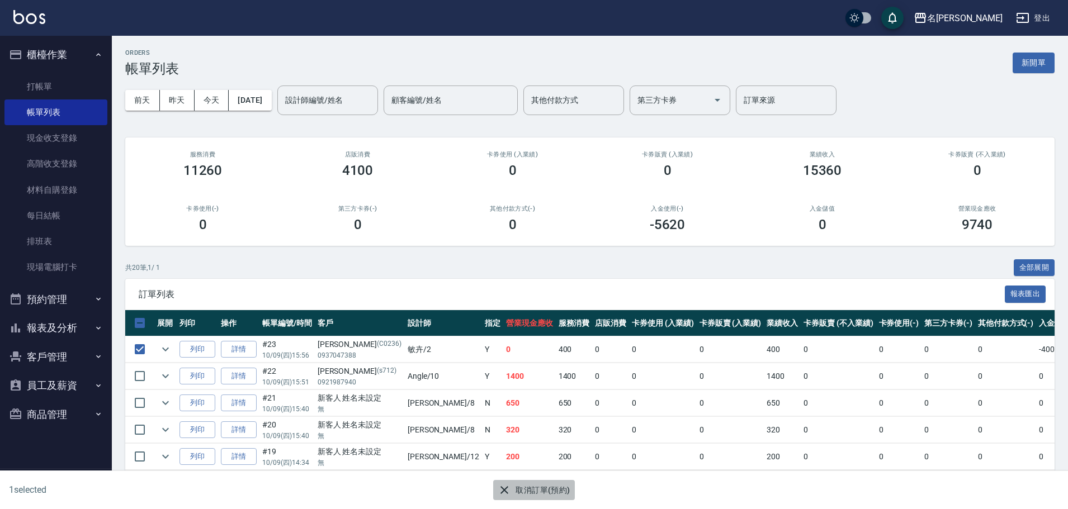
click at [502, 491] on icon "button" at bounding box center [504, 490] width 13 height 13
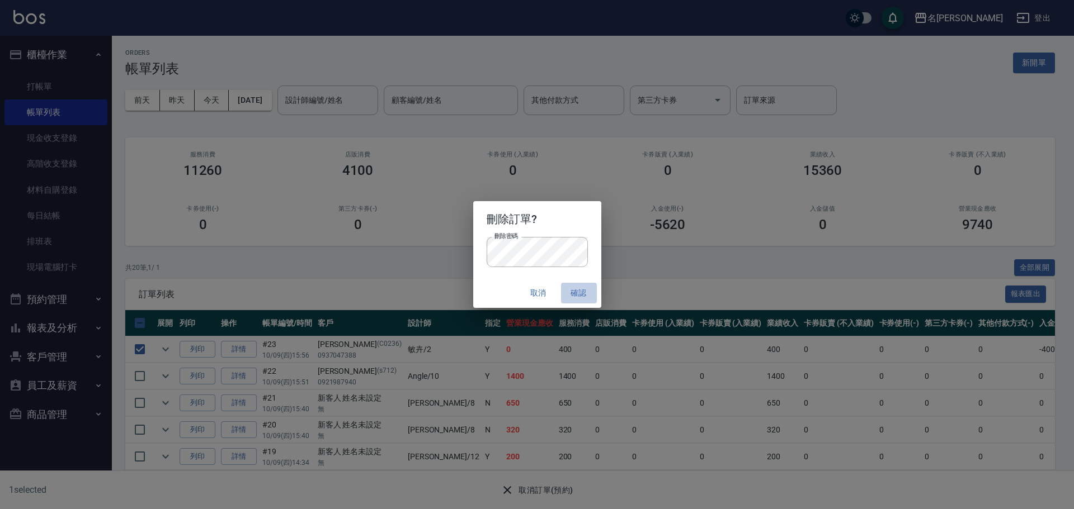
click at [573, 287] on button "確認" at bounding box center [579, 293] width 36 height 21
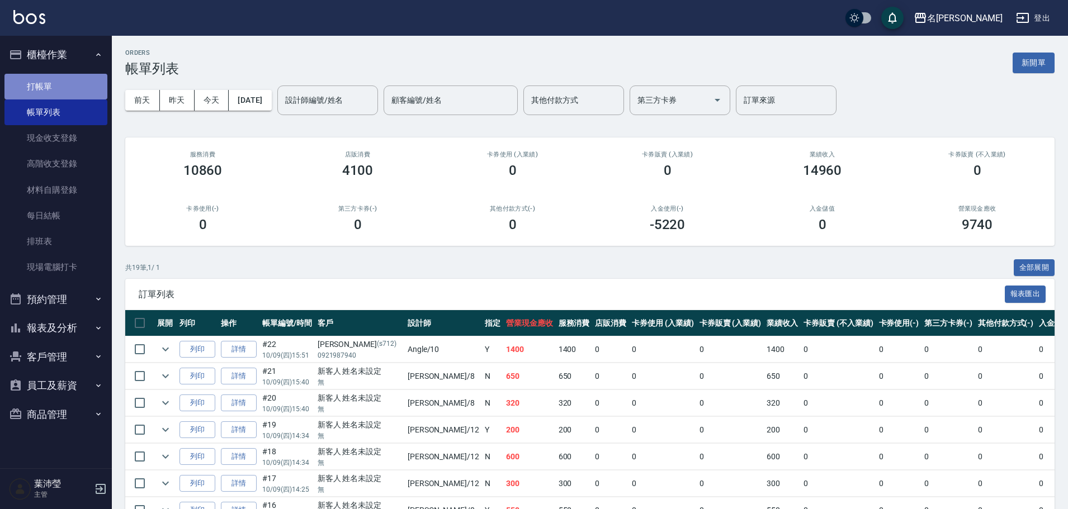
click at [45, 84] on link "打帳單" at bounding box center [55, 87] width 103 height 26
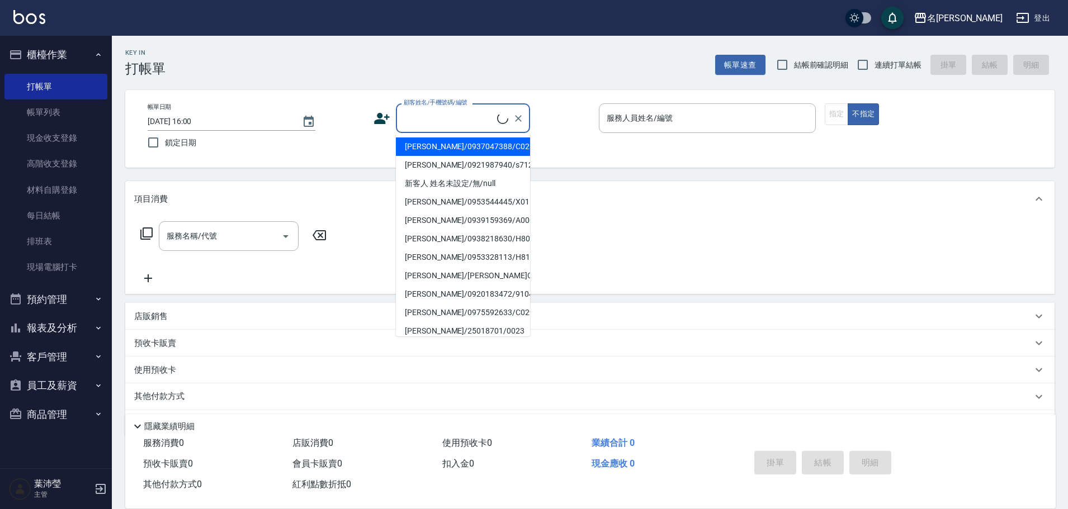
click at [452, 116] on input "顧客姓名/手機號碼/編號" at bounding box center [449, 118] width 96 height 20
click at [466, 150] on li "[PERSON_NAME]/0937047388/C0236" at bounding box center [463, 147] width 134 height 18
type input "[PERSON_NAME]/0937047388/C0236"
type input "敏卉-2"
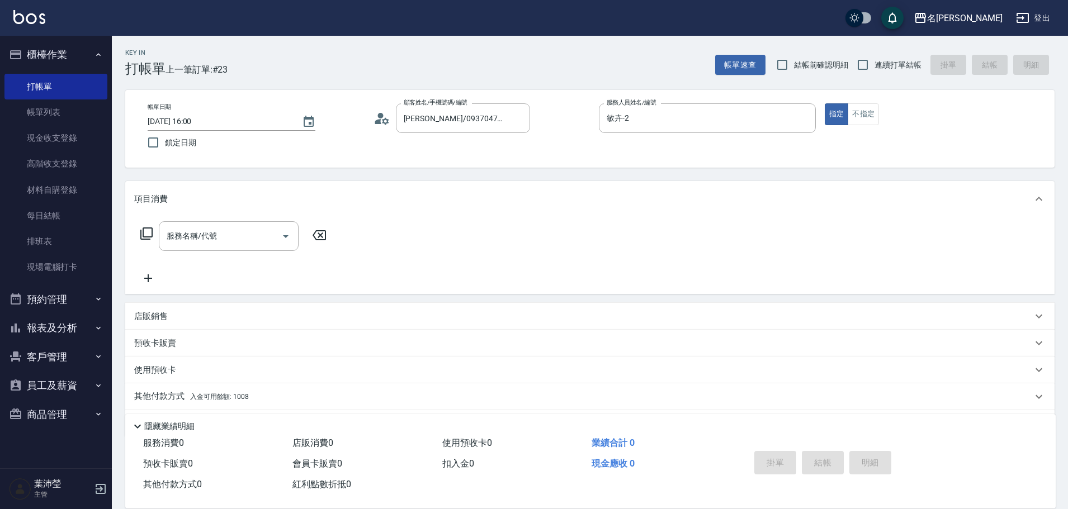
click at [152, 232] on icon at bounding box center [146, 234] width 12 height 12
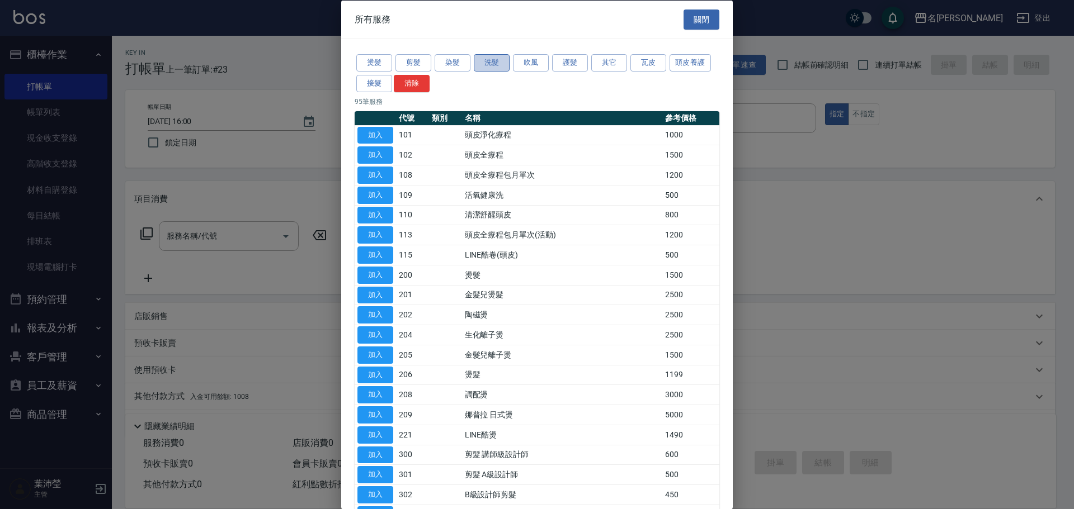
click at [483, 63] on button "洗髮" at bounding box center [492, 62] width 36 height 17
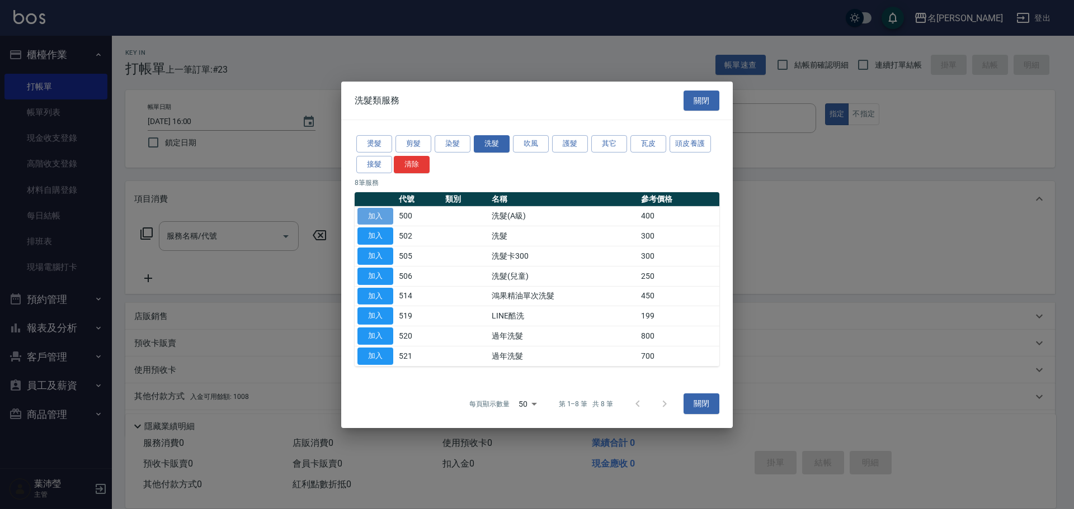
click at [374, 215] on button "加入" at bounding box center [375, 215] width 36 height 17
type input "洗髮(A級)(500)"
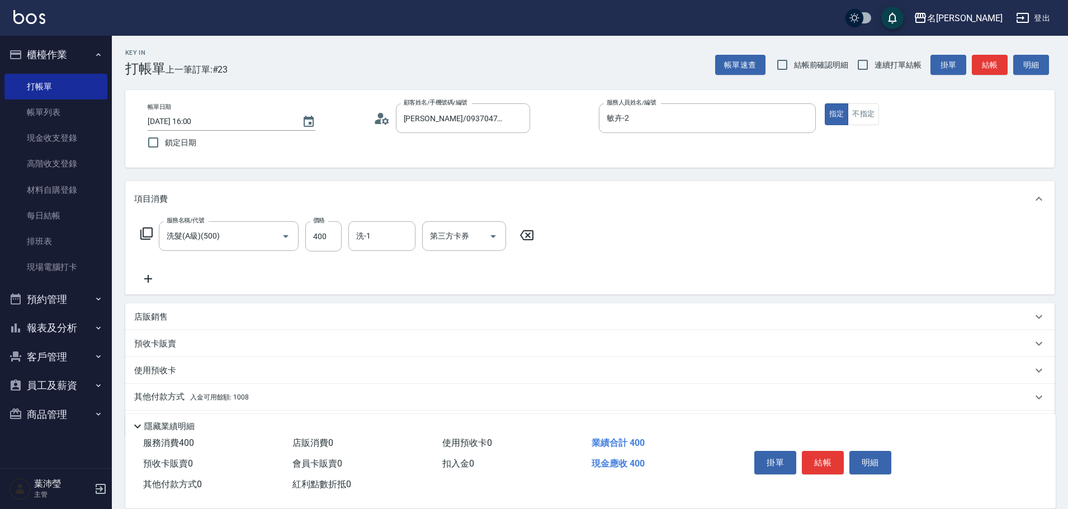
click at [168, 391] on div "其他付款方式 入金可用餘額: 1008" at bounding box center [589, 397] width 929 height 27
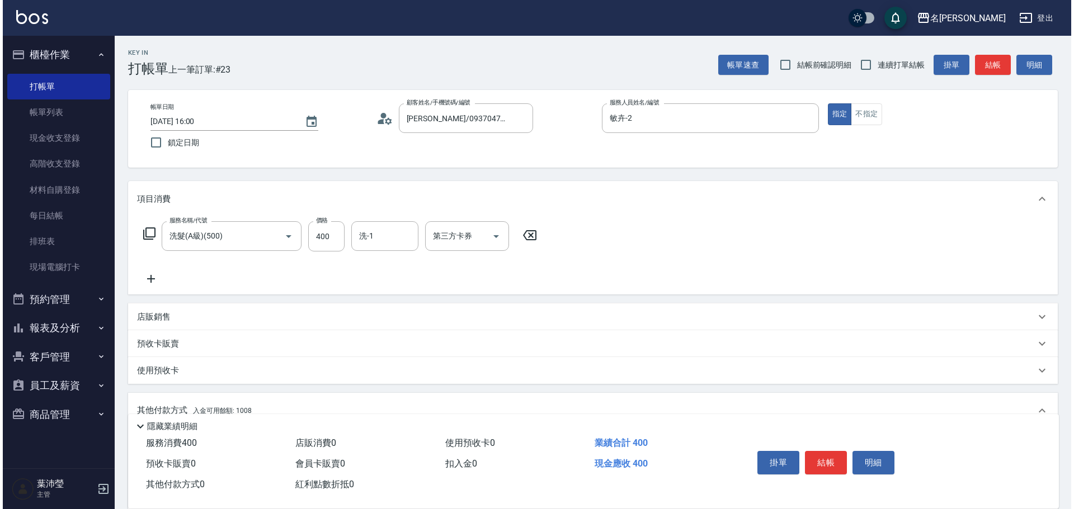
scroll to position [168, 0]
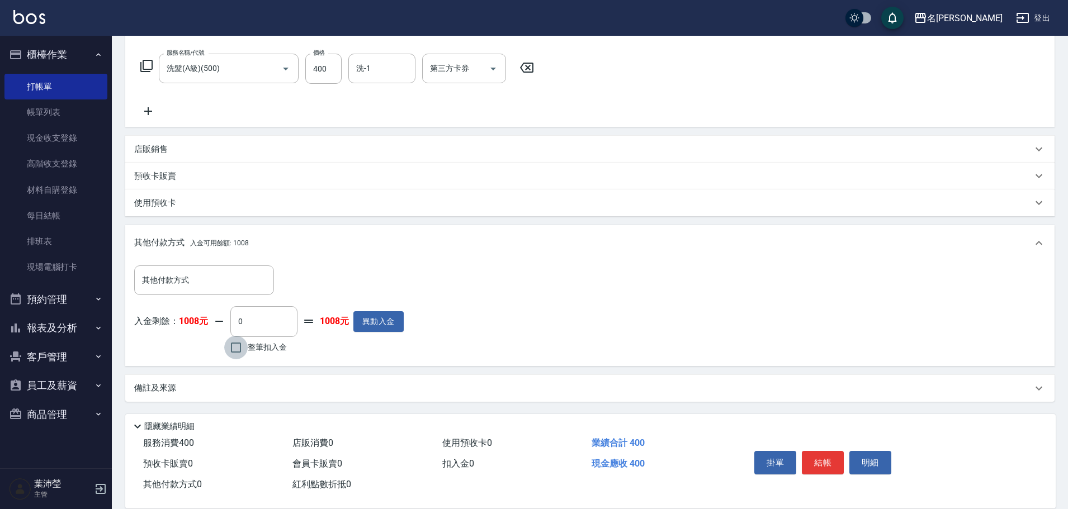
click at [232, 346] on input "整筆扣入金" at bounding box center [235, 347] width 23 height 23
checkbox input "true"
type input "400"
click at [852, 456] on button "明細" at bounding box center [870, 462] width 42 height 23
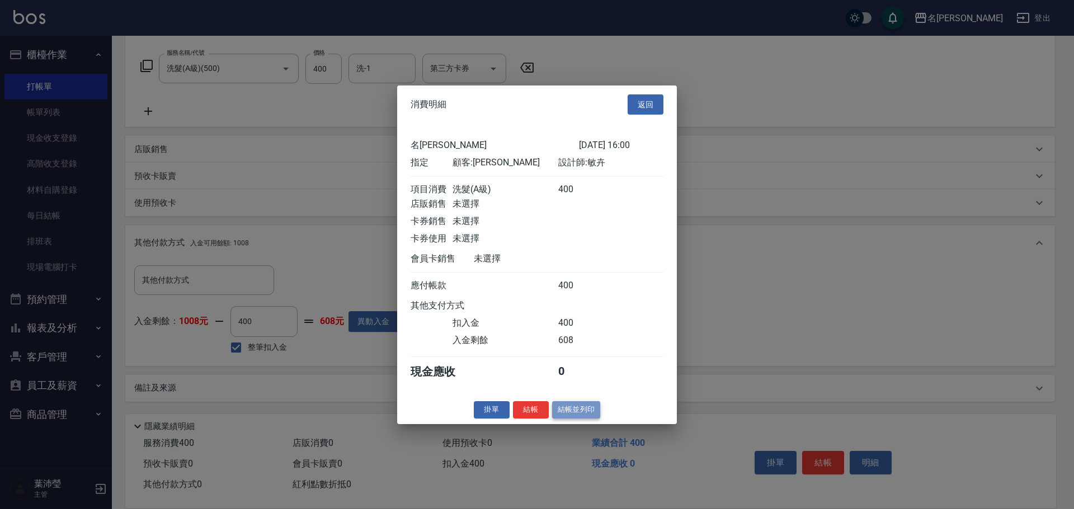
click at [583, 419] on button "結帳並列印" at bounding box center [576, 410] width 49 height 17
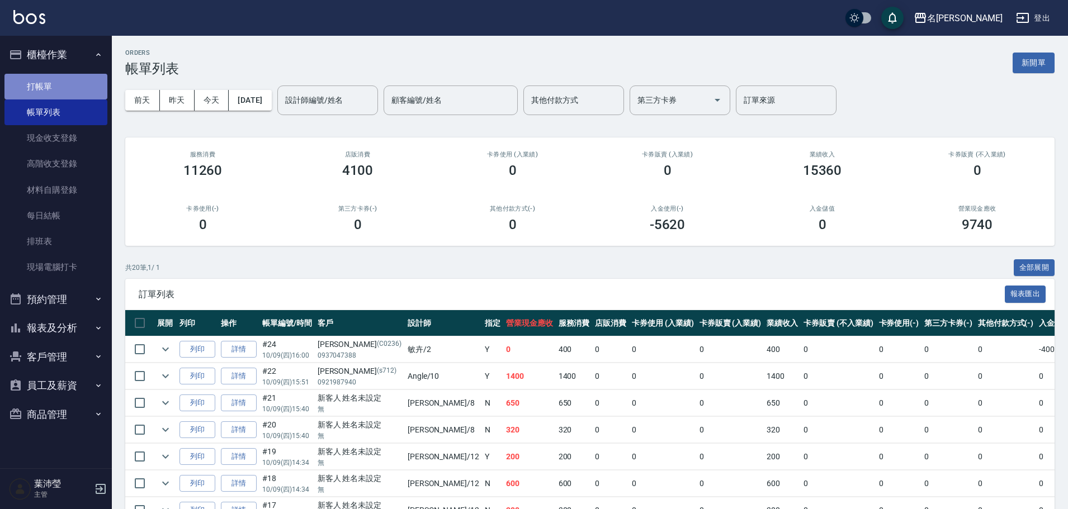
click at [72, 91] on link "打帳單" at bounding box center [55, 87] width 103 height 26
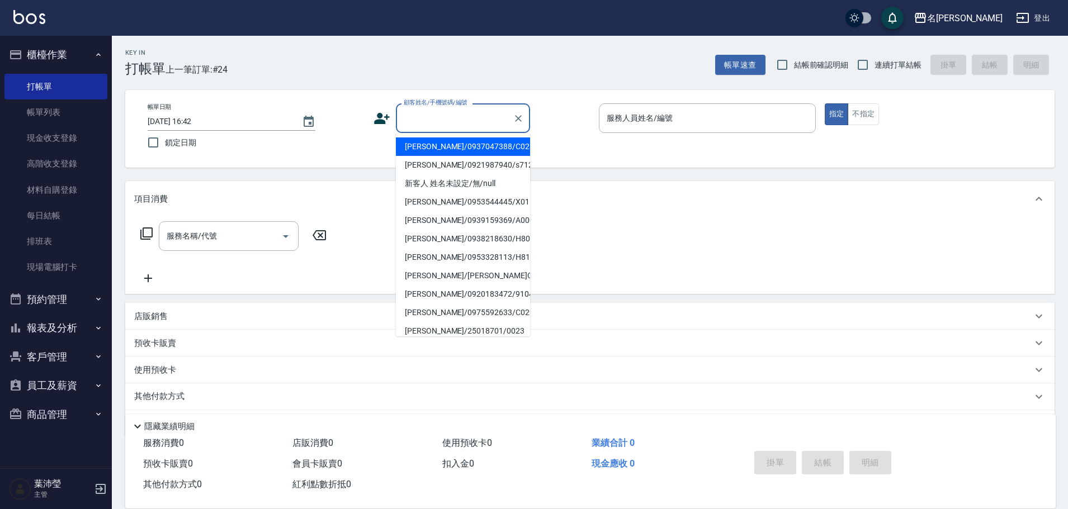
click at [443, 124] on input "顧客姓名/手機號碼/編號" at bounding box center [454, 118] width 107 height 20
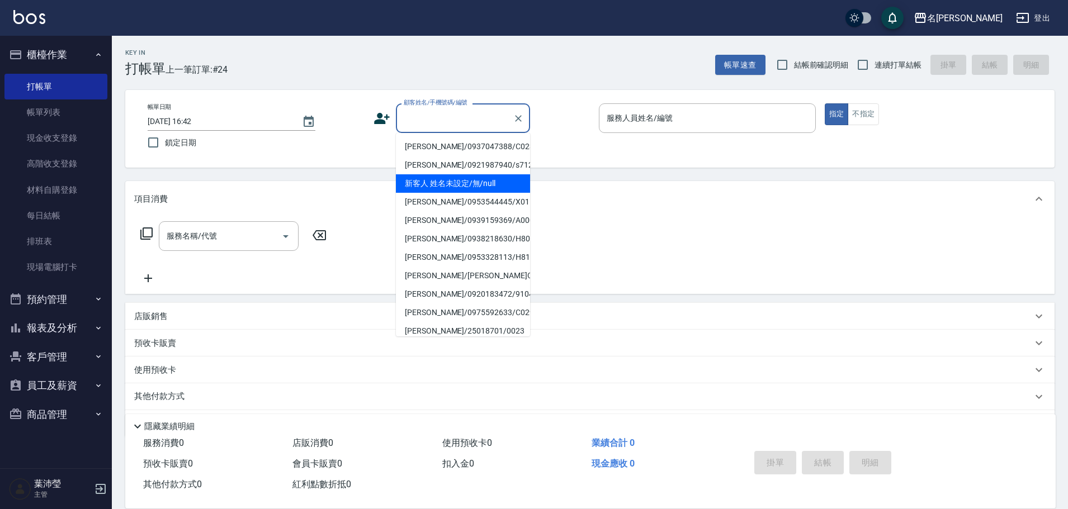
click at [425, 185] on li "新客人 姓名未設定/無/null" at bounding box center [463, 183] width 134 height 18
type input "新客人 姓名未設定/無/null"
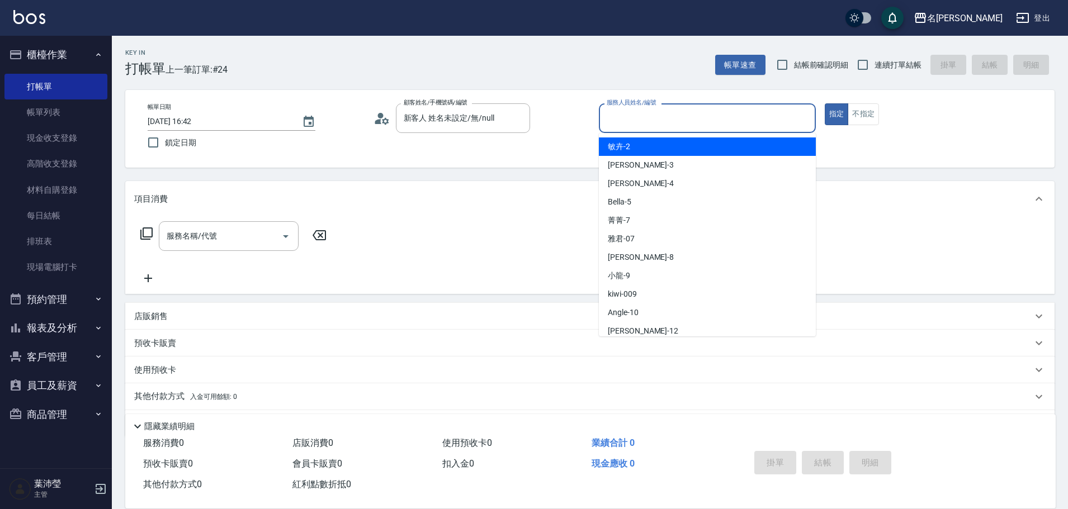
drag, startPoint x: 620, startPoint y: 119, endPoint x: 628, endPoint y: 128, distance: 12.3
click at [620, 119] on input "服務人員姓名/編號" at bounding box center [707, 118] width 207 height 20
click at [629, 150] on span "敏卉 -2" at bounding box center [619, 147] width 22 height 12
type input "敏卉-2"
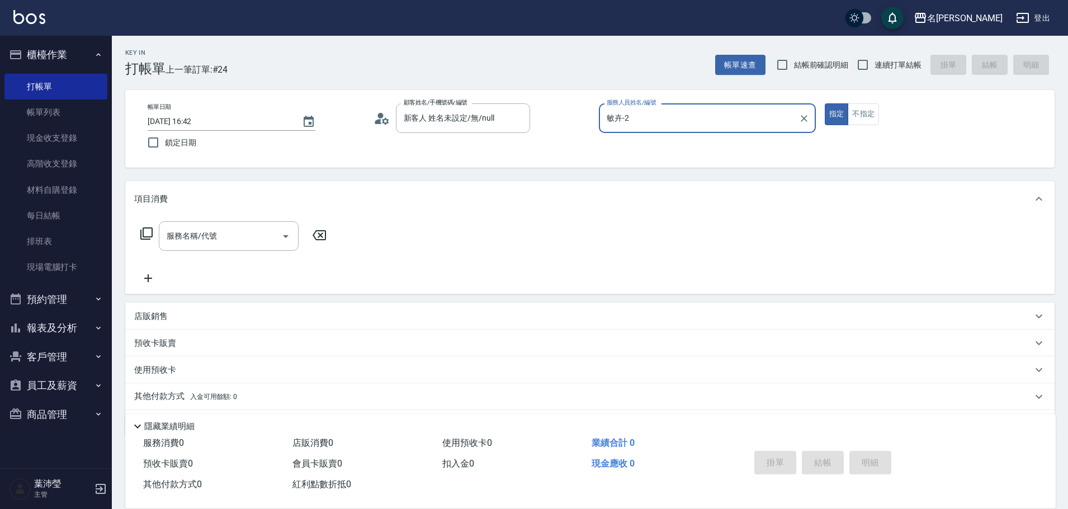
click at [146, 233] on icon at bounding box center [146, 233] width 13 height 13
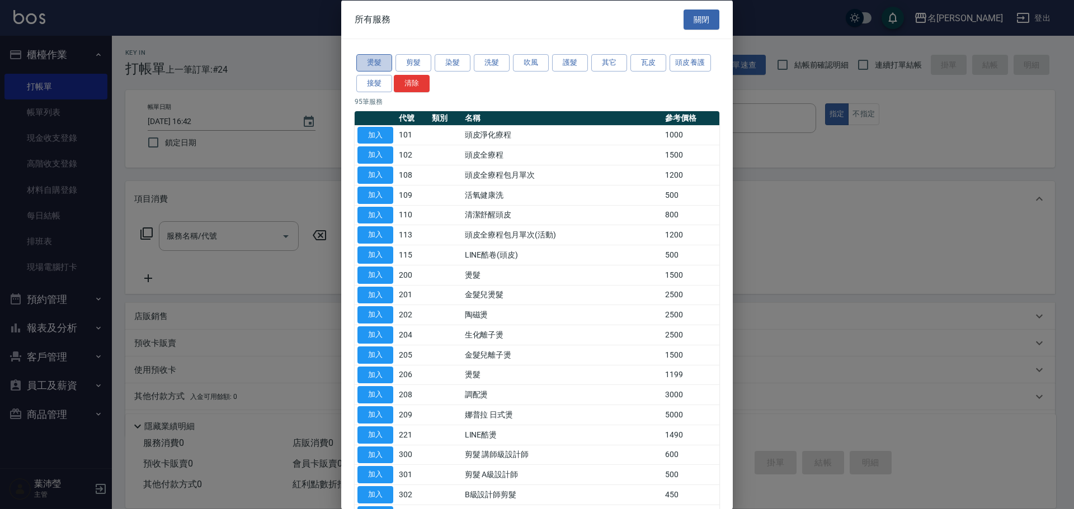
click at [379, 63] on button "燙髮" at bounding box center [374, 62] width 36 height 17
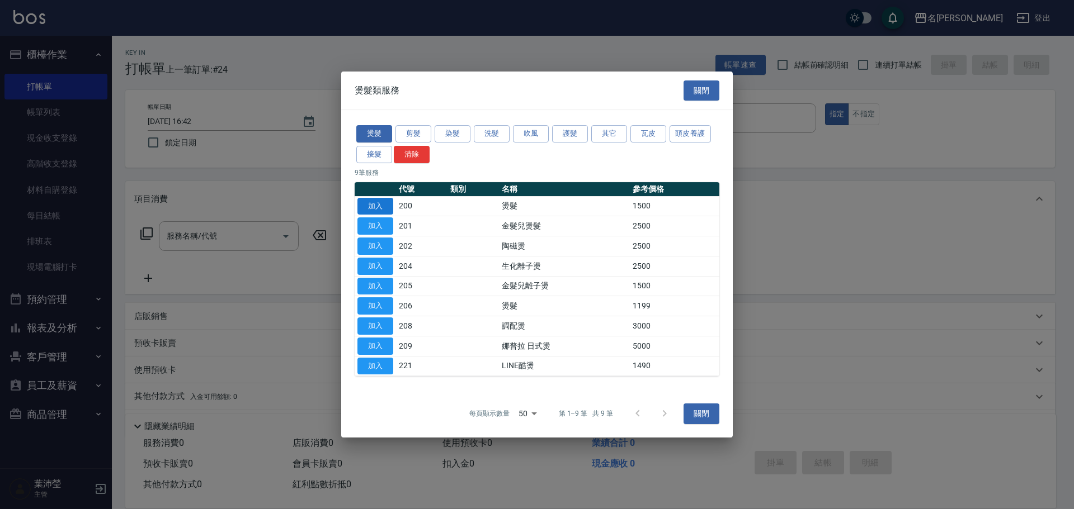
click at [376, 206] on button "加入" at bounding box center [375, 206] width 36 height 17
type input "燙髮(200)"
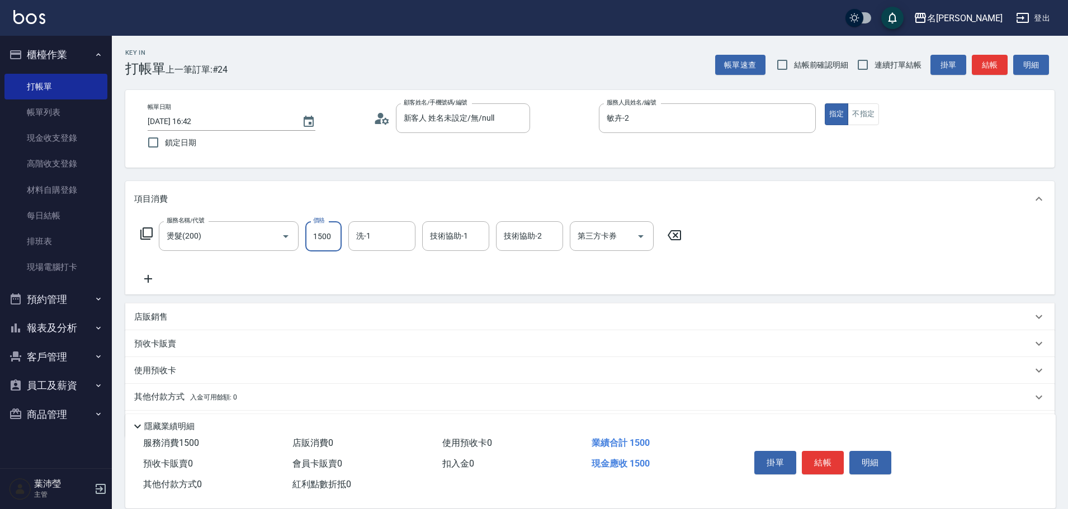
click at [334, 238] on input "1500" at bounding box center [323, 236] width 36 height 30
type input "3000"
click at [147, 232] on icon at bounding box center [146, 233] width 13 height 13
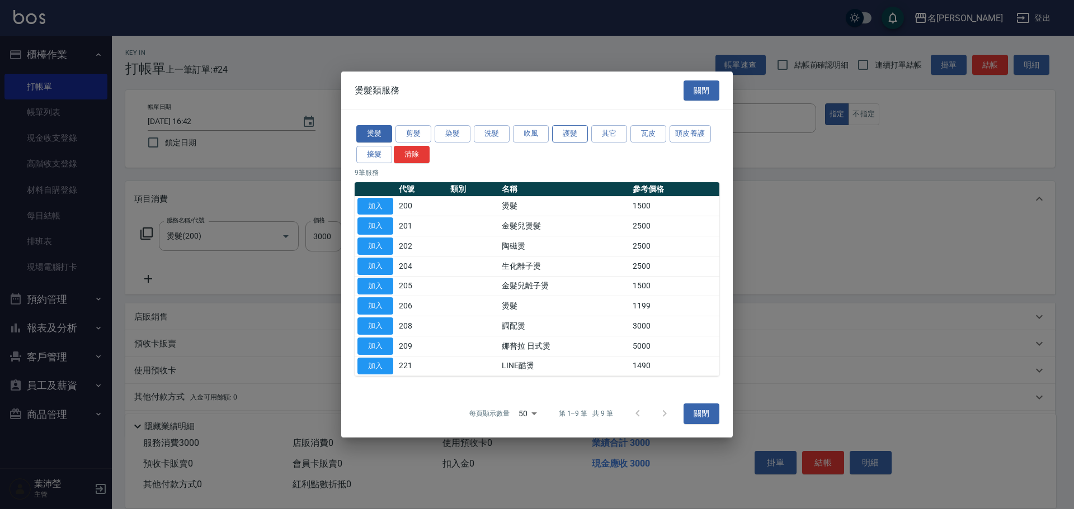
click at [567, 136] on button "護髮" at bounding box center [570, 133] width 36 height 17
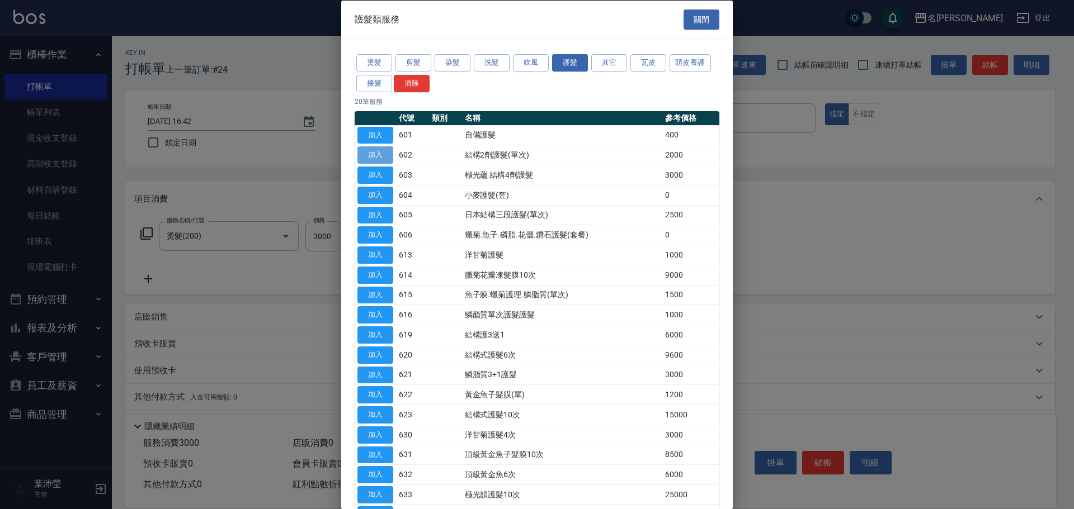
click at [376, 157] on button "加入" at bounding box center [375, 155] width 36 height 17
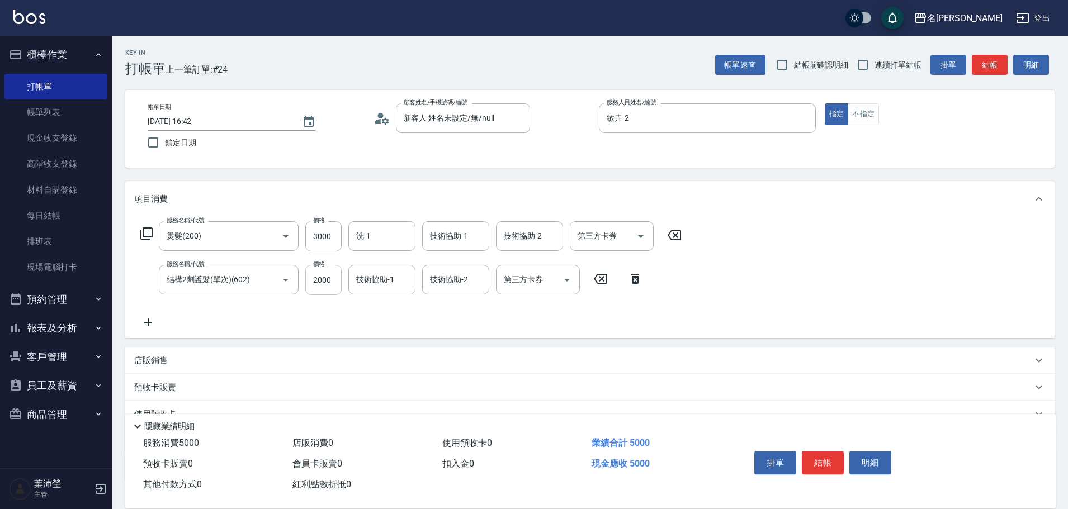
click at [332, 280] on input "2000" at bounding box center [323, 280] width 36 height 30
type input "1000"
click at [145, 231] on icon at bounding box center [146, 233] width 13 height 13
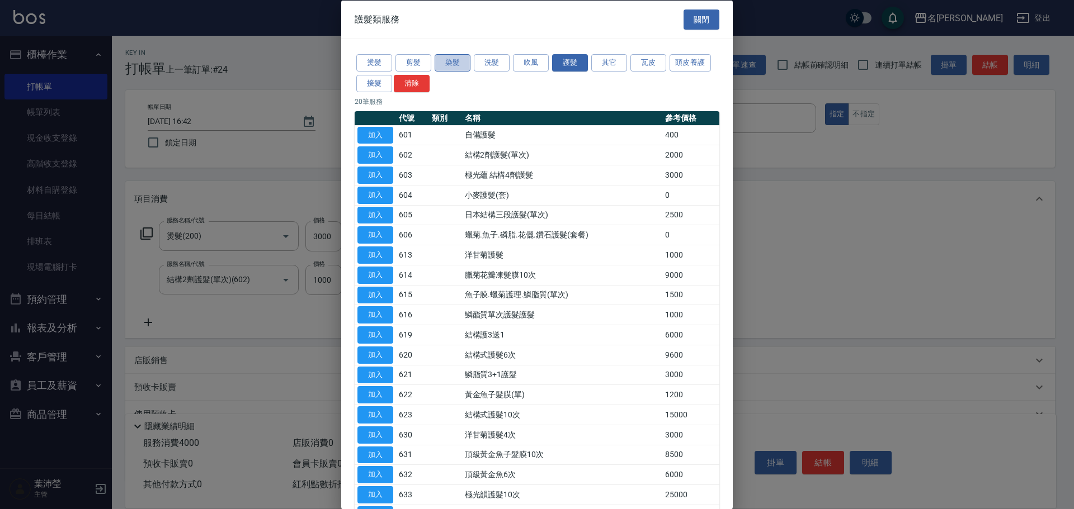
click at [455, 62] on button "染髮" at bounding box center [453, 62] width 36 height 17
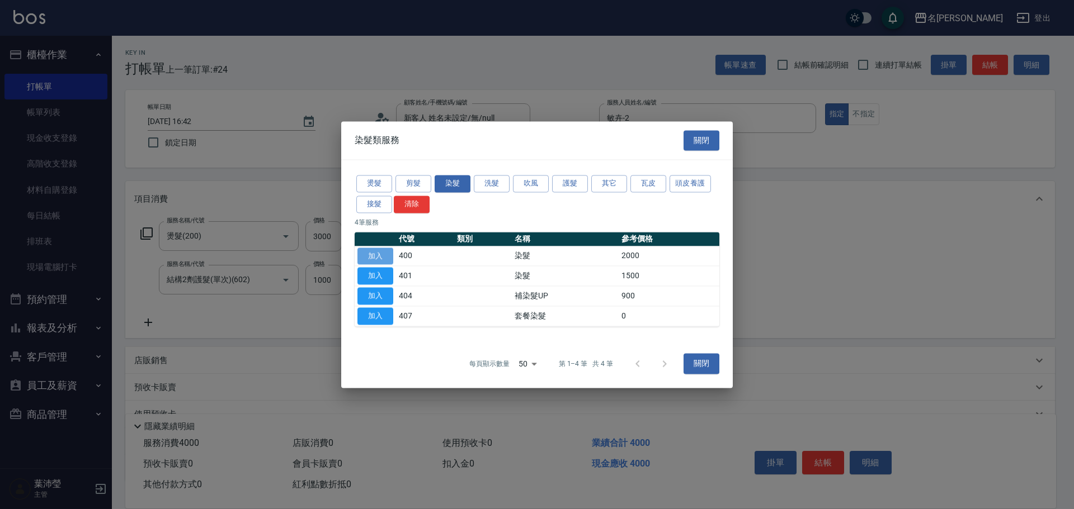
click at [379, 252] on button "加入" at bounding box center [375, 256] width 36 height 17
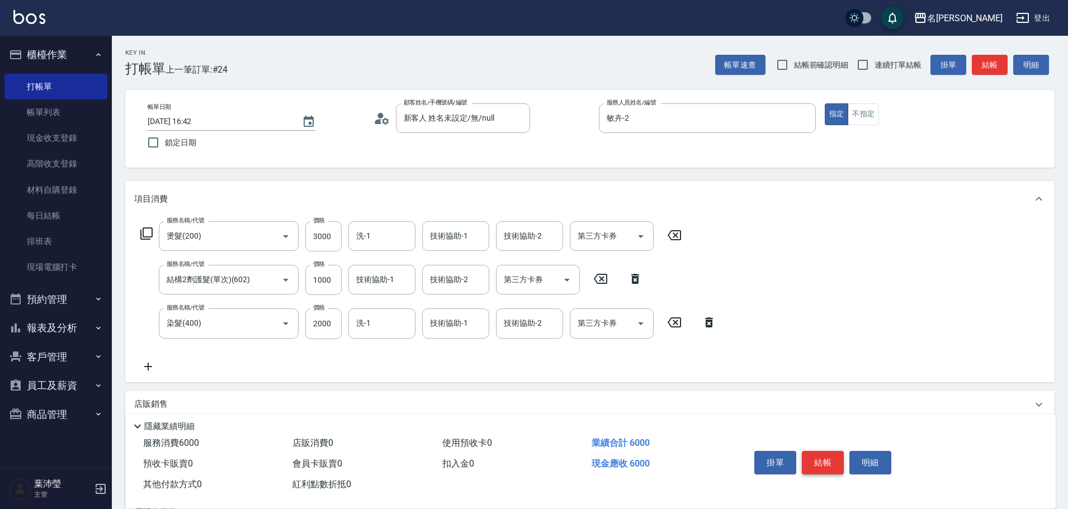
click at [817, 455] on button "結帳" at bounding box center [823, 462] width 42 height 23
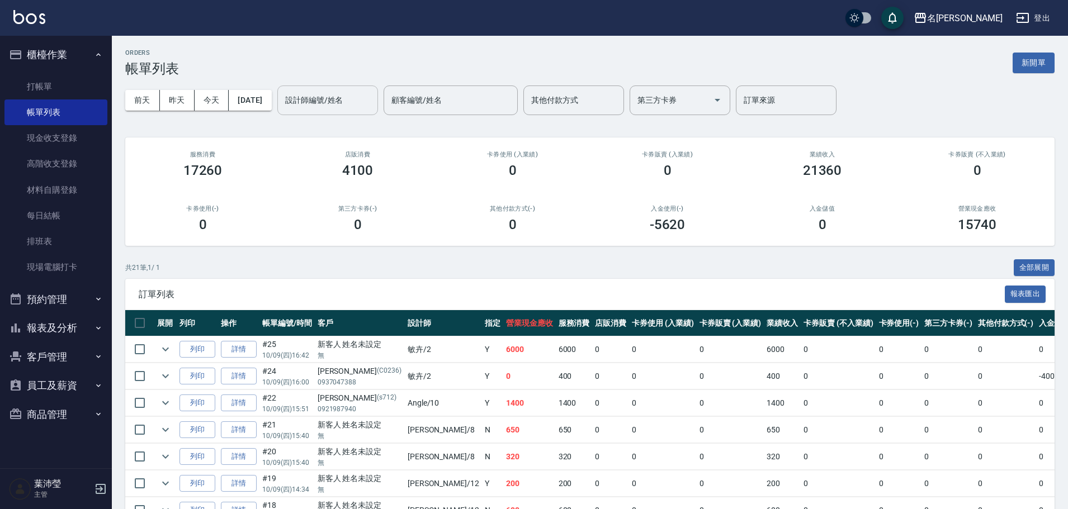
click at [344, 101] on input "設計師編號/姓名" at bounding box center [327, 101] width 91 height 20
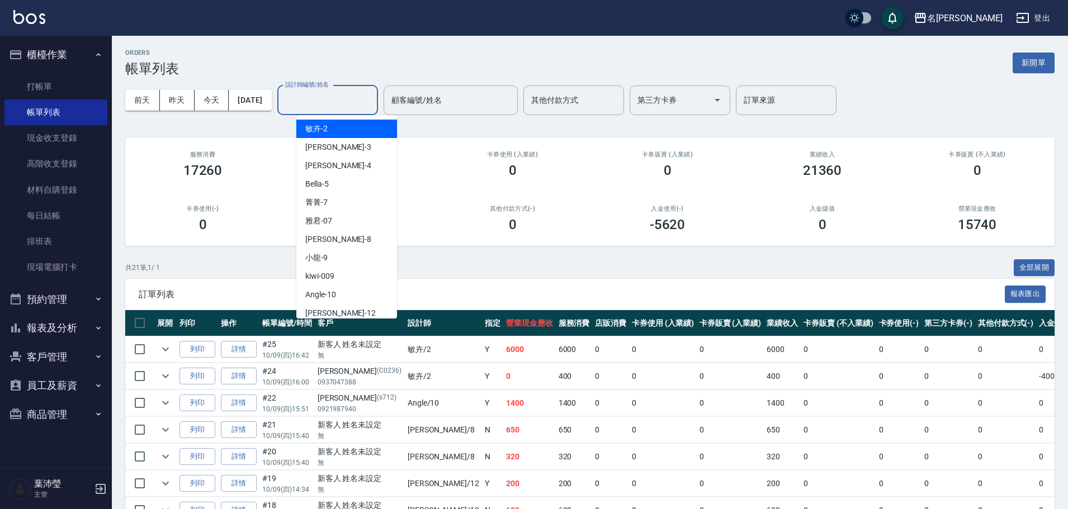
click at [339, 128] on div "敏卉 -2" at bounding box center [346, 129] width 101 height 18
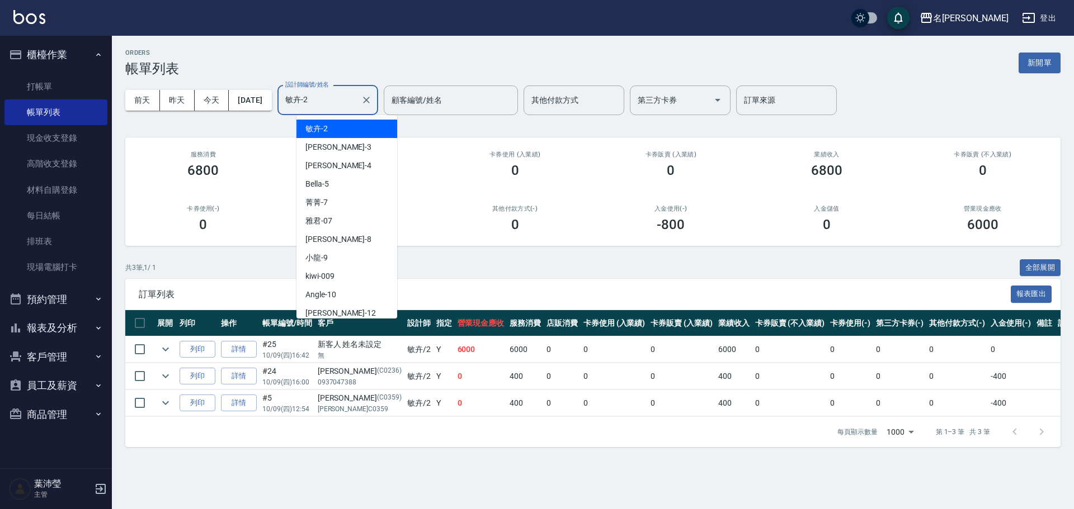
click at [342, 103] on input "敏卉-2" at bounding box center [319, 101] width 74 height 20
click at [361, 296] on div "Angle -10" at bounding box center [346, 295] width 101 height 18
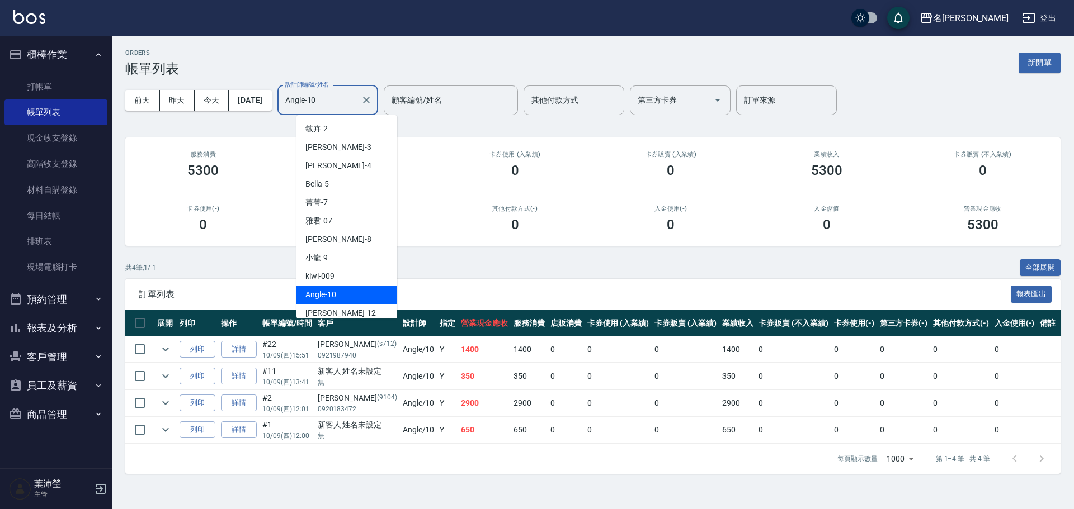
click at [346, 95] on input "Angle-10" at bounding box center [319, 101] width 74 height 20
click at [347, 199] on div "菁菁 -7" at bounding box center [346, 202] width 101 height 18
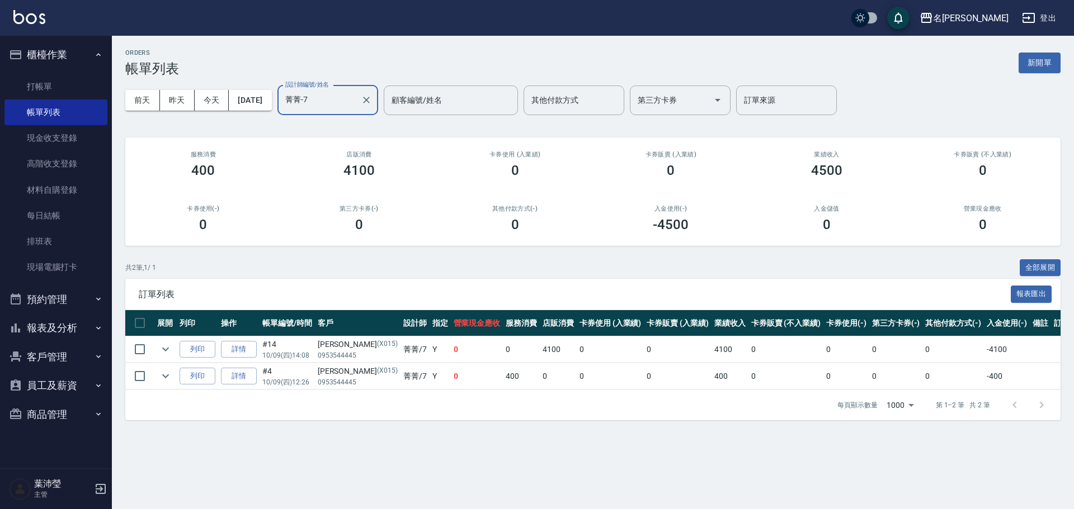
click at [339, 99] on input "菁菁-7" at bounding box center [319, 101] width 74 height 20
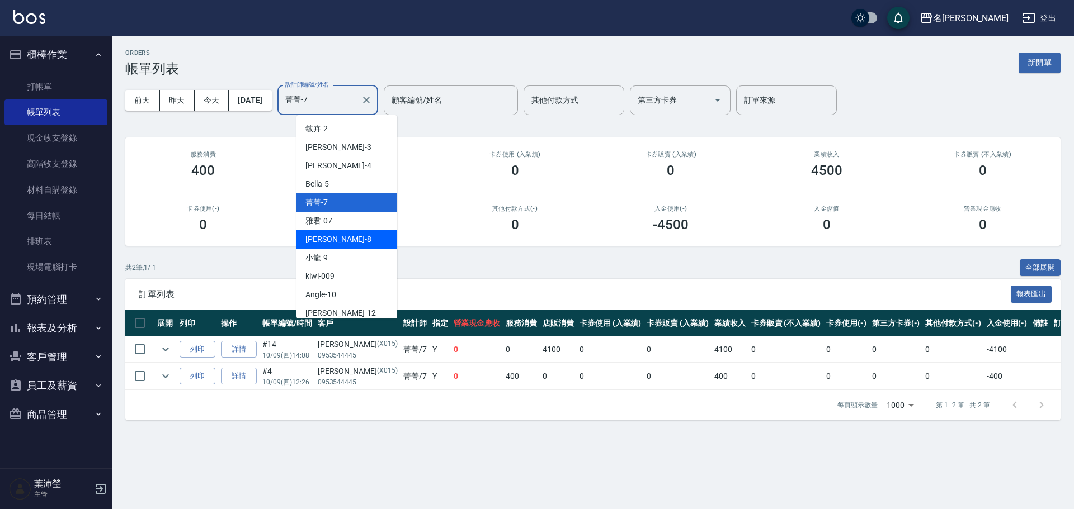
click at [362, 238] on div "Emma -8" at bounding box center [346, 239] width 101 height 18
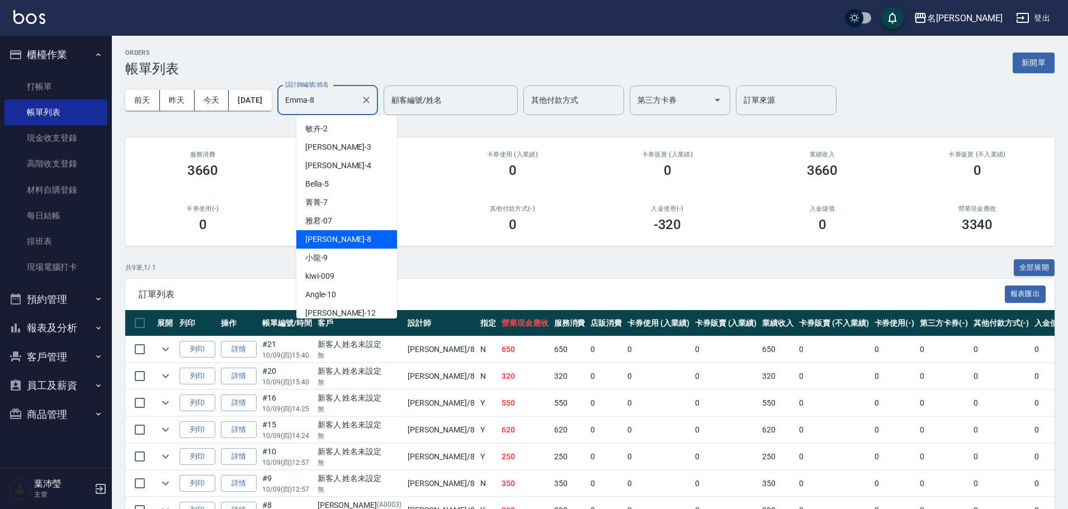
click at [343, 101] on input "Emma-8" at bounding box center [319, 101] width 74 height 20
click at [332, 129] on div "敏卉 -2" at bounding box center [346, 129] width 101 height 18
type input "敏卉-2"
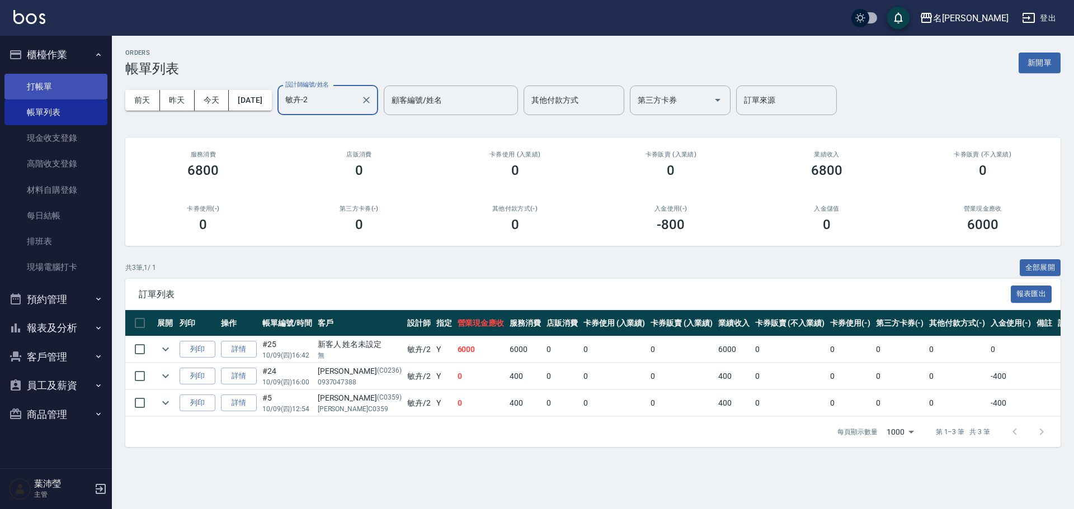
click at [55, 86] on link "打帳單" at bounding box center [55, 87] width 103 height 26
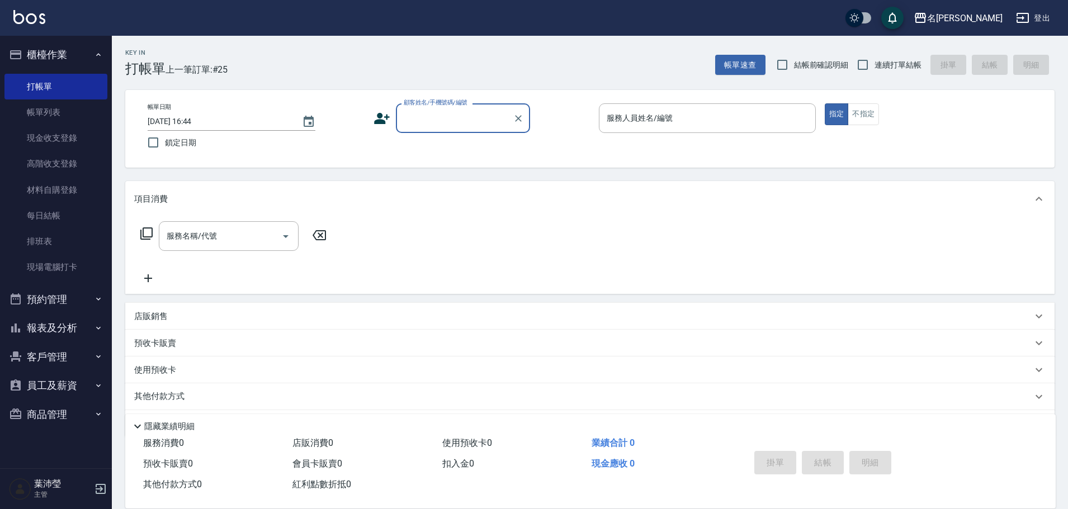
click at [610, 266] on div "服務名稱/代號 服務名稱/代號" at bounding box center [589, 255] width 929 height 77
click at [462, 135] on div "帳單日期 [DATE] 16:44 鎖定日期 顧客姓名/手機號碼/編號 顧客姓名/手機號碼/編號 服務人員姓名/編號 服務人員姓名/編號 指定 不指定" at bounding box center [590, 128] width 903 height 51
click at [473, 117] on input "顧客姓名/手機號碼/編號" at bounding box center [454, 118] width 107 height 20
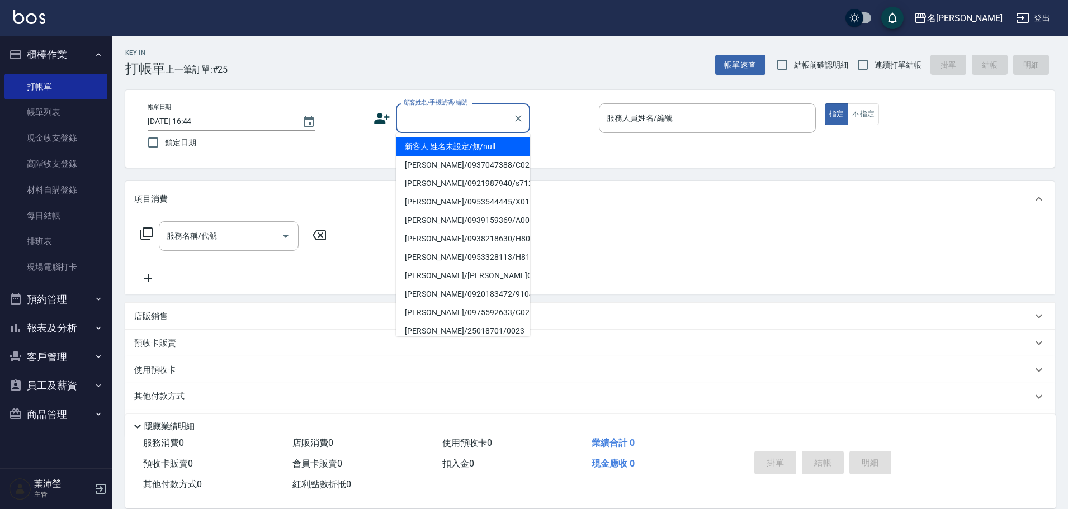
click at [451, 145] on li "新客人 姓名未設定/無/null" at bounding box center [463, 147] width 134 height 18
type input "新客人 姓名未設定/無/null"
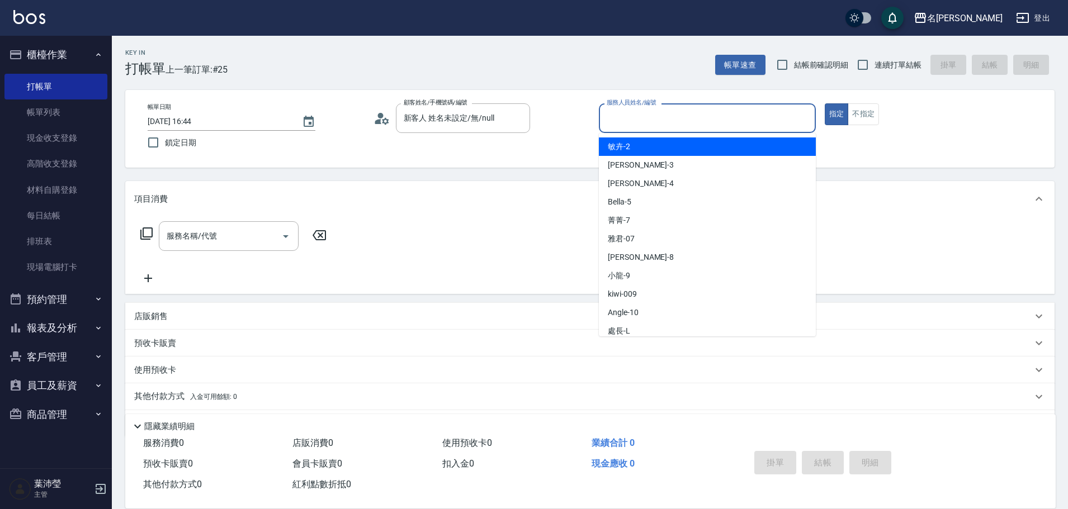
click at [735, 123] on input "服務人員姓名/編號" at bounding box center [707, 118] width 207 height 20
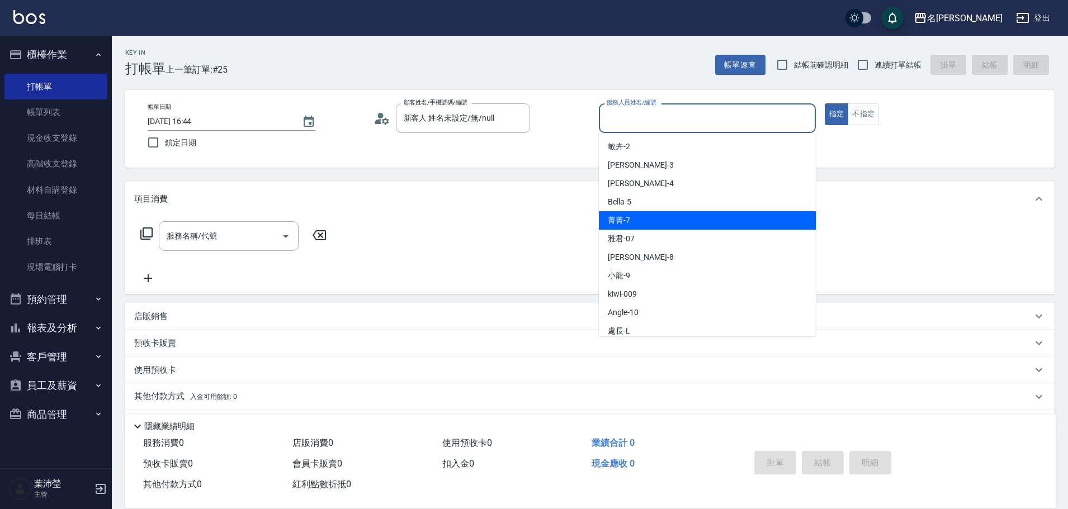
click at [681, 219] on div "菁菁 -7" at bounding box center [707, 220] width 217 height 18
type input "菁菁-7"
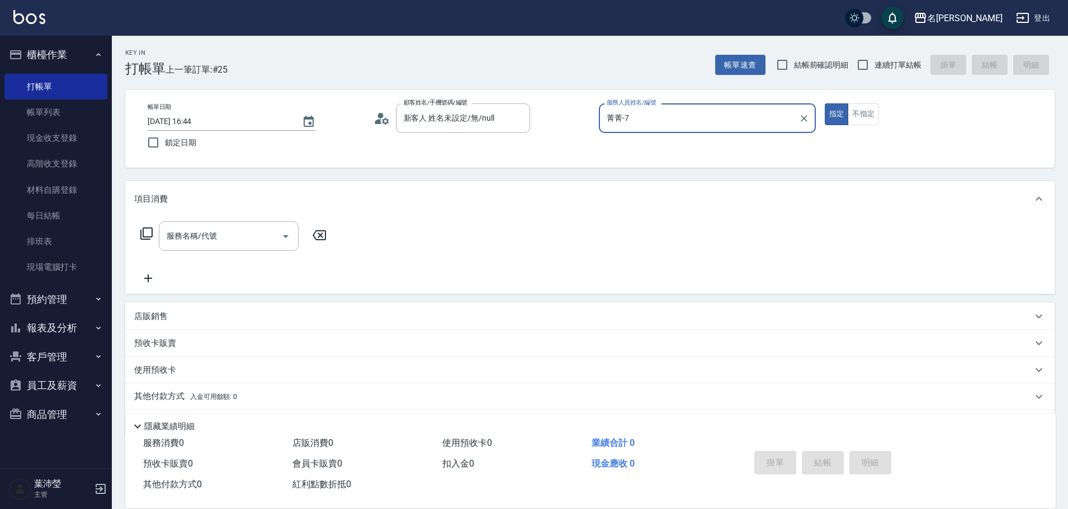
click at [148, 232] on icon at bounding box center [146, 233] width 13 height 13
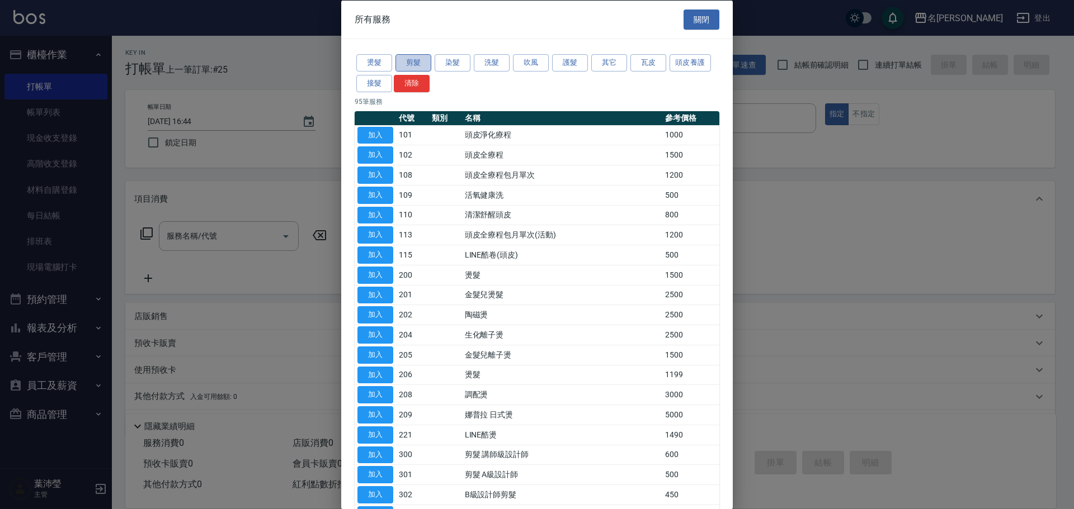
click at [412, 60] on button "剪髮" at bounding box center [413, 62] width 36 height 17
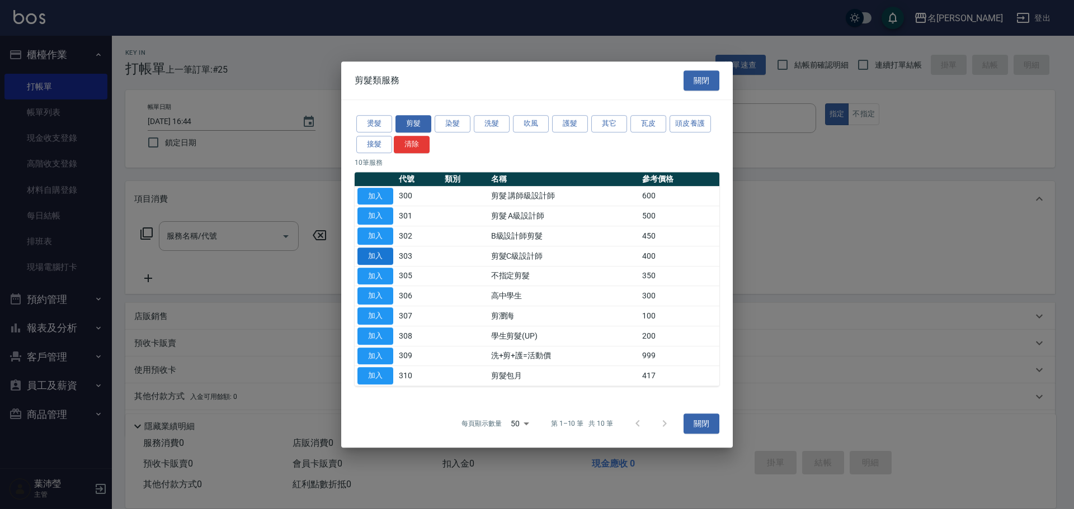
click at [367, 252] on button "加入" at bounding box center [375, 256] width 36 height 17
type input "剪髮C級設計師(303)"
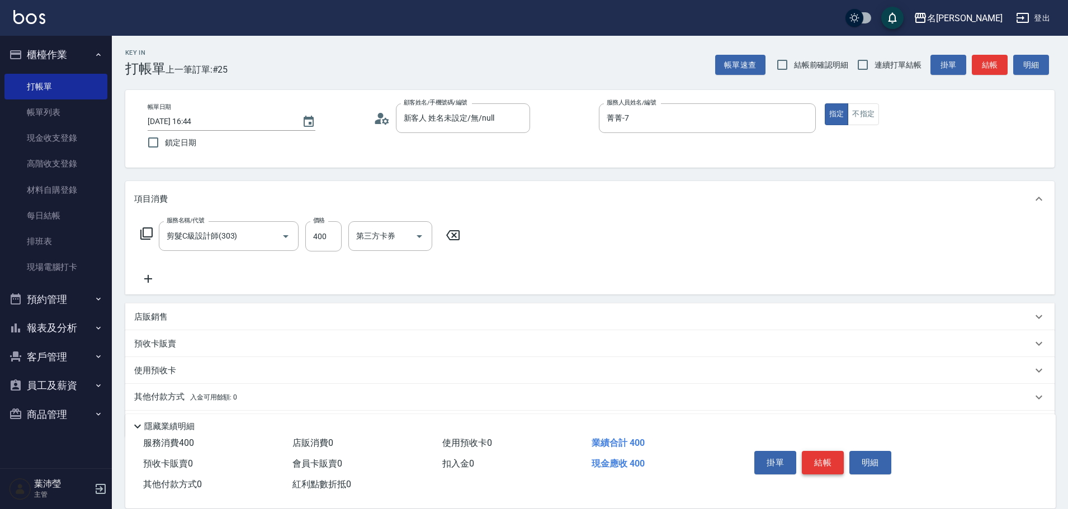
drag, startPoint x: 801, startPoint y: 446, endPoint x: 822, endPoint y: 454, distance: 22.6
click at [808, 448] on div "掛單 結帳 明細" at bounding box center [823, 464] width 146 height 35
drag, startPoint x: 829, startPoint y: 455, endPoint x: 800, endPoint y: 447, distance: 30.7
click at [826, 456] on button "結帳" at bounding box center [823, 462] width 42 height 23
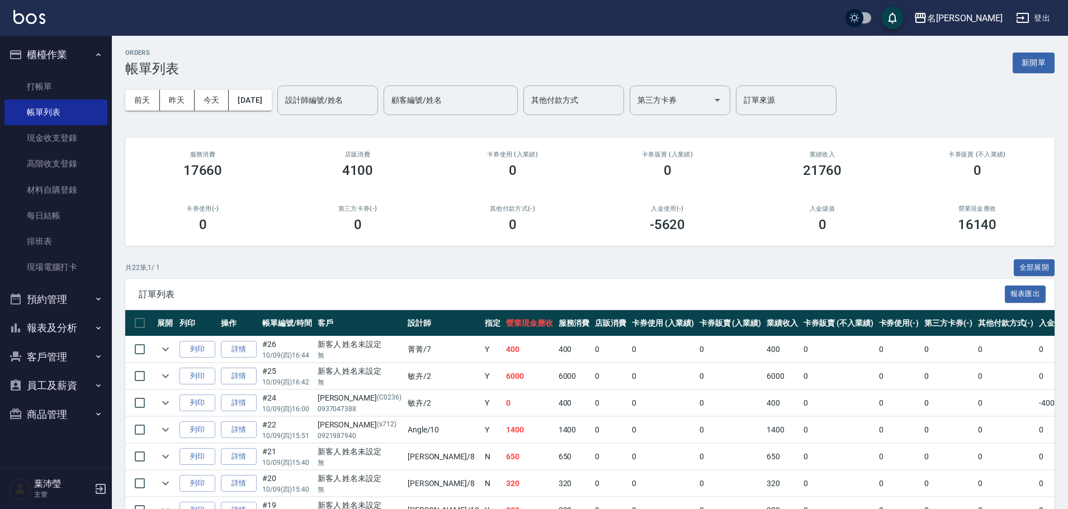
click at [801, 444] on td "0" at bounding box center [838, 457] width 75 height 26
